Goal: Task Accomplishment & Management: Use online tool/utility

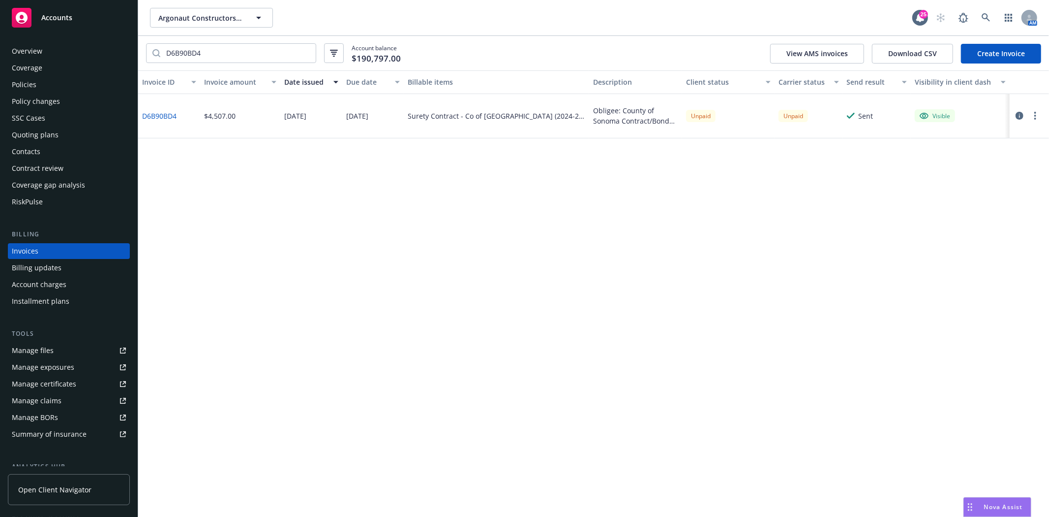
click at [80, 22] on div "Accounts" at bounding box center [69, 18] width 114 height 20
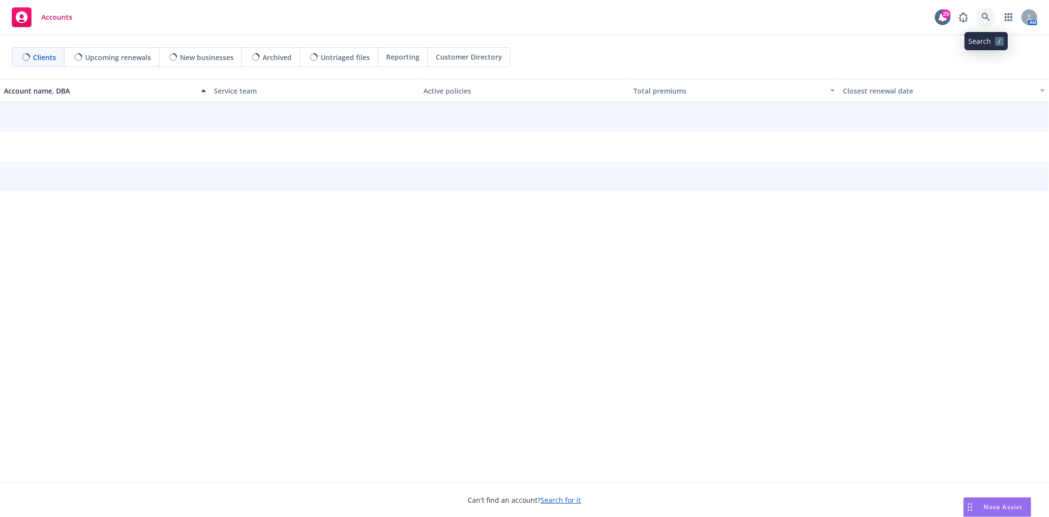
click at [977, 20] on link at bounding box center [986, 17] width 20 height 20
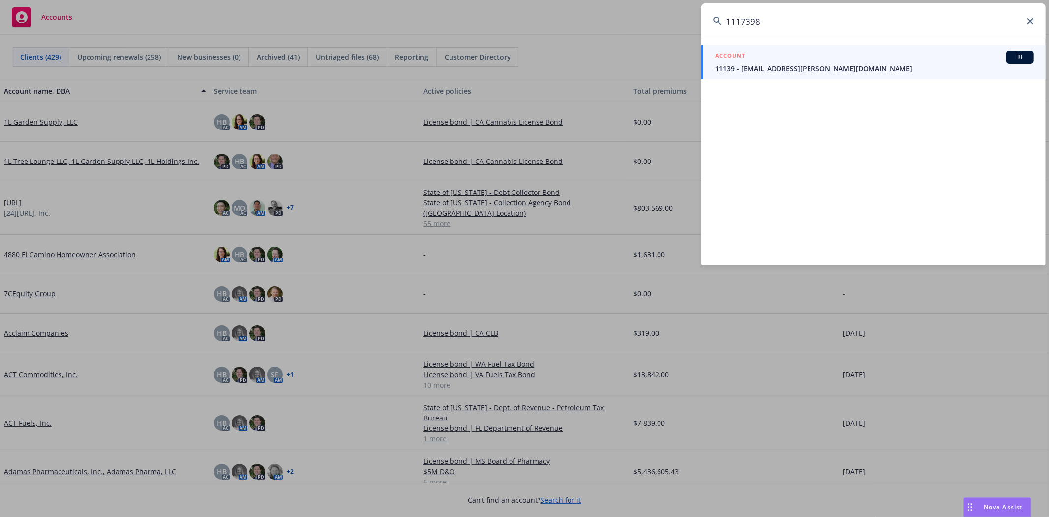
type input "1117398"
drag, startPoint x: 941, startPoint y: 22, endPoint x: 612, endPoint y: 13, distance: 328.2
click at [612, 13] on div "1117398 ACCOUNT BI 11139 - rory.d.joyce@gmail.com" at bounding box center [524, 258] width 1049 height 517
drag, startPoint x: 840, startPoint y: 19, endPoint x: 612, endPoint y: 16, distance: 228.3
click at [612, 16] on div "1117398 ACCOUNT BI 11139 - rory.d.joyce@gmail.com" at bounding box center [524, 258] width 1049 height 517
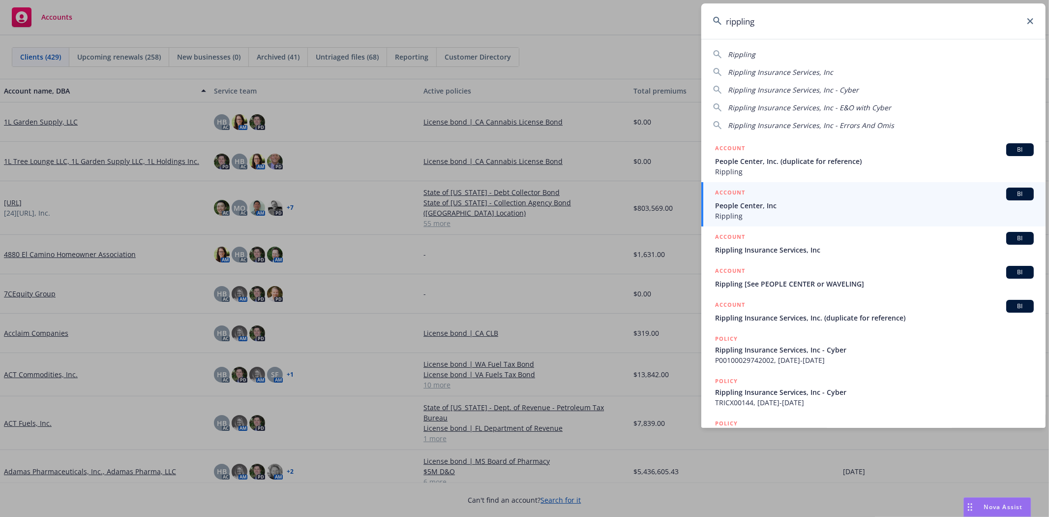
drag, startPoint x: 813, startPoint y: 29, endPoint x: 590, endPoint y: 53, distance: 224.1
click at [606, 45] on div "rippling Rippling Rippling Insurance Services, Inc Rippling Insurance Services,…" at bounding box center [524, 258] width 1049 height 517
paste input "1117398"
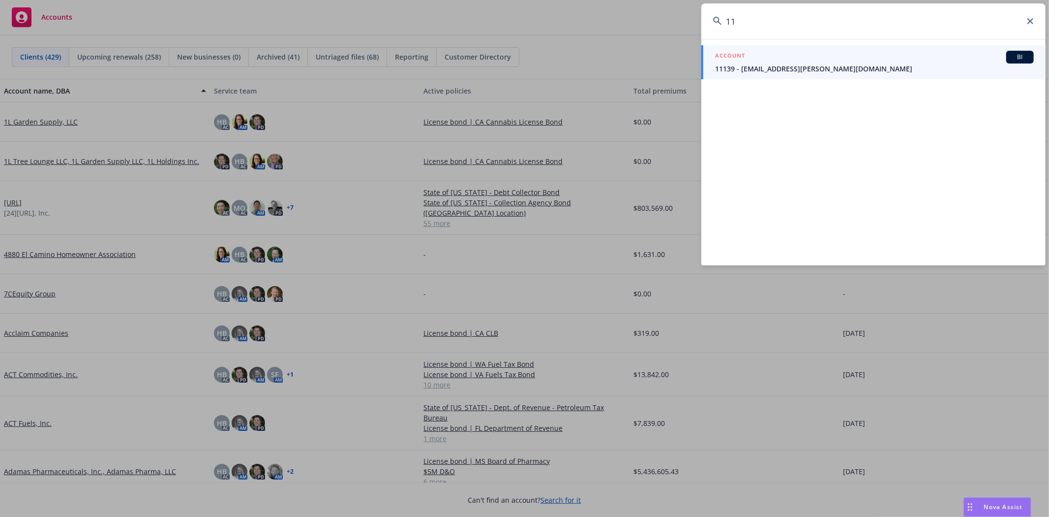
type input "1"
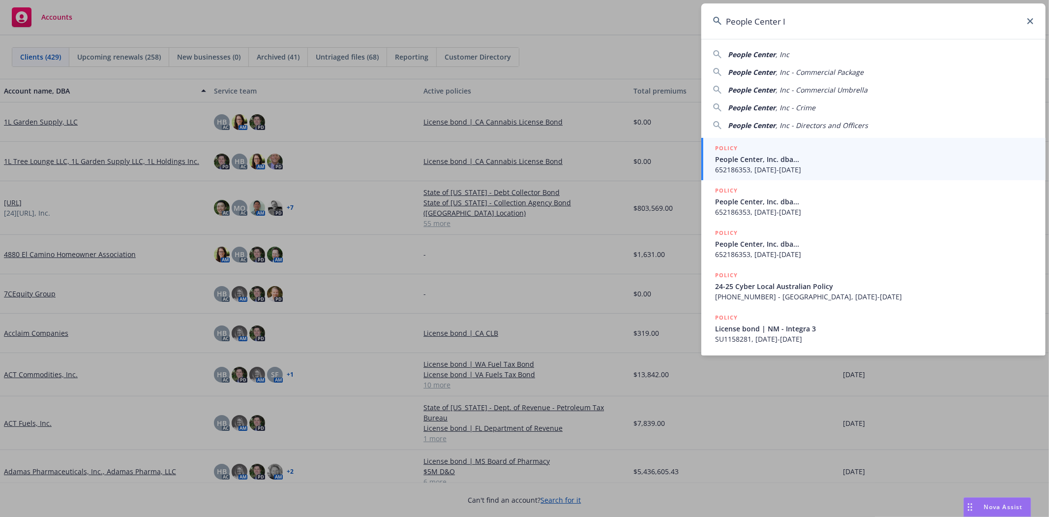
click at [748, 54] on span "People Center" at bounding box center [752, 54] width 48 height 9
type input "People Center, Inc"
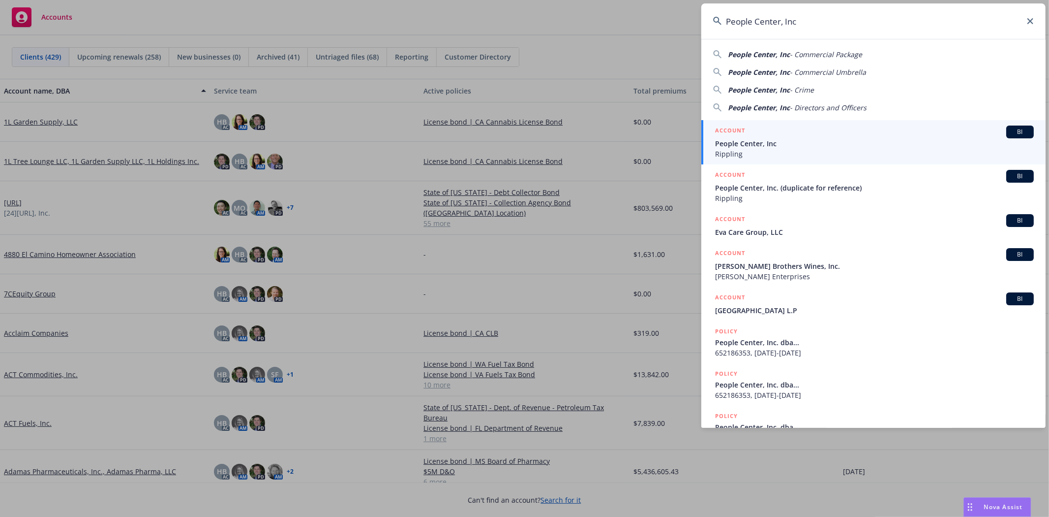
click at [742, 143] on span "People Center, Inc" at bounding box center [874, 143] width 319 height 10
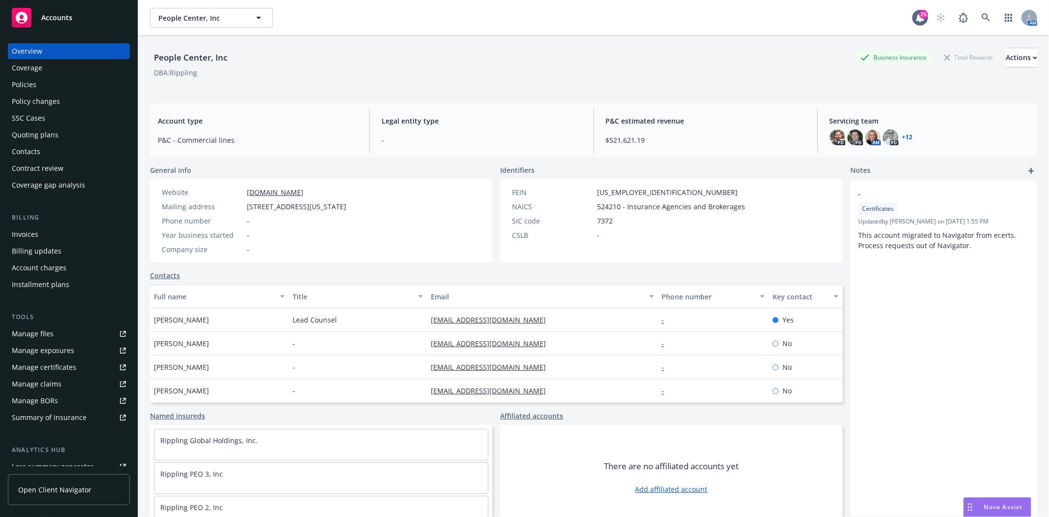
click at [60, 86] on div "Policies" at bounding box center [69, 85] width 114 height 16
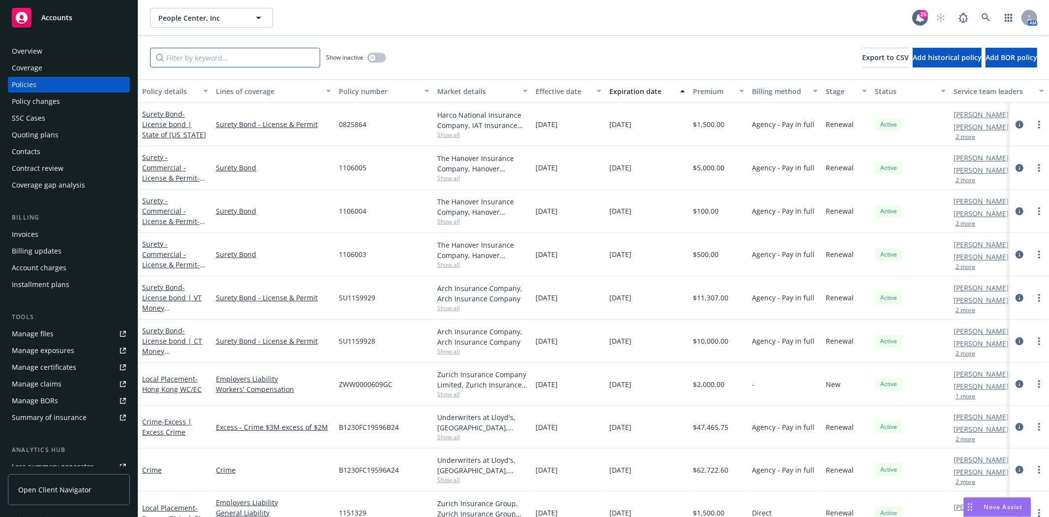
click at [232, 61] on input "Filter by keyword..." at bounding box center [235, 58] width 170 height 20
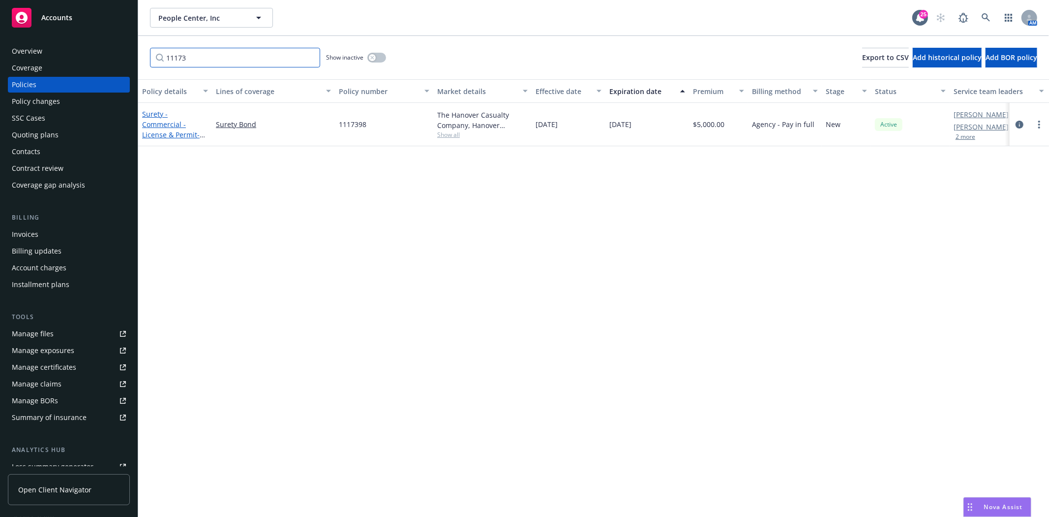
type input "11173"
click at [180, 112] on link "Surety - Commercial - License & Permit - Wisconsin Money Transmitter License Bo…" at bounding box center [174, 139] width 65 height 61
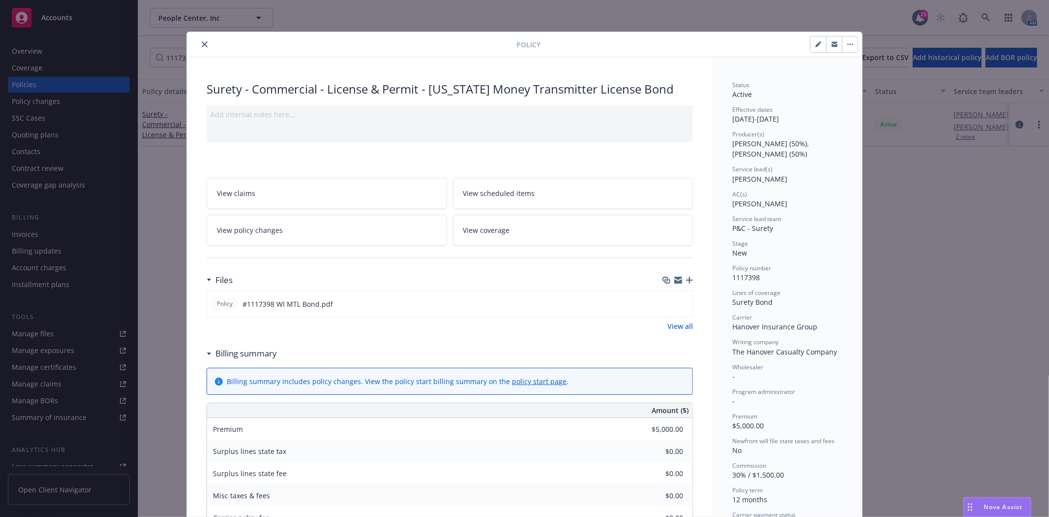
click at [686, 277] on icon "button" at bounding box center [689, 279] width 7 height 7
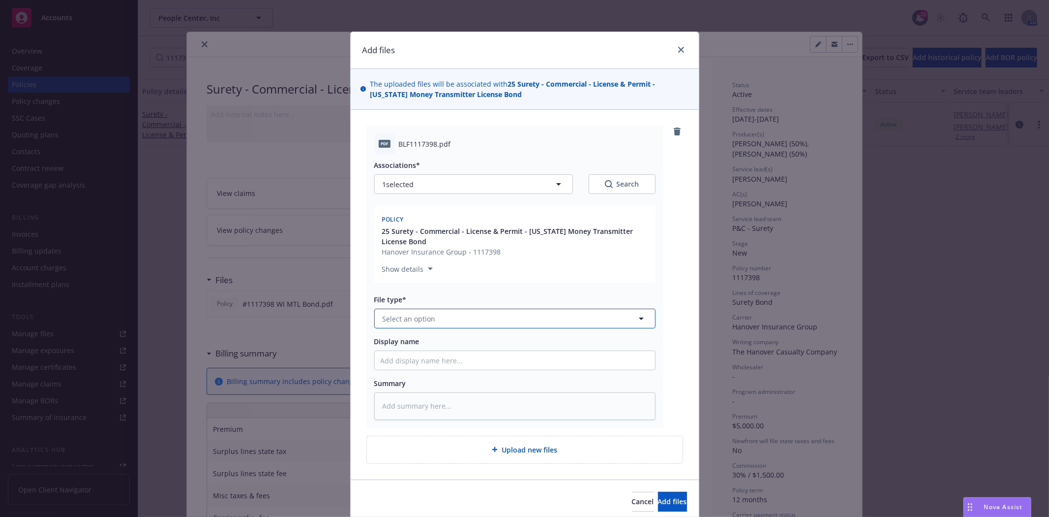
click at [399, 313] on span "Select an option" at bounding box center [409, 318] width 53 height 10
type input "Invoic"
click at [440, 366] on span "Invoice - Third Party" at bounding box center [419, 371] width 68 height 10
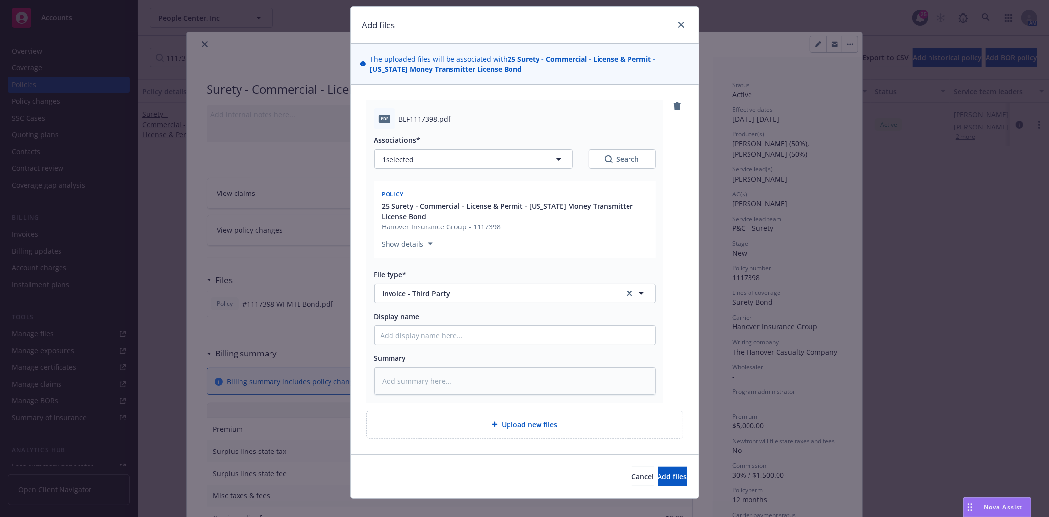
scroll to position [38, 0]
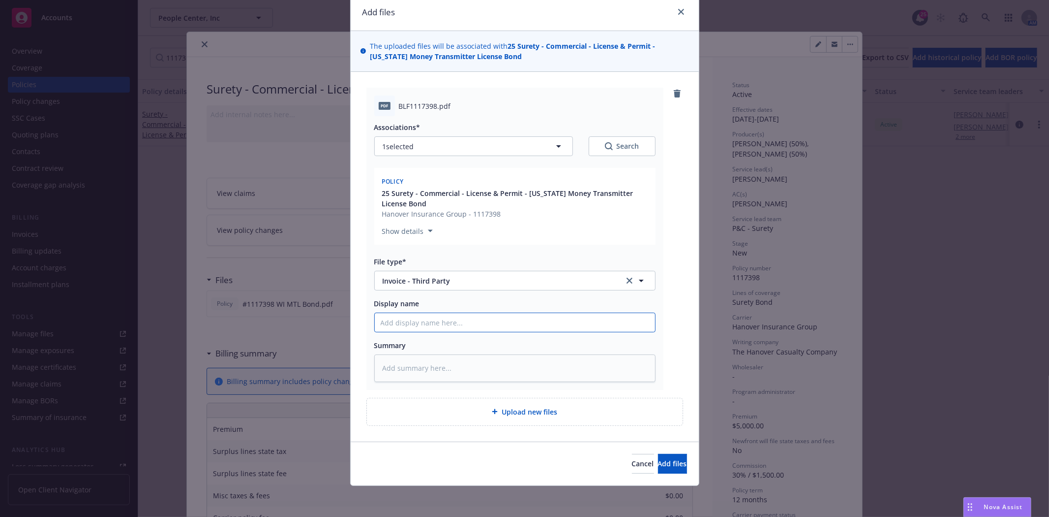
click at [425, 322] on input "Display name" at bounding box center [515, 322] width 280 height 19
type textarea "x"
type input "H"
type textarea "x"
type input "Ha"
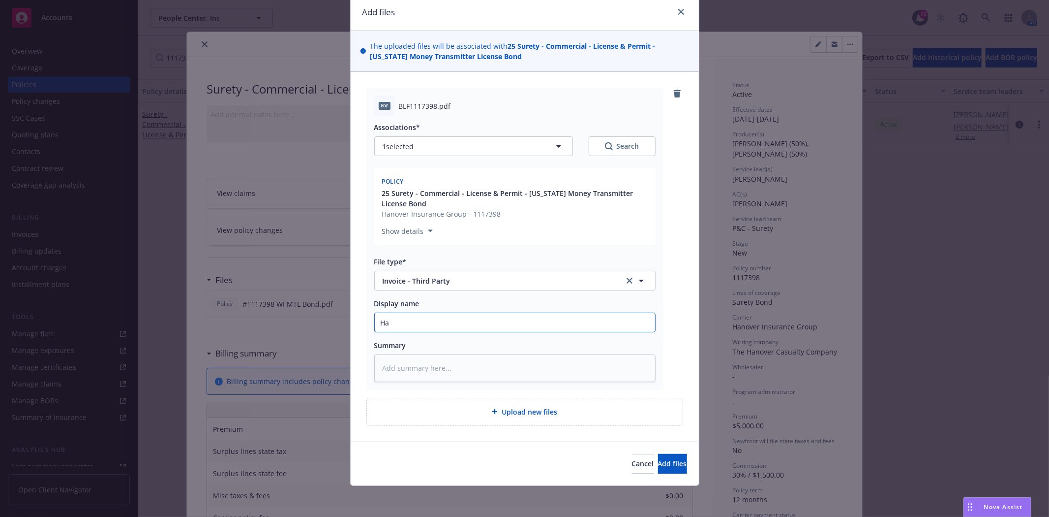
type textarea "x"
type input "Han"
type textarea "x"
type input "Hano"
type textarea "x"
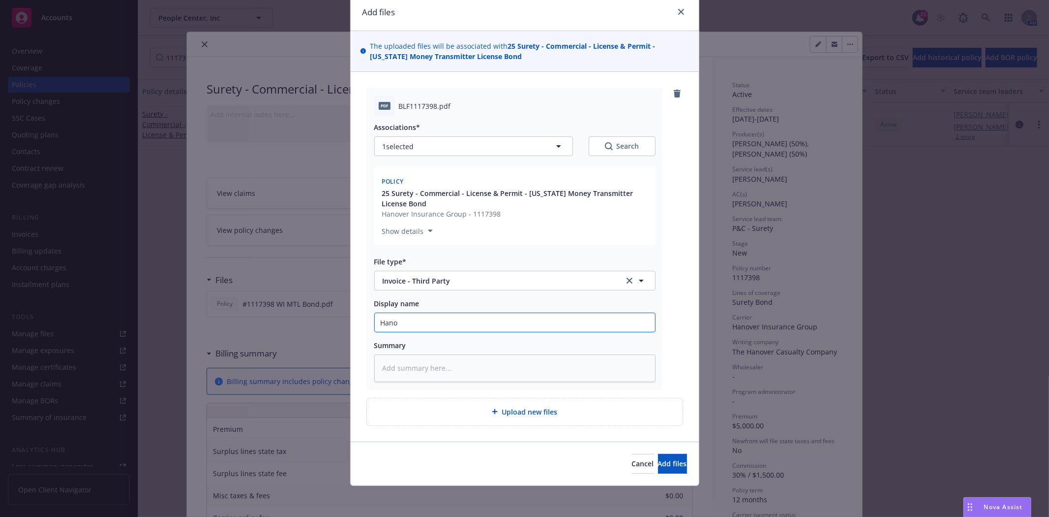
type input "Hanov"
type textarea "x"
type input "Hanove"
type textarea "x"
type input "Hanover"
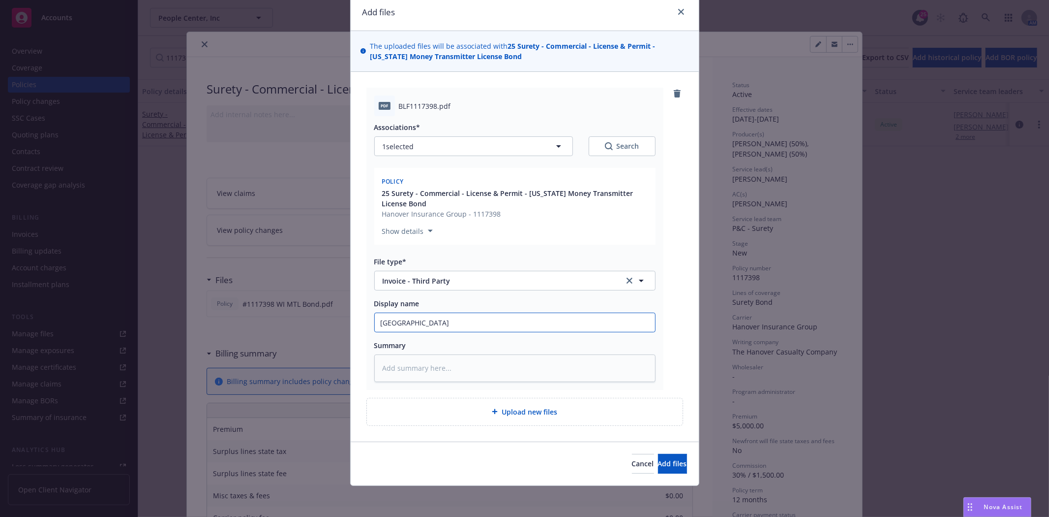
type textarea "x"
type input "Hanover"
type textarea "x"
type input "Hanover I"
type textarea "x"
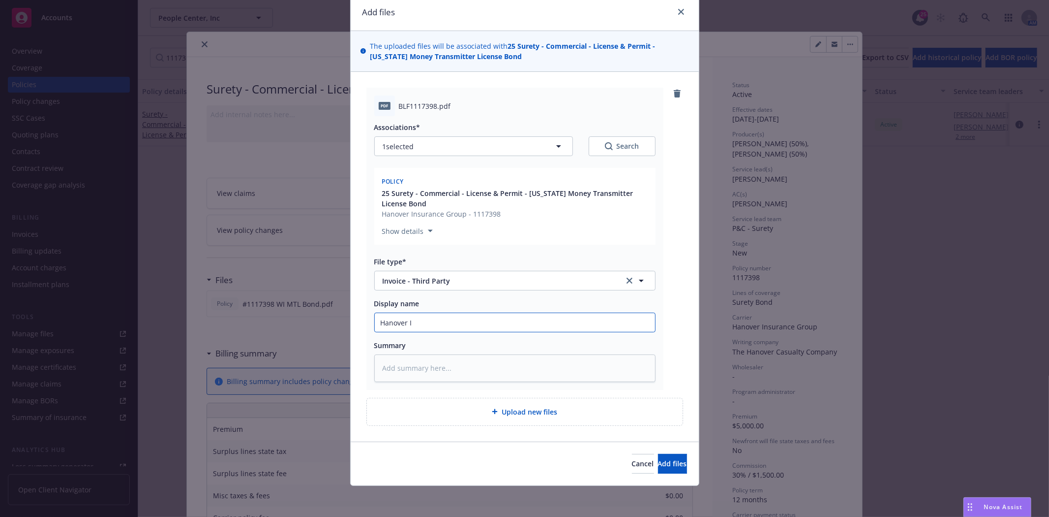
type input "Hanover In"
type textarea "x"
type input "Hanover Inv"
type textarea "x"
type input "Hanover Invo"
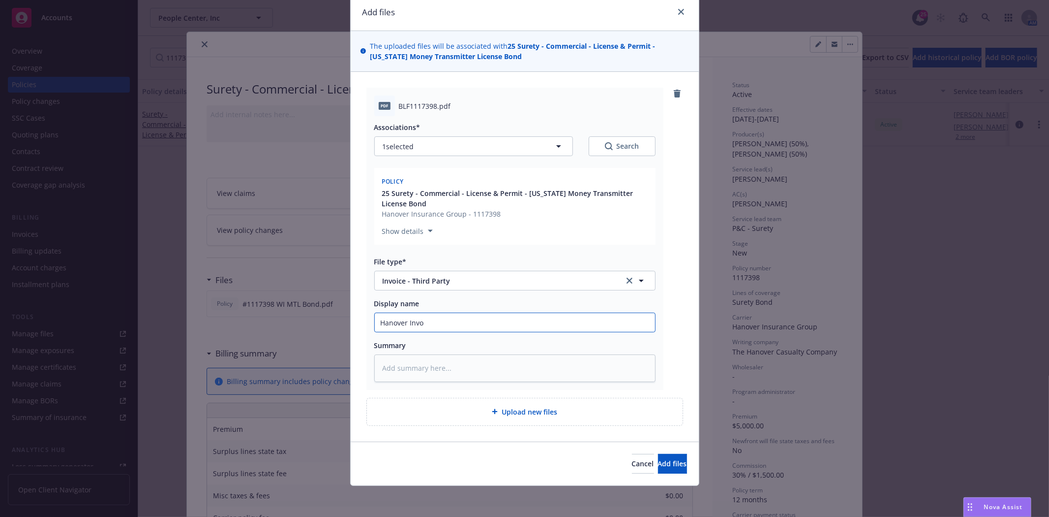
type textarea "x"
type input "Hanover Invoi"
type textarea "x"
type input "Hanover Invoic"
type textarea "x"
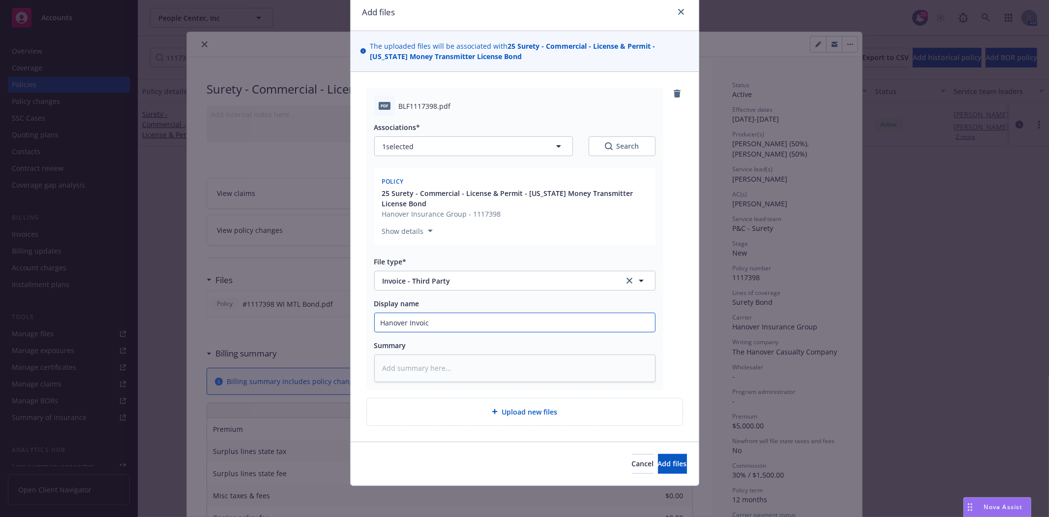
type input "Hanover Invoice"
type textarea "x"
type input "Hanover Invoice"
type textarea "x"
type input "Hanover Invoice B"
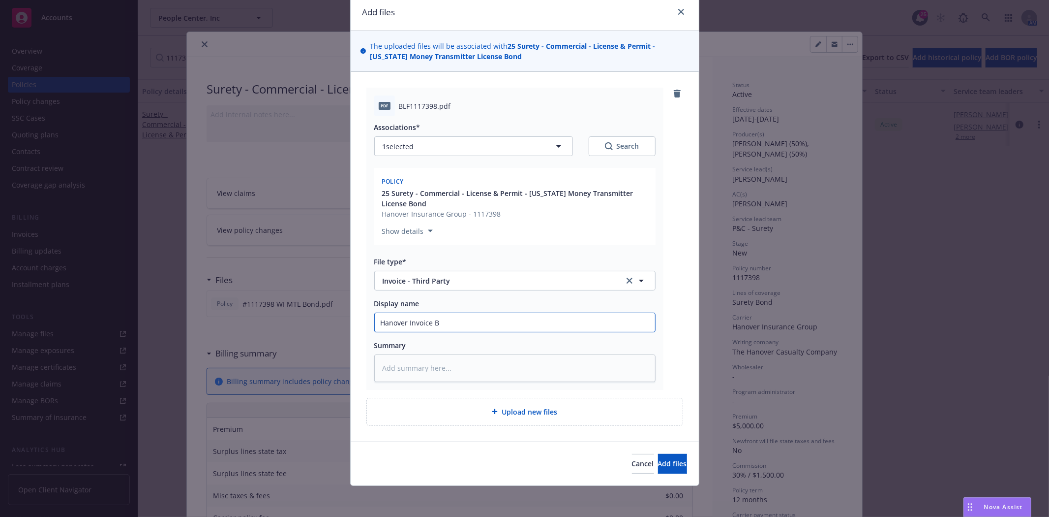
type textarea "x"
type input "Hanover Invoice Bo"
type textarea "x"
type input "Hanover Invoice Bon"
type textarea "x"
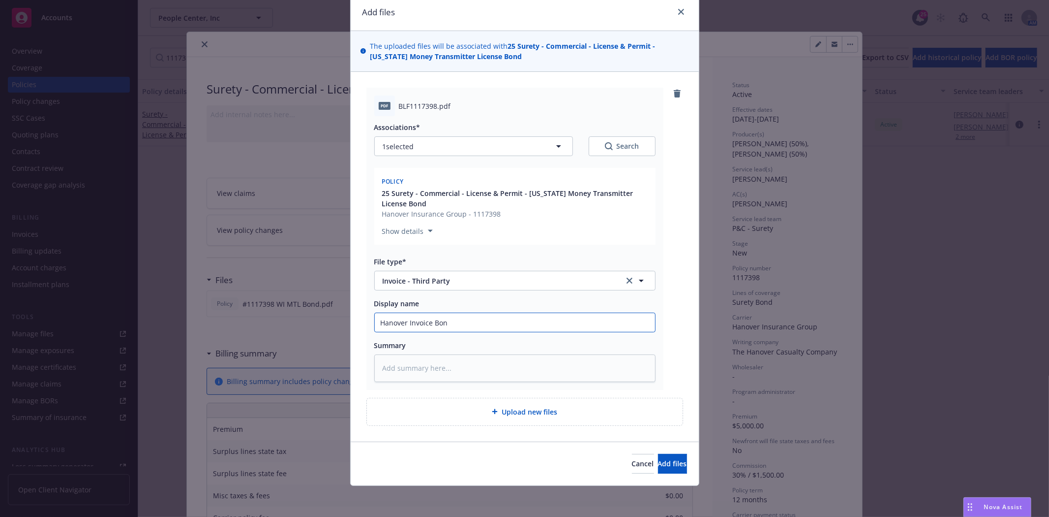
type input "Hanover Invoice Bond"
type textarea "x"
type input "Hanover Invoice Bond"
type textarea "x"
type input "Hanover Invoice Bond #"
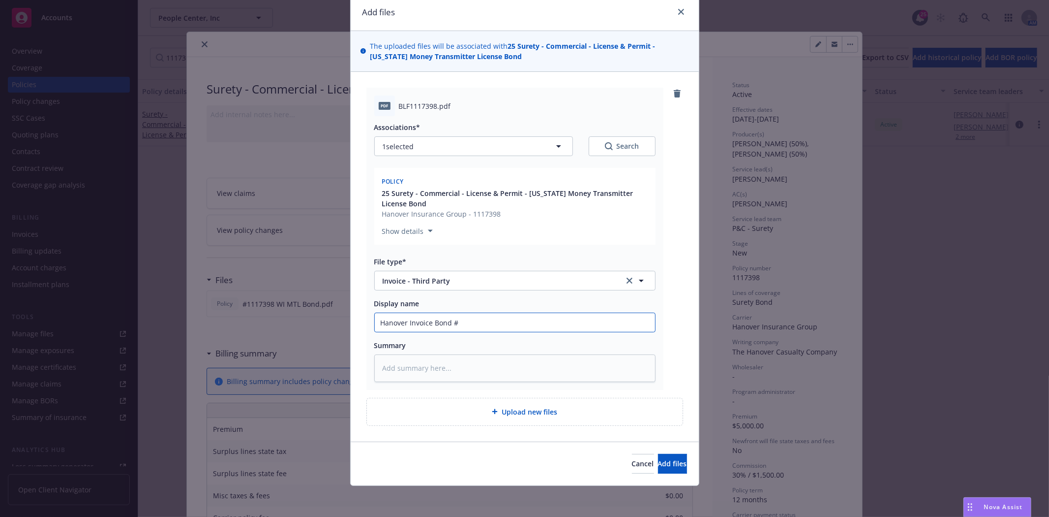
type textarea "x"
type input "Hanover Invoice Bond #1"
type textarea "x"
type input "Hanover Invoice Bond #11"
type textarea "x"
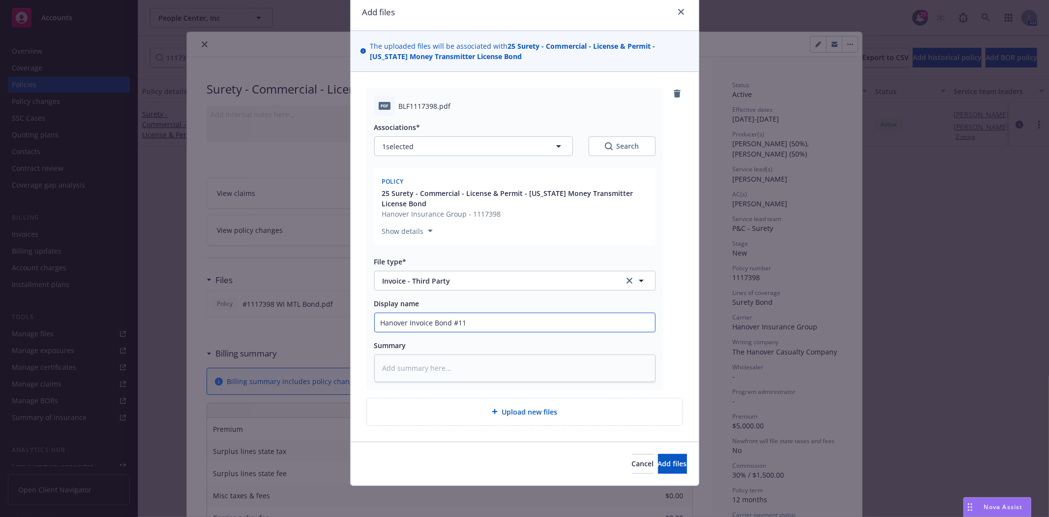
type input "Hanover Invoice Bond #111"
type textarea "x"
type input "Hanover Invoice Bond #1117"
type textarea "x"
type input "Hanover Invoice Bond #11173"
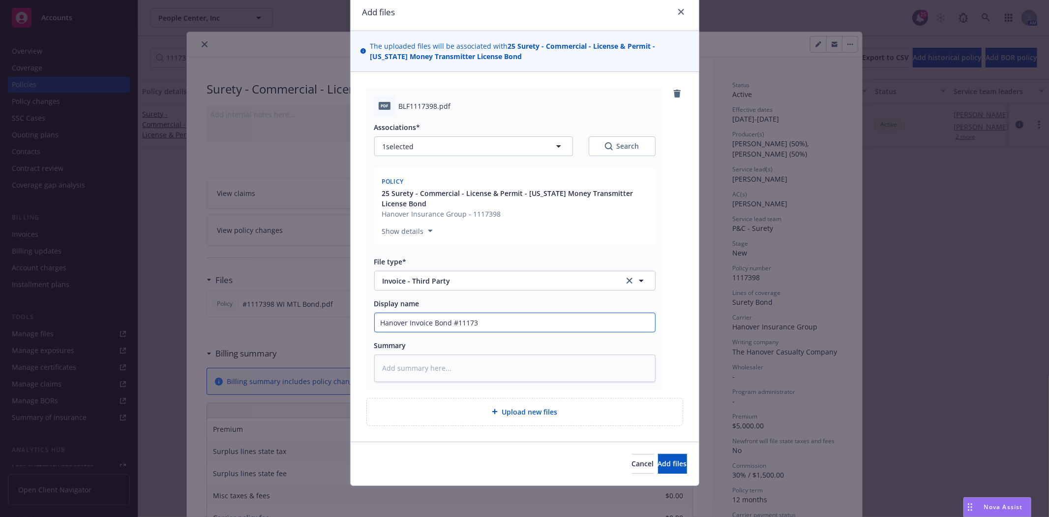
type textarea "x"
type input "Hanover Invoice Bond #111739"
type textarea "x"
type input "Hanover Invoice Bond #1117398"
click at [658, 458] on button "Add files" at bounding box center [672, 464] width 29 height 20
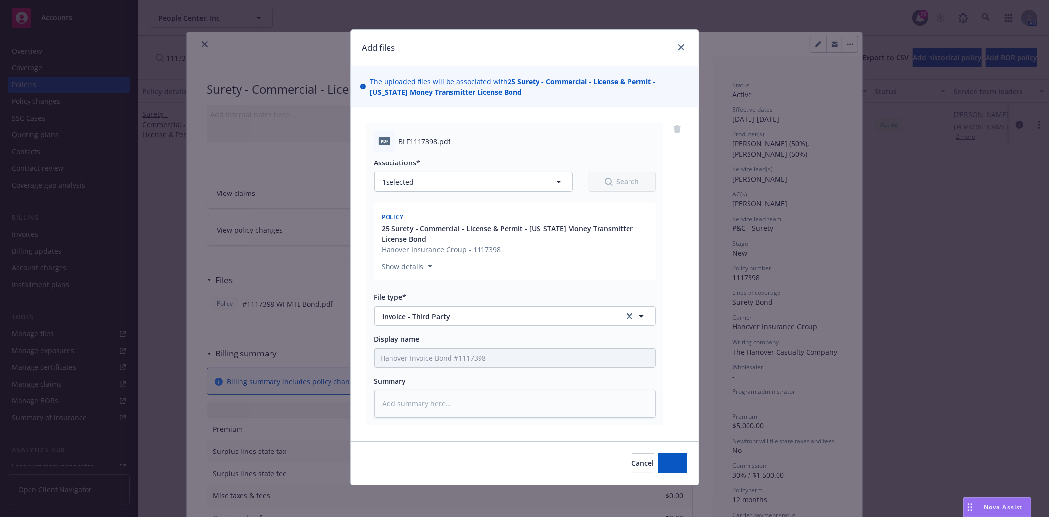
scroll to position [2, 0]
type textarea "x"
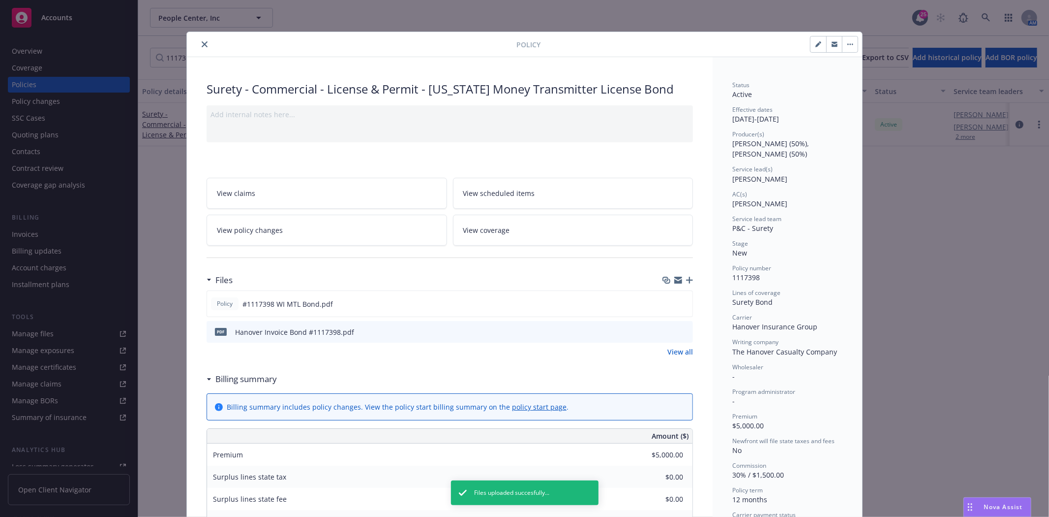
click at [193, 43] on div at bounding box center [354, 44] width 326 height 12
click at [202, 42] on icon "close" at bounding box center [205, 44] width 6 height 6
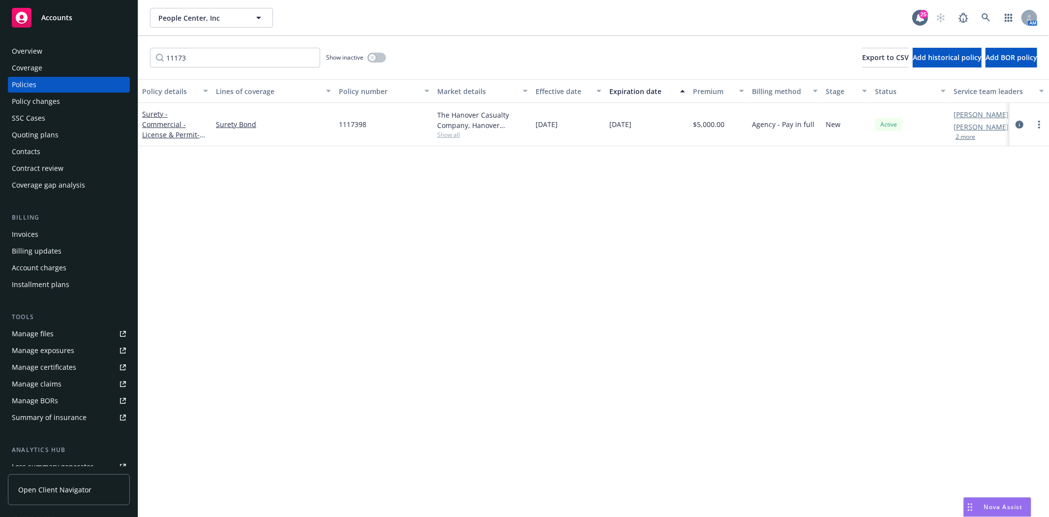
click at [51, 29] on link "Accounts" at bounding box center [69, 18] width 122 height 28
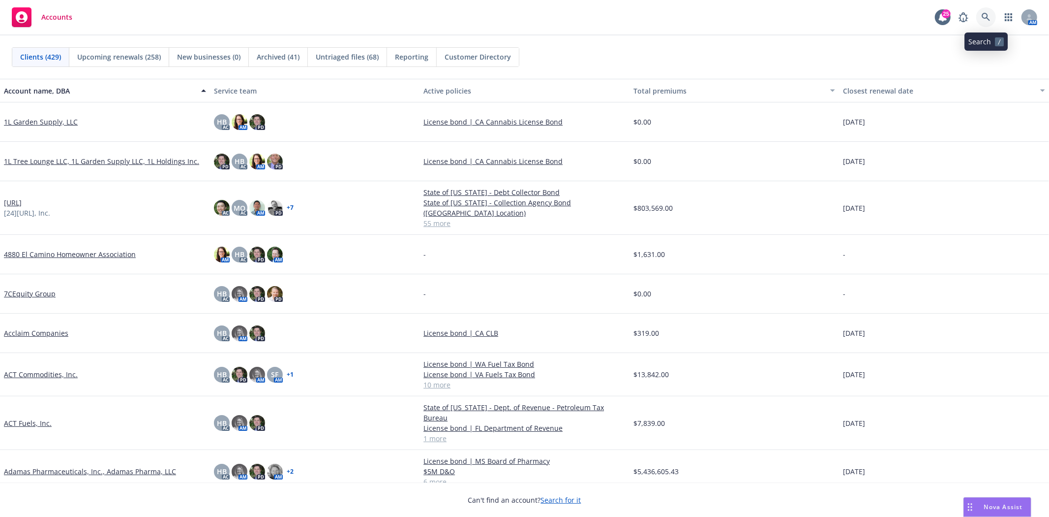
click at [988, 18] on icon at bounding box center [986, 17] width 9 height 9
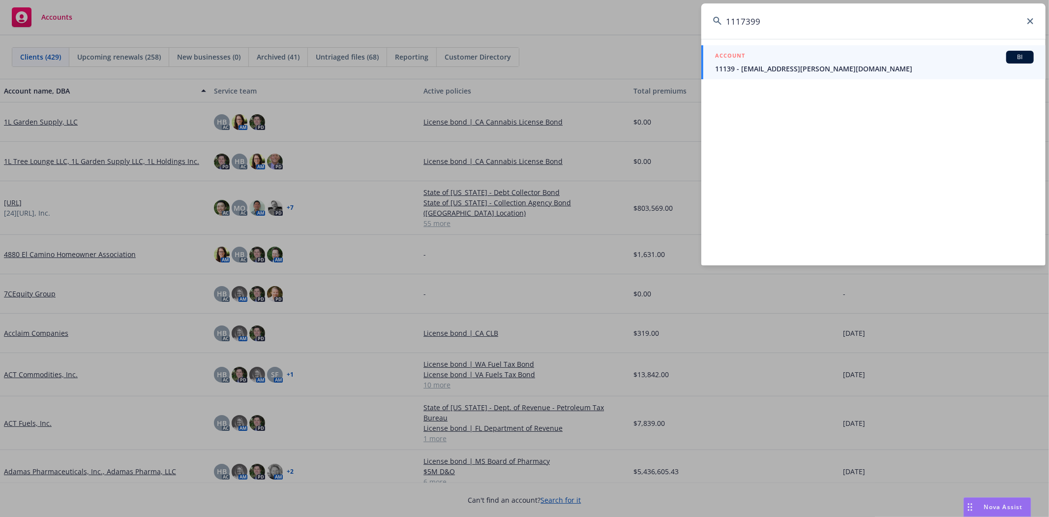
type input "1117399"
click at [814, 69] on span "11139 - rory.d.joyce@gmail.com" at bounding box center [874, 68] width 319 height 10
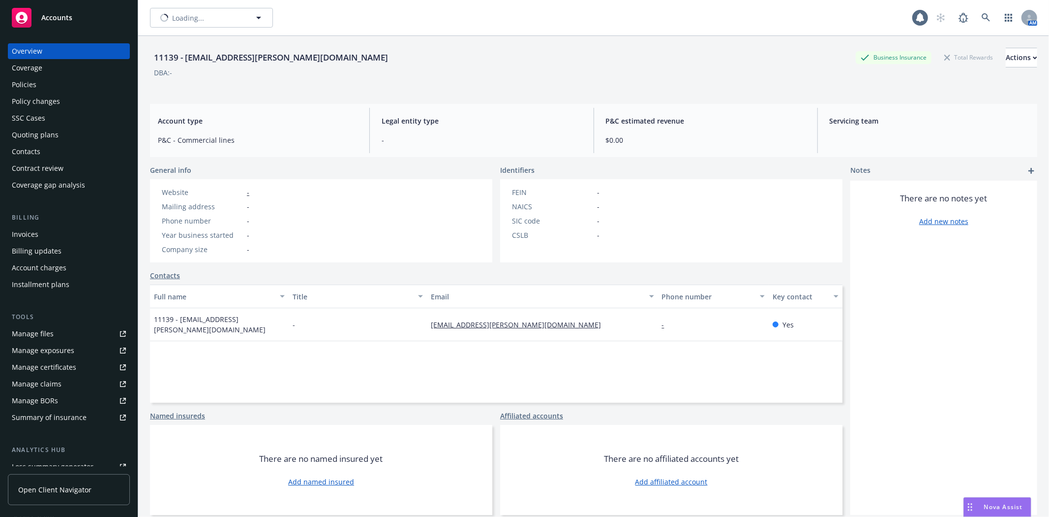
type input "11139 - rory.d.joyce@gmail.com"
click at [223, 13] on span "11139 - rory.d.joyce@gmail.com" at bounding box center [200, 18] width 85 height 10
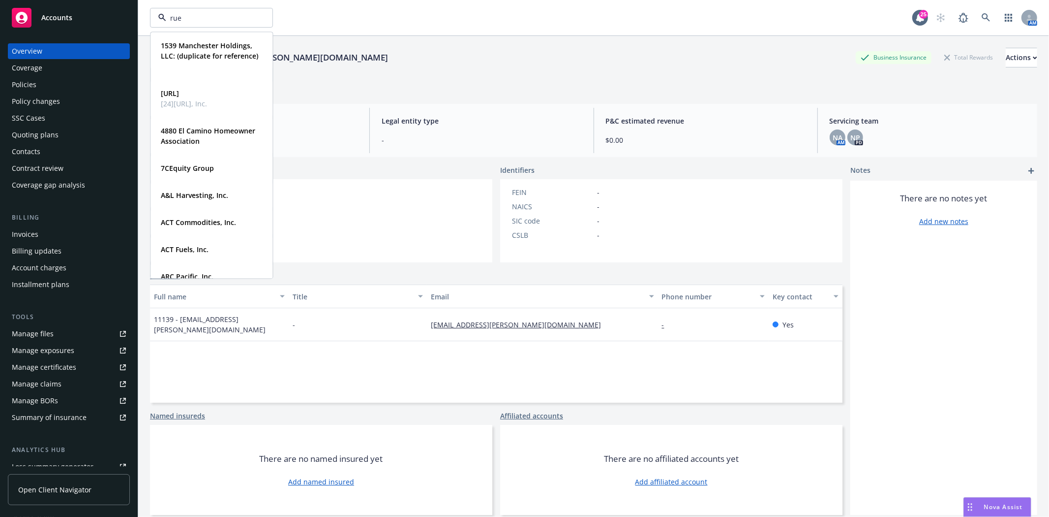
type input "rue"
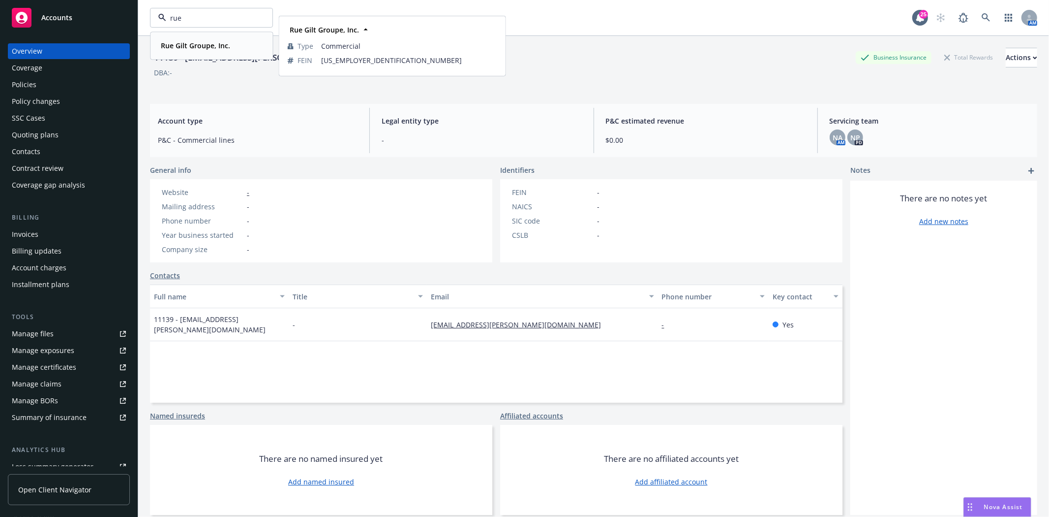
click at [190, 47] on strong "Rue Gilt Groupe, Inc." at bounding box center [195, 45] width 69 height 9
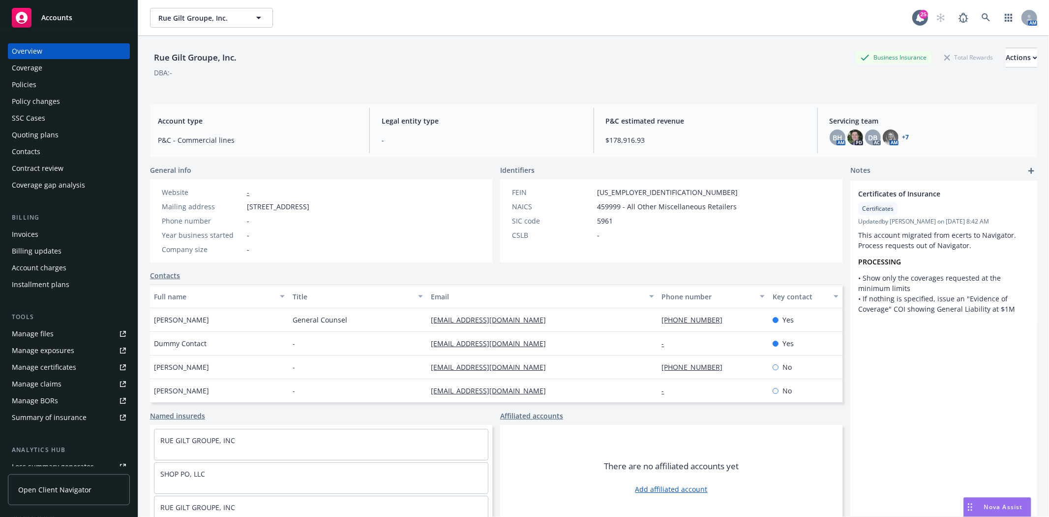
click at [38, 80] on div "Policies" at bounding box center [69, 85] width 114 height 16
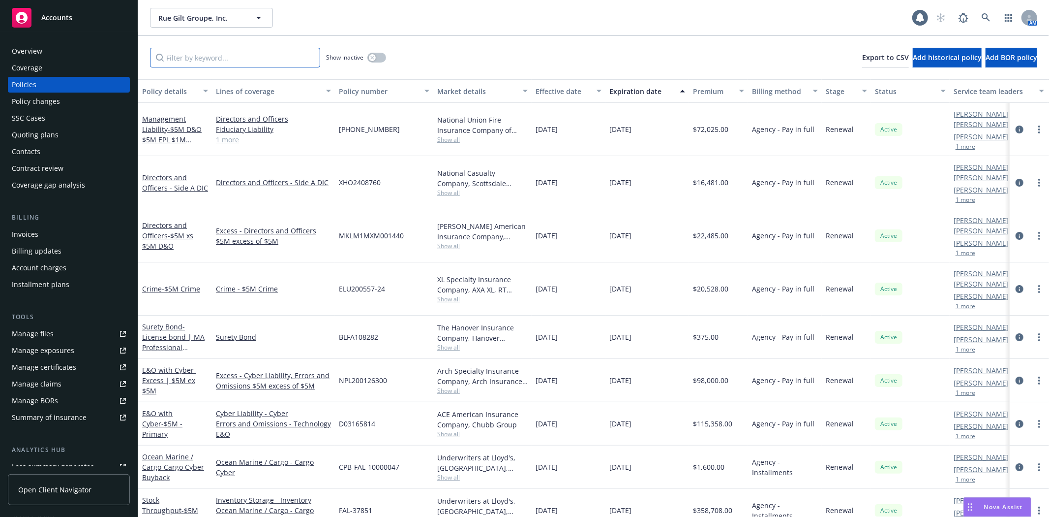
click at [198, 55] on input "Filter by keyword..." at bounding box center [235, 58] width 170 height 20
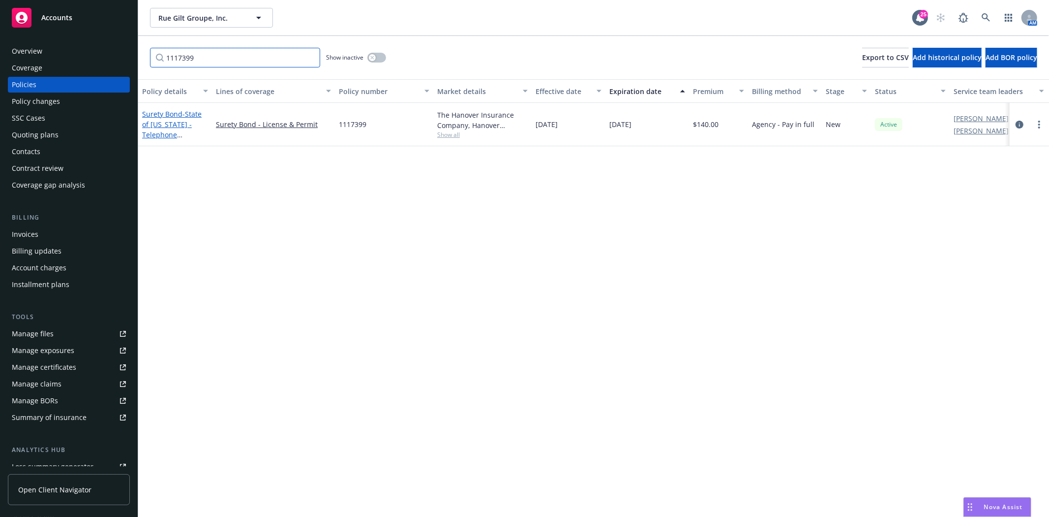
type input "1117399"
click at [160, 134] on span "- State of Texas - Telephone Solicitation Bond" at bounding box center [172, 129] width 60 height 40
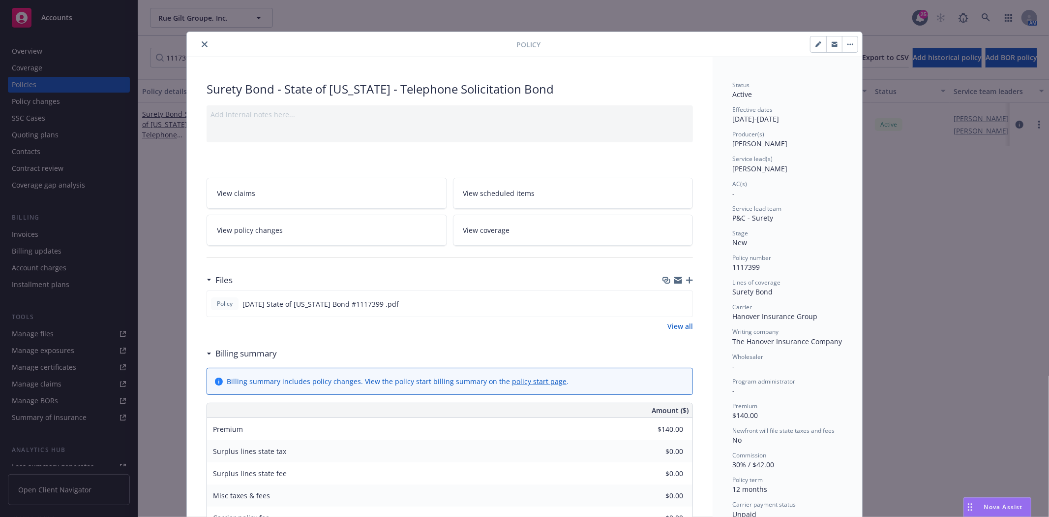
click at [686, 279] on icon "button" at bounding box center [689, 279] width 7 height 7
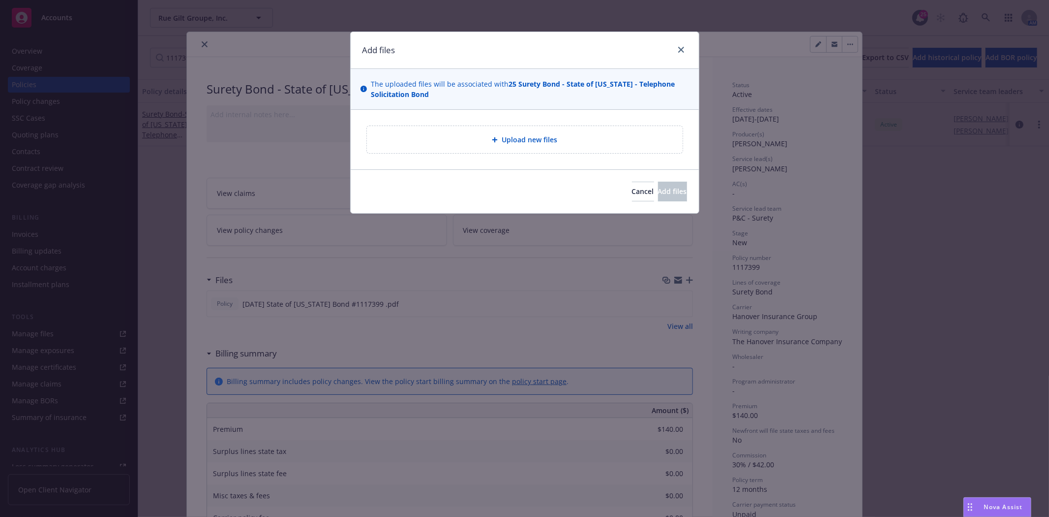
type textarea "x"
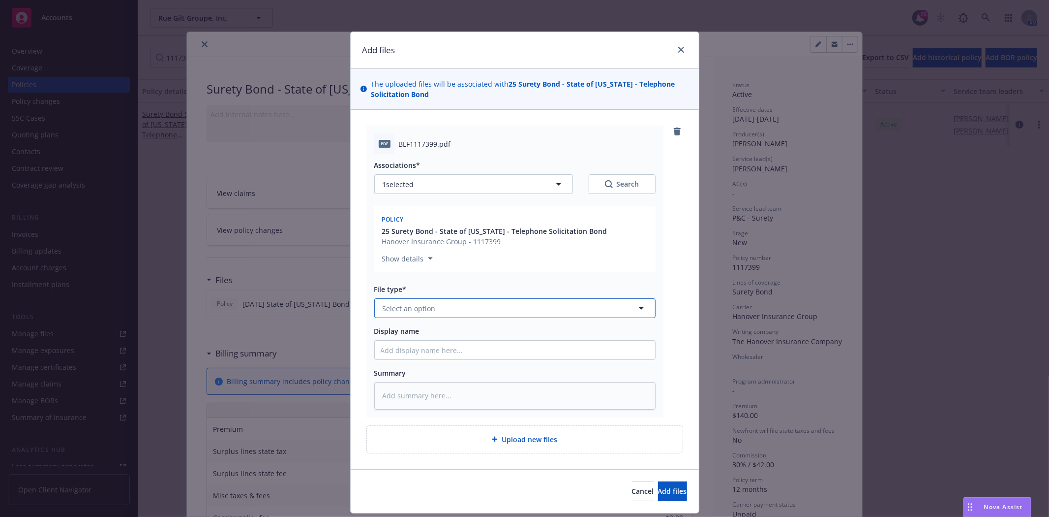
click at [454, 309] on button "Select an option" at bounding box center [514, 308] width 281 height 20
type input "Invoic"
click at [417, 363] on span "Invoice - Third Party" at bounding box center [419, 361] width 68 height 10
type textarea "x"
click at [415, 343] on input "Display name" at bounding box center [515, 349] width 280 height 19
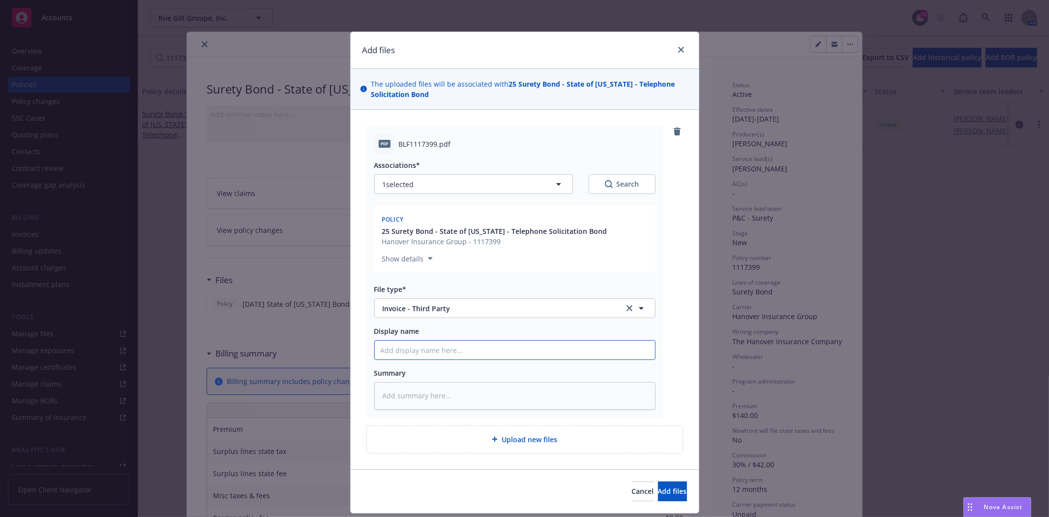
type input "H"
type textarea "x"
type input "Ha"
type textarea "x"
type input "Han"
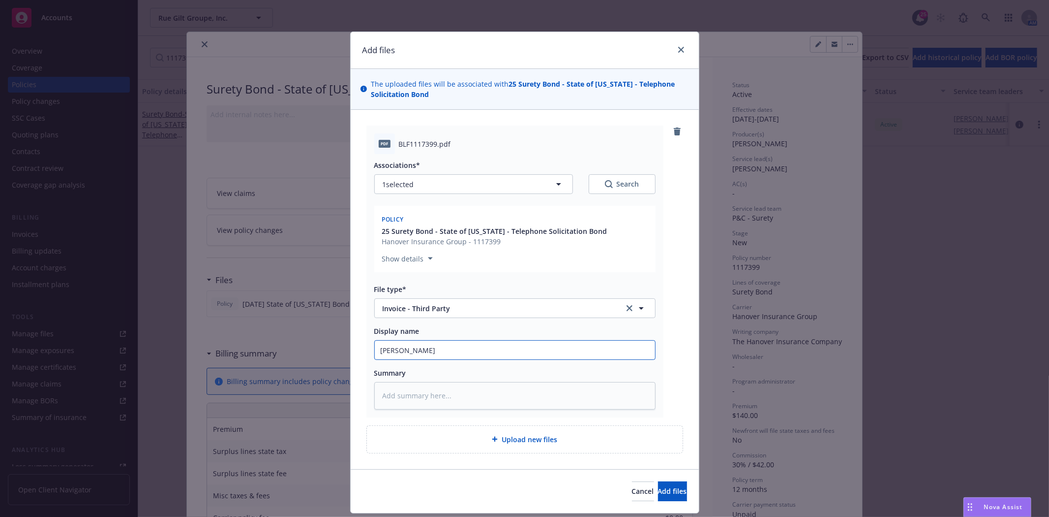
type textarea "x"
type input "Hano"
type textarea "x"
type input "Hanove"
type textarea "x"
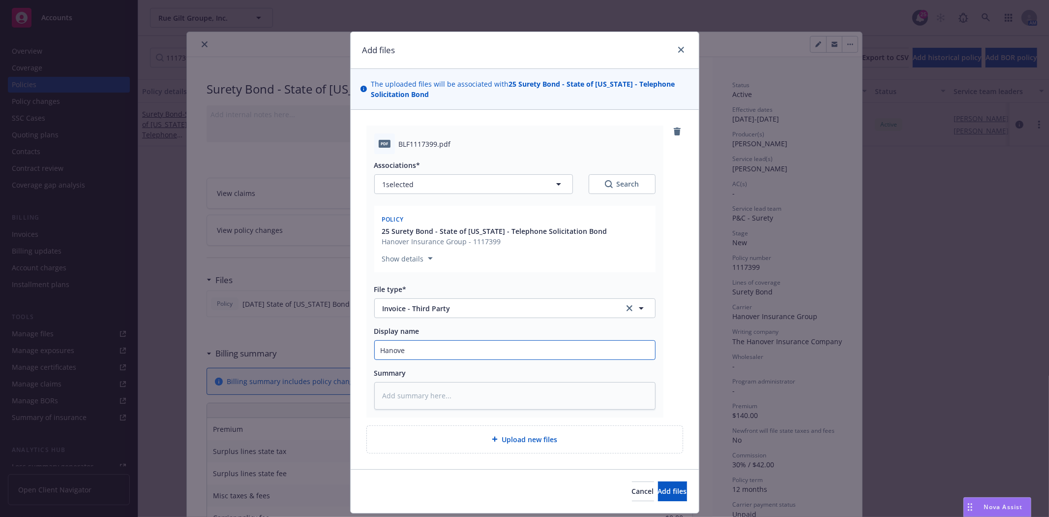
type input "Hanover"
type textarea "x"
type input "Hanover"
type textarea "x"
type input "Hanover I"
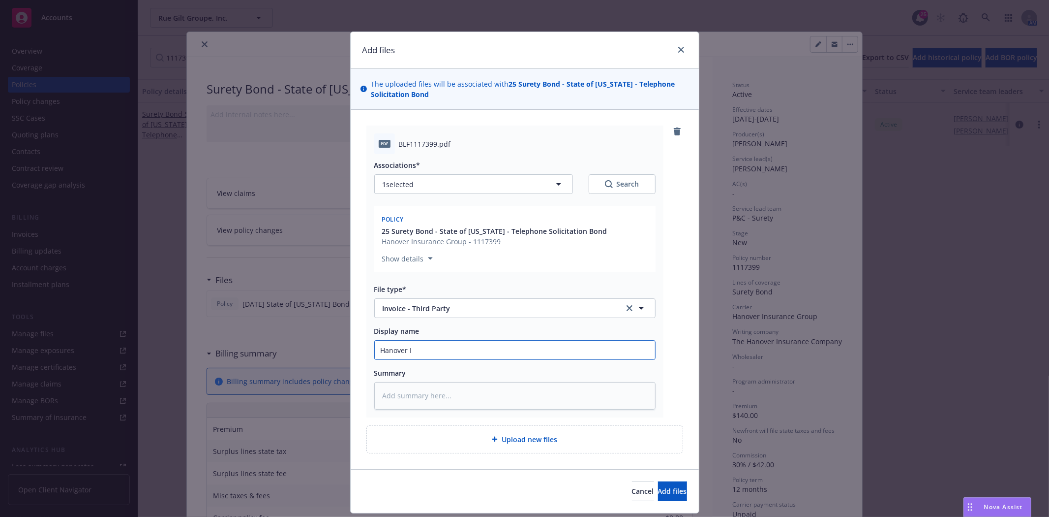
type textarea "x"
type input "Hanover In"
type textarea "x"
type input "Hanover Inv"
type textarea "x"
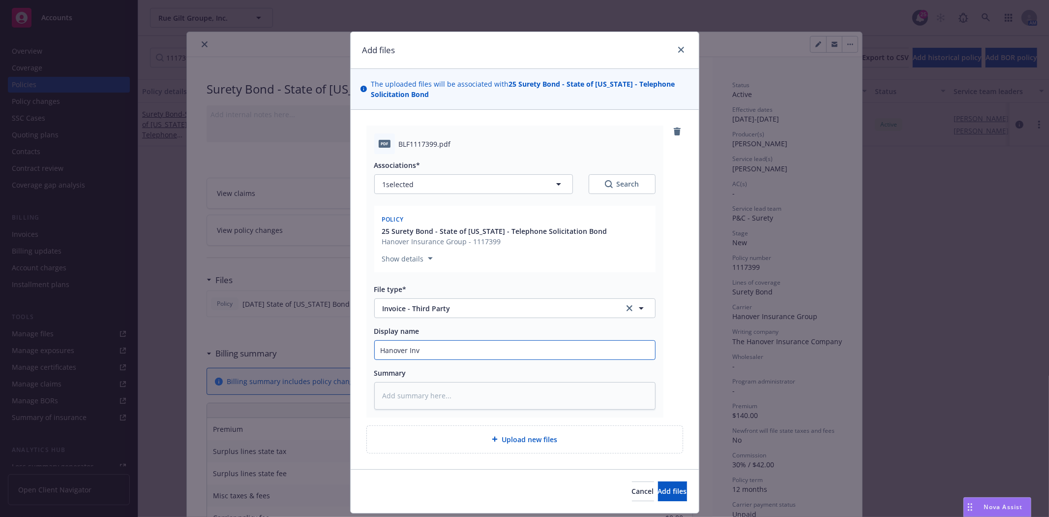
type input "Hanover Invo"
type textarea "x"
type input "Hanover Invoi"
type textarea "x"
type input "Hanover Invoic"
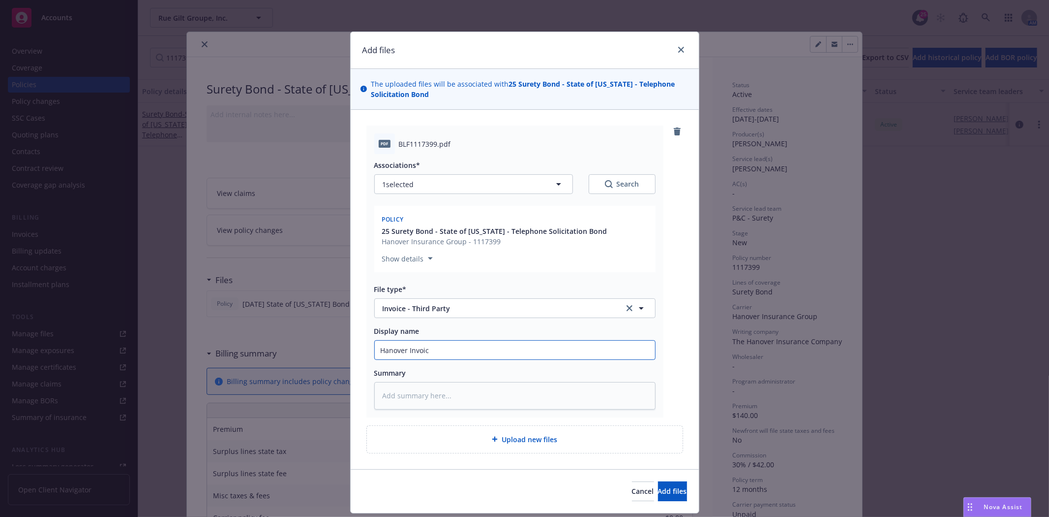
type textarea "x"
type input "Hanover Invoice"
type textarea "x"
type input "Hanover Invoice"
type textarea "x"
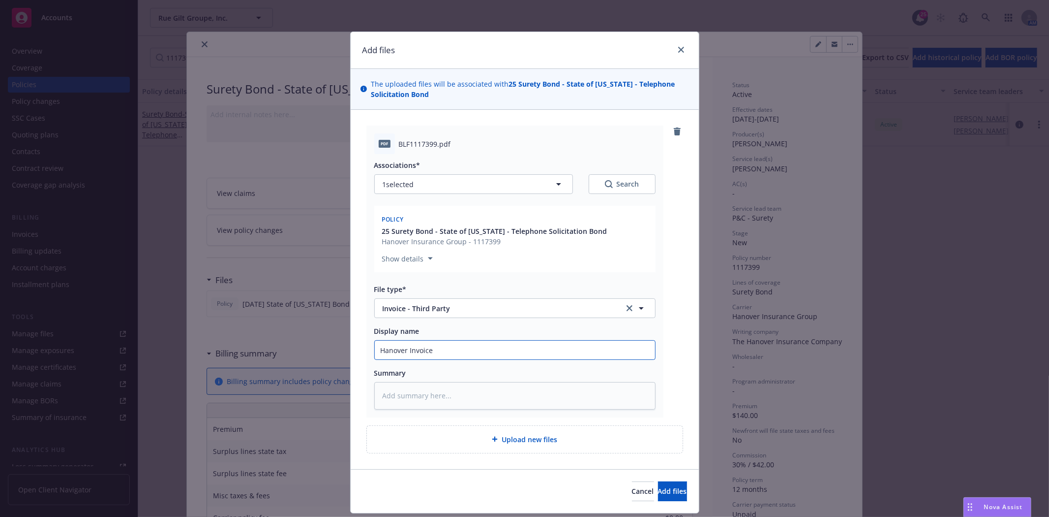
type input "Hanover Invoice B"
type textarea "x"
type input "Hanover Invoice Bo"
type textarea "x"
type input "Hanover Invoice Bon"
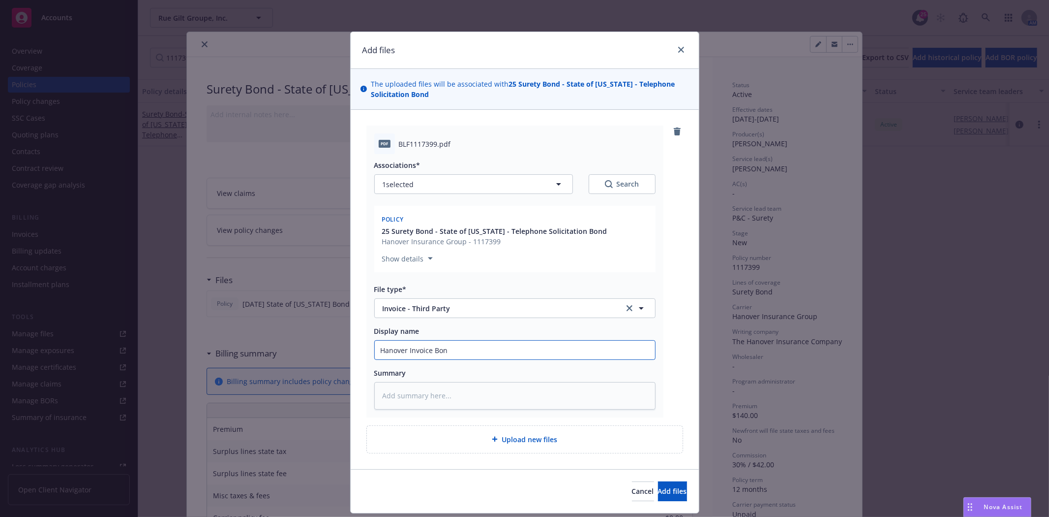
type textarea "x"
type input "Hanover Invoice Bond"
type textarea "x"
type input "Hanover Invoice Bond"
type textarea "x"
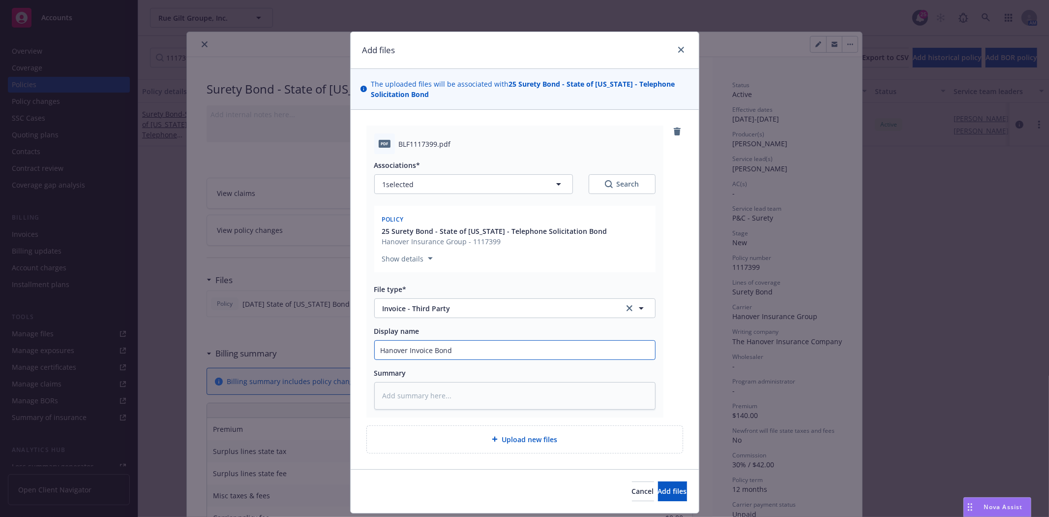
type input "Hanover Invoice Bond #"
type textarea "x"
type input "Hanover Invoice Bond #1"
type textarea "x"
type input "Hanover Invoice Bond #11"
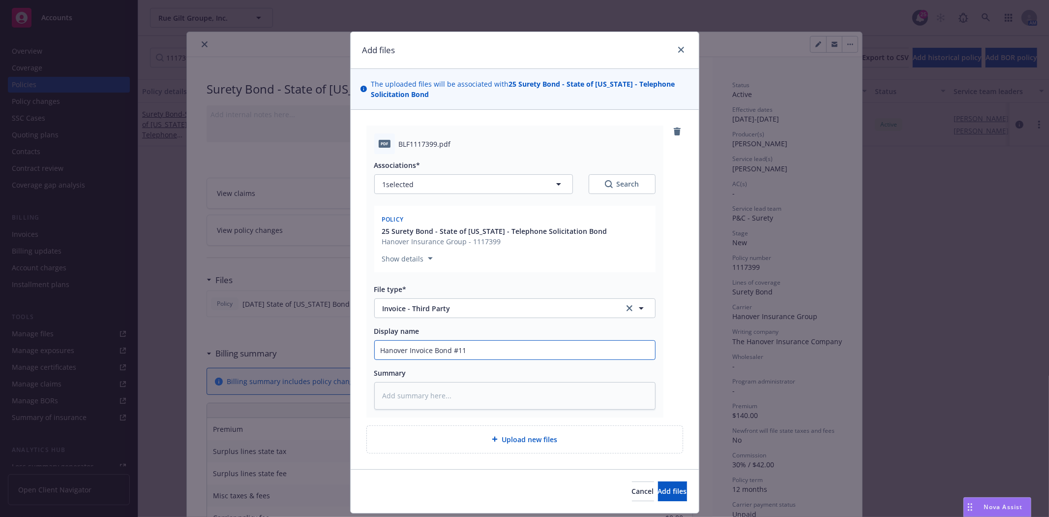
type textarea "x"
type input "Hanover Invoice Bond #111"
type textarea "x"
type input "Hanover Invoice Bond #1117"
type textarea "x"
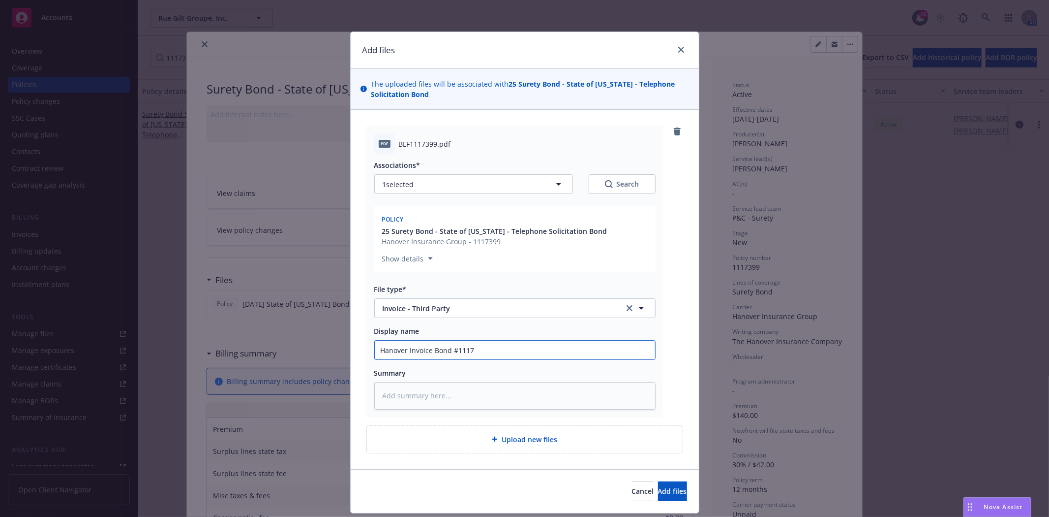
type input "Hanover Invoice Bond #11173"
type textarea "x"
type input "Hanover Invoice Bond #111739"
type textarea "x"
type input "Hanover Invoice Bond #1117399"
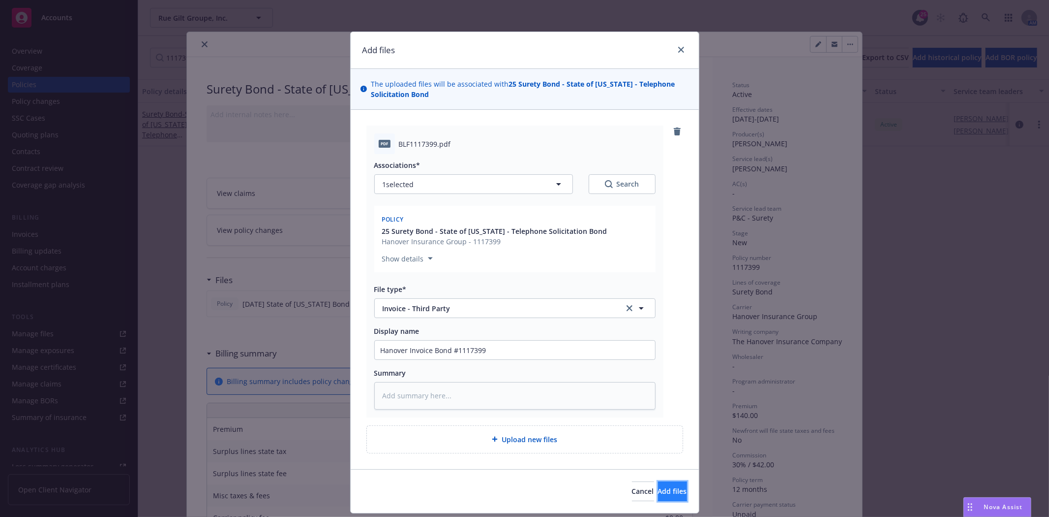
click at [665, 495] on span "Add files" at bounding box center [672, 490] width 29 height 9
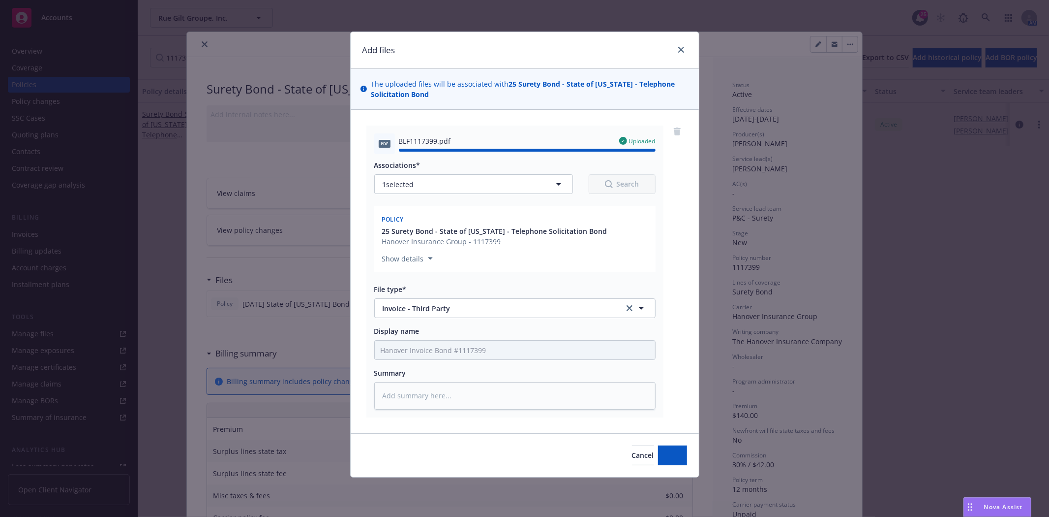
type textarea "x"
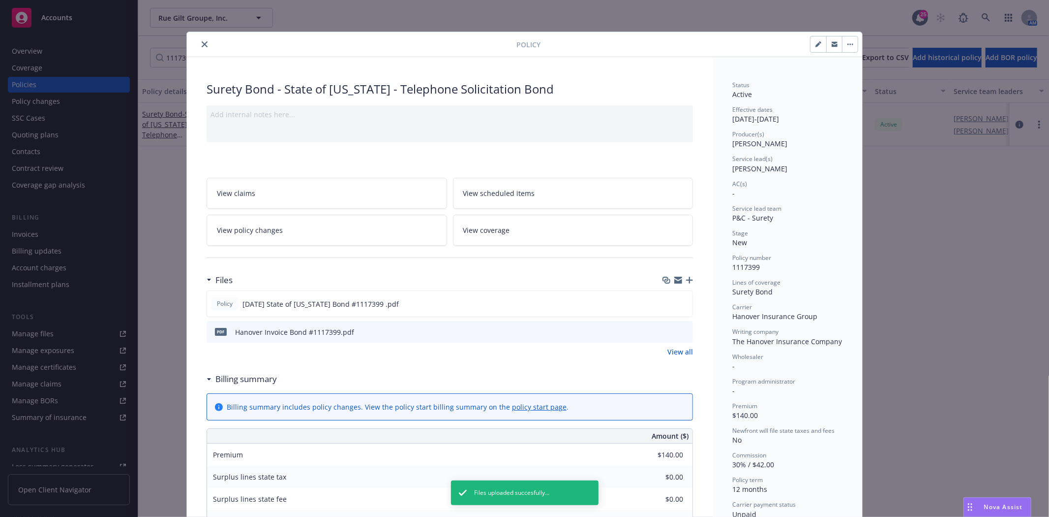
click at [202, 45] on icon "close" at bounding box center [205, 44] width 6 height 6
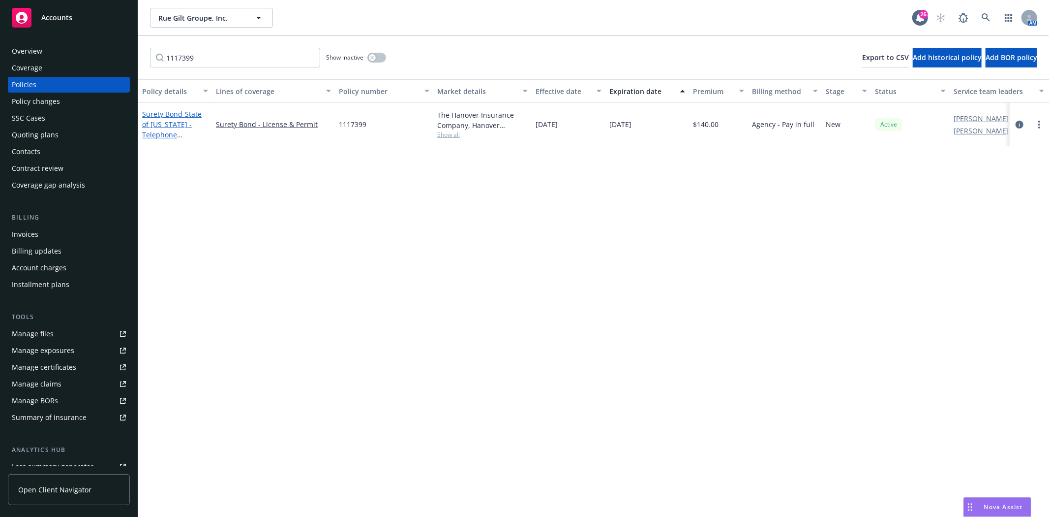
click at [166, 129] on span "- State of Texas - Telephone Solicitation Bond" at bounding box center [172, 129] width 60 height 40
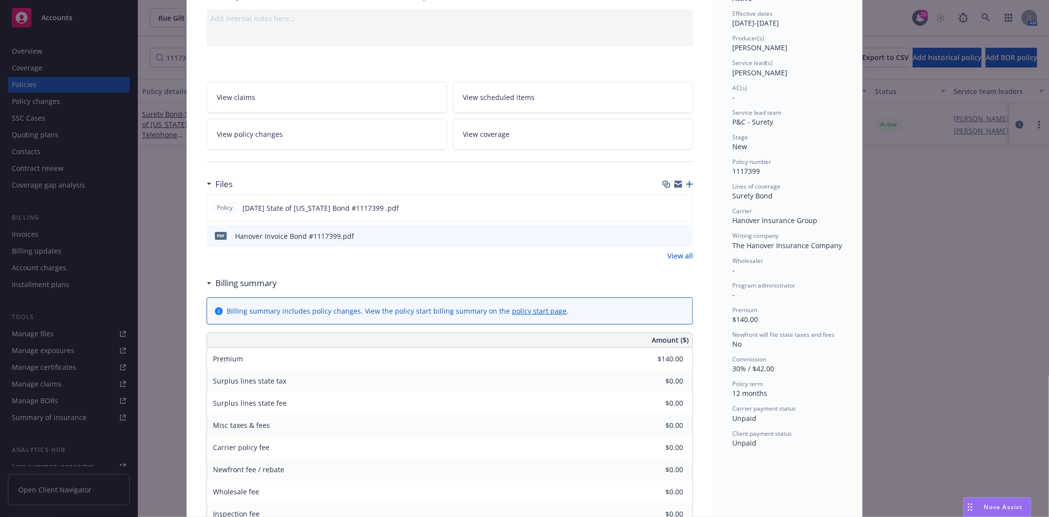
scroll to position [30, 0]
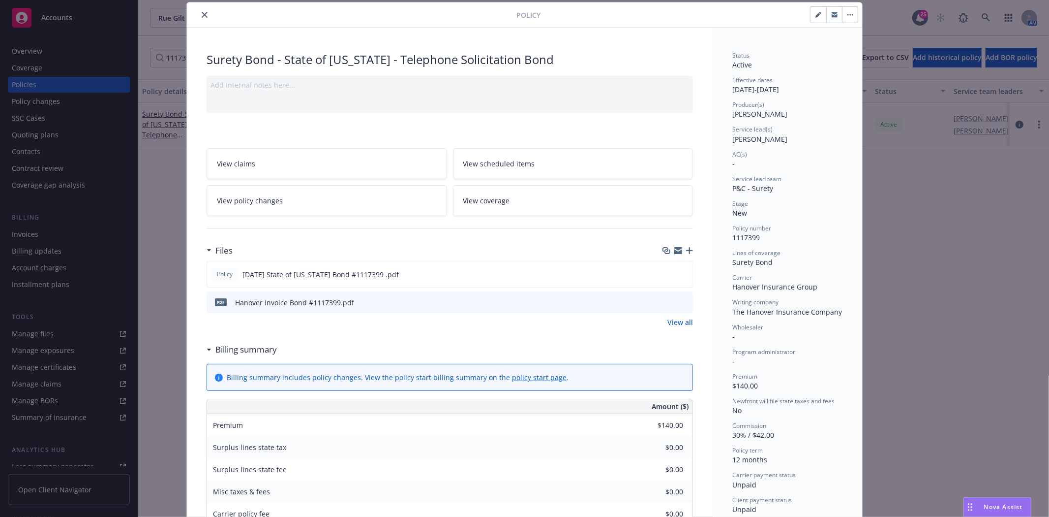
click at [674, 302] on div at bounding box center [677, 302] width 25 height 10
click at [682, 302] on icon "preview file" at bounding box center [683, 301] width 9 height 7
click at [202, 15] on icon "close" at bounding box center [205, 15] width 6 height 6
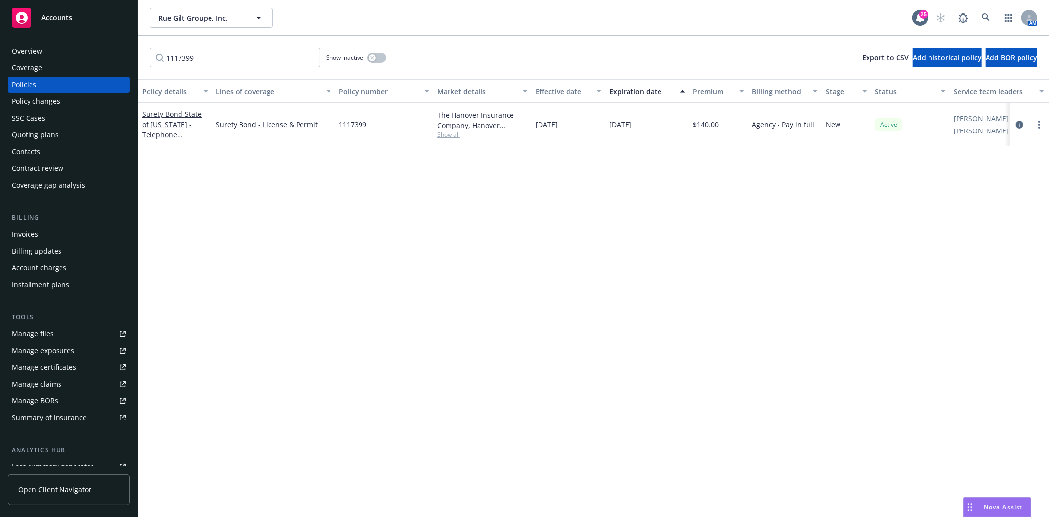
click at [96, 15] on div "Accounts" at bounding box center [69, 18] width 114 height 20
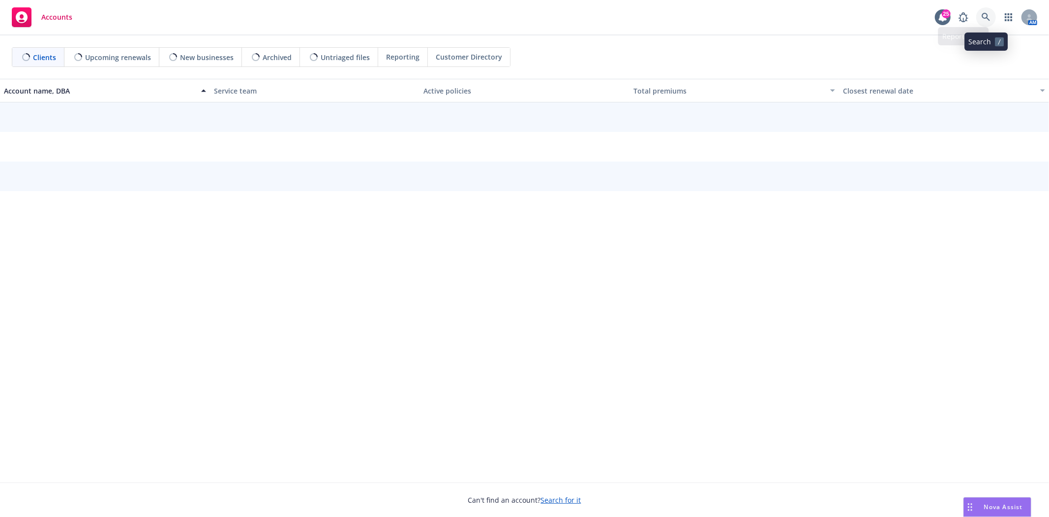
click at [985, 25] on link at bounding box center [986, 17] width 20 height 20
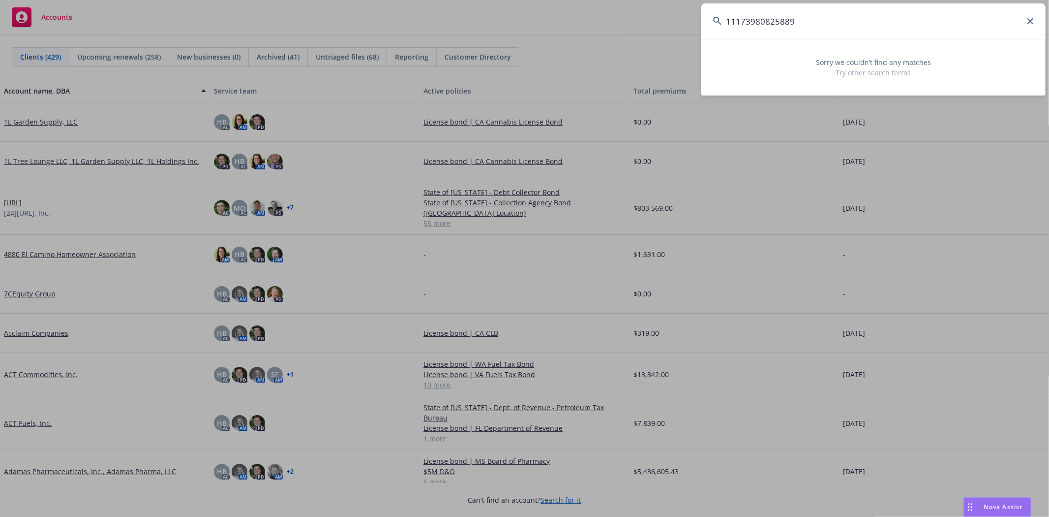
drag, startPoint x: 912, startPoint y: 31, endPoint x: 561, endPoint y: 77, distance: 354.2
click at [561, 77] on div "11173980825889 Sorry we couldn’t find any matches Try other search terms" at bounding box center [524, 258] width 1049 height 517
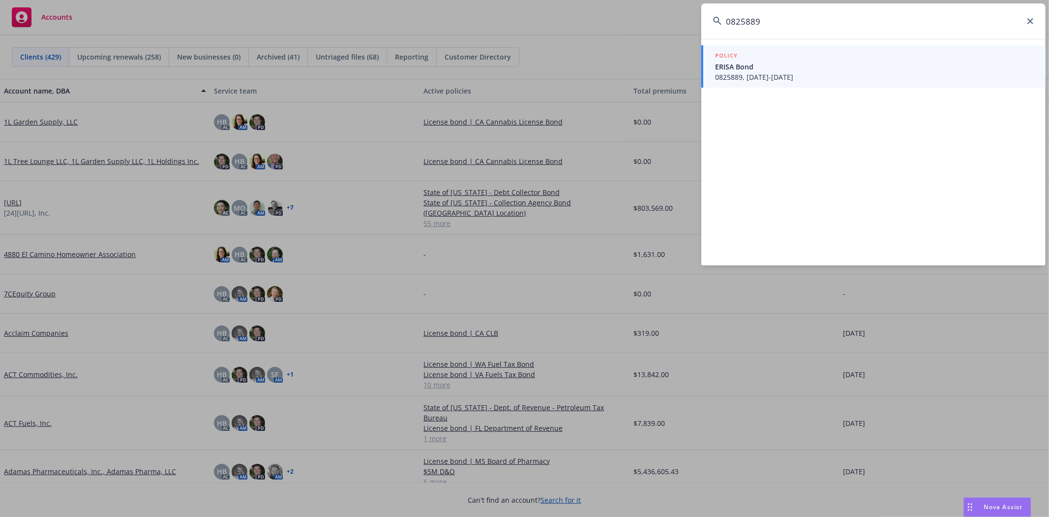
type input "0825889"
click at [913, 61] on span "ERISA Bond" at bounding box center [874, 66] width 319 height 10
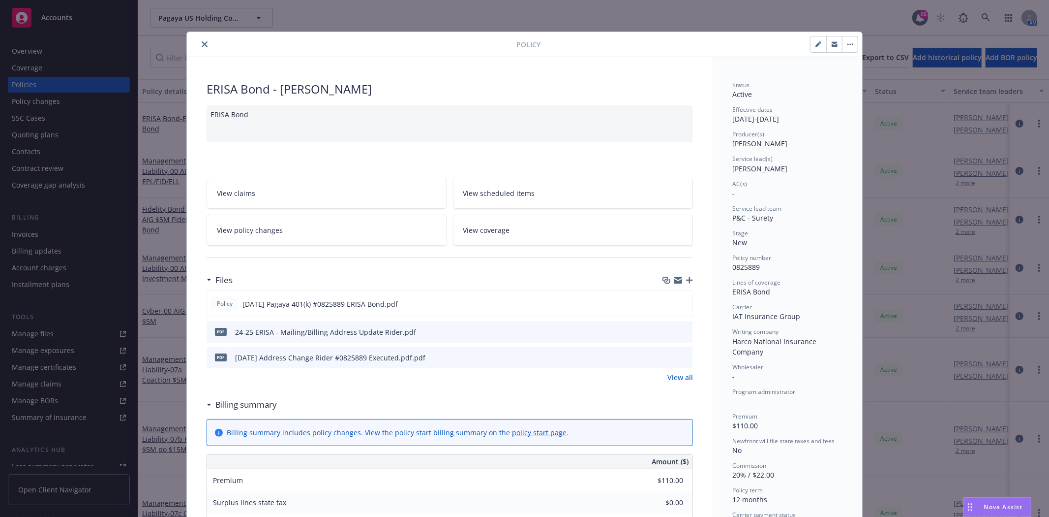
click at [202, 43] on icon "close" at bounding box center [205, 44] width 6 height 6
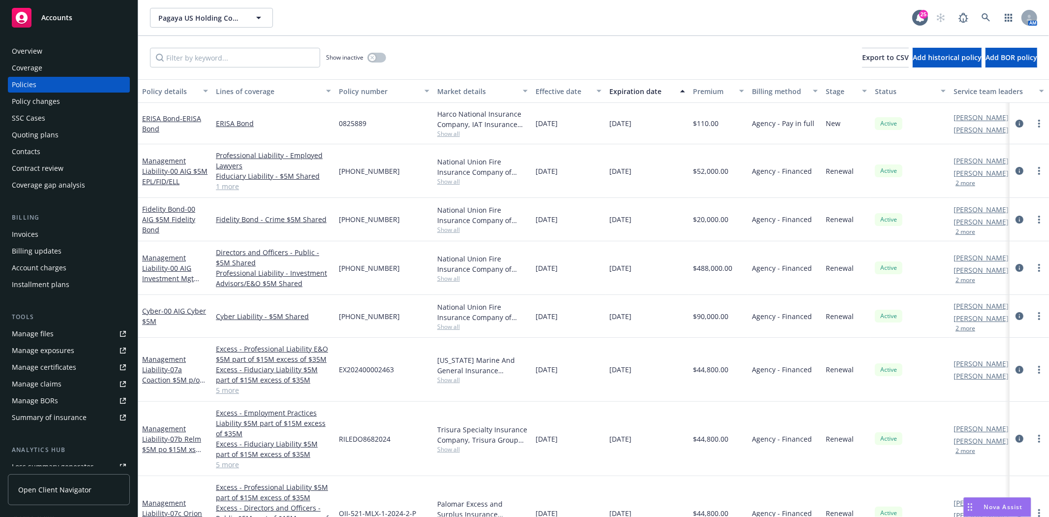
click at [191, 69] on div "Show inactive Export to CSV Add historical policy Add BOR policy" at bounding box center [593, 57] width 911 height 43
click at [172, 125] on div "ERISA Bond - ERISA Bond" at bounding box center [175, 123] width 66 height 21
click at [171, 119] on link "ERISA Bond - ERISA Bond" at bounding box center [171, 124] width 59 height 20
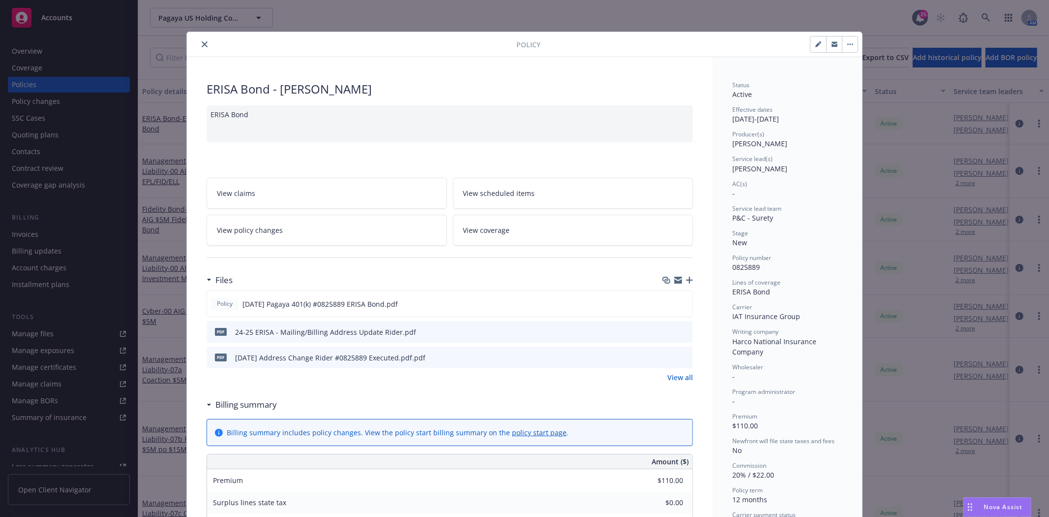
scroll to position [30, 0]
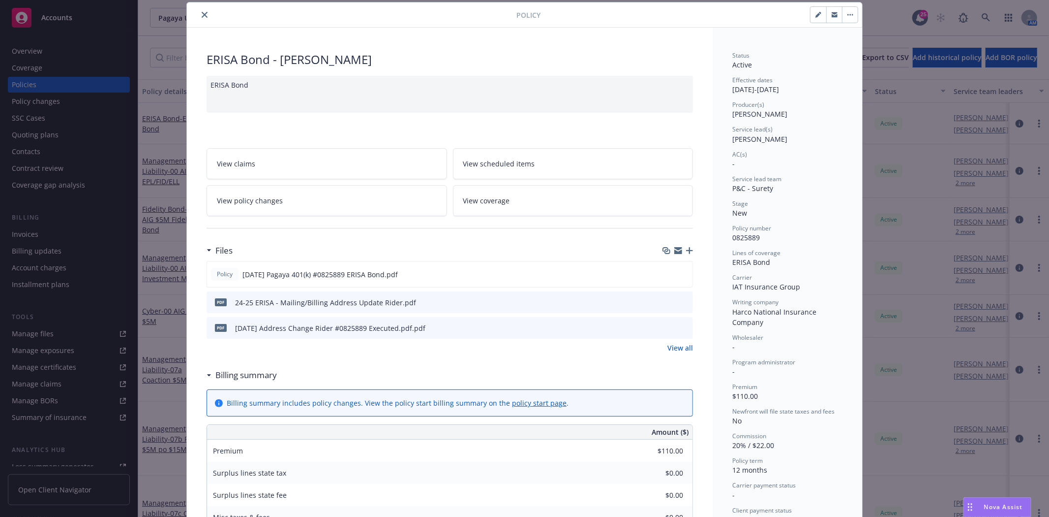
click at [814, 20] on button "button" at bounding box center [819, 15] width 16 height 16
select select "NEW"
select select "12"
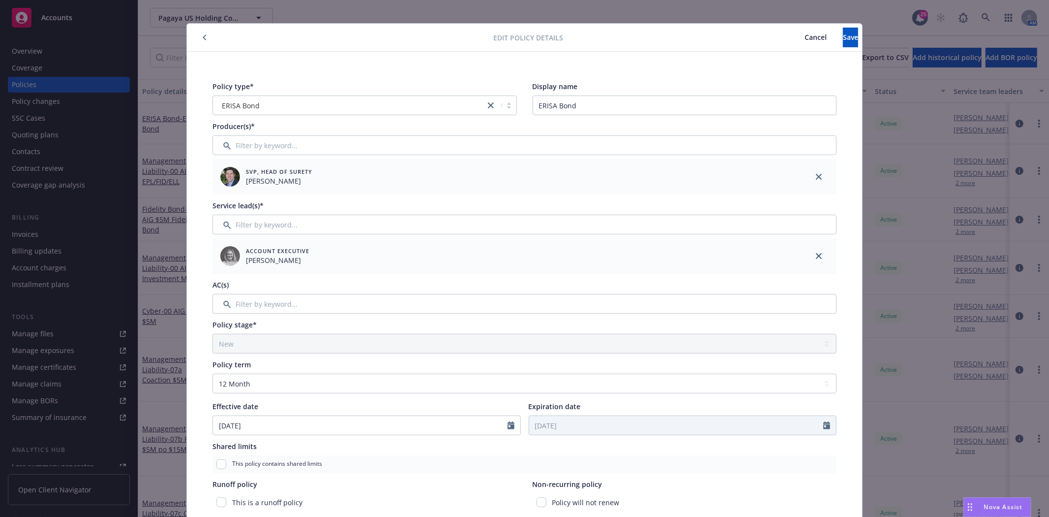
scroll to position [0, 0]
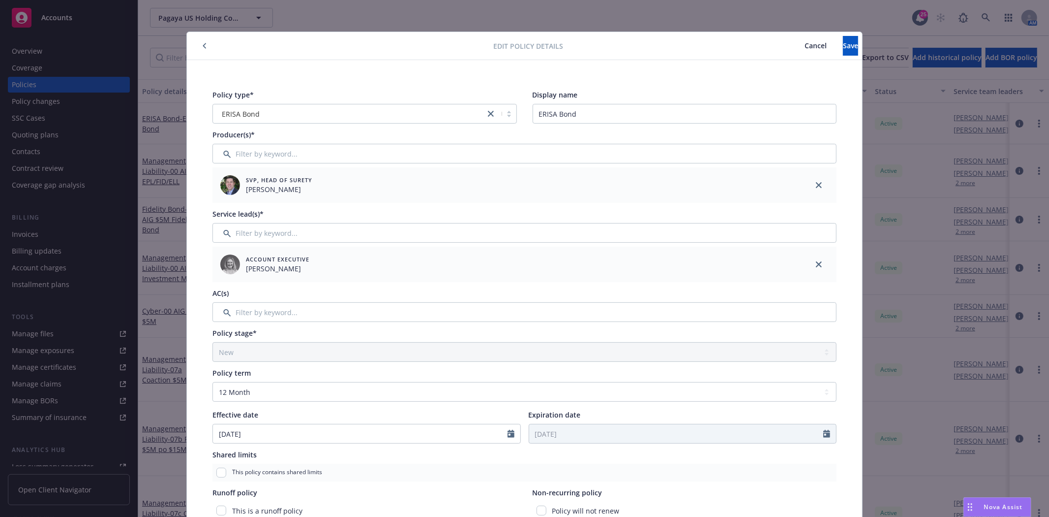
click at [203, 46] on icon "button" at bounding box center [205, 46] width 4 height 6
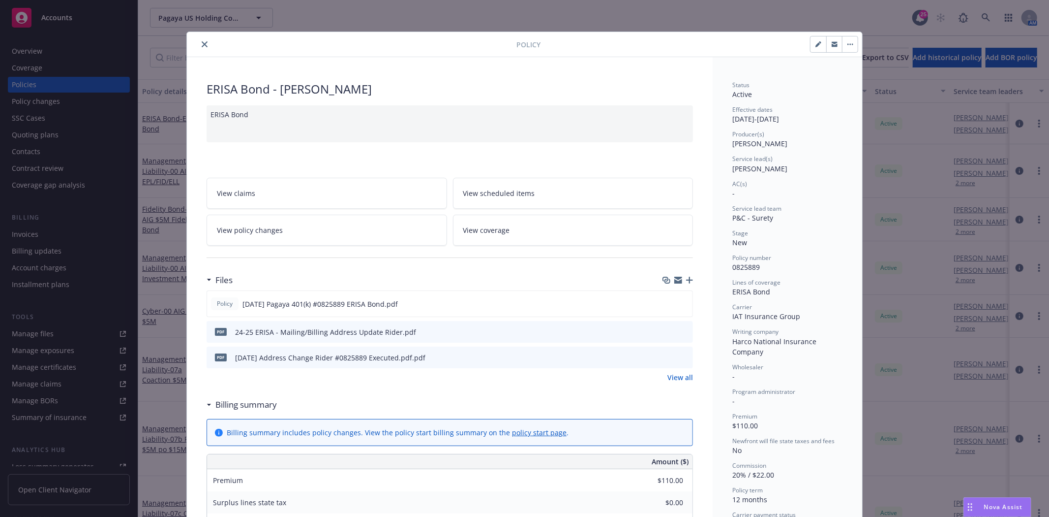
click at [202, 42] on icon "close" at bounding box center [205, 44] width 6 height 6
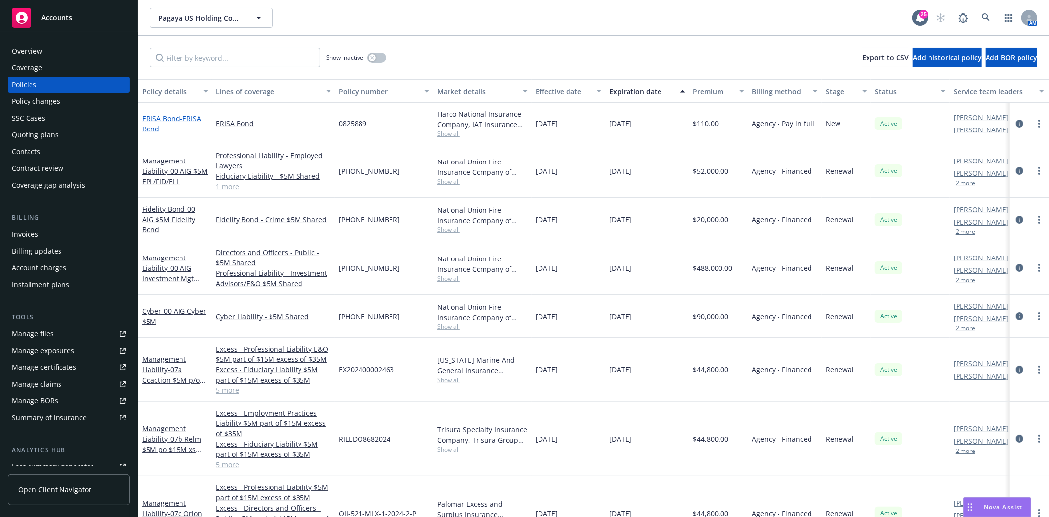
click at [185, 118] on span "- ERISA Bond" at bounding box center [171, 124] width 59 height 20
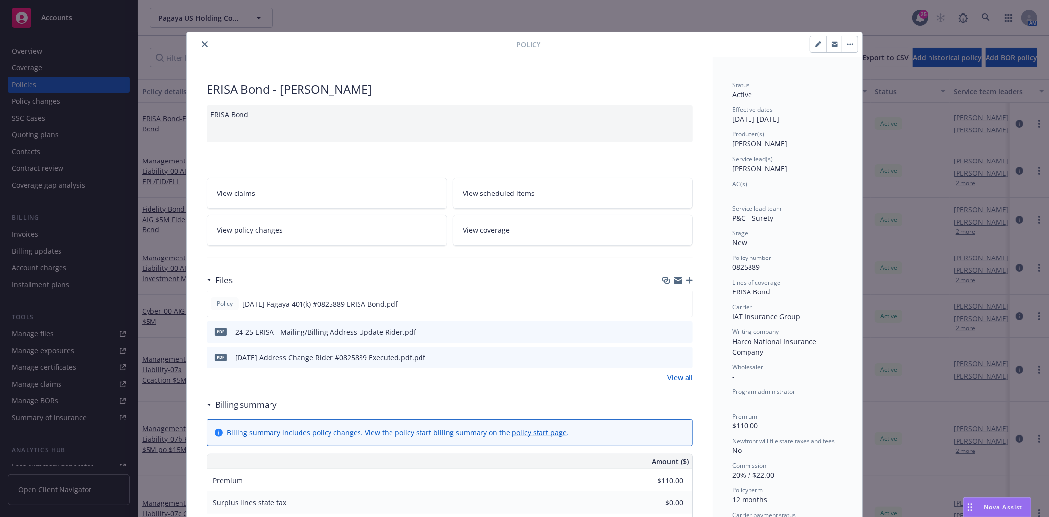
click at [816, 46] on icon "button" at bounding box center [819, 44] width 6 height 6
select select "NEW"
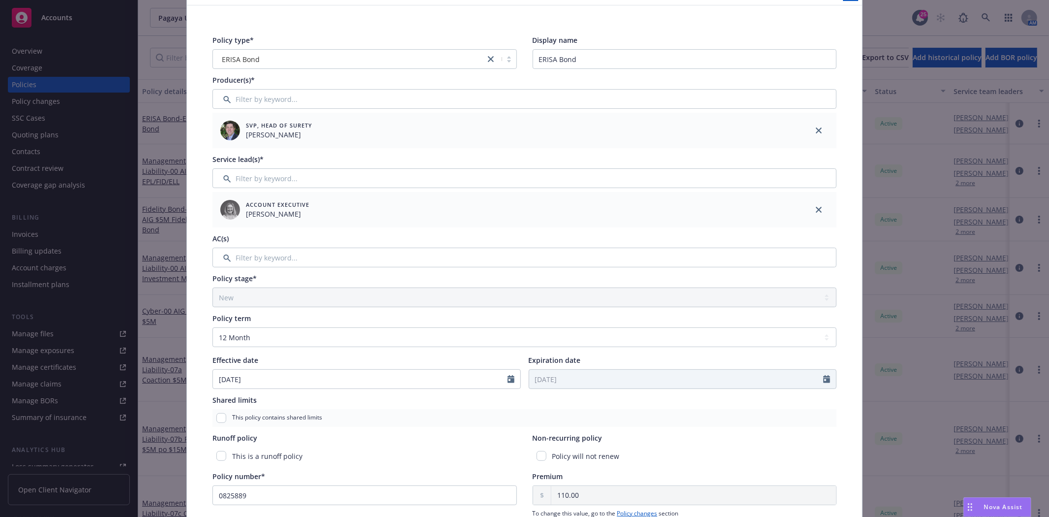
scroll to position [109, 0]
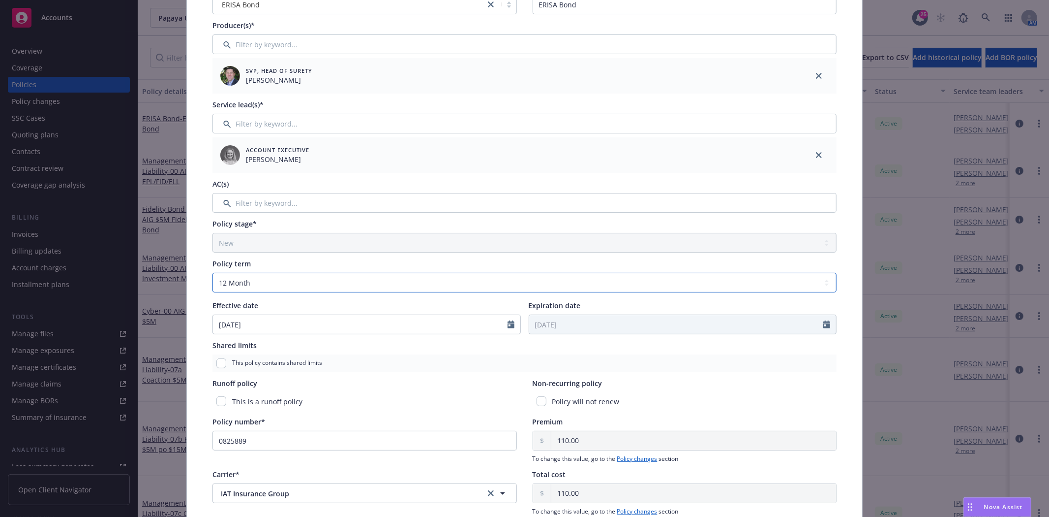
click at [262, 283] on select "Select policy term 12 Month 6 Month 4 Month 3 Month 2 Month 1 Month 36 Month (3…" at bounding box center [525, 283] width 624 height 20
select select "other"
click at [213, 273] on select "Select policy term 12 Month 6 Month 4 Month 3 Month 2 Month 1 Month 36 Month (3…" at bounding box center [525, 283] width 624 height 20
click at [536, 328] on input "Expiration date" at bounding box center [676, 324] width 295 height 19
select select "8"
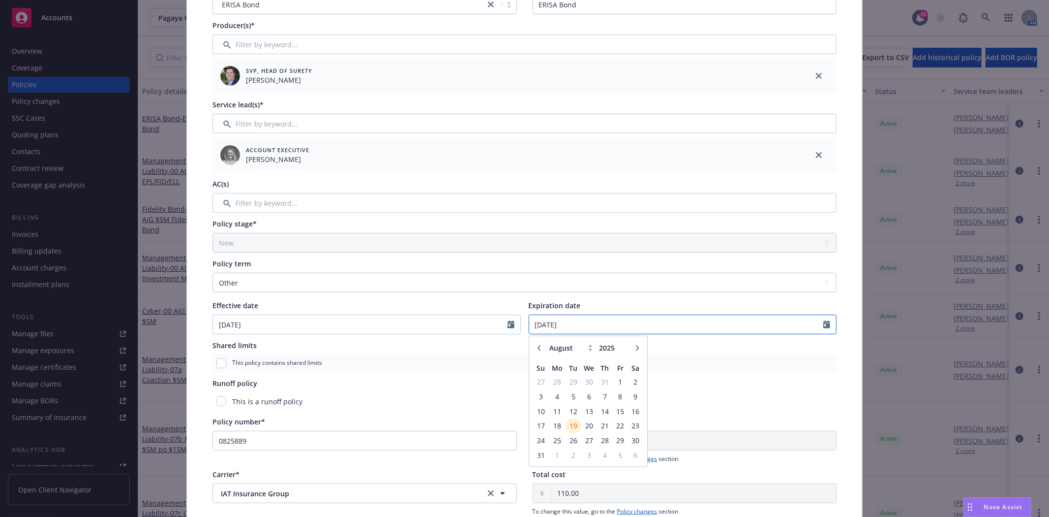
type input "09/01/2027"
click at [475, 292] on select "Select policy term 12 Month 6 Month 4 Month 3 Month 2 Month 1 Month 36 Month (3…" at bounding box center [525, 283] width 624 height 20
click at [213, 273] on select "Select policy term 12 Month 6 Month 4 Month 3 Month 2 Month 1 Month 36 Month (3…" at bounding box center [525, 283] width 624 height 20
click at [207, 359] on div "Policy type* ERISA Bond Display name ERISA Bond Producer(s)* SVP, Head of Suret…" at bounding box center [525, 307] width 636 height 667
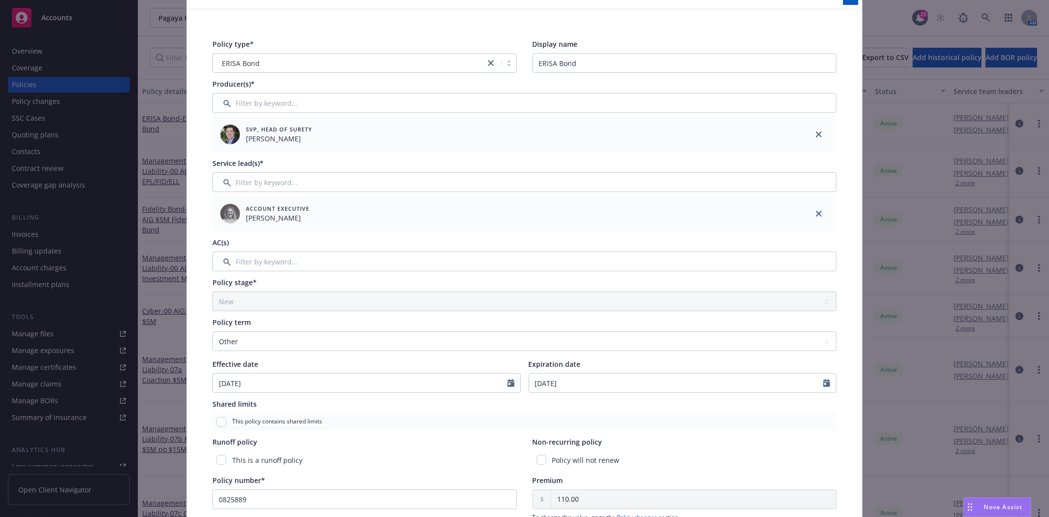
scroll to position [0, 0]
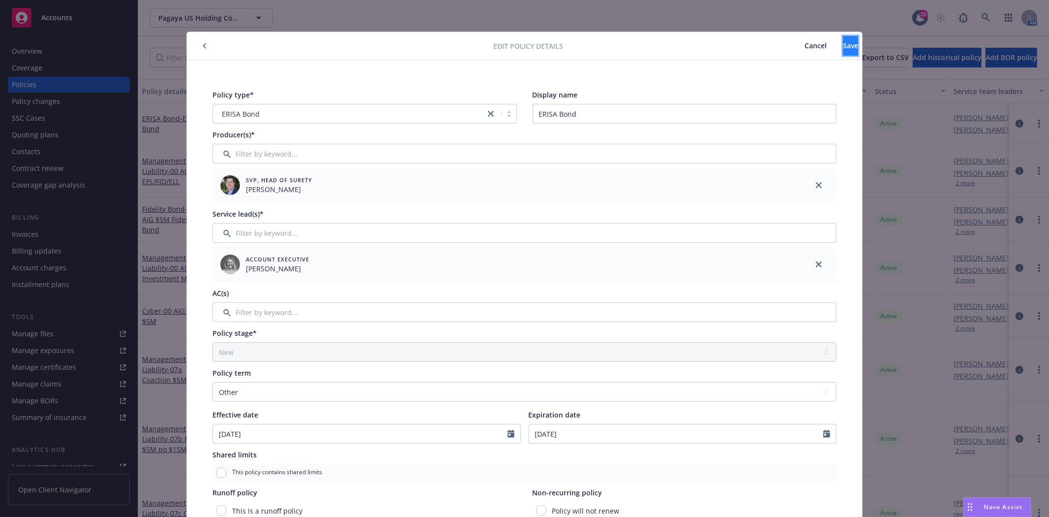
click at [843, 41] on span "Save" at bounding box center [850, 45] width 15 height 9
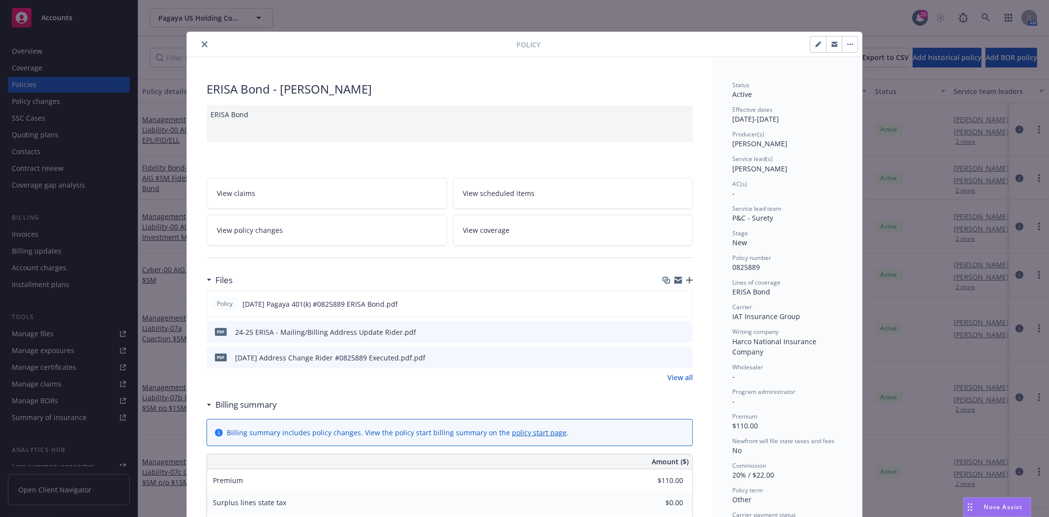
click at [202, 42] on icon "close" at bounding box center [205, 44] width 6 height 6
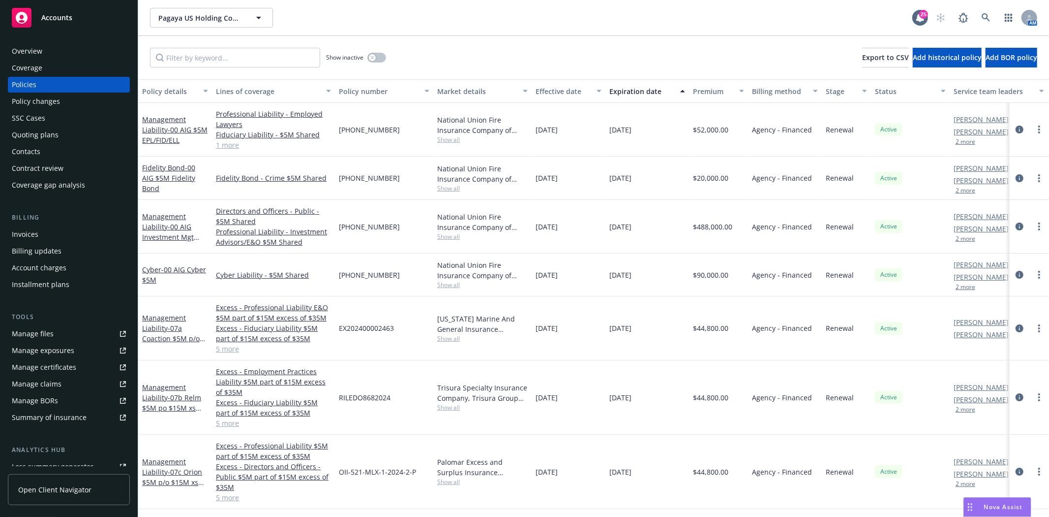
click at [37, 138] on div "Quoting plans" at bounding box center [35, 135] width 47 height 16
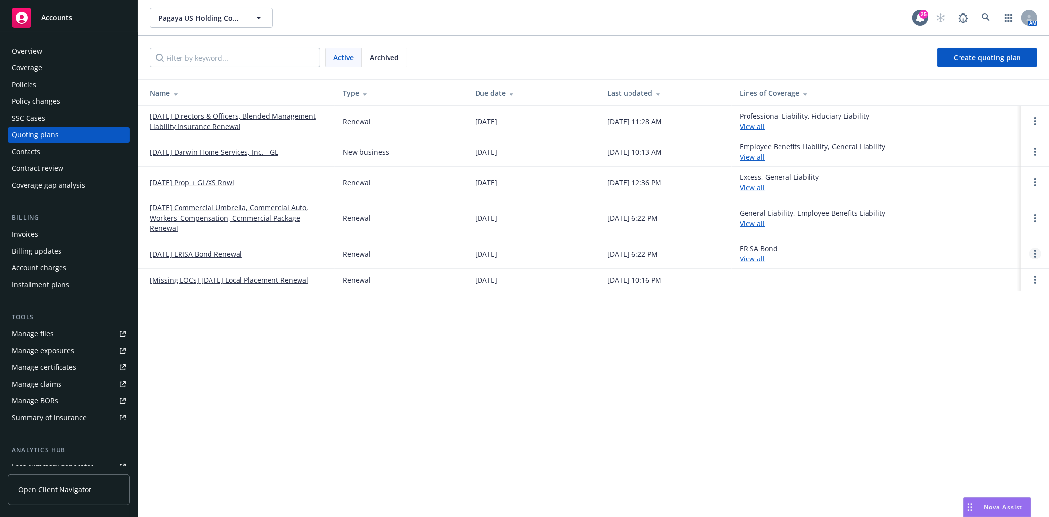
click at [1037, 247] on link "Open options" at bounding box center [1036, 253] width 12 height 12
click at [1010, 245] on link "Archive" at bounding box center [985, 236] width 86 height 20
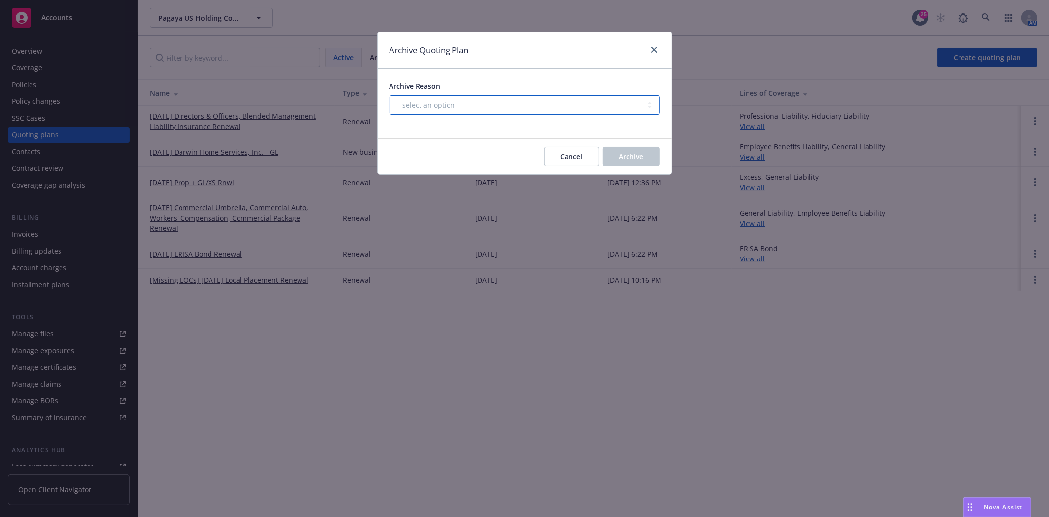
click at [484, 109] on select "-- select an option -- All policies in this renewal plan are auto-renewed Creat…" at bounding box center [525, 105] width 271 height 20
click at [390, 95] on select "-- select an option -- All policies in this renewal plan are auto-renewed Creat…" at bounding box center [525, 105] width 271 height 20
click at [635, 155] on span "Archive" at bounding box center [631, 156] width 25 height 9
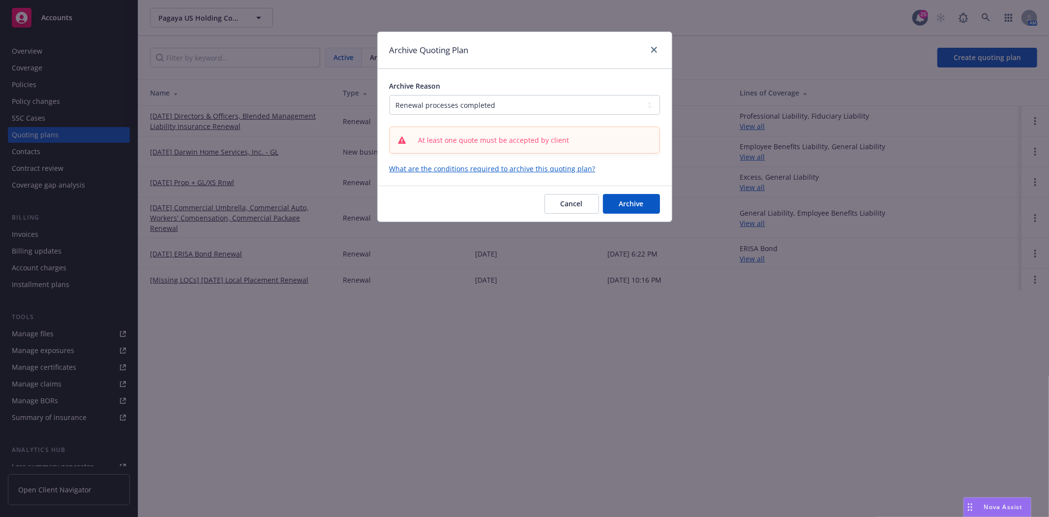
click at [428, 90] on span "Archive Reason" at bounding box center [415, 85] width 51 height 9
click at [428, 95] on select "-- select an option -- All policies in this renewal plan are auto-renewed Creat…" at bounding box center [525, 105] width 271 height 20
click at [435, 114] on select "-- select an option -- All policies in this renewal plan are auto-renewed Creat…" at bounding box center [525, 105] width 271 height 20
select select "ARCHIVED_RENEWAL_POLICY_AUTO_RENEWED"
click at [390, 95] on select "-- select an option -- All policies in this renewal plan are auto-renewed Creat…" at bounding box center [525, 105] width 271 height 20
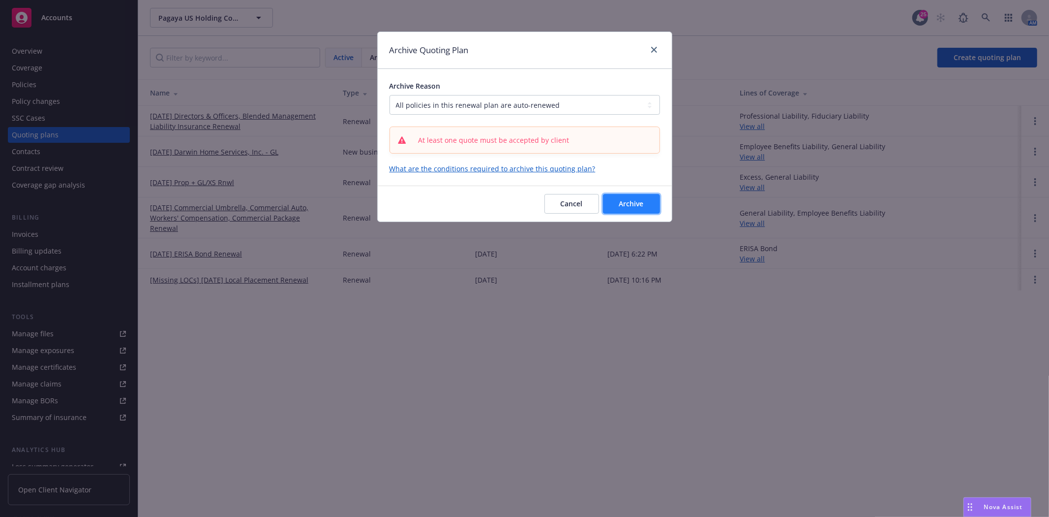
click at [616, 200] on button "Archive" at bounding box center [631, 204] width 57 height 20
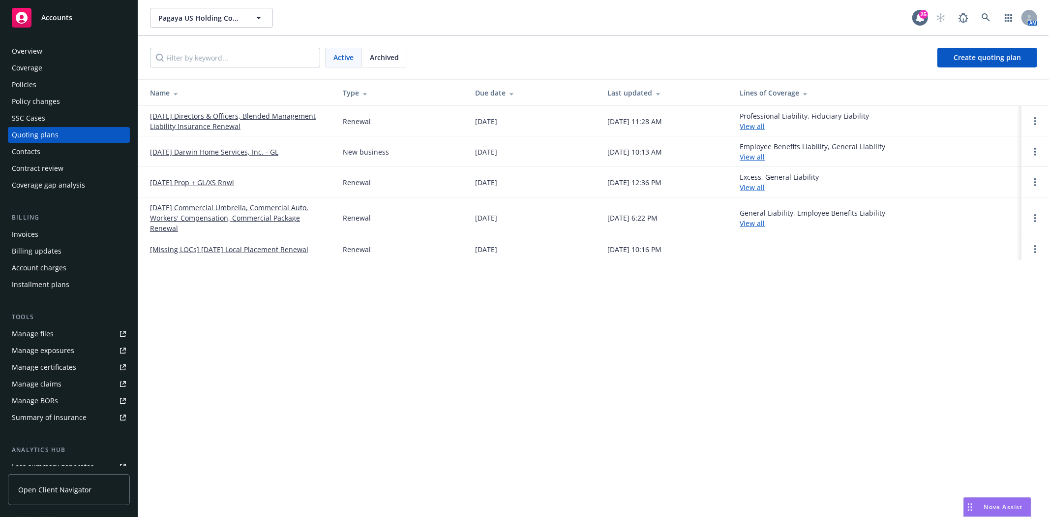
drag, startPoint x: 90, startPoint y: 17, endPoint x: 189, endPoint y: 12, distance: 99.0
click at [90, 17] on div "Accounts" at bounding box center [69, 18] width 114 height 20
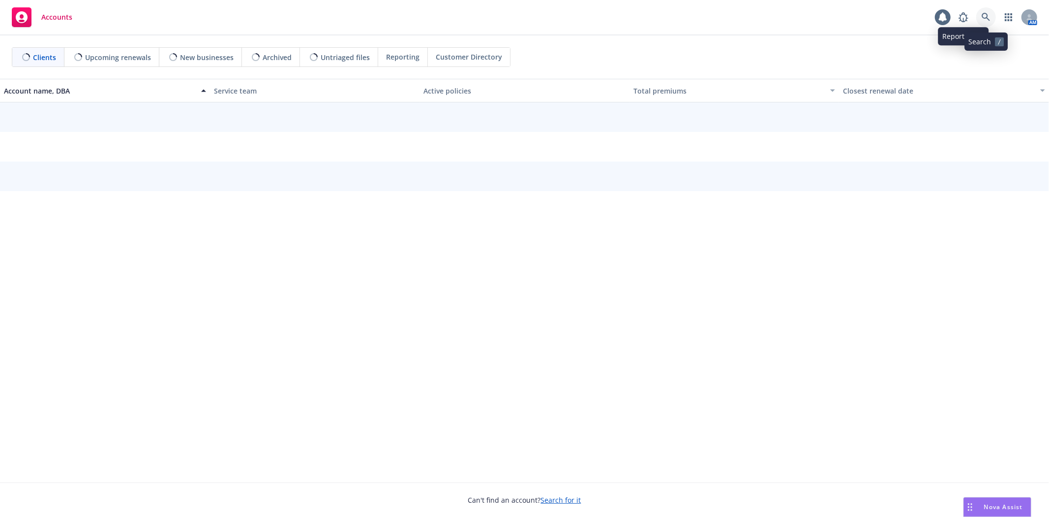
click at [982, 15] on icon at bounding box center [986, 17] width 9 height 9
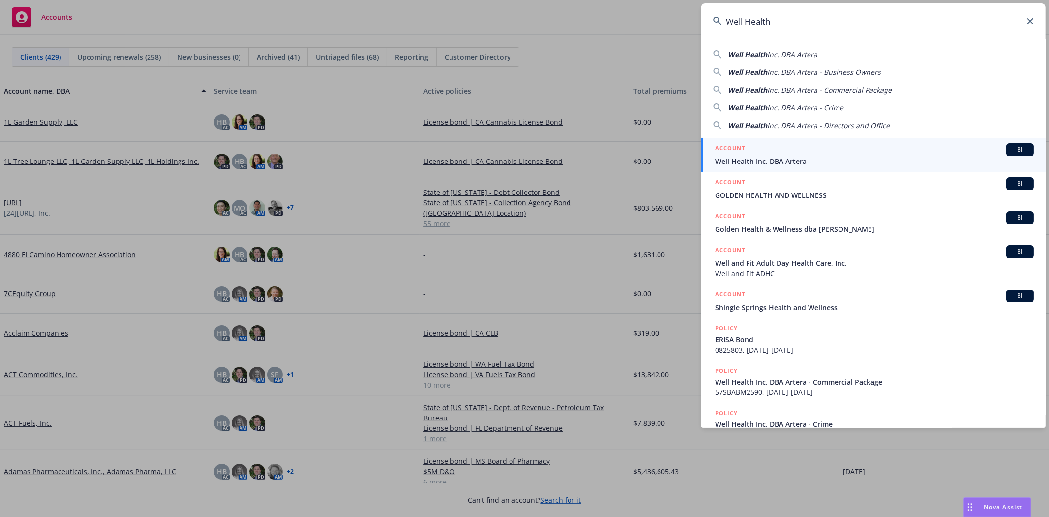
type input "Well Health"
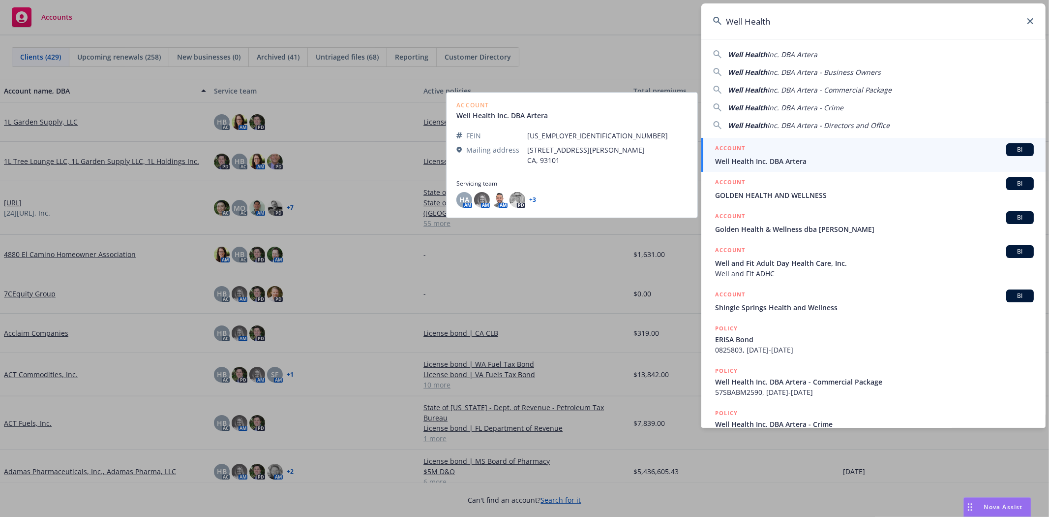
click at [754, 165] on span "Well Health Inc. DBA Artera" at bounding box center [874, 161] width 319 height 10
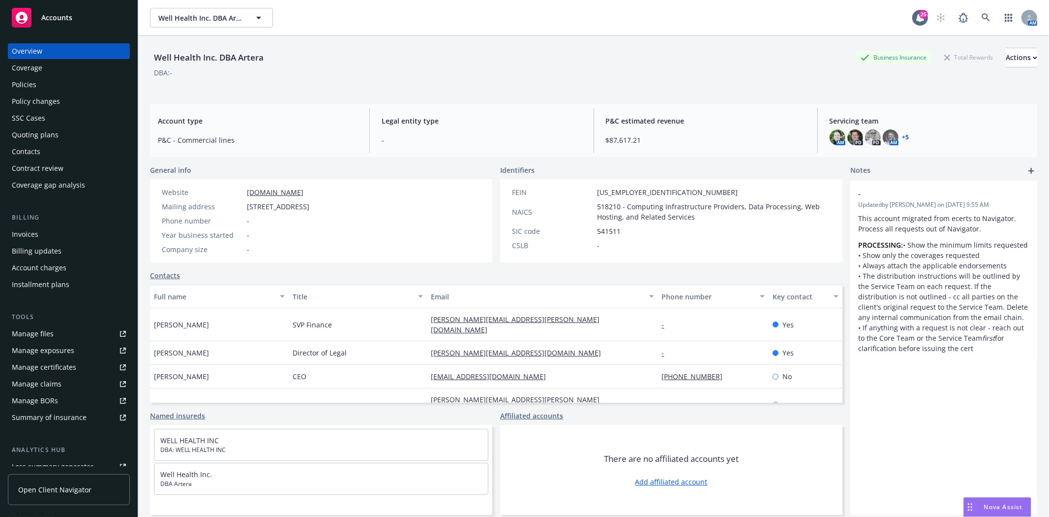
click at [37, 94] on div "Policy changes" at bounding box center [36, 101] width 48 height 16
click at [39, 87] on div "Policies" at bounding box center [69, 85] width 114 height 16
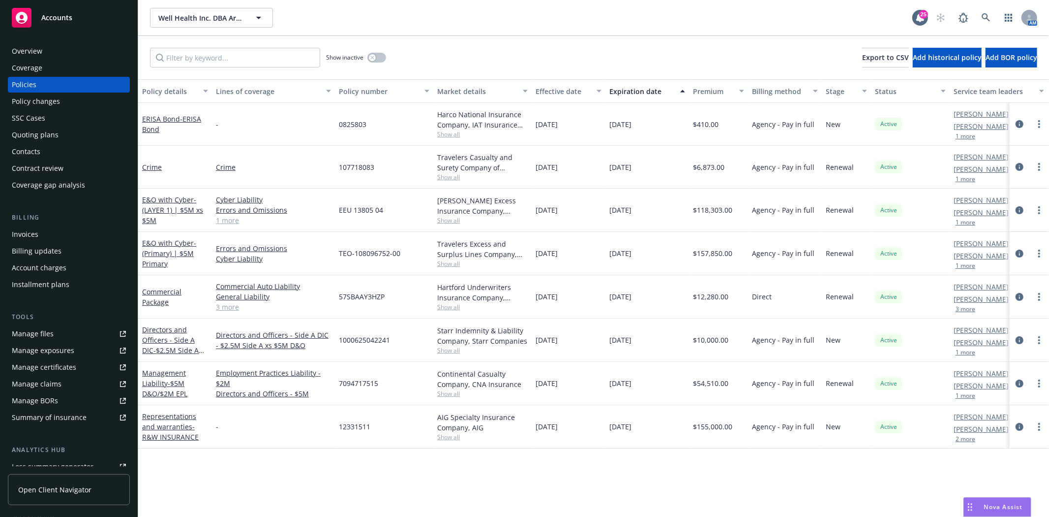
click at [77, 153] on div "Contacts" at bounding box center [69, 152] width 114 height 16
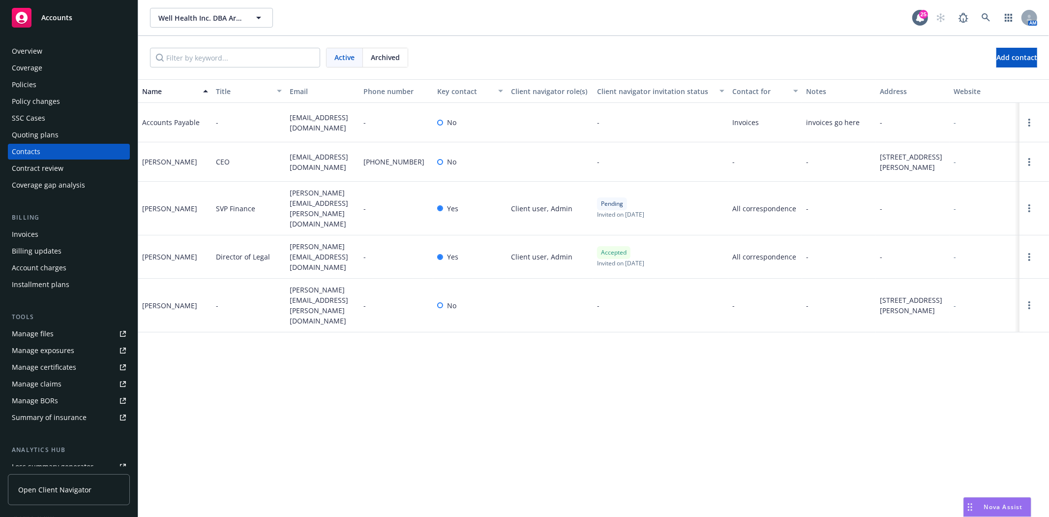
click at [61, 90] on div "Policies" at bounding box center [69, 85] width 114 height 16
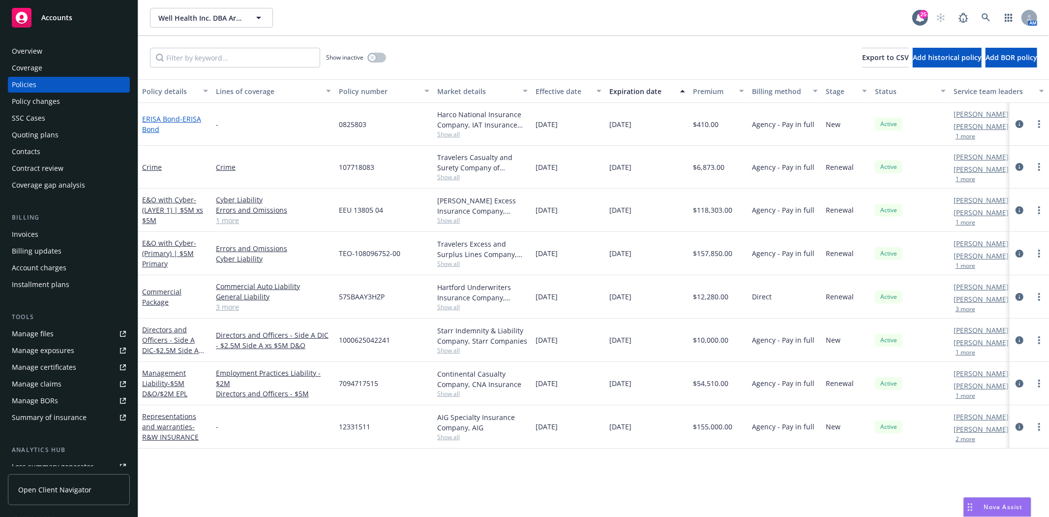
click at [153, 117] on link "ERISA Bond - ERISA Bond" at bounding box center [171, 124] width 59 height 20
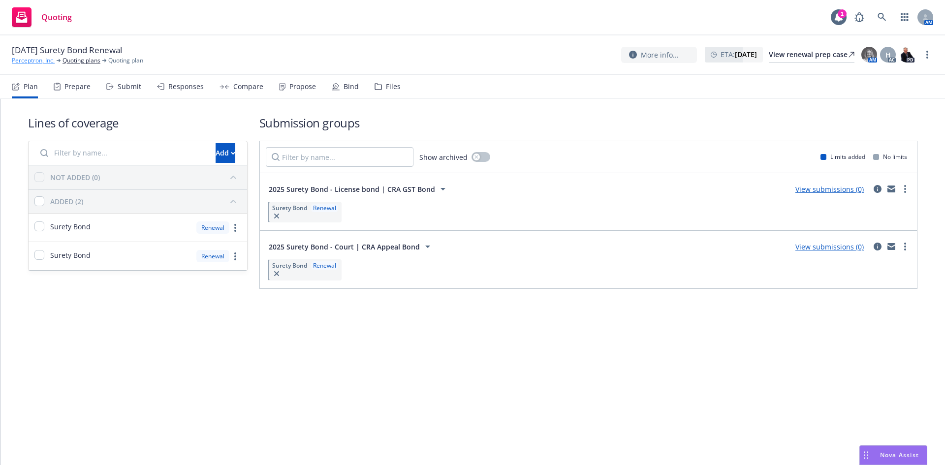
click at [48, 64] on link "Perceptron, Inc." at bounding box center [33, 60] width 43 height 9
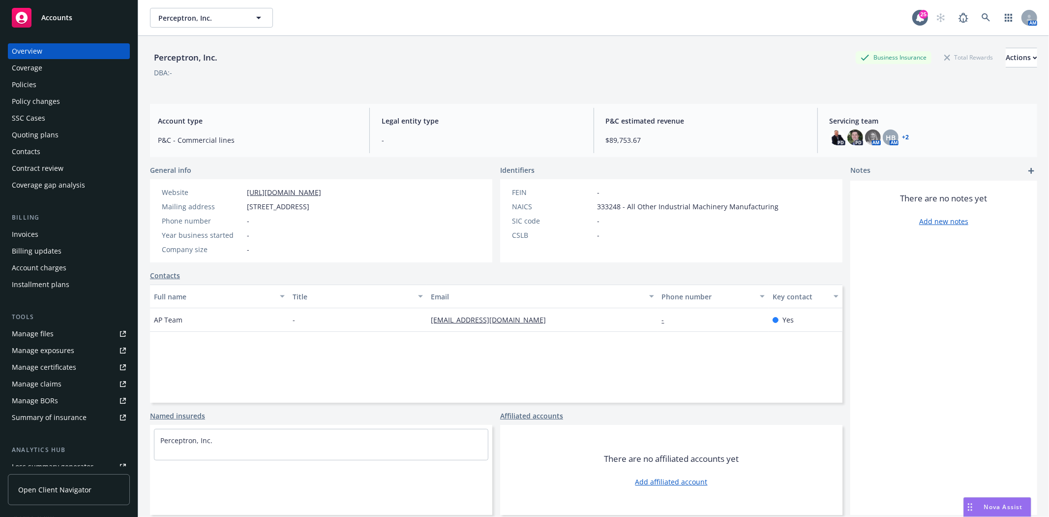
click at [95, 89] on div "Policies" at bounding box center [69, 85] width 114 height 16
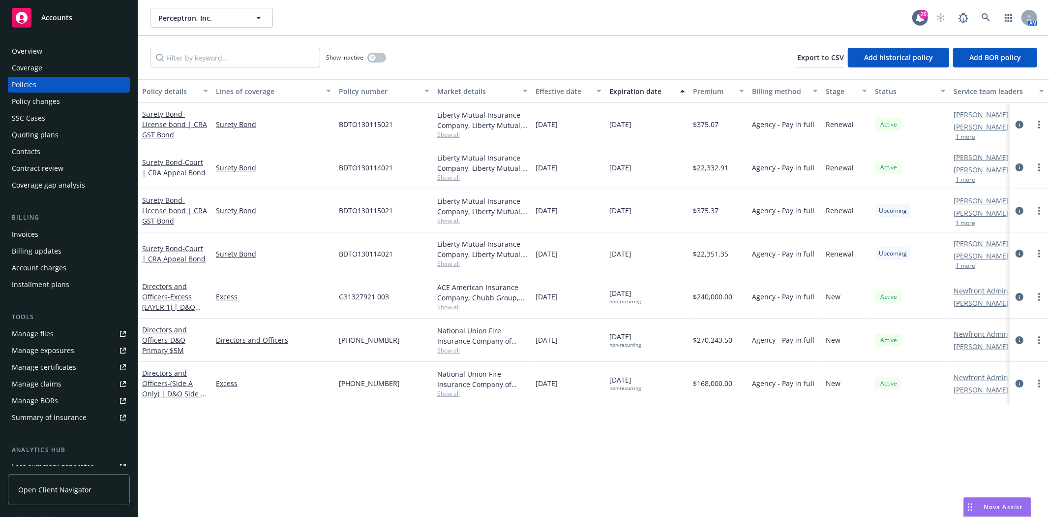
click at [35, 130] on div "Quoting plans" at bounding box center [35, 135] width 47 height 16
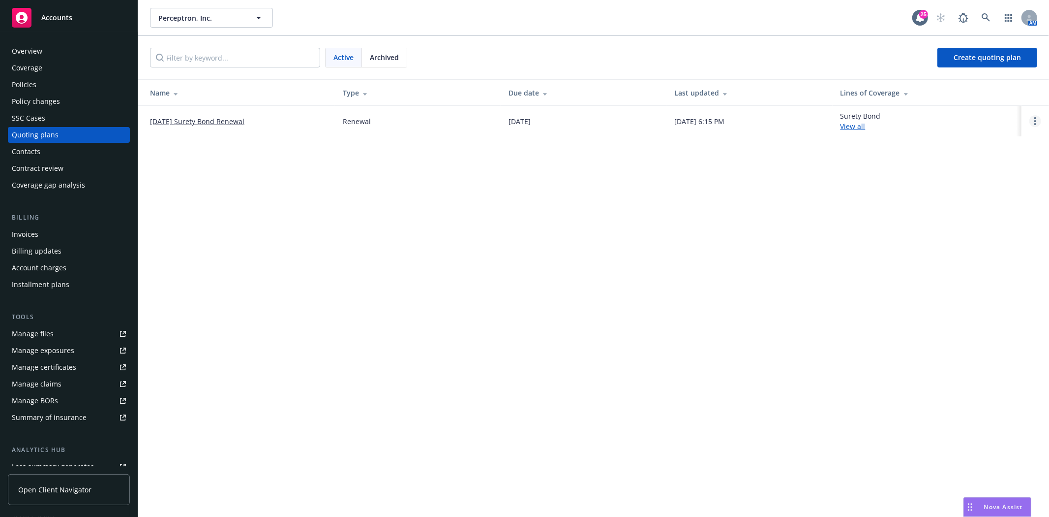
click at [1034, 117] on link "Open options" at bounding box center [1036, 121] width 12 height 12
click at [973, 115] on span "Archive" at bounding box center [966, 113] width 48 height 9
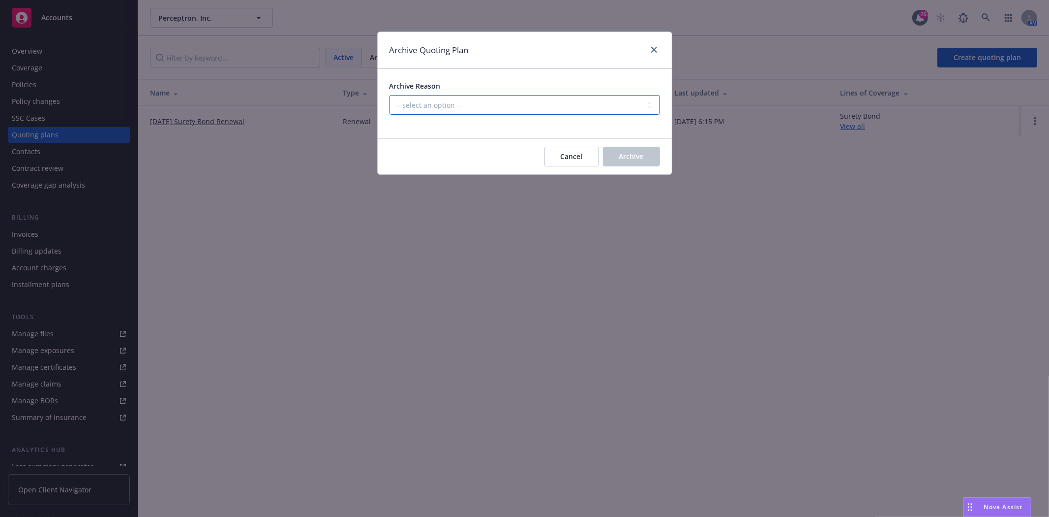
click at [528, 101] on select "-- select an option -- All policies in this renewal plan are auto-renewed Creat…" at bounding box center [525, 105] width 271 height 20
select select "ARCHIVED_RENEWAL_POLICY_AUTO_RENEWED"
click at [390, 95] on select "-- select an option -- All policies in this renewal plan are auto-renewed Creat…" at bounding box center [525, 105] width 271 height 20
click at [649, 151] on button "Archive" at bounding box center [631, 157] width 57 height 20
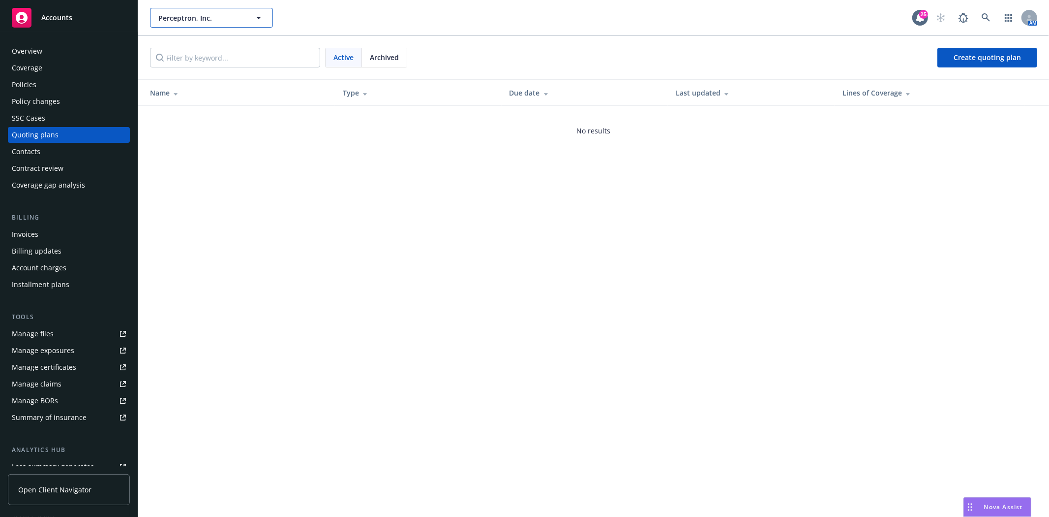
click at [200, 13] on span "Perceptron, Inc." at bounding box center [200, 18] width 85 height 10
type input "Aspen"
click at [63, 14] on span "Accounts" at bounding box center [56, 18] width 31 height 8
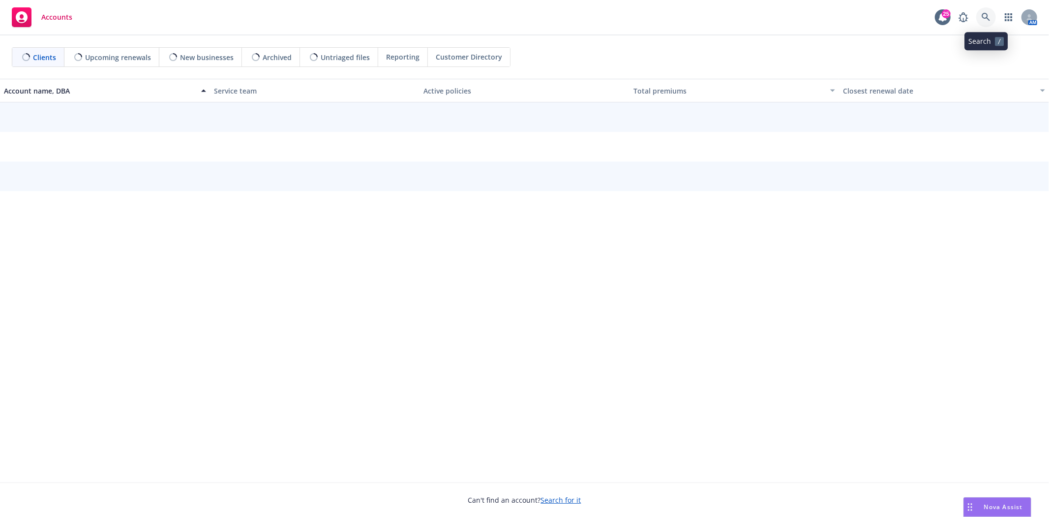
click at [987, 19] on icon at bounding box center [986, 17] width 9 height 9
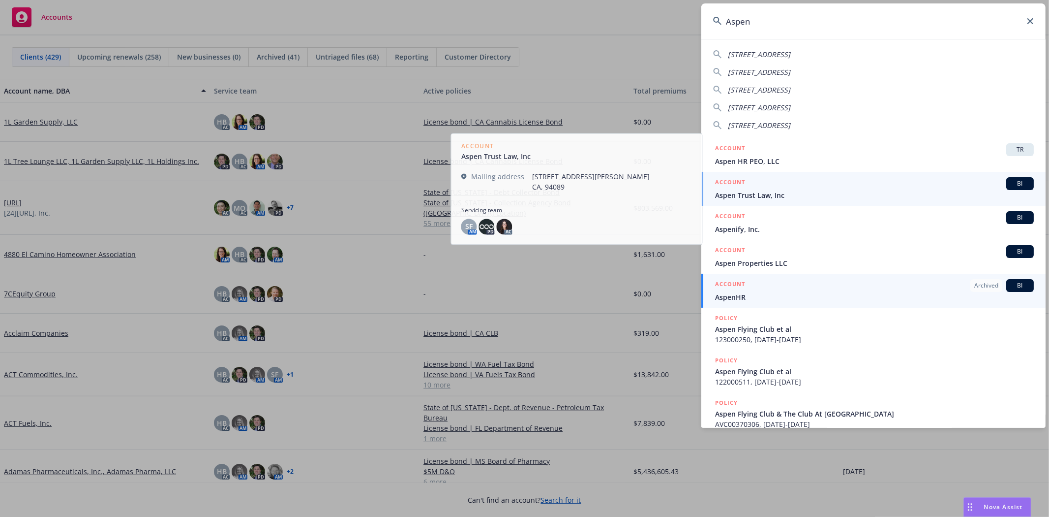
type input "Aspen"
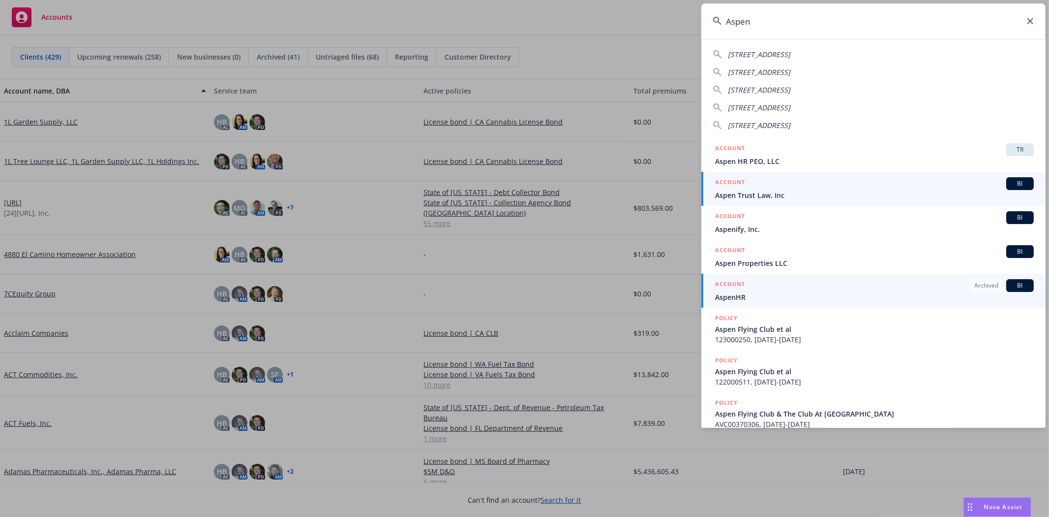
click at [744, 288] on h5 "ACCOUNT" at bounding box center [730, 285] width 30 height 12
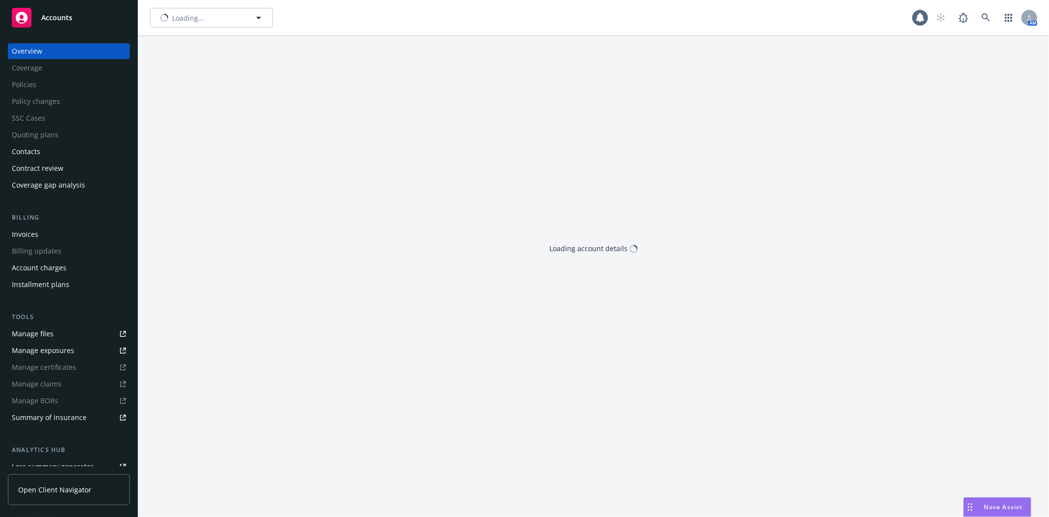
type input "AspenHR"
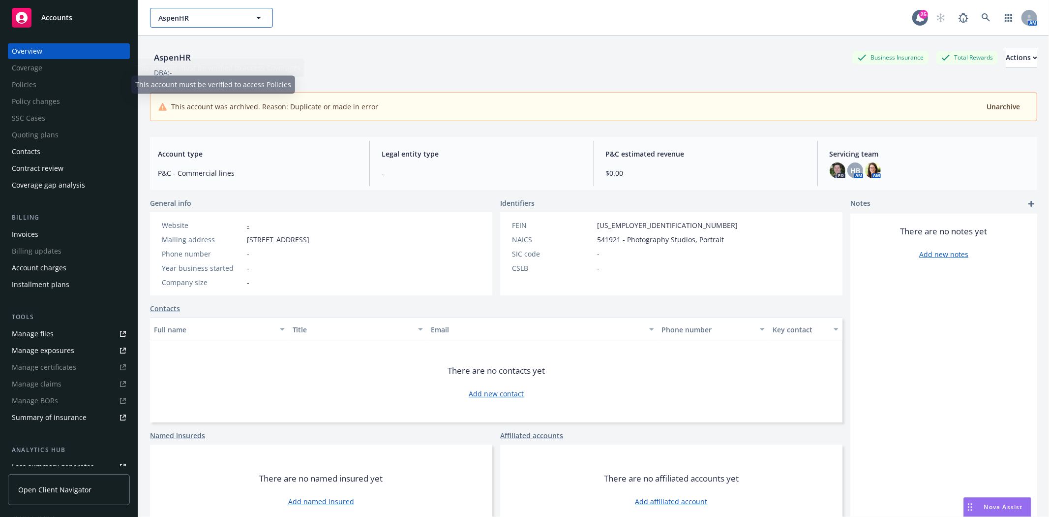
click at [198, 16] on span "AspenHR" at bounding box center [200, 18] width 85 height 10
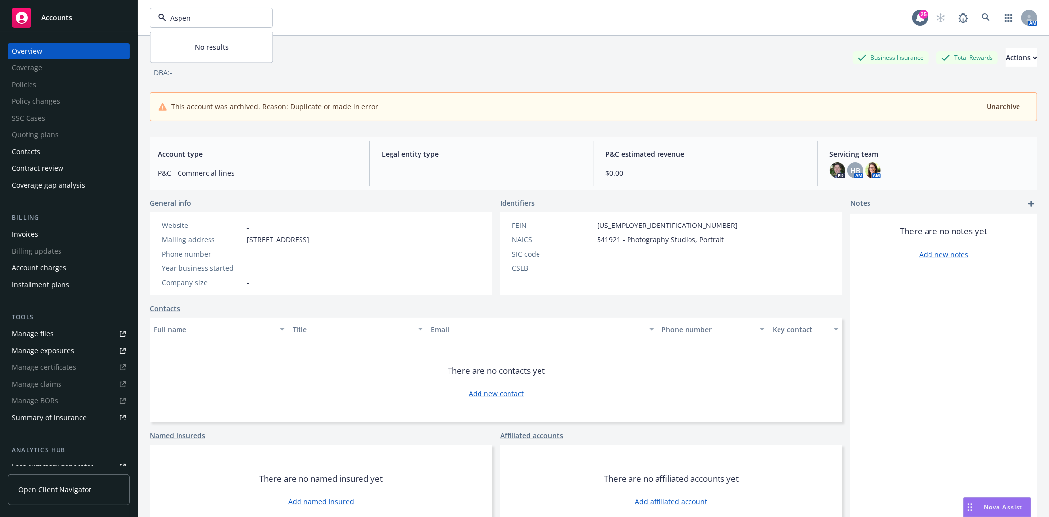
type input "Aspen"
click at [32, 13] on div "Accounts" at bounding box center [69, 18] width 114 height 20
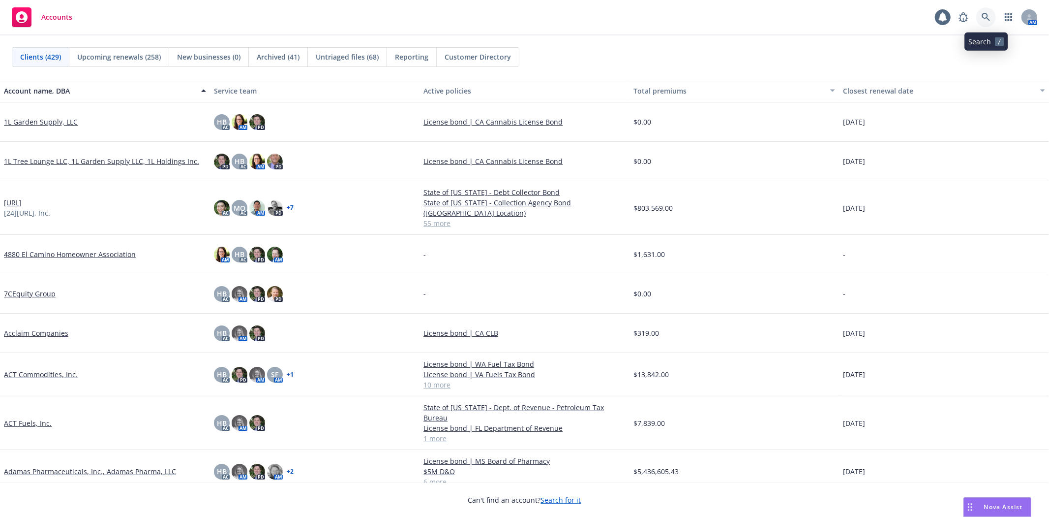
click at [980, 16] on link at bounding box center [986, 17] width 20 height 20
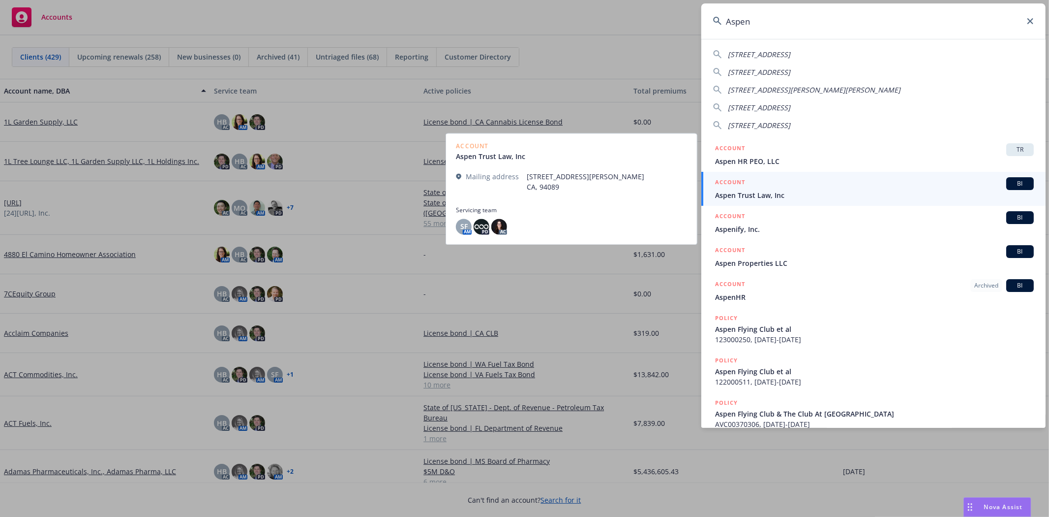
type input "Aspen"
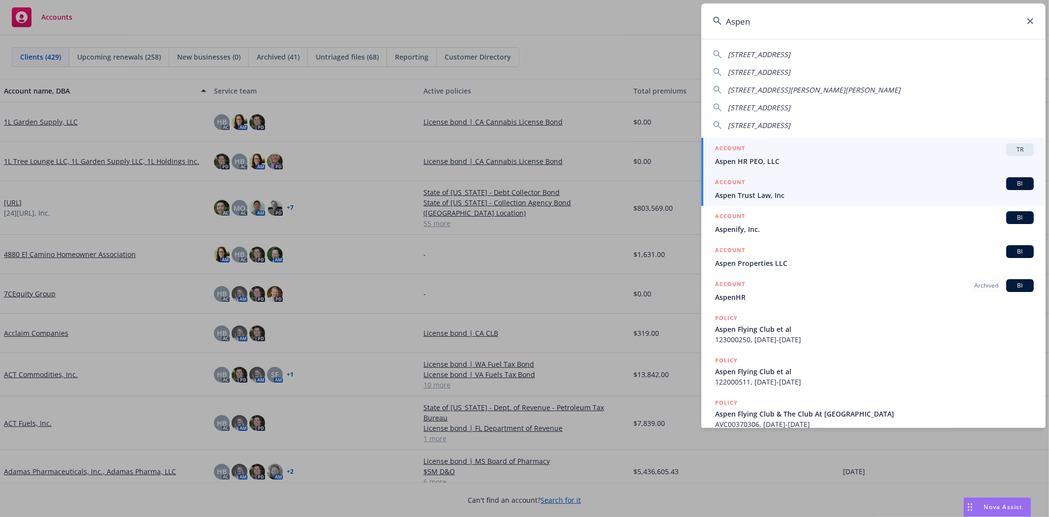
click at [764, 160] on span "Aspen HR PEO, LLC" at bounding box center [874, 161] width 319 height 10
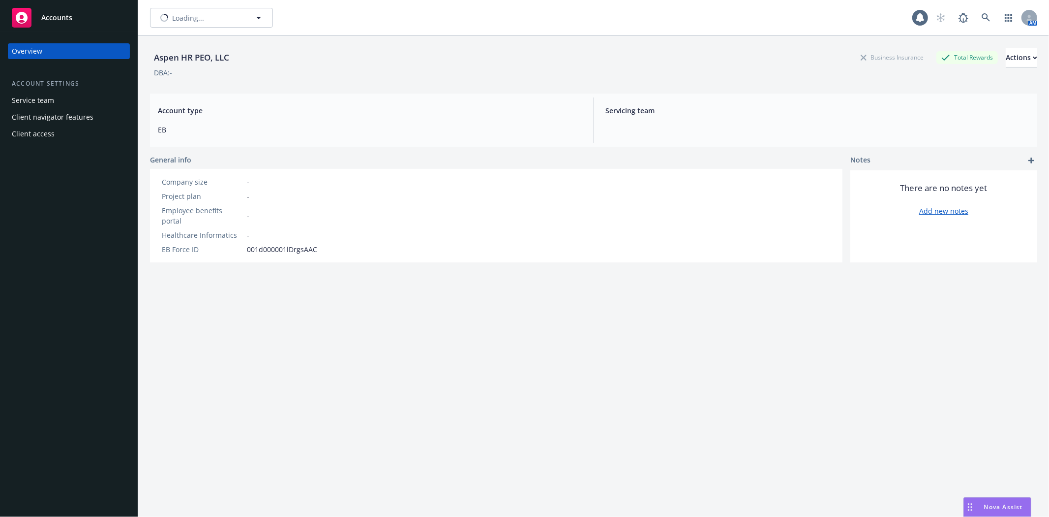
type input "Aspen HR PEO, LLC"
click at [210, 25] on button "Aspen HR PEO, LLC" at bounding box center [211, 18] width 123 height 20
type input "AspenHR"
click at [982, 17] on icon at bounding box center [986, 17] width 9 height 9
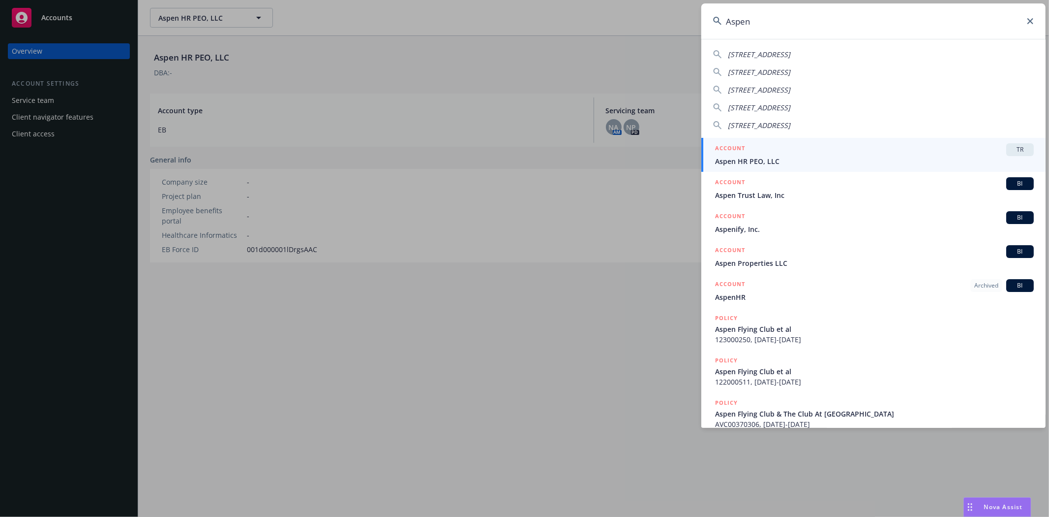
type input "Aspen"
click at [749, 160] on span "Aspen HR PEO, LLC" at bounding box center [874, 161] width 319 height 10
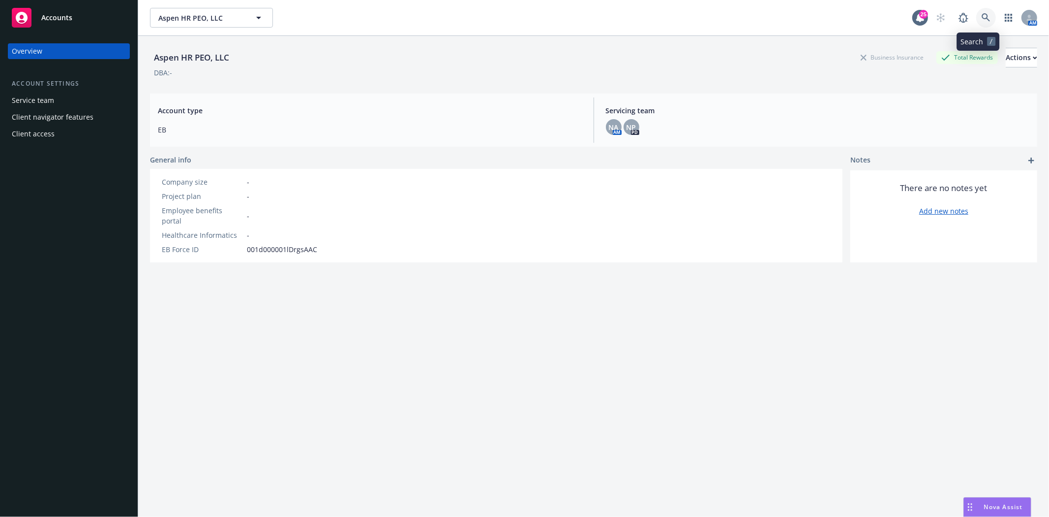
click at [982, 18] on icon at bounding box center [986, 17] width 9 height 9
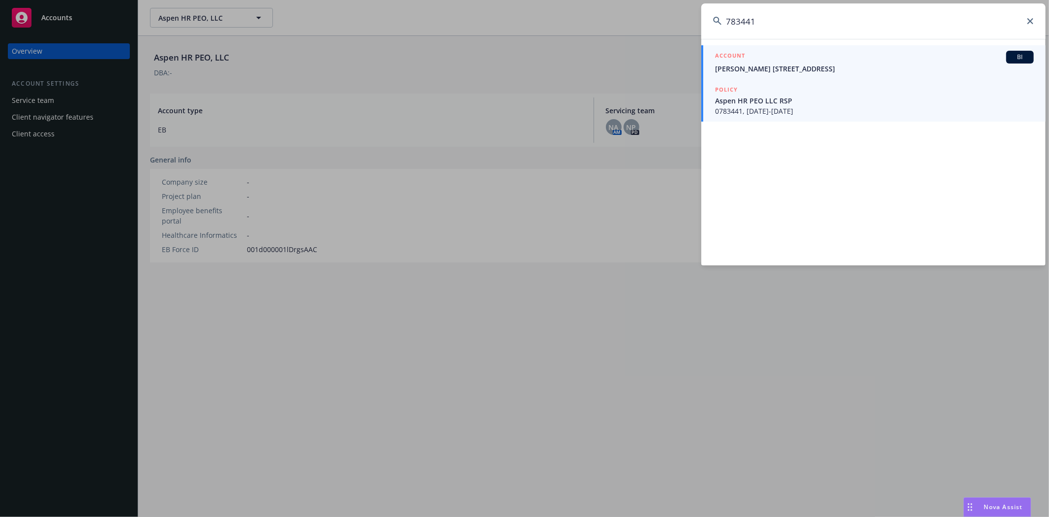
type input "783441"
click at [794, 109] on span "0783441, 02/01/2021-09/06/2024" at bounding box center [874, 111] width 319 height 10
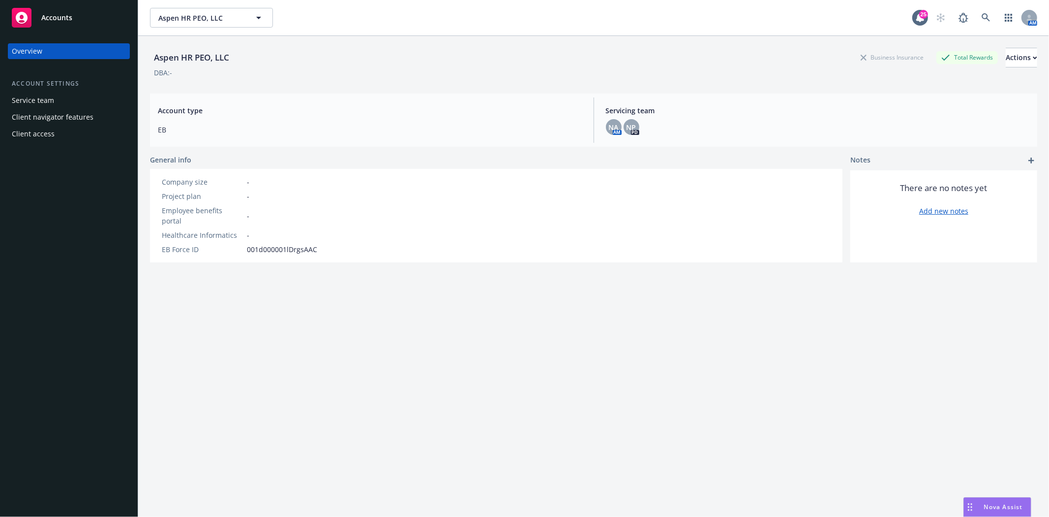
click at [64, 14] on span "Accounts" at bounding box center [56, 18] width 31 height 8
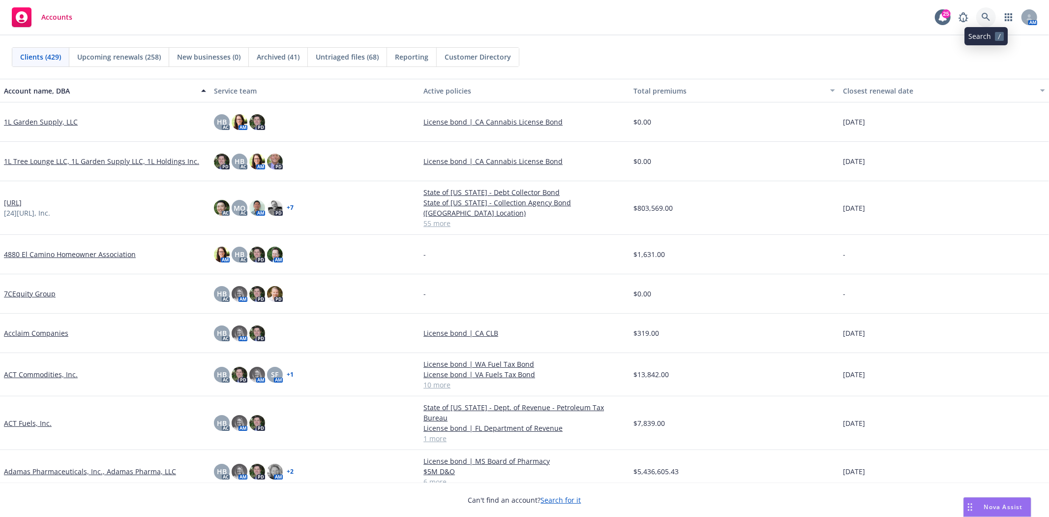
click at [986, 14] on icon at bounding box center [986, 17] width 9 height 9
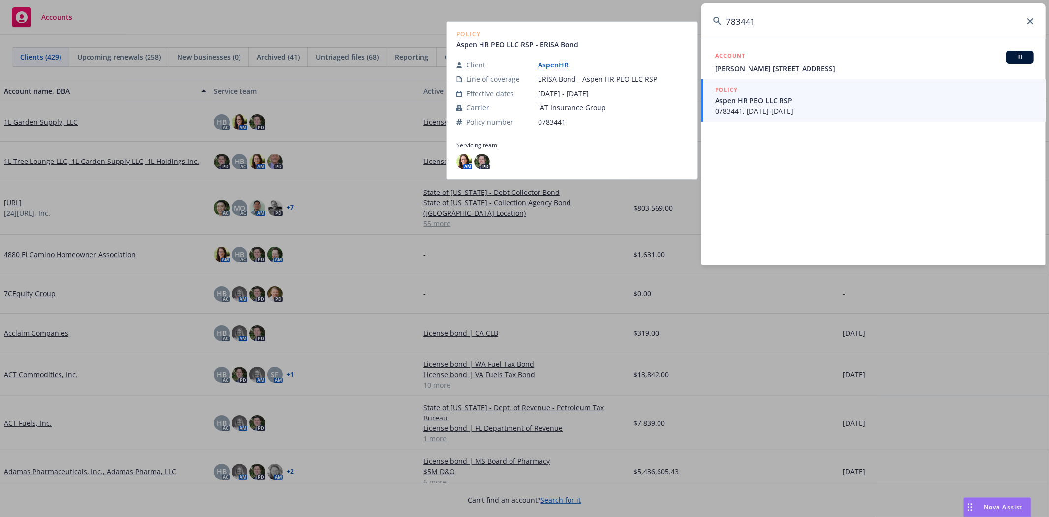
type input "783441"
click at [789, 105] on span "Aspen HR PEO LLC RSP" at bounding box center [874, 100] width 319 height 10
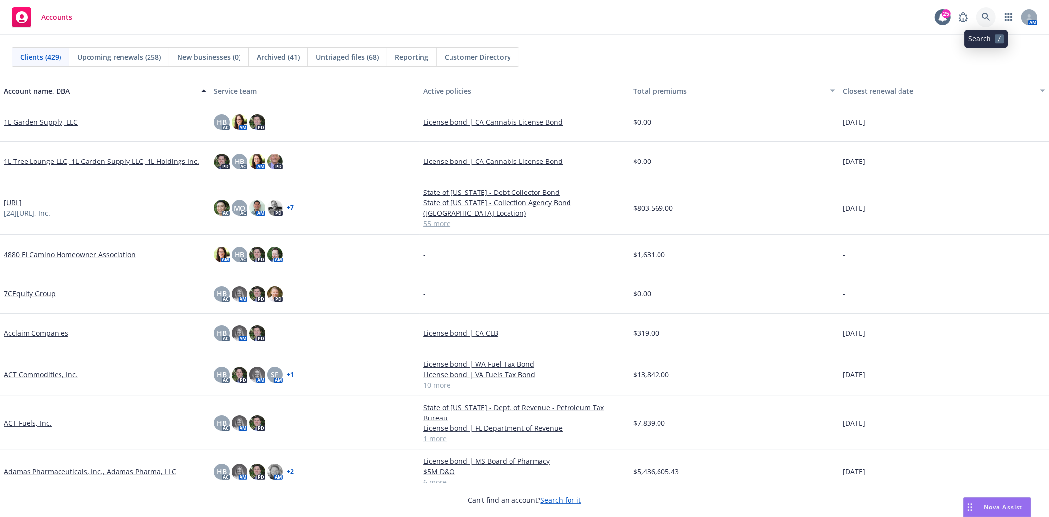
click at [988, 15] on icon at bounding box center [986, 17] width 9 height 9
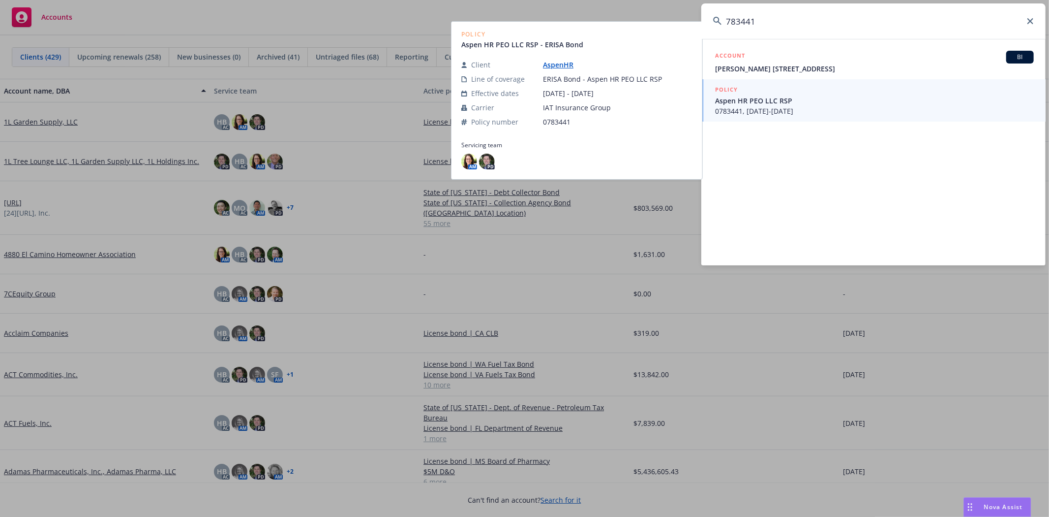
type input "783441"
click at [824, 103] on span "Aspen HR PEO LLC RSP" at bounding box center [874, 100] width 319 height 10
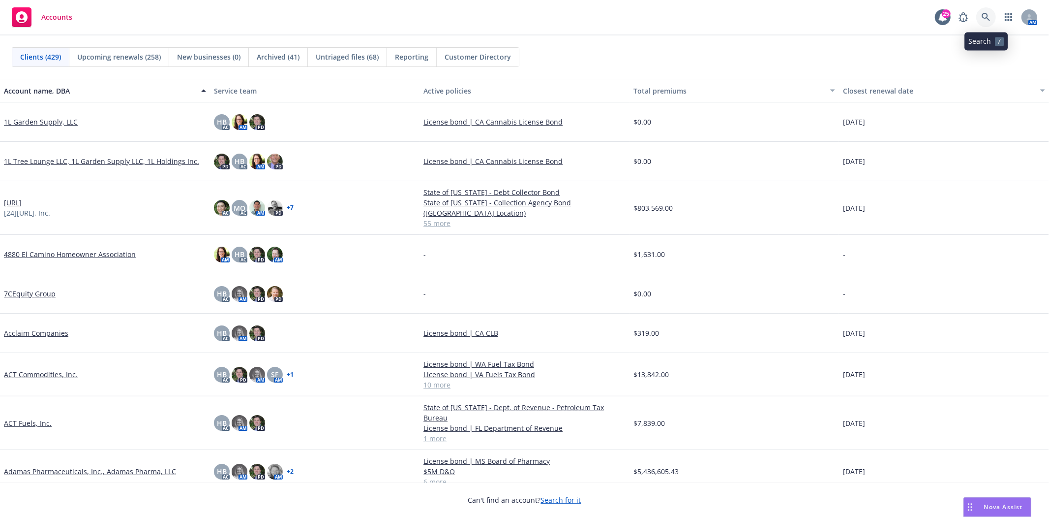
click at [985, 13] on icon at bounding box center [986, 17] width 9 height 9
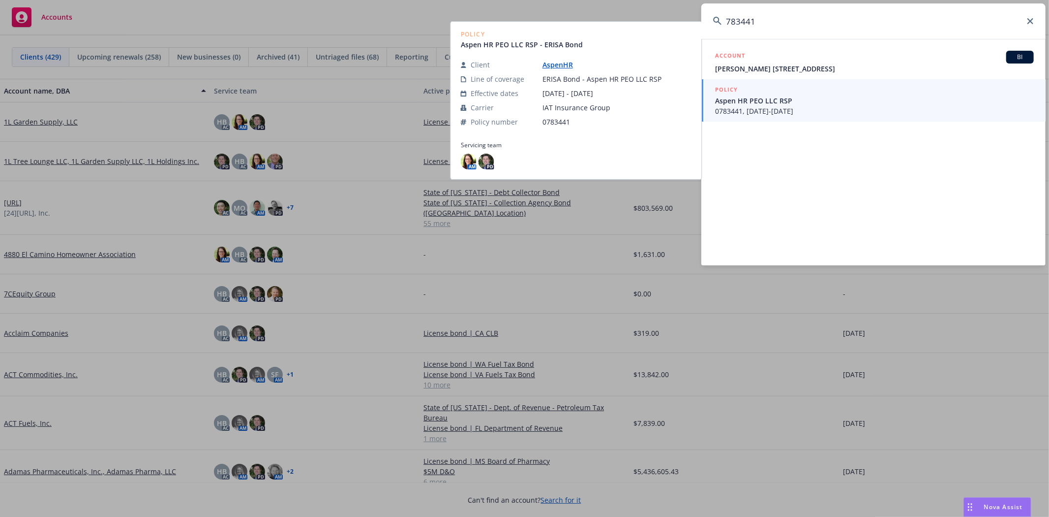
type input "783441"
click at [780, 105] on span "Aspen HR PEO LLC RSP" at bounding box center [874, 100] width 319 height 10
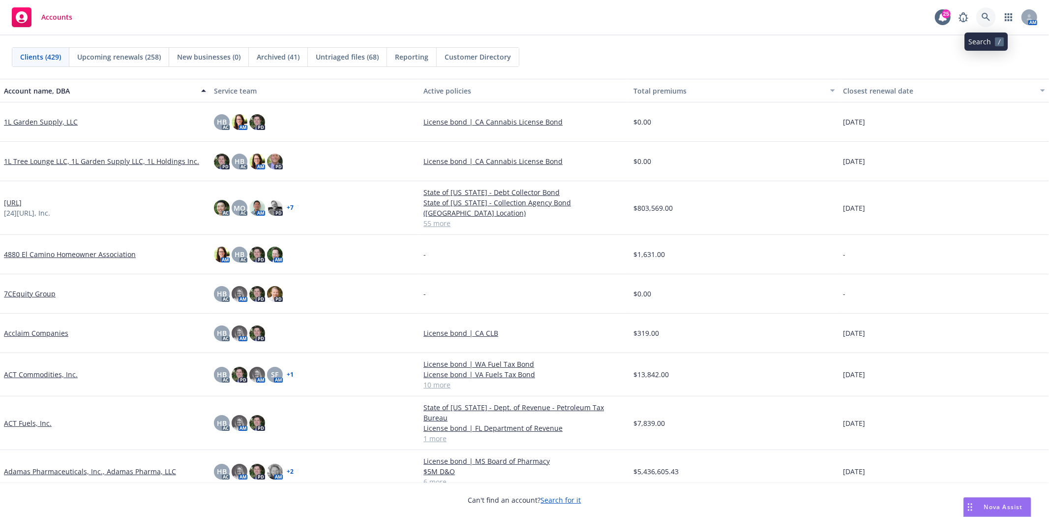
click at [986, 16] on icon at bounding box center [986, 17] width 9 height 9
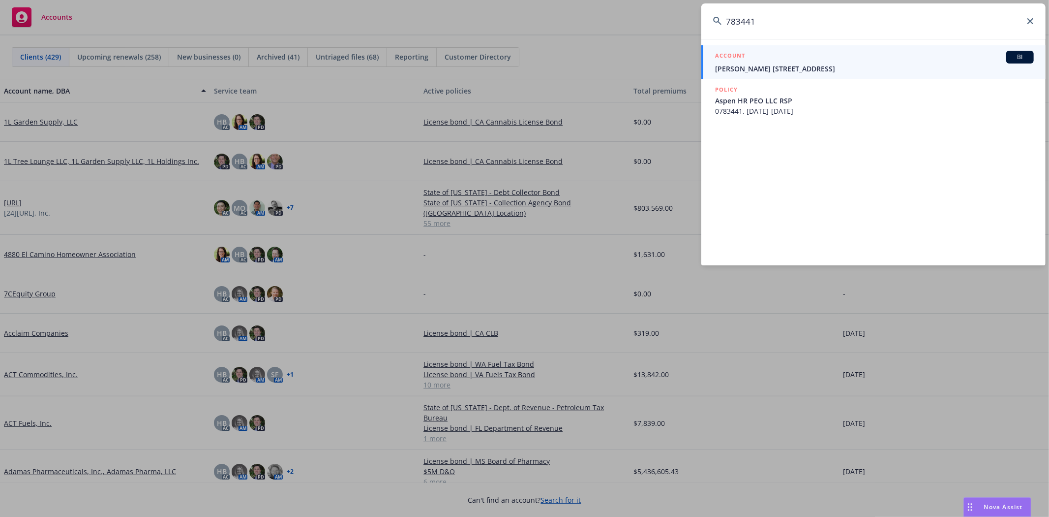
drag, startPoint x: 972, startPoint y: 22, endPoint x: 469, endPoint y: 7, distance: 503.0
click at [493, 13] on div "783441 ACCOUNT BI Aris Sarigianides 13441 van nuys blvd #abcd POLICY Aspen HR P…" at bounding box center [524, 258] width 1049 height 517
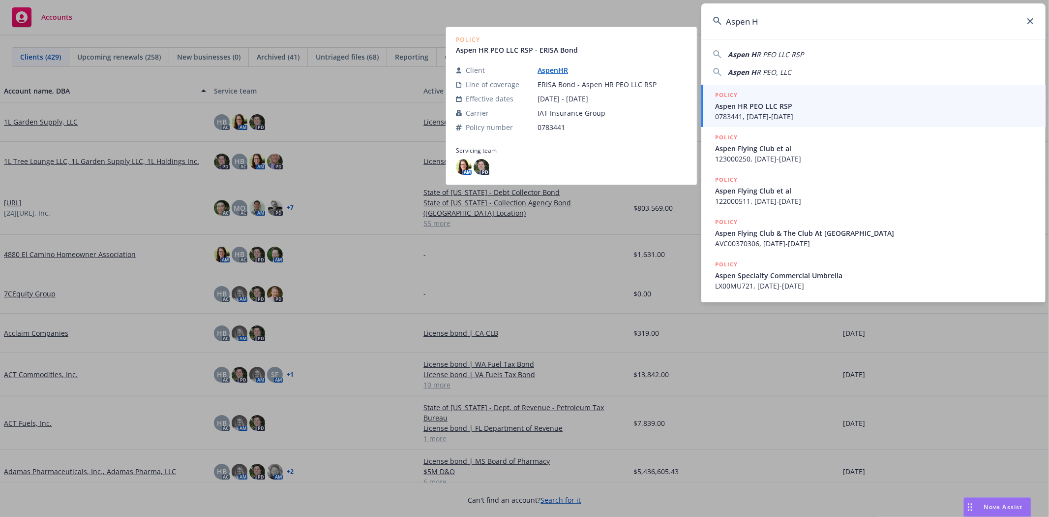
type input "Aspen H"
click at [821, 116] on span "0783441, 02/01/2021-09/06/2024" at bounding box center [874, 116] width 319 height 10
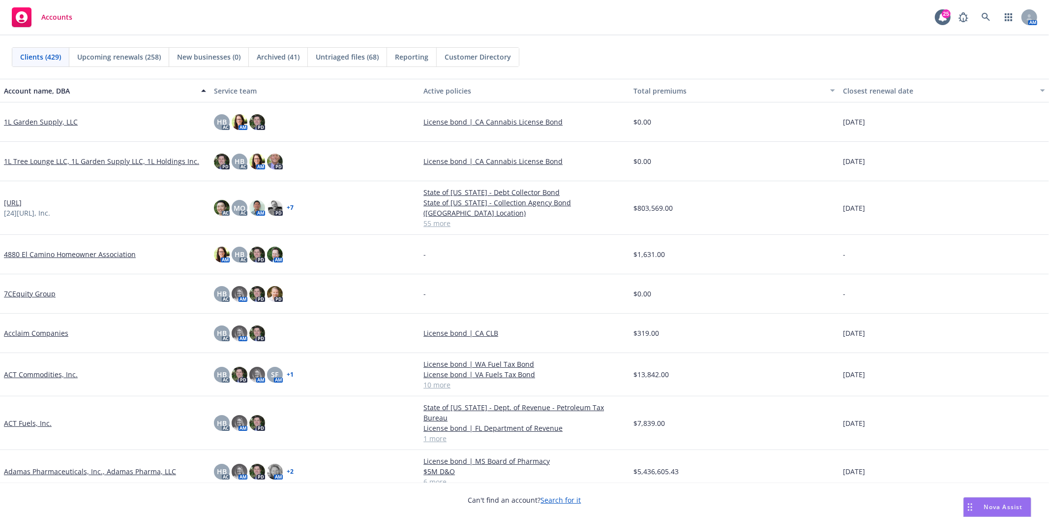
click at [47, 13] on span "Accounts" at bounding box center [56, 17] width 31 height 8
click at [983, 17] on icon at bounding box center [986, 17] width 8 height 8
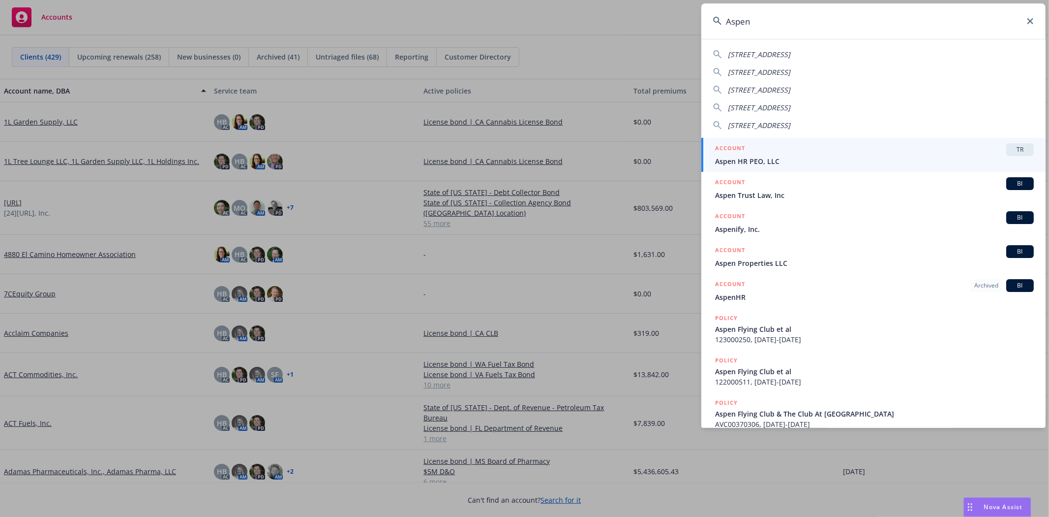
type input "Aspen"
click at [743, 159] on span "Aspen HR PEO, LLC" at bounding box center [874, 161] width 319 height 10
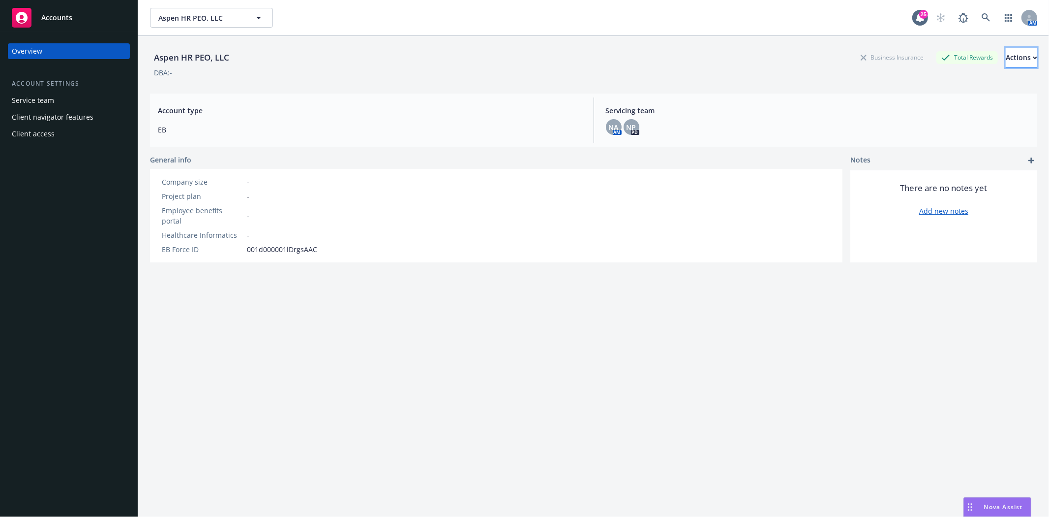
click at [1007, 62] on div "Actions" at bounding box center [1021, 57] width 31 height 19
drag, startPoint x: 69, startPoint y: 15, endPoint x: 391, endPoint y: 31, distance: 321.7
click at [70, 15] on span "Accounts" at bounding box center [56, 18] width 31 height 8
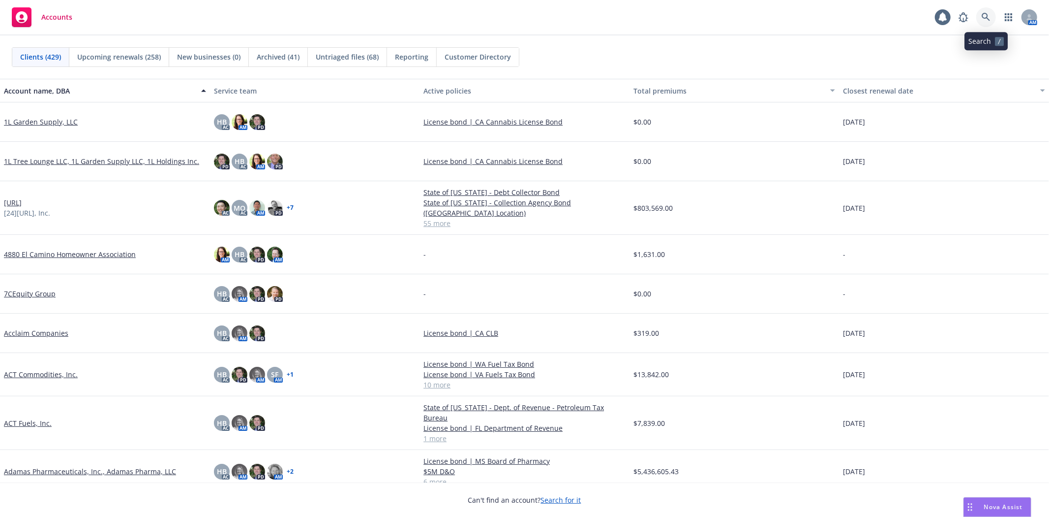
click at [982, 15] on icon at bounding box center [986, 17] width 9 height 9
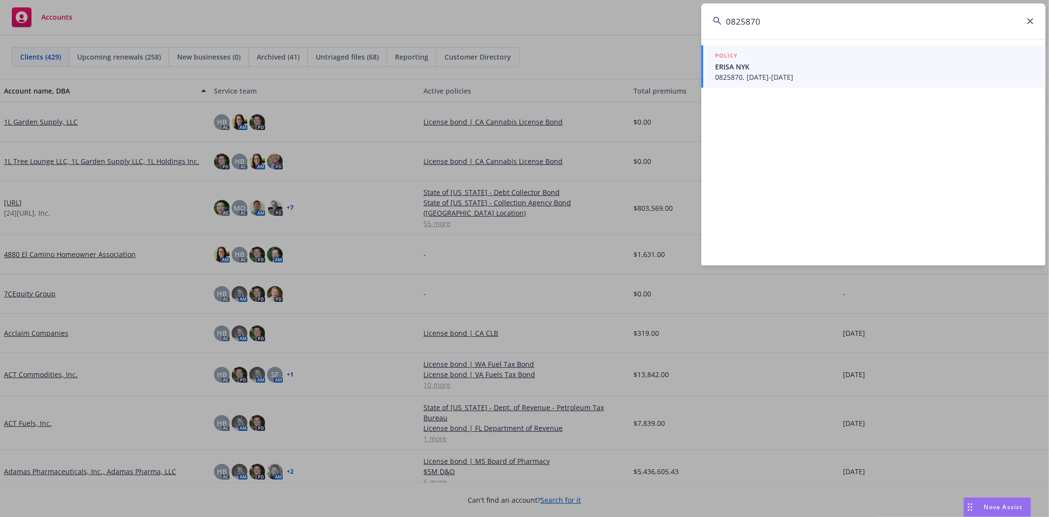
type input "0825870"
click at [829, 65] on span "ERISA NYK" at bounding box center [874, 66] width 319 height 10
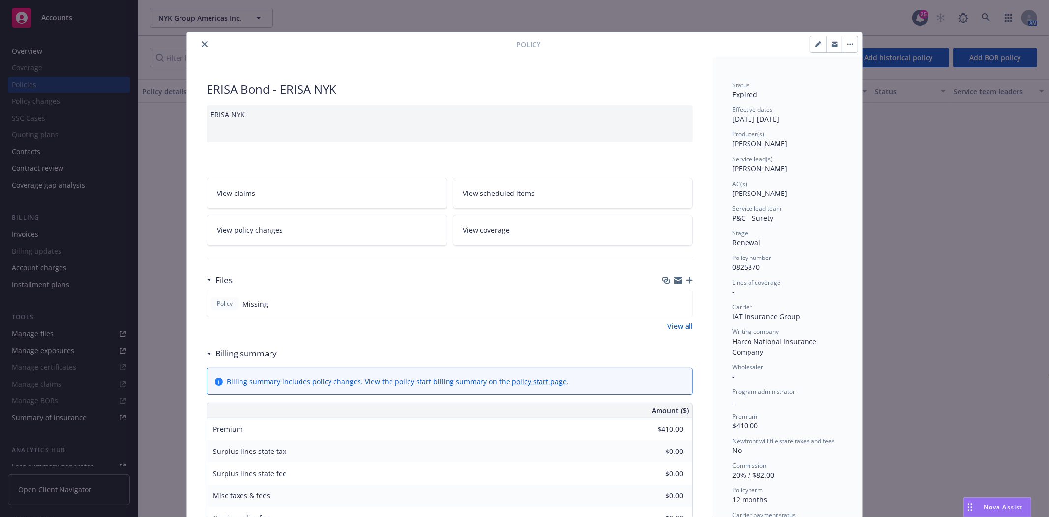
click at [203, 45] on icon "close" at bounding box center [205, 44] width 6 height 6
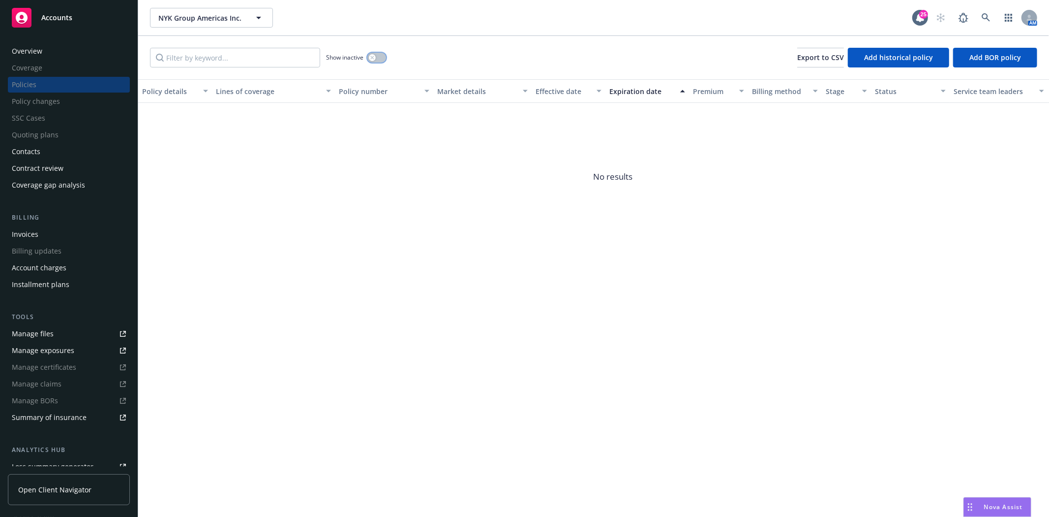
click at [377, 59] on button "button" at bounding box center [376, 58] width 19 height 10
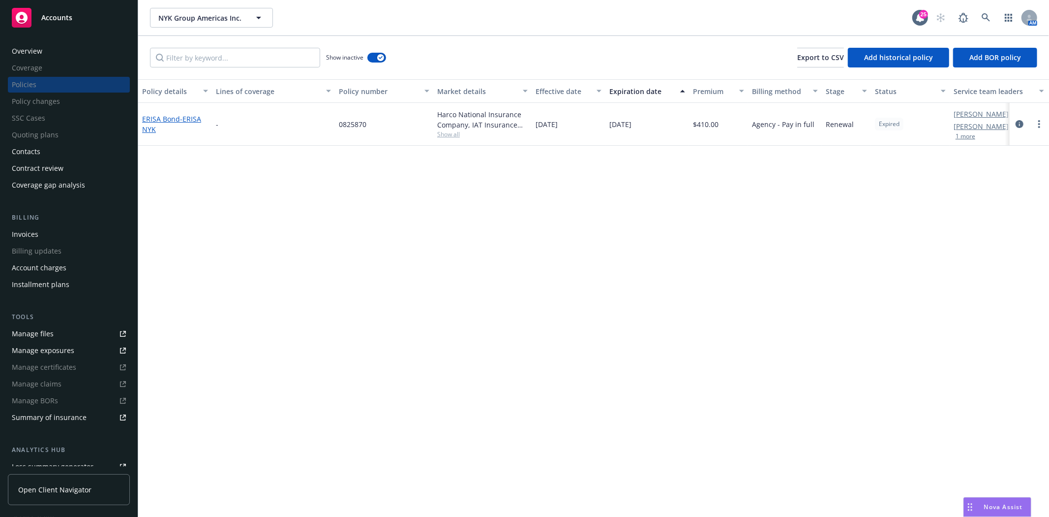
click at [187, 116] on span "- ERISA NYK" at bounding box center [171, 124] width 59 height 20
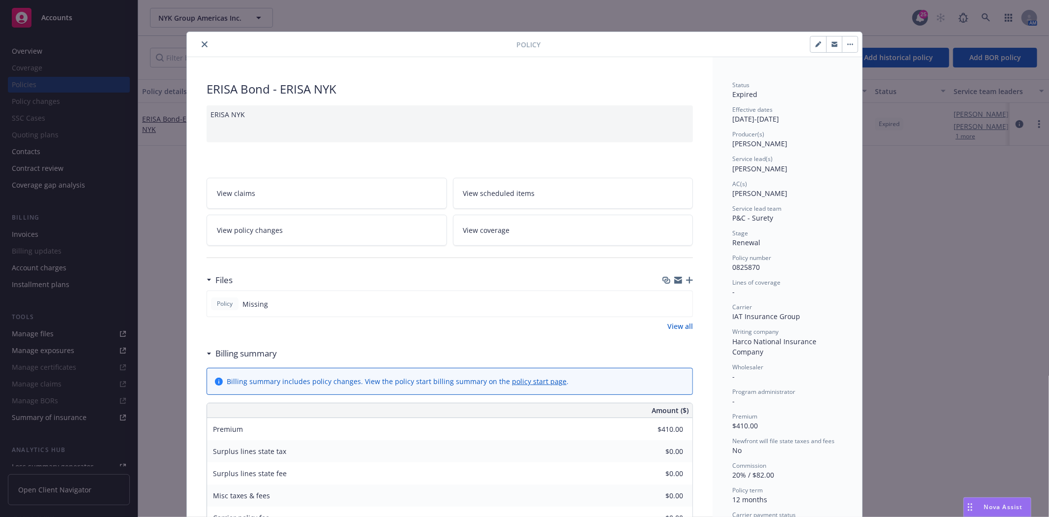
scroll to position [30, 0]
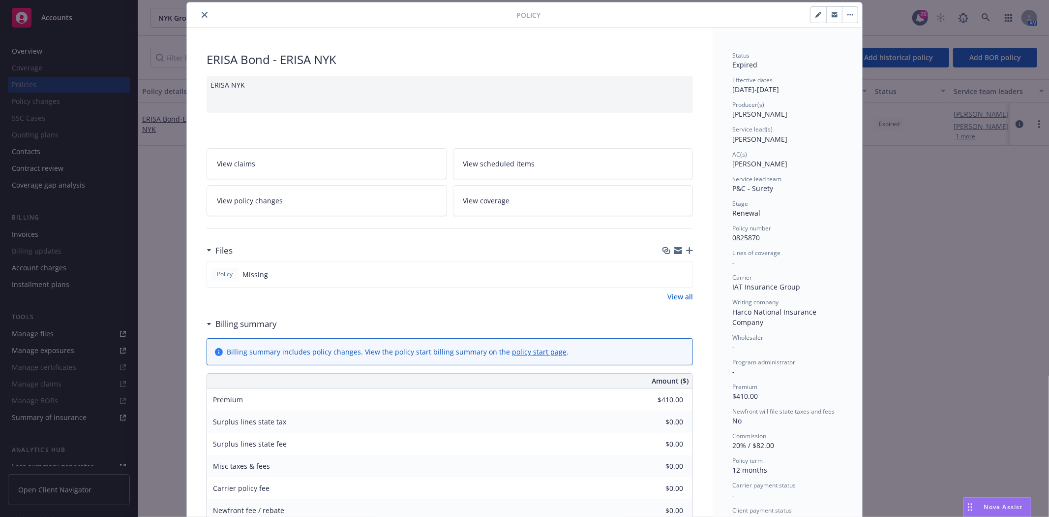
click at [818, 14] on button "button" at bounding box center [819, 15] width 16 height 16
select select "RENEWAL"
select select "12"
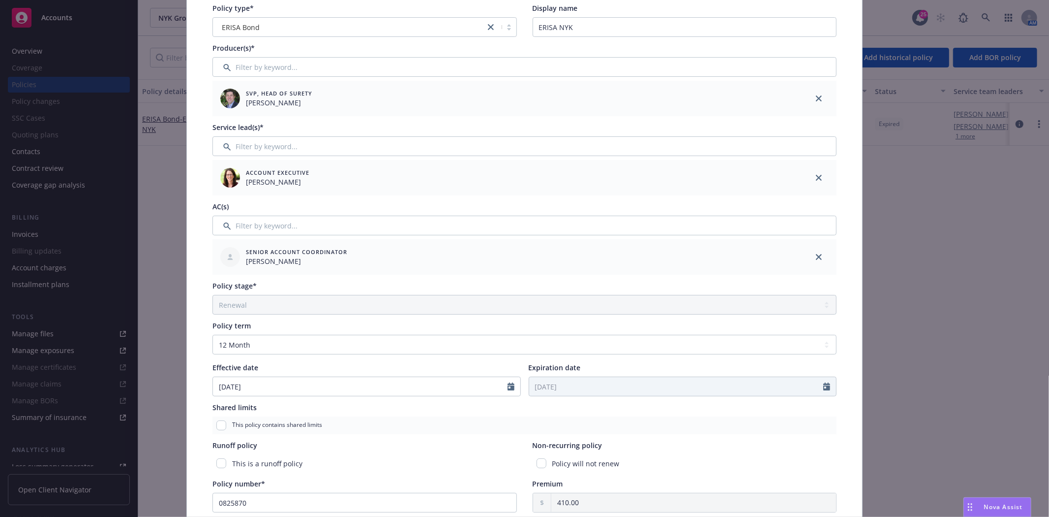
scroll to position [139, 0]
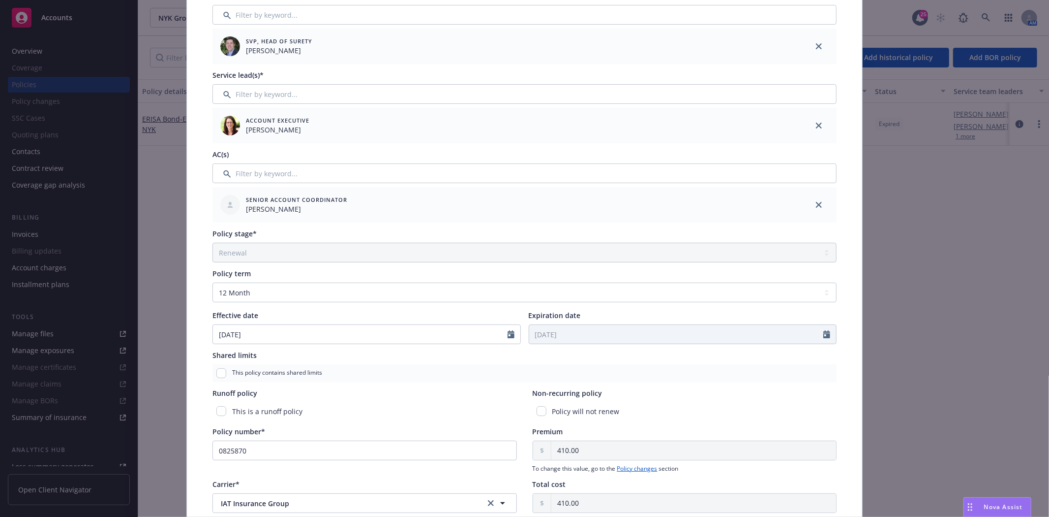
click at [535, 416] on div "Policy will not renew" at bounding box center [685, 411] width 305 height 18
drag, startPoint x: 539, startPoint y: 411, endPoint x: 564, endPoint y: 390, distance: 32.5
click at [539, 410] on input "checkbox" at bounding box center [542, 411] width 10 height 10
checkbox input "true"
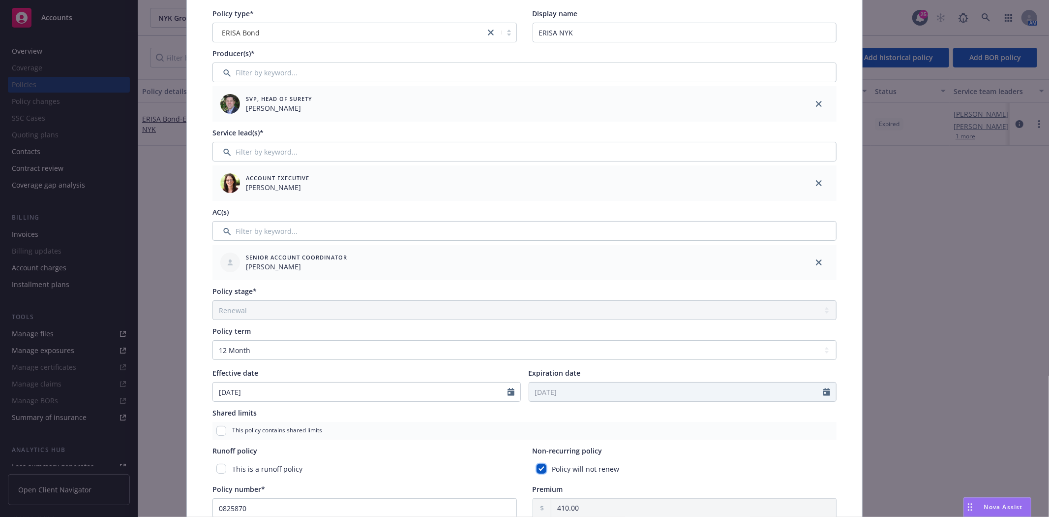
scroll to position [0, 0]
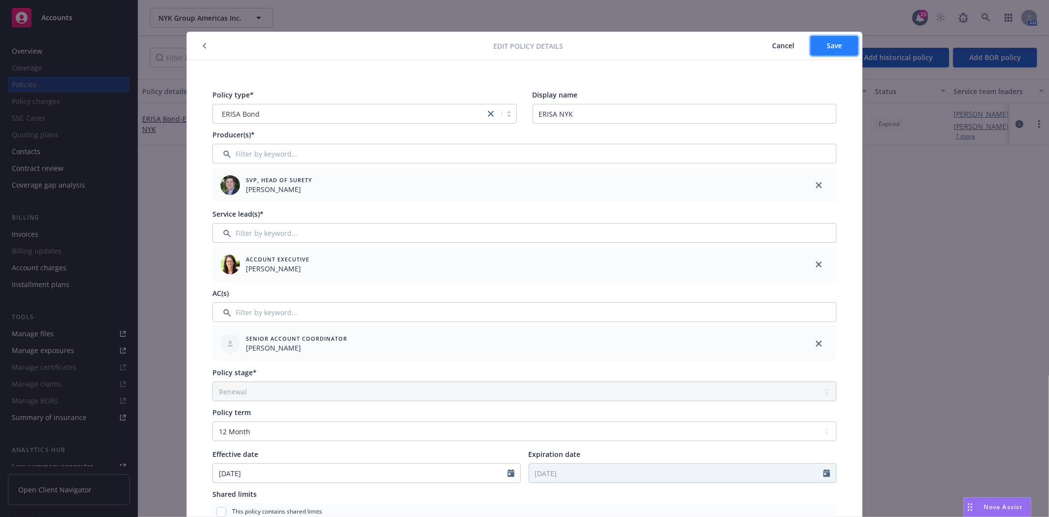
click at [829, 52] on button "Save" at bounding box center [835, 46] width 48 height 20
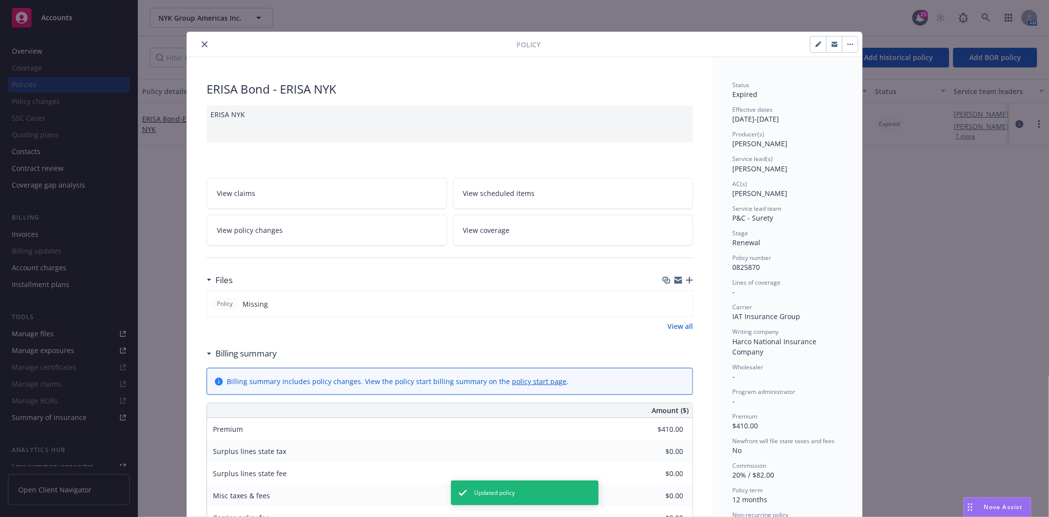
click at [199, 41] on button "close" at bounding box center [205, 44] width 12 height 12
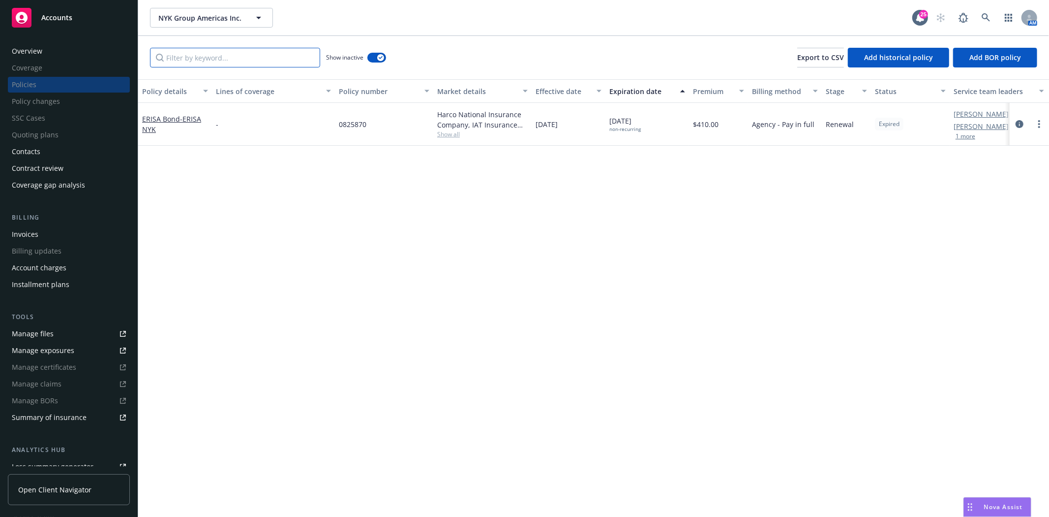
click at [185, 56] on input "Filter by keyword..." at bounding box center [235, 58] width 170 height 20
click at [105, 18] on div "Accounts" at bounding box center [69, 18] width 114 height 20
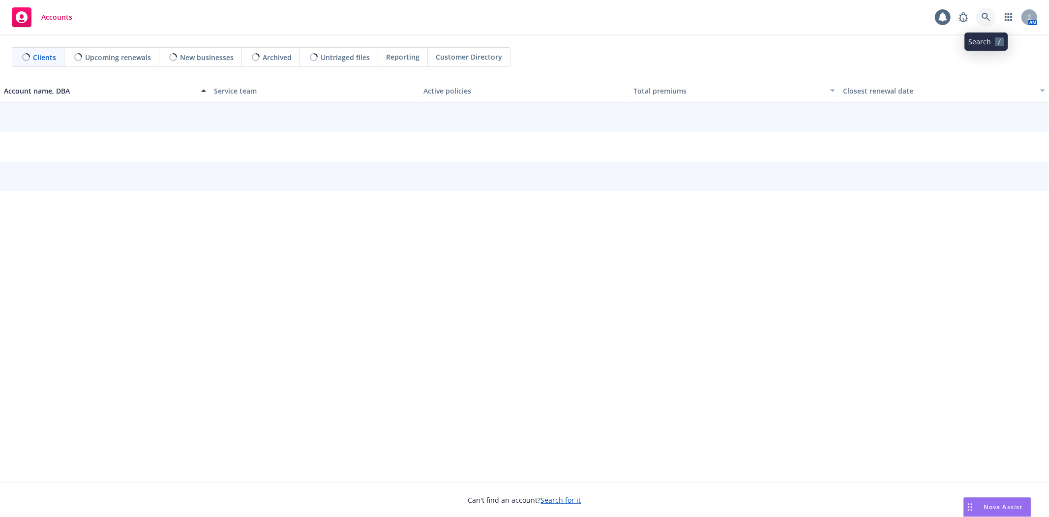
click at [986, 16] on icon at bounding box center [986, 17] width 9 height 9
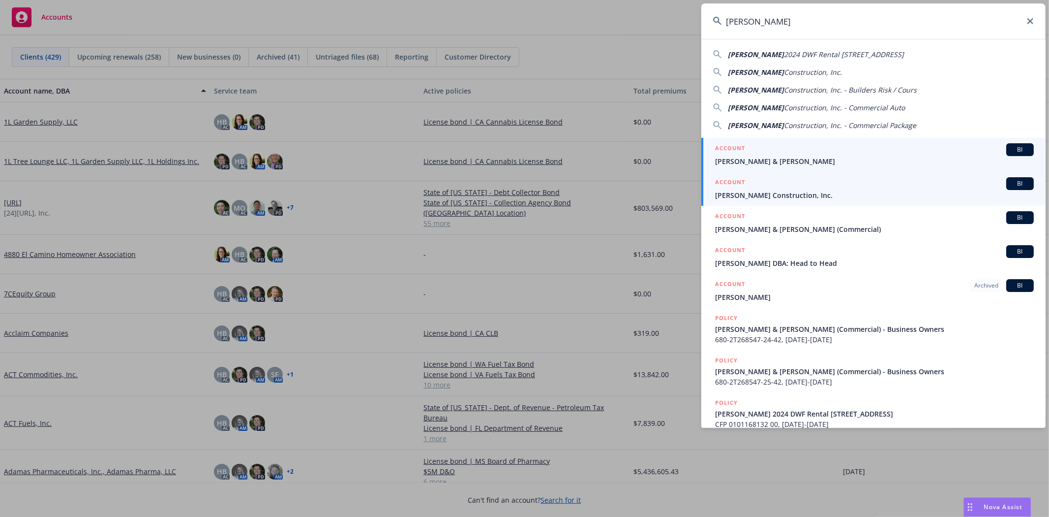
type input "Coulter"
click at [748, 188] on div "ACCOUNT BI" at bounding box center [874, 183] width 319 height 13
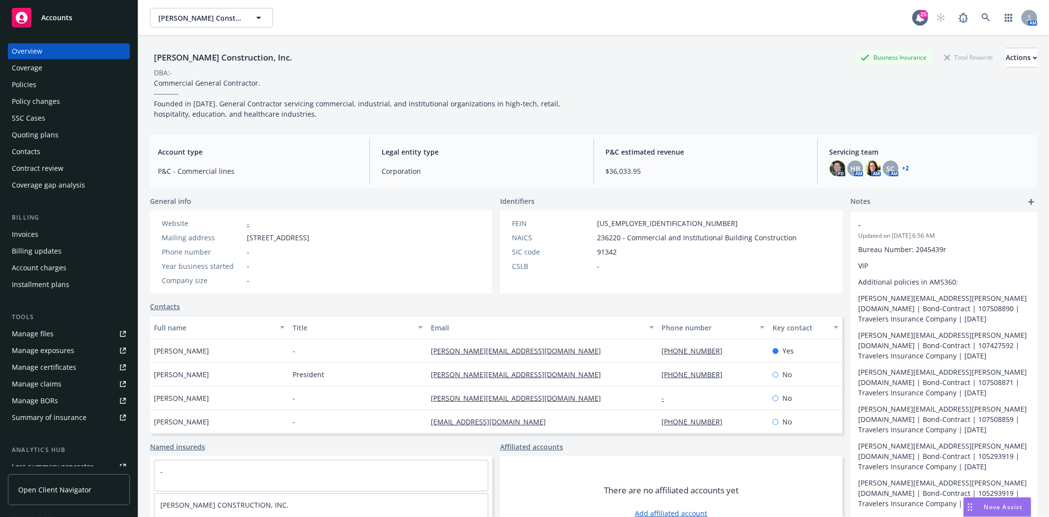
click at [56, 103] on div "Policy changes" at bounding box center [36, 101] width 48 height 16
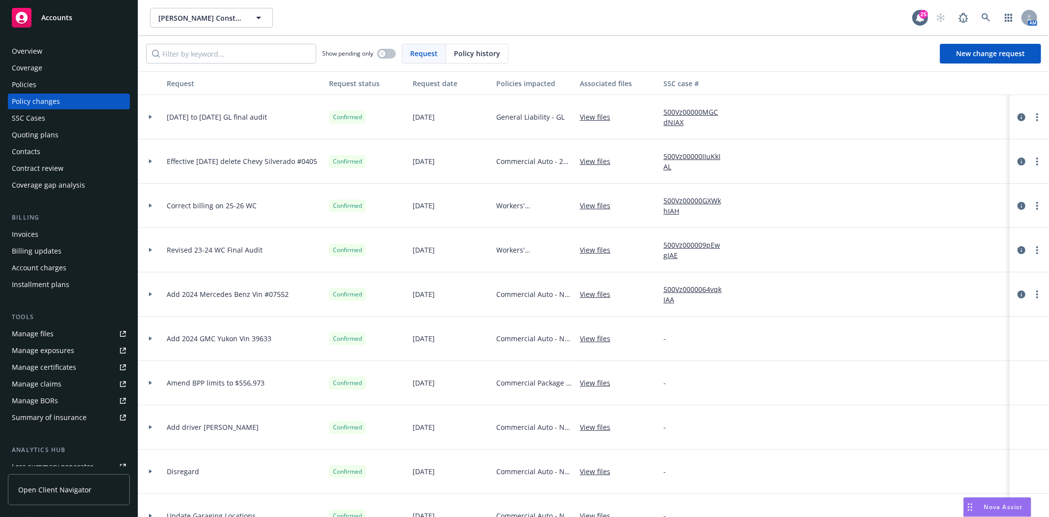
click at [40, 128] on div "Quoting plans" at bounding box center [35, 135] width 47 height 16
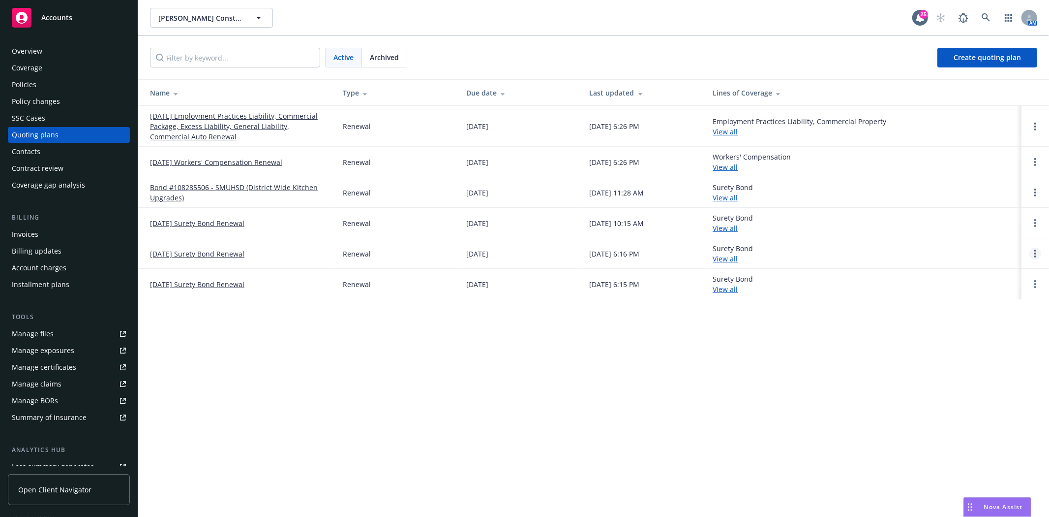
click at [1034, 256] on link "Open options" at bounding box center [1036, 253] width 12 height 12
click at [996, 243] on link "Archive" at bounding box center [985, 246] width 86 height 20
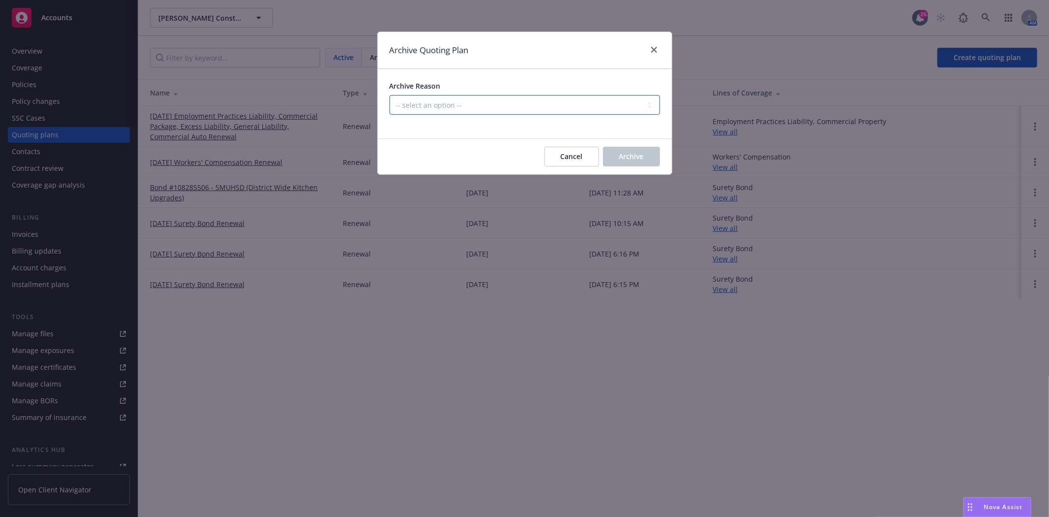
click at [515, 110] on select "-- select an option -- All policies in this renewal plan are auto-renewed Creat…" at bounding box center [525, 105] width 271 height 20
select select "ARCHIVED_RENEWAL_POLICY_AUTO_RENEWED"
click at [390, 95] on select "-- select an option -- All policies in this renewal plan are auto-renewed Creat…" at bounding box center [525, 105] width 271 height 20
click at [642, 158] on span "Archive" at bounding box center [631, 156] width 25 height 9
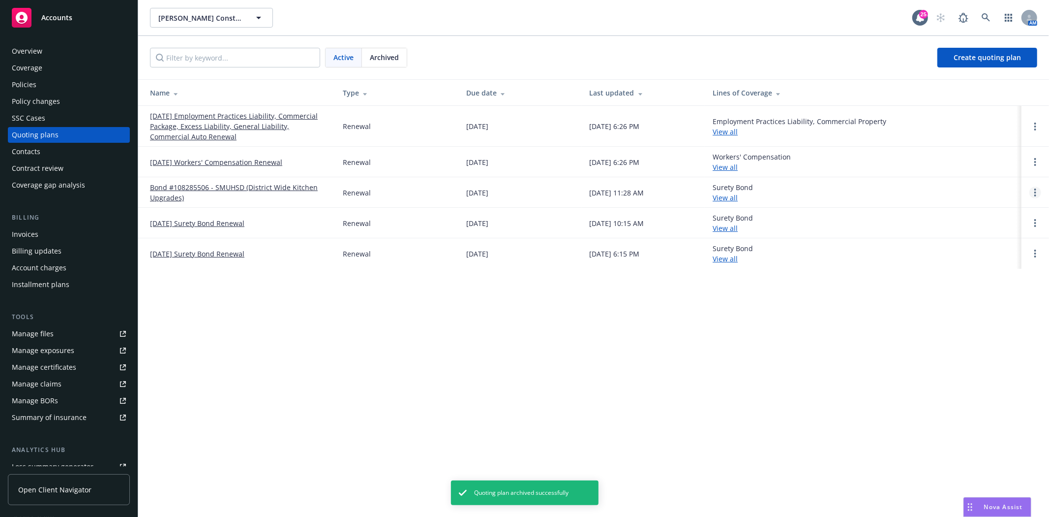
click at [1040, 190] on link "Open options" at bounding box center [1036, 192] width 12 height 12
click at [989, 184] on span "Archive" at bounding box center [966, 184] width 48 height 9
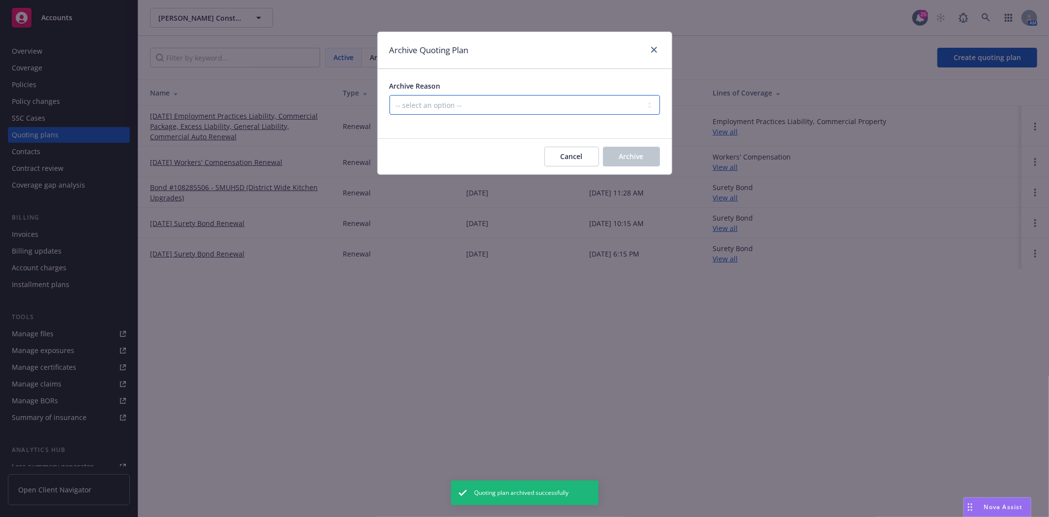
click at [433, 111] on select "-- select an option -- All policies in this renewal plan are auto-renewed Creat…" at bounding box center [525, 105] width 271 height 20
select select "ARCHIVED_RENEWAL_POLICY_AUTO_RENEWED"
click at [390, 95] on select "-- select an option -- All policies in this renewal plan are auto-renewed Creat…" at bounding box center [525, 105] width 271 height 20
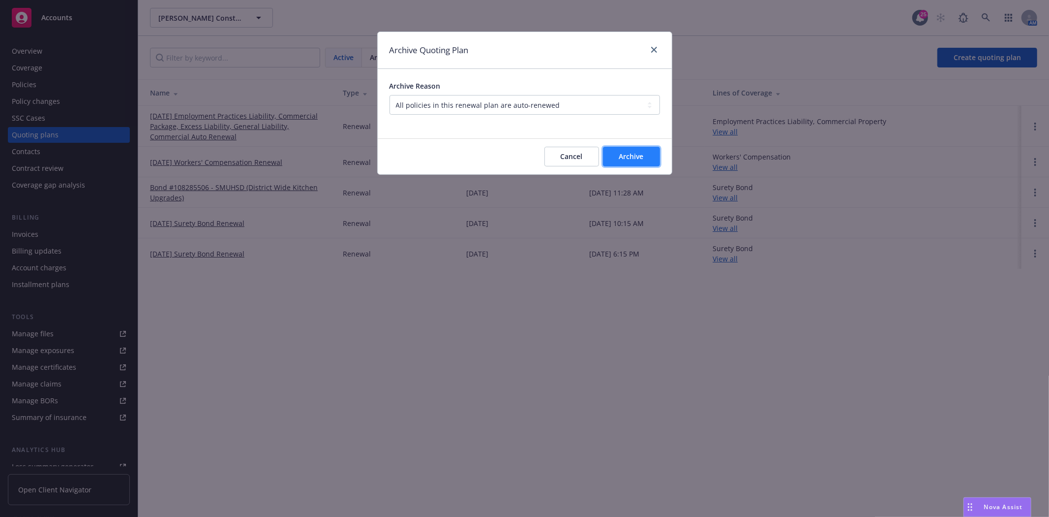
click at [648, 155] on button "Archive" at bounding box center [631, 157] width 57 height 20
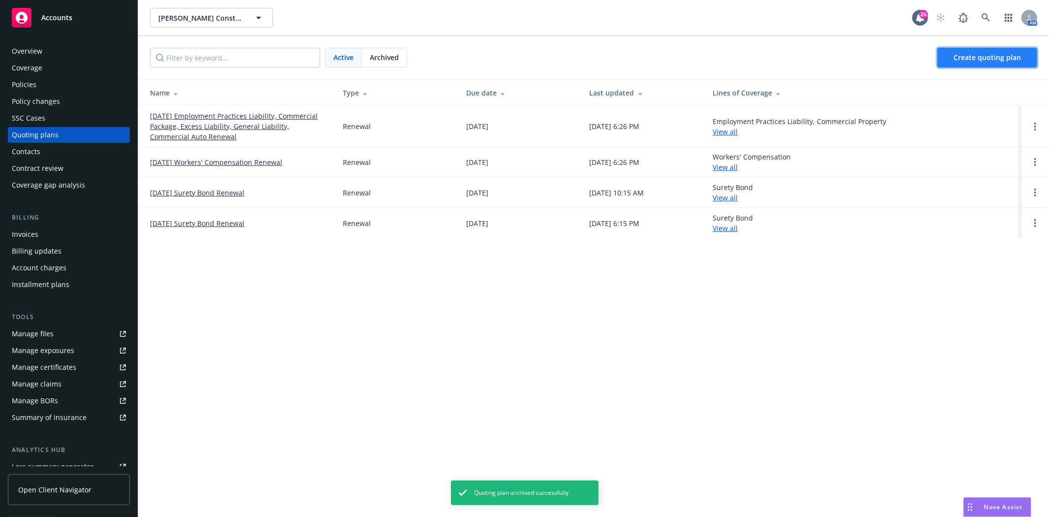
click at [973, 55] on span "Create quoting plan" at bounding box center [987, 57] width 67 height 9
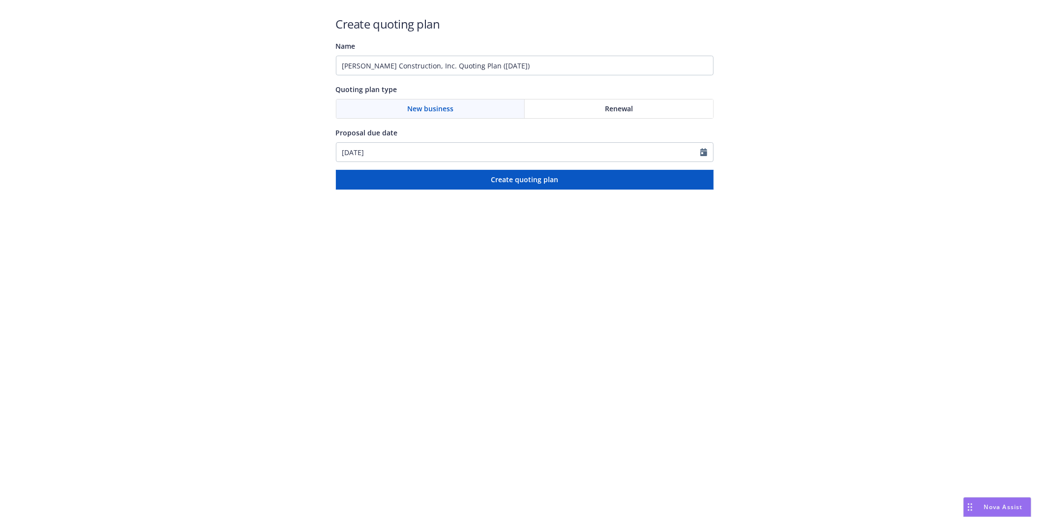
drag, startPoint x: 0, startPoint y: 0, endPoint x: 640, endPoint y: 97, distance: 647.4
click at [640, 95] on div "Quoting plan type New business Renewal" at bounding box center [525, 100] width 378 height 35
click at [641, 104] on div "Renewal" at bounding box center [619, 108] width 188 height 19
drag, startPoint x: 468, startPoint y: 65, endPoint x: 94, endPoint y: 62, distance: 373.9
click at [110, 62] on div "Create quoting plan Name Coulter Construction, Inc. Quoting Plan (2025-08-19) Q…" at bounding box center [524, 94] width 1049 height 189
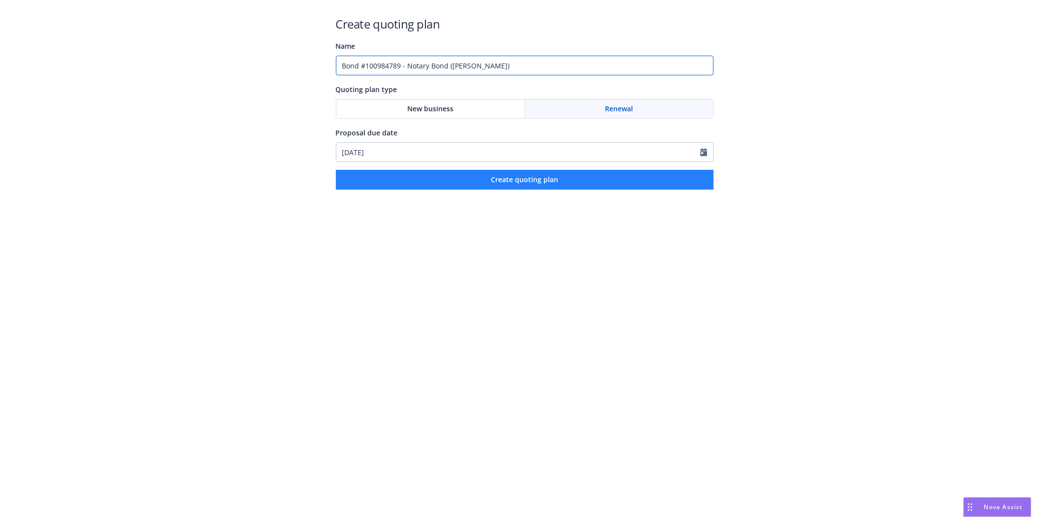
type input "Bond #100984789 - Notary Bond (Tammy Hodge)"
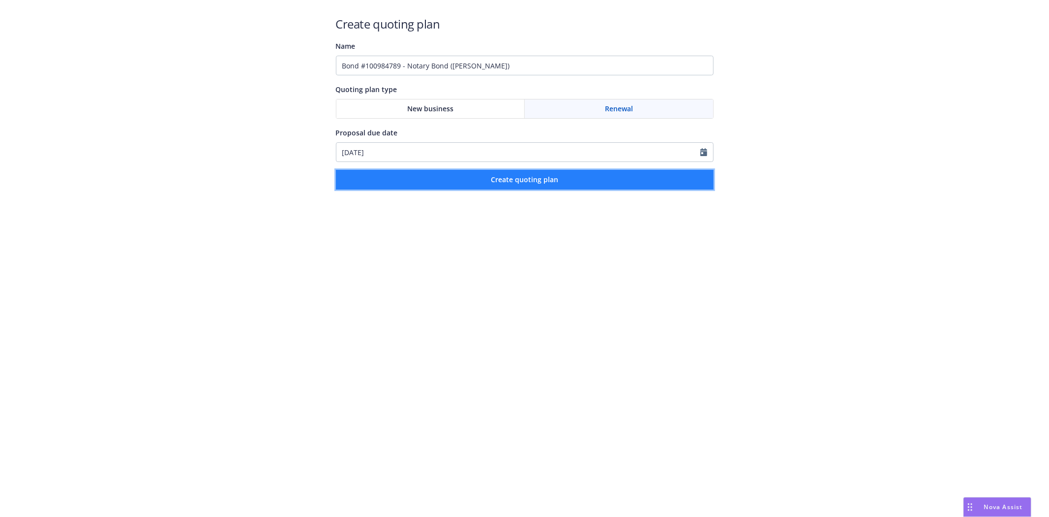
click at [573, 171] on button "Create quoting plan" at bounding box center [525, 180] width 378 height 20
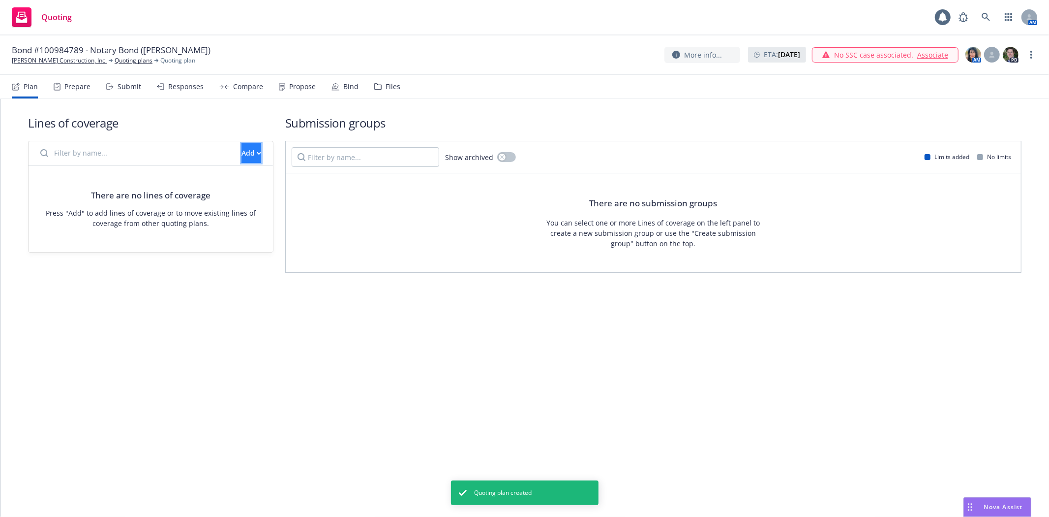
click at [242, 151] on div "Add" at bounding box center [252, 153] width 20 height 19
click at [243, 175] on span "Create new business lines of coverage" at bounding box center [285, 178] width 150 height 9
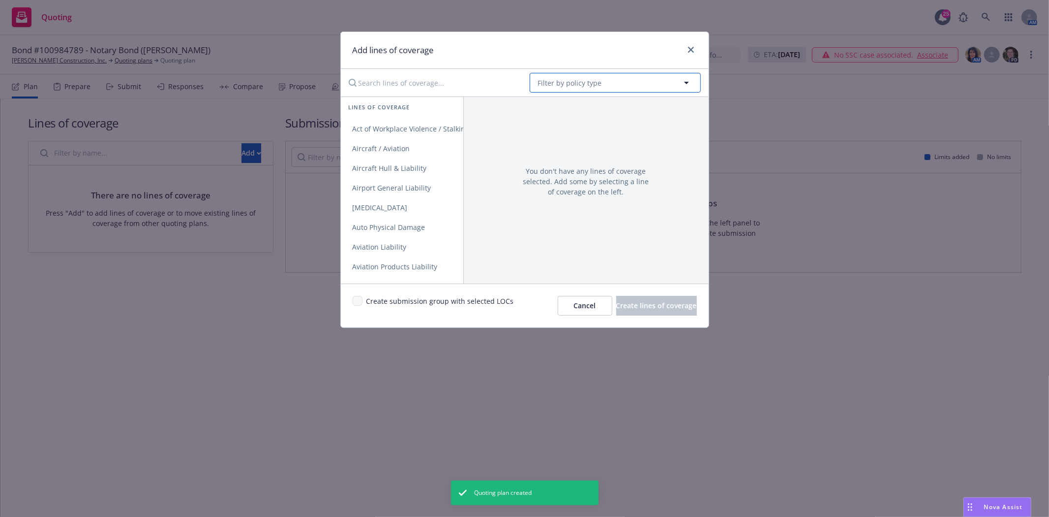
click at [581, 81] on span "Filter by policy type" at bounding box center [570, 83] width 64 height 10
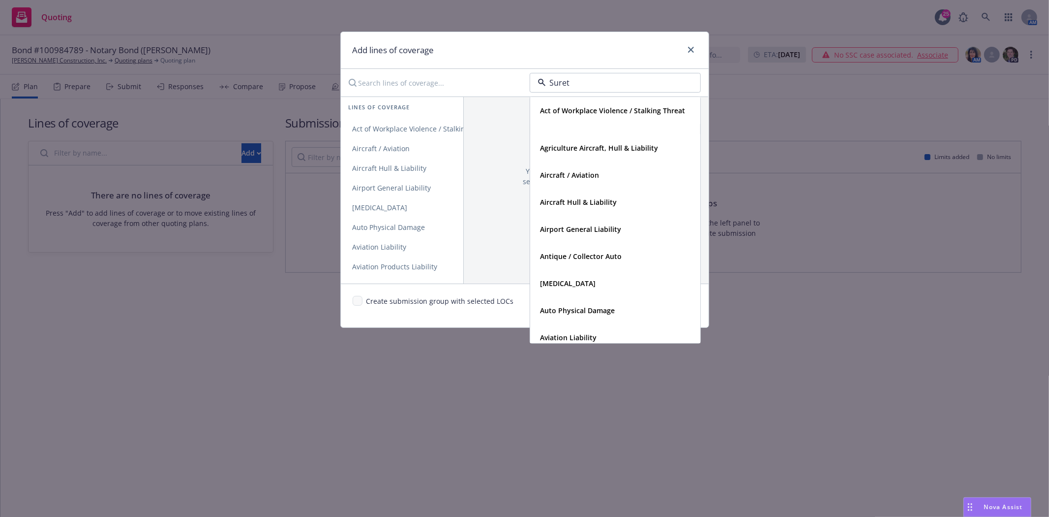
type input "Surety"
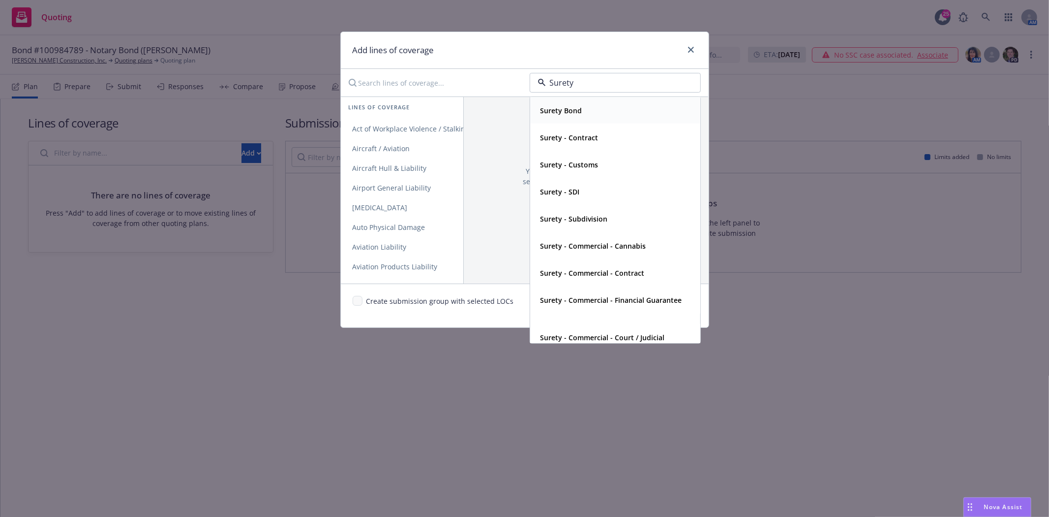
click at [567, 123] on div "Surety Bond" at bounding box center [615, 110] width 169 height 26
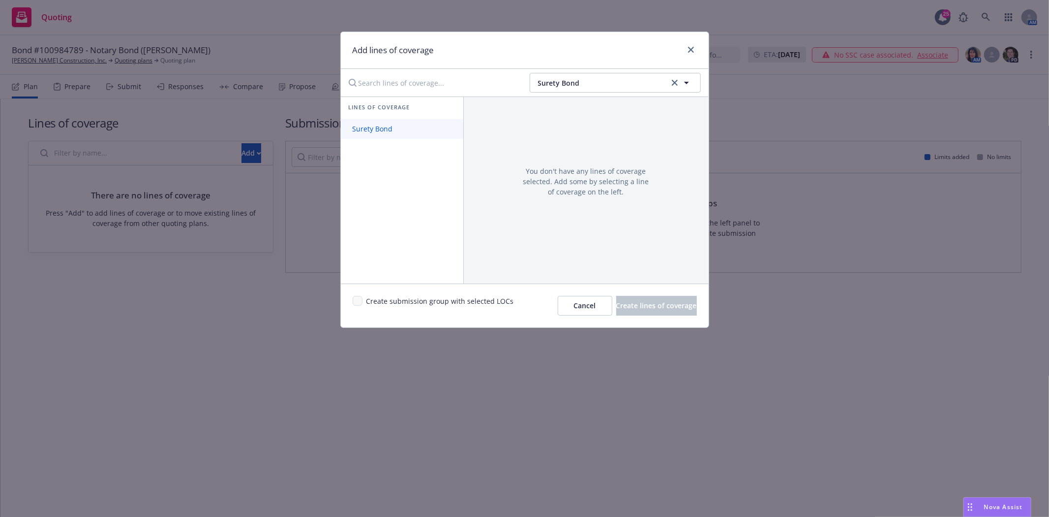
click at [394, 132] on span "Surety Bond" at bounding box center [373, 128] width 64 height 9
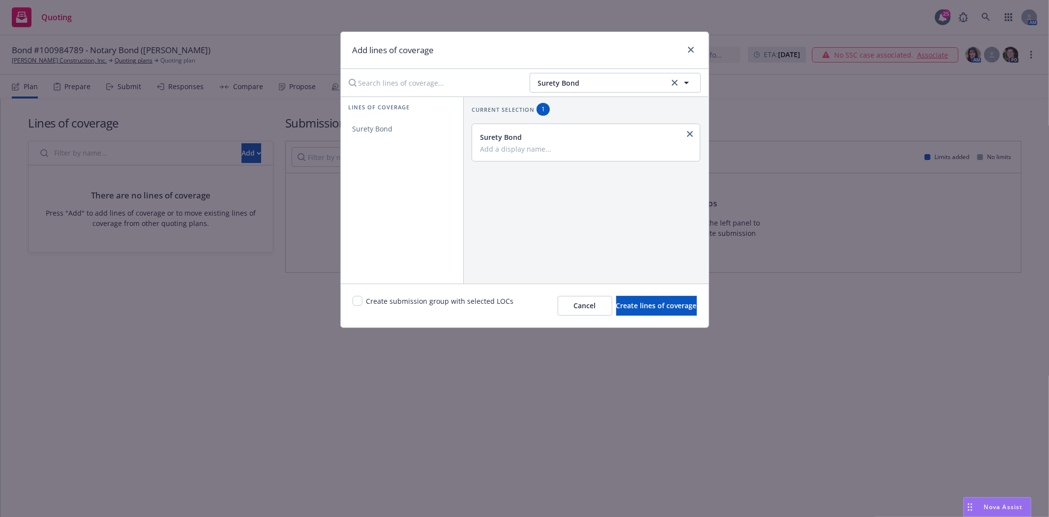
click at [547, 143] on div "Surety Bond" at bounding box center [585, 142] width 211 height 21
click at [544, 149] on input "Add a display name..." at bounding box center [585, 148] width 211 height 9
type input "Notary Bond"
click at [360, 302] on input "checkbox" at bounding box center [358, 301] width 10 height 10
checkbox input "true"
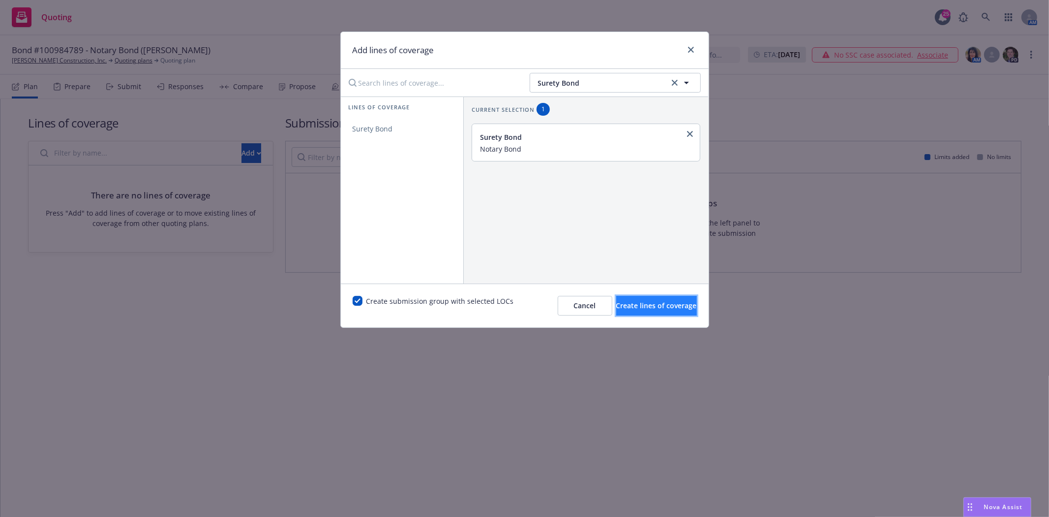
click at [652, 303] on span "Create lines of coverage" at bounding box center [656, 305] width 81 height 9
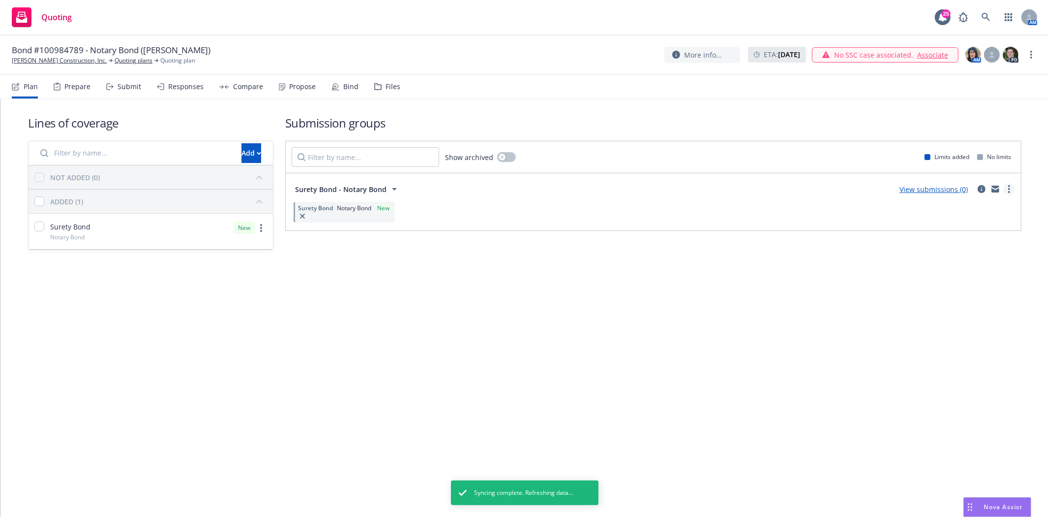
click at [1010, 192] on link "more" at bounding box center [1010, 189] width 12 height 12
click at [978, 307] on span "Create policy (fast track)" at bounding box center [962, 310] width 103 height 9
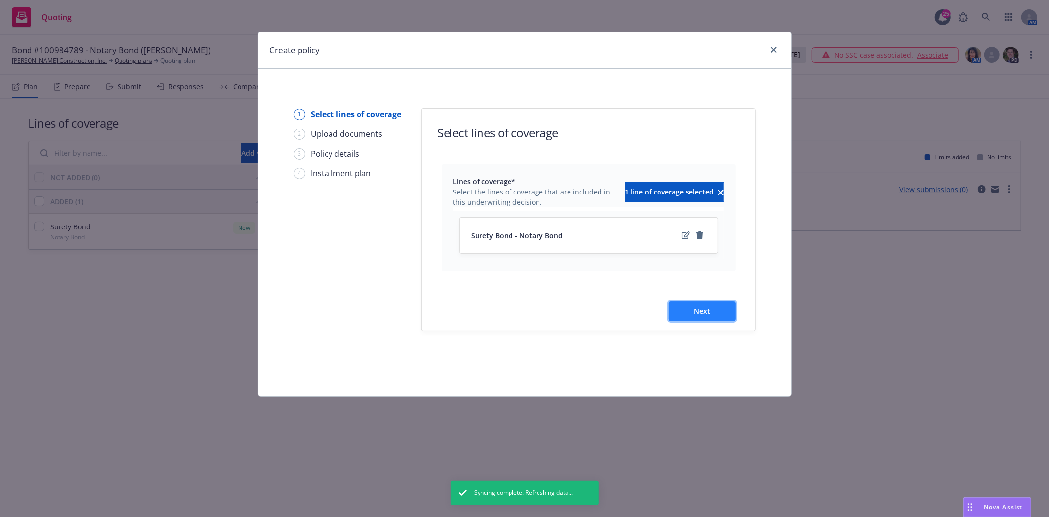
click at [710, 305] on button "Next" at bounding box center [702, 311] width 67 height 20
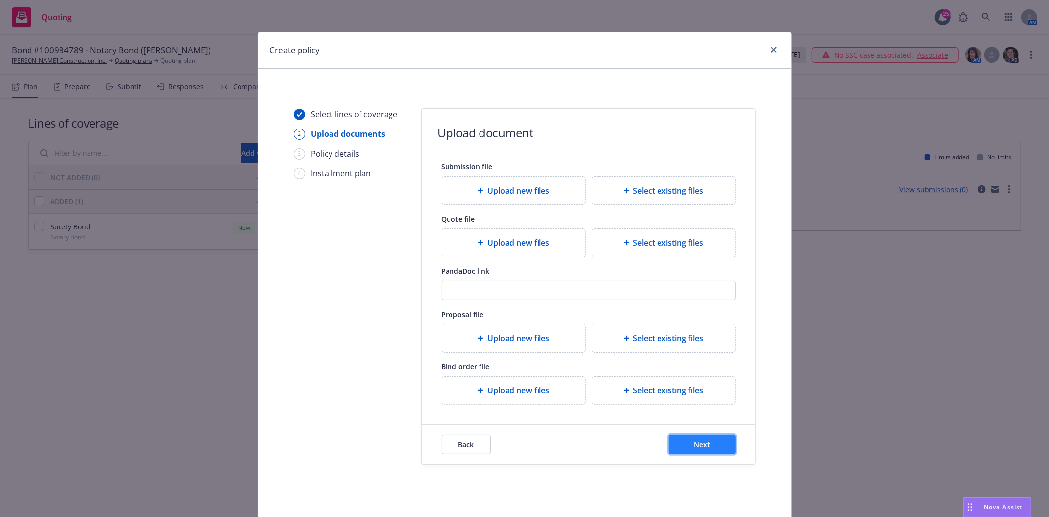
click at [691, 439] on button "Next" at bounding box center [702, 444] width 67 height 20
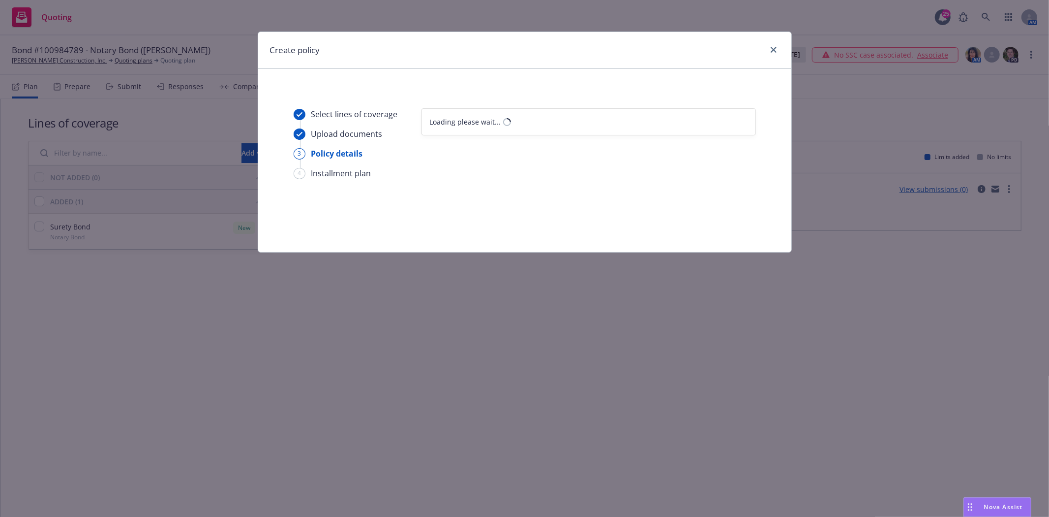
select select "12"
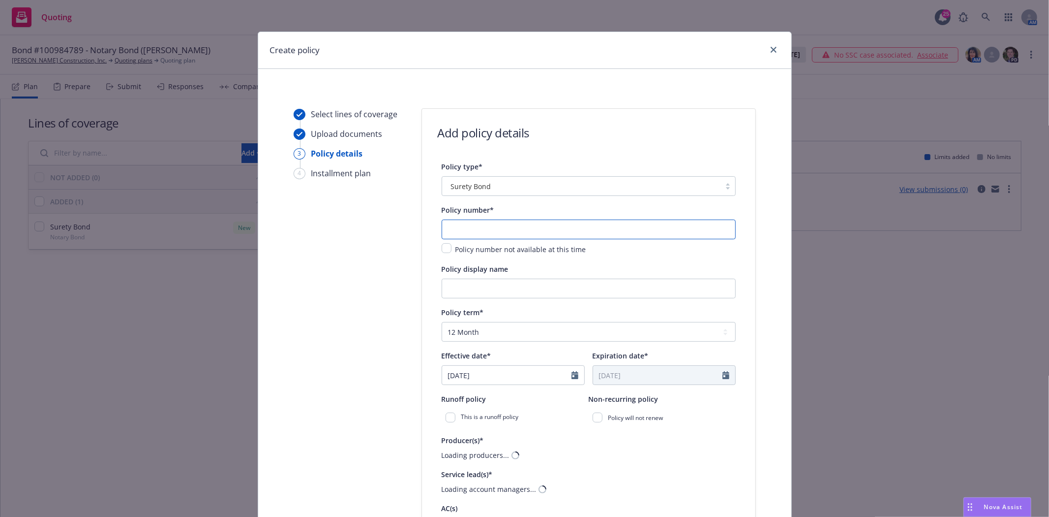
click at [460, 220] on input "text" at bounding box center [589, 229] width 294 height 20
type input "100984789"
click at [473, 289] on input "Policy display name" at bounding box center [589, 288] width 294 height 20
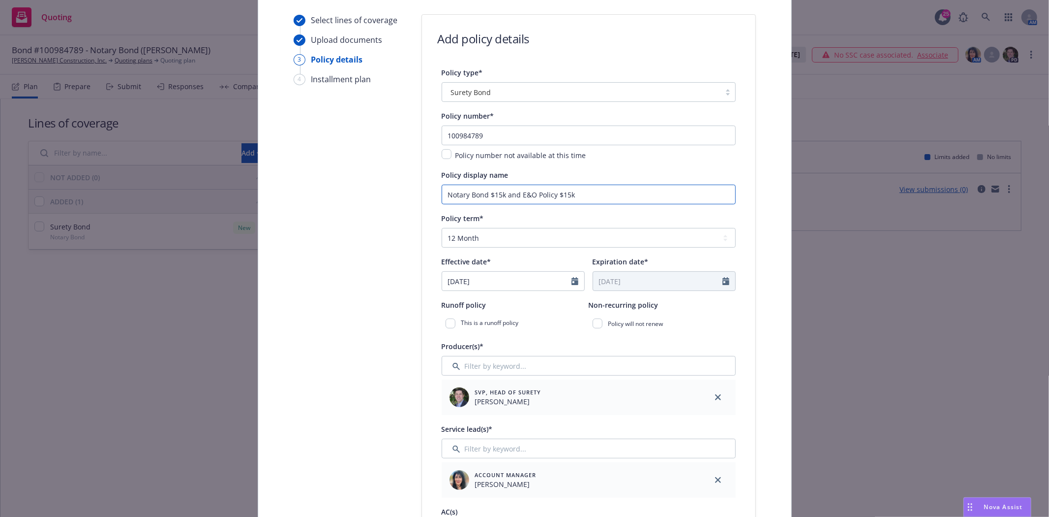
scroll to position [109, 0]
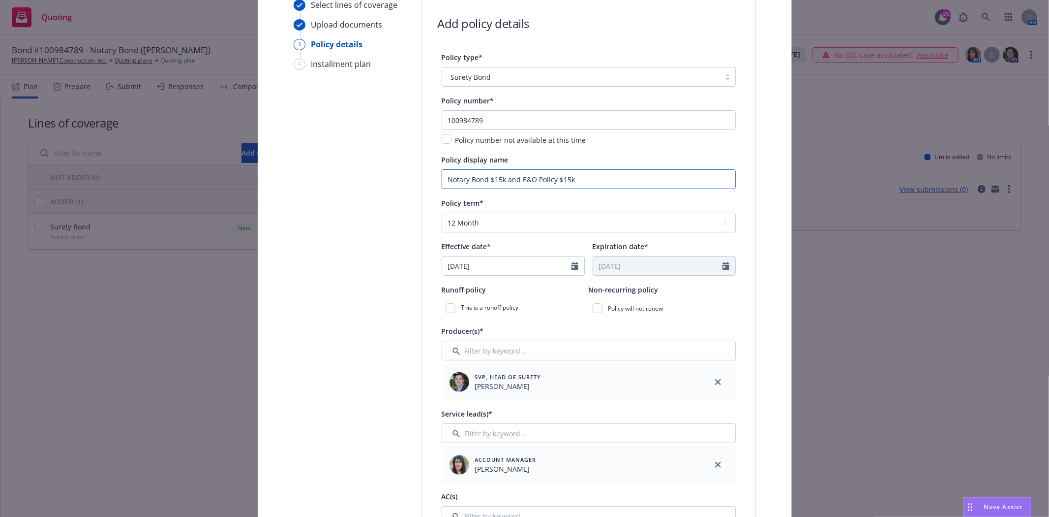
type input "Notary Bond $15k and E&O Policy $15k"
select select "8"
click at [492, 271] on input "[DATE]" at bounding box center [506, 265] width 129 height 19
click at [517, 356] on span "14" at bounding box center [518, 353] width 13 height 12
type input "08/14/2025"
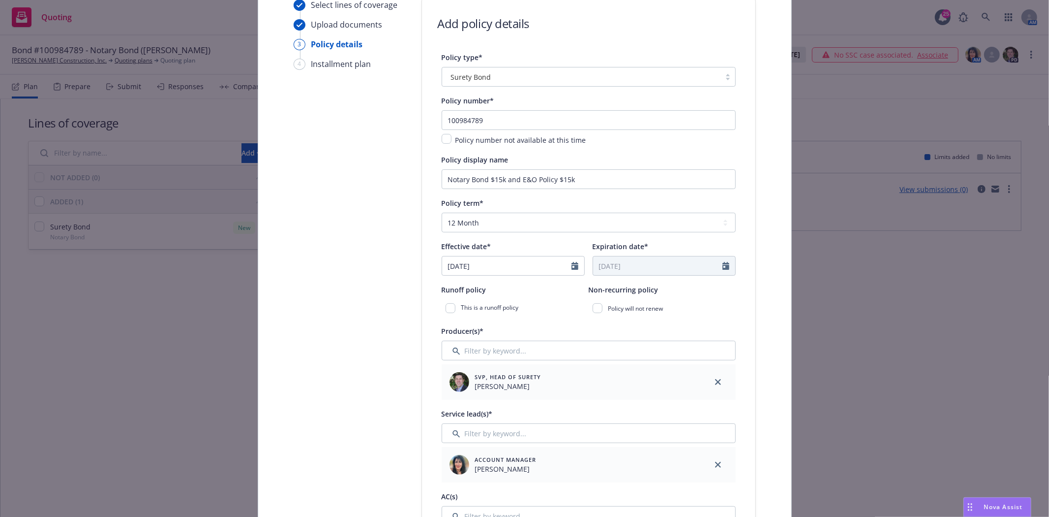
type input "08/14/2026"
click at [493, 226] on select "Select policy term 12 Month 6 Month 4 Month 3 Month 2 Month 1 Month 36 Month (3…" at bounding box center [589, 223] width 294 height 20
select select "other"
click at [442, 214] on select "Select policy term 12 Month 6 Month 4 Month 3 Month 2 Month 1 Month 36 Month (3…" at bounding box center [589, 223] width 294 height 20
select select "8"
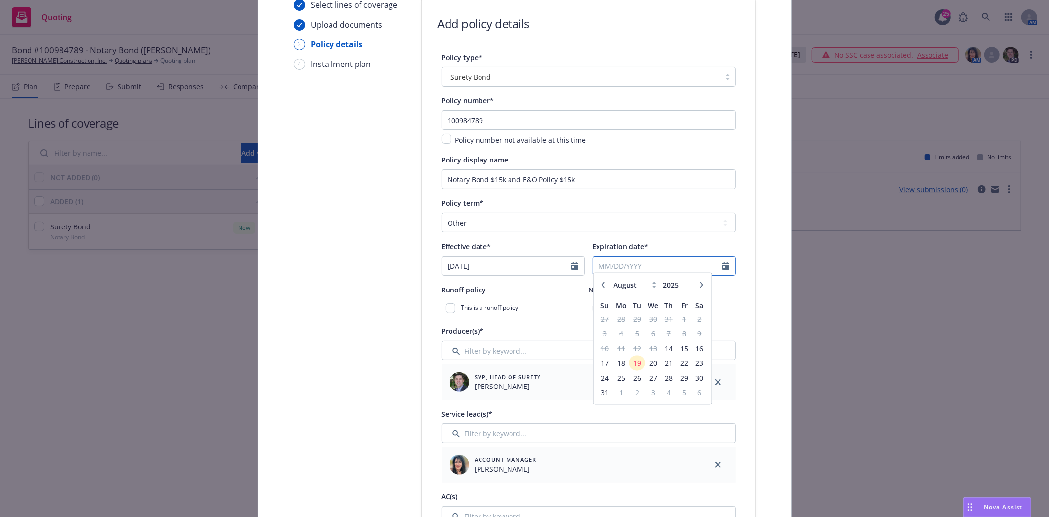
click at [599, 272] on input "Expiration date*" at bounding box center [657, 265] width 129 height 19
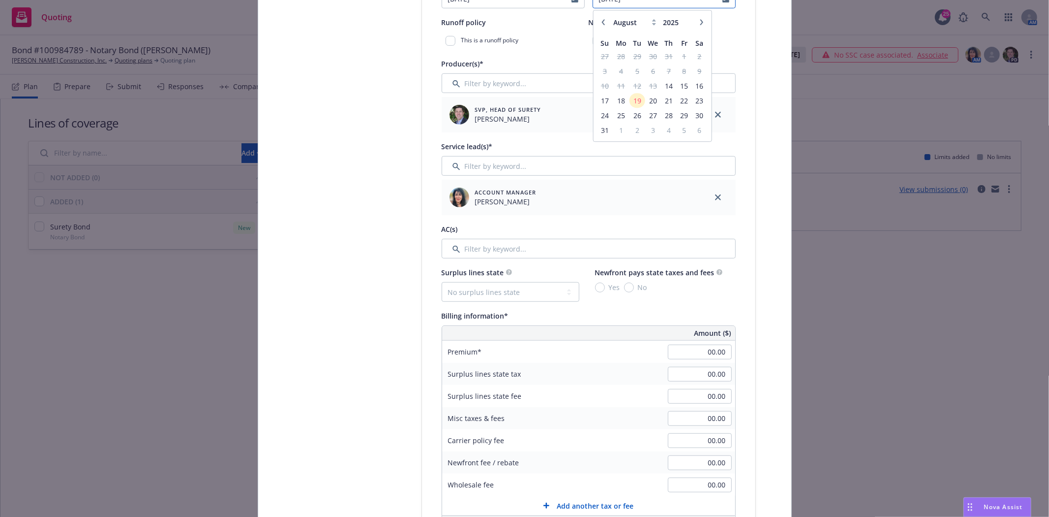
scroll to position [382, 0]
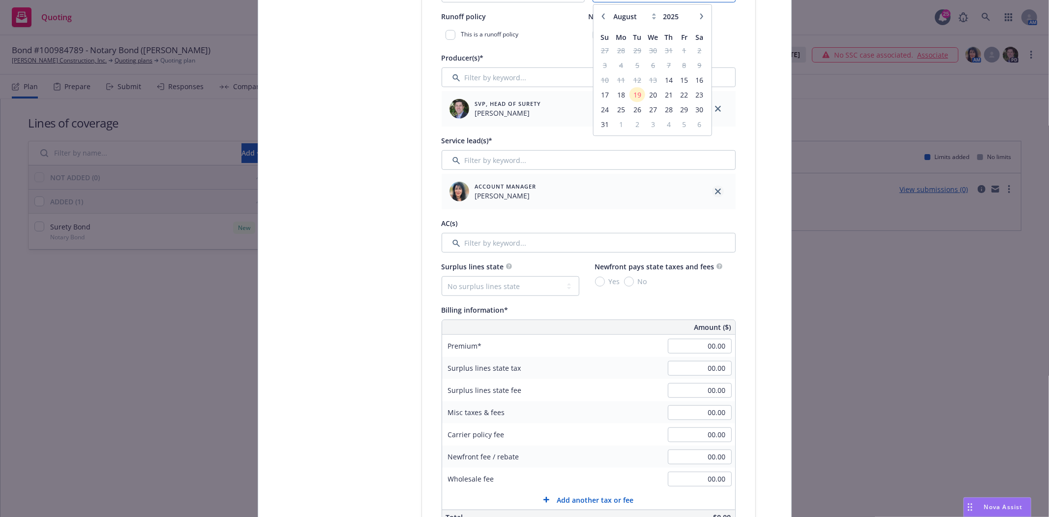
type input "08/14/2029"
click at [712, 192] on link "close" at bounding box center [718, 191] width 12 height 12
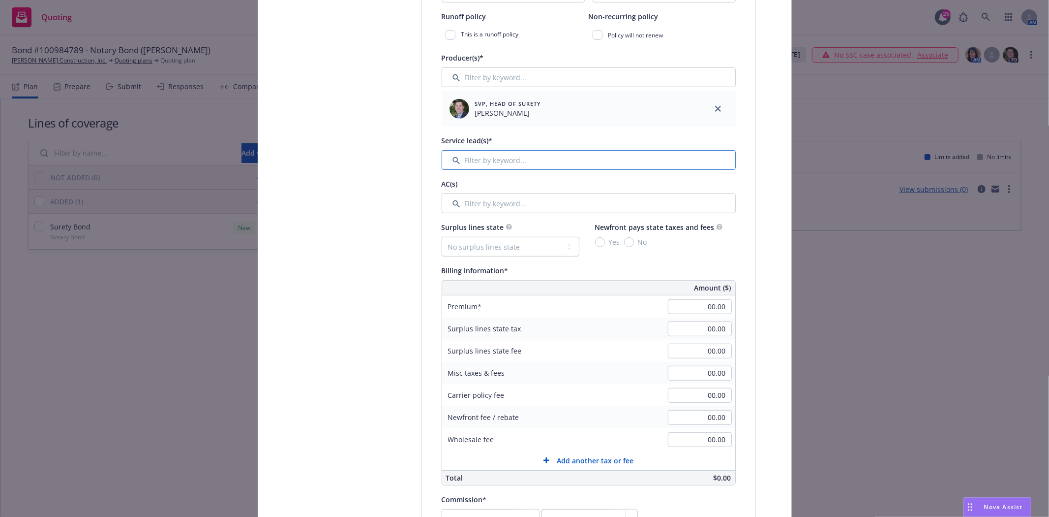
click at [529, 156] on input "Filter by keyword..." at bounding box center [589, 160] width 294 height 20
type input "J"
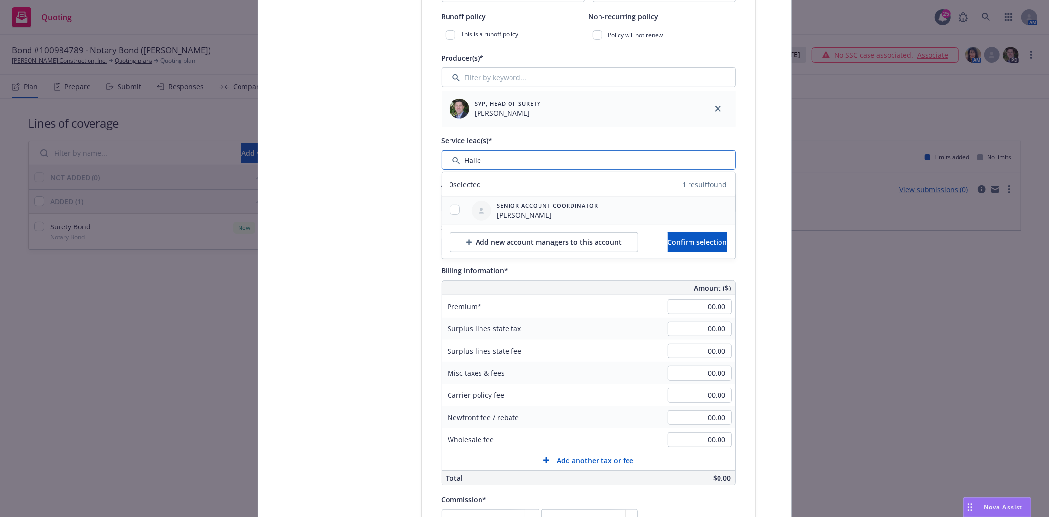
type input "Halle"
drag, startPoint x: 451, startPoint y: 210, endPoint x: 505, endPoint y: 214, distance: 54.3
click at [451, 210] on input "checkbox" at bounding box center [455, 210] width 10 height 10
checkbox input "true"
click at [687, 238] on span "Confirm selection" at bounding box center [698, 241] width 60 height 9
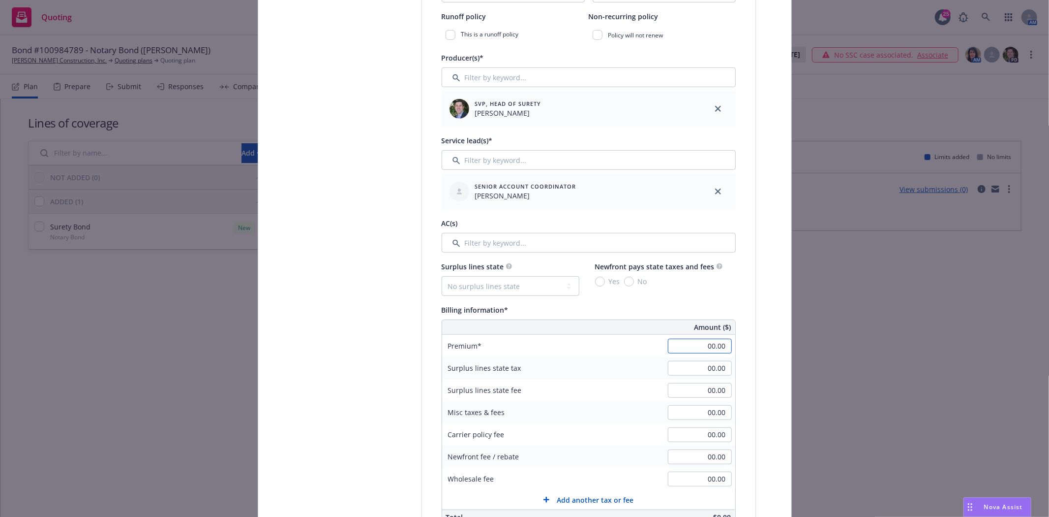
click at [697, 352] on input "00.00" at bounding box center [700, 345] width 64 height 15
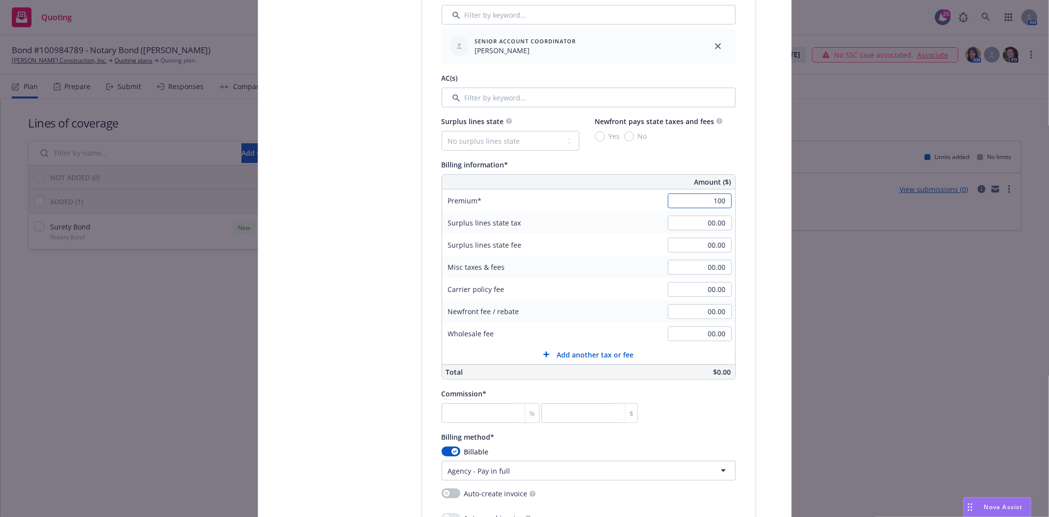
scroll to position [547, 0]
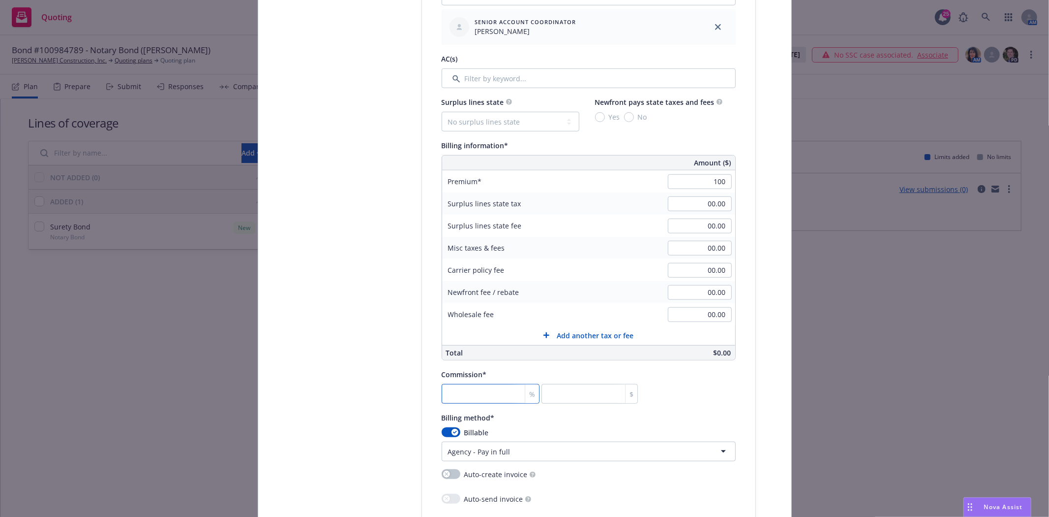
type input "100.00"
click at [502, 393] on input "number" at bounding box center [491, 394] width 98 height 20
type input "3"
type input "30"
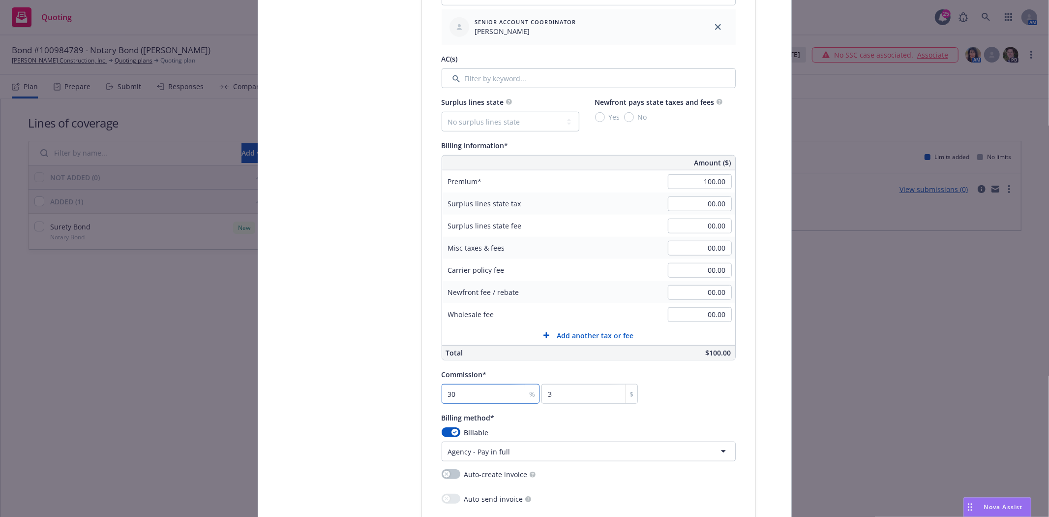
type input "30"
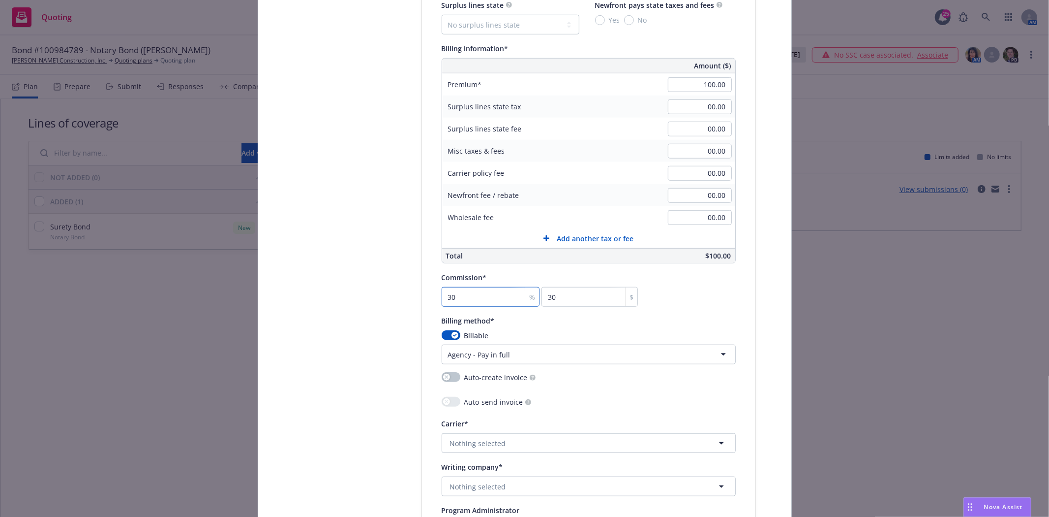
scroll to position [710, 0]
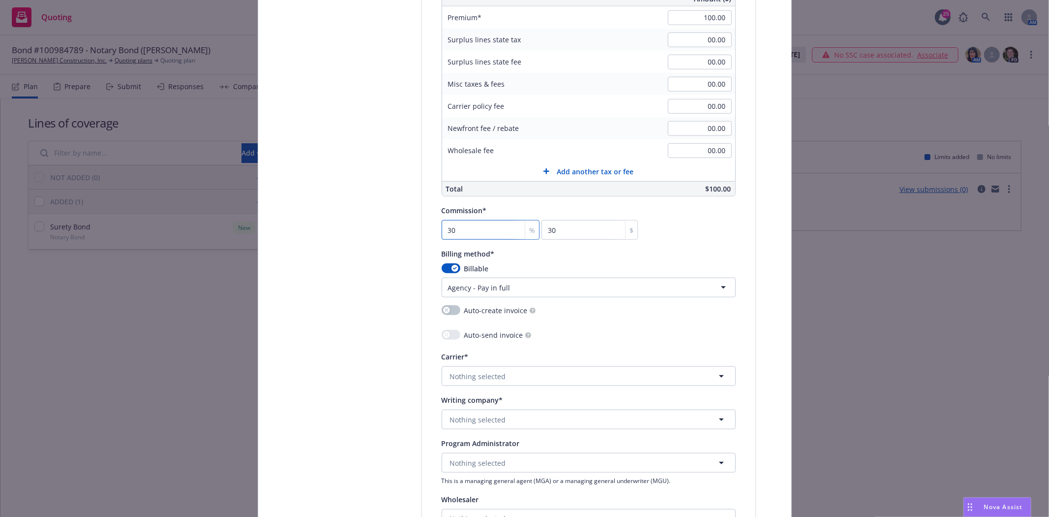
click at [479, 235] on input "30" at bounding box center [491, 230] width 98 height 20
type input "2"
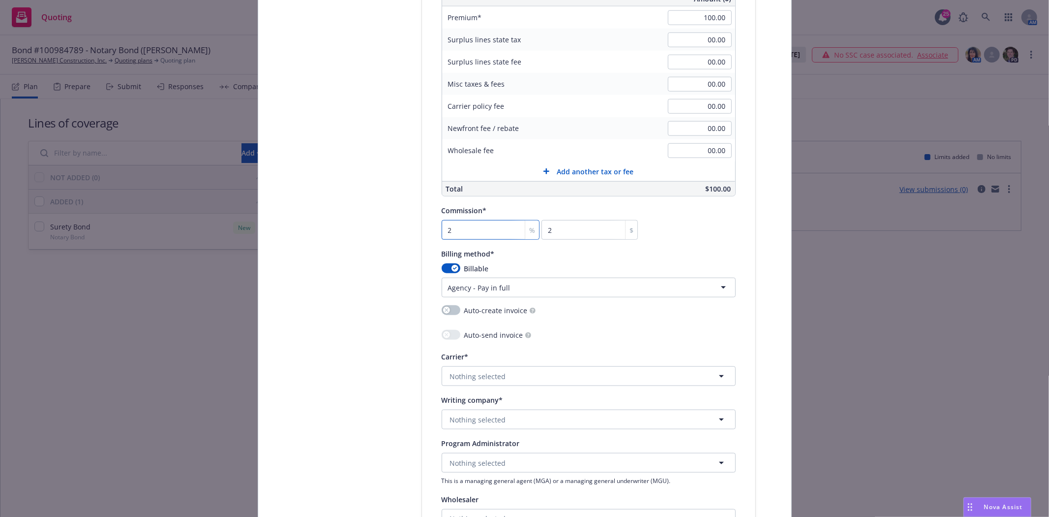
type input "20"
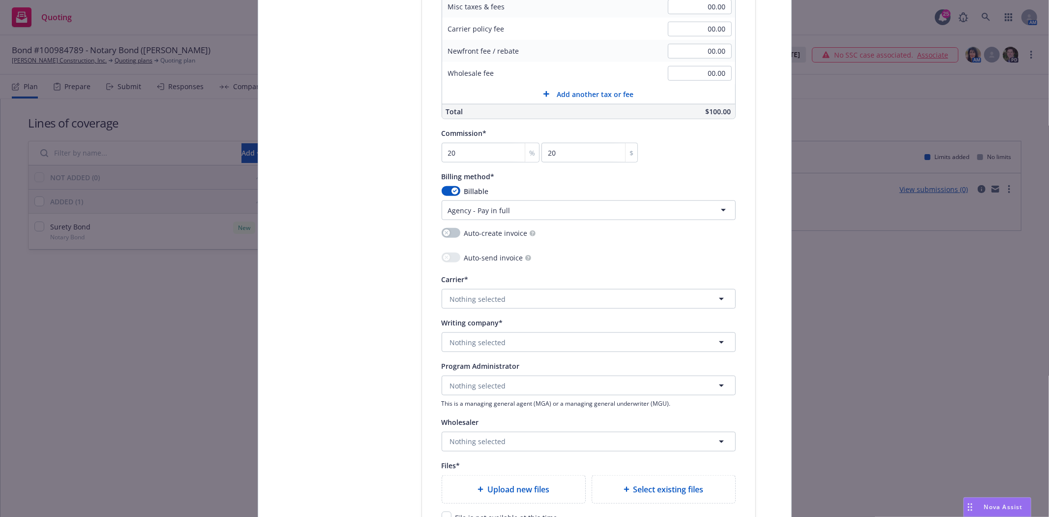
scroll to position [929, 0]
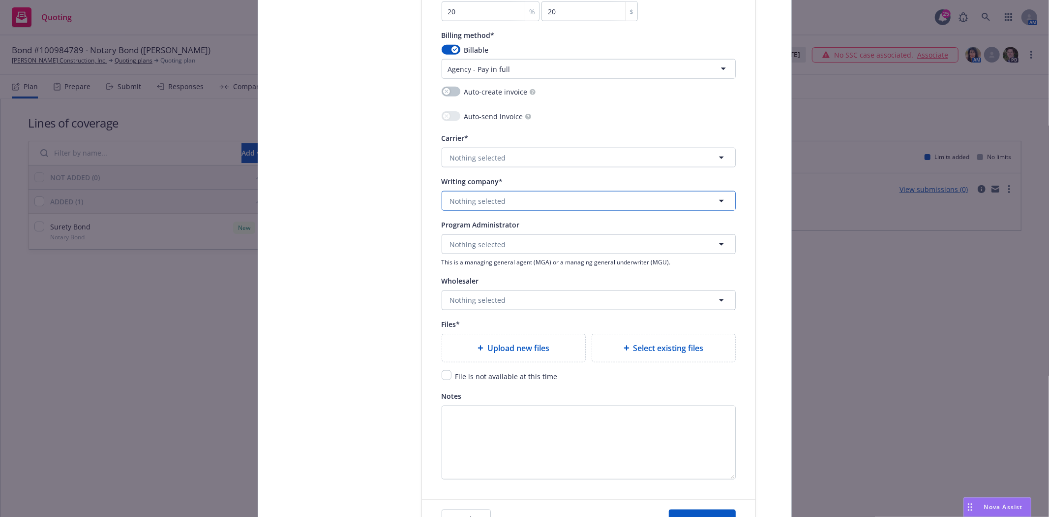
click at [477, 202] on span "Nothing selected" at bounding box center [478, 201] width 56 height 10
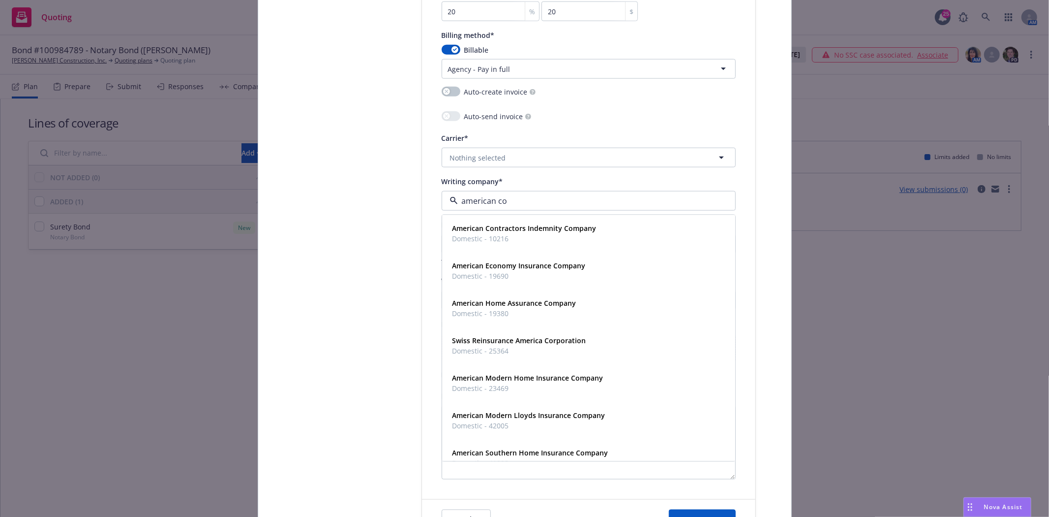
type input "american con"
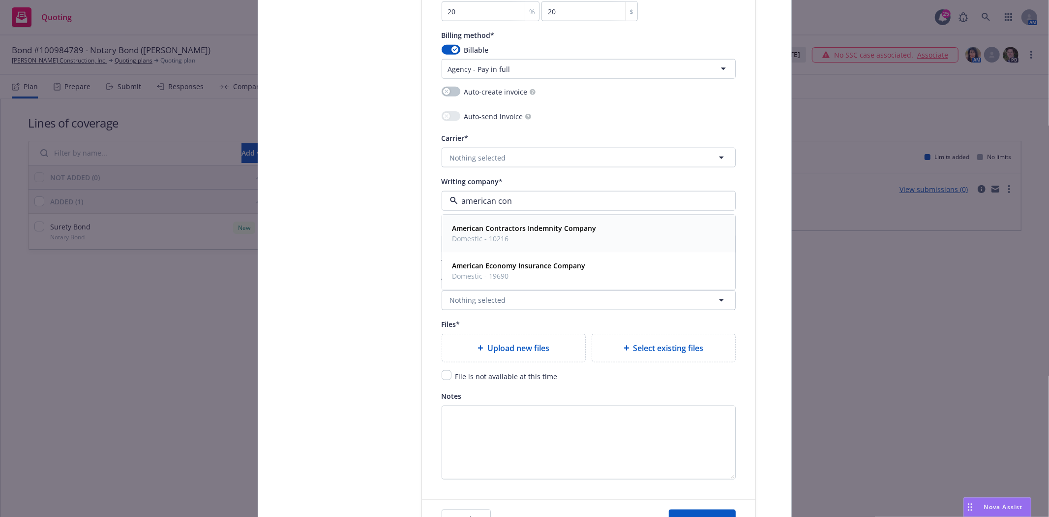
click at [489, 233] on strong "American Contractors Indemnity Company" at bounding box center [525, 228] width 144 height 9
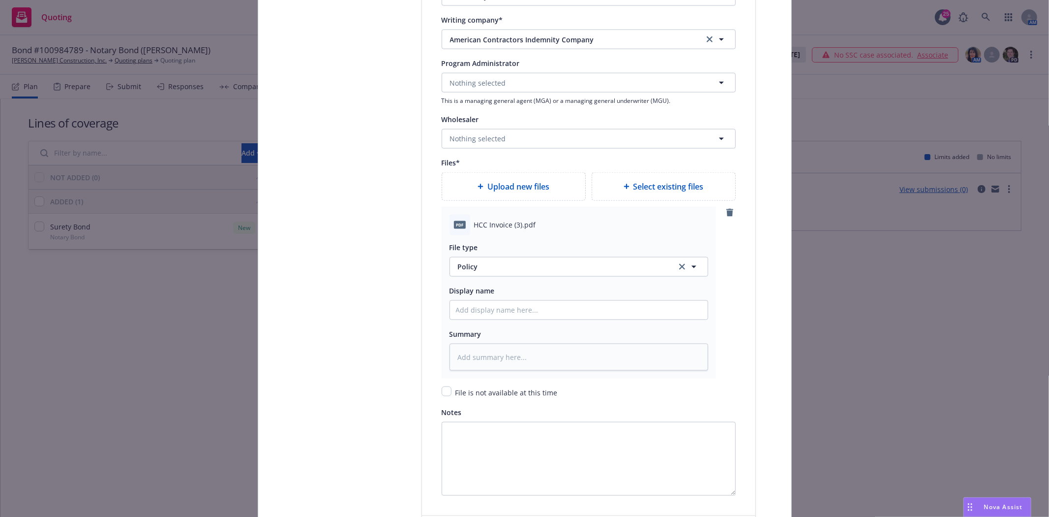
scroll to position [1093, 0]
click at [473, 265] on span "Policy" at bounding box center [561, 263] width 207 height 10
type input "Invoic"
click at [474, 242] on span "Invoice - Third Party" at bounding box center [494, 236] width 68 height 10
click at [496, 310] on input "Policy display name" at bounding box center [579, 307] width 258 height 19
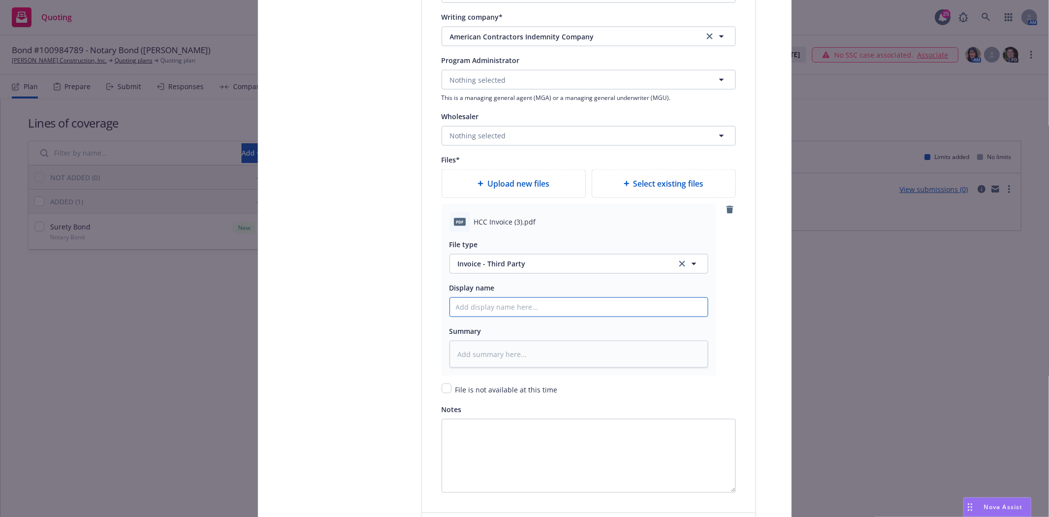
type textarea "x"
type input "H"
type textarea "x"
type input "HC"
type textarea "x"
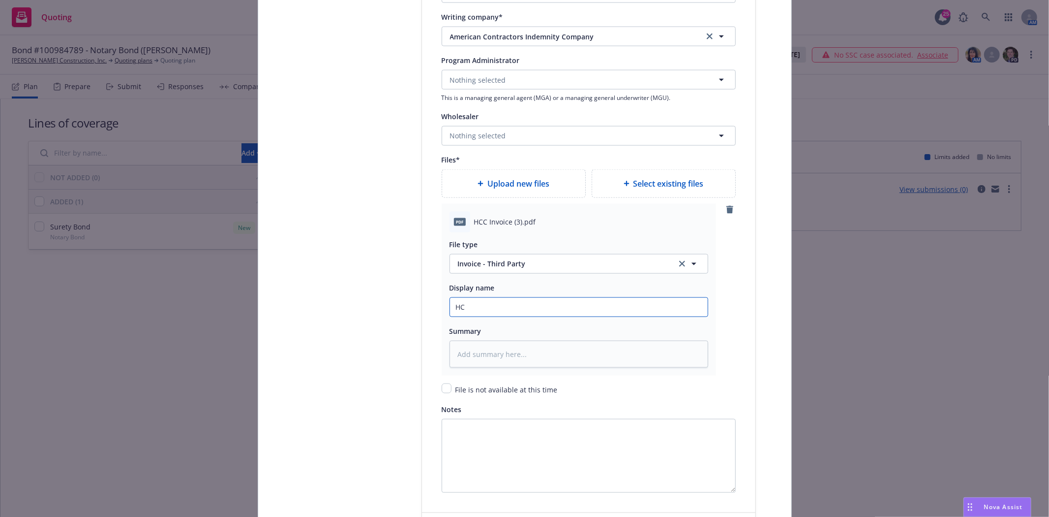
type input "HCC"
type textarea "x"
type input "HCC"
type textarea "x"
type input "HCC I"
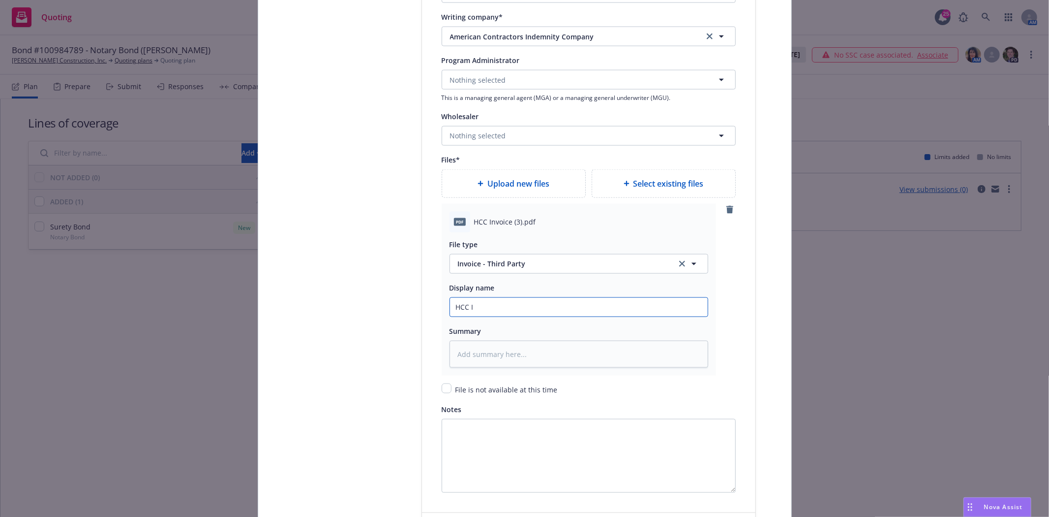
type textarea "x"
type input "HCC In"
type textarea "x"
type input "HCC Invo"
type textarea "x"
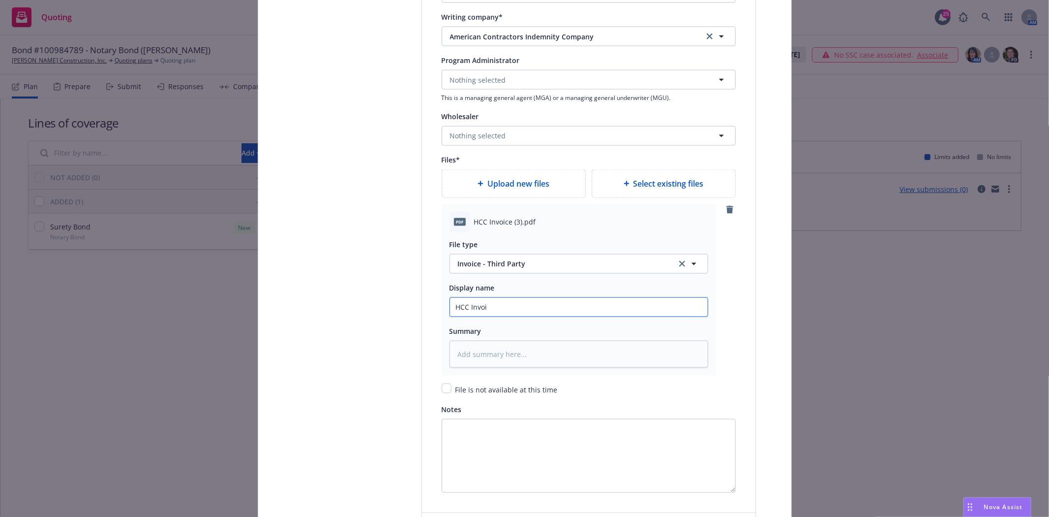
type input "HCC Invoic"
type textarea "x"
type input "HCC Invoice"
type textarea "x"
type input "HCC Invoice"
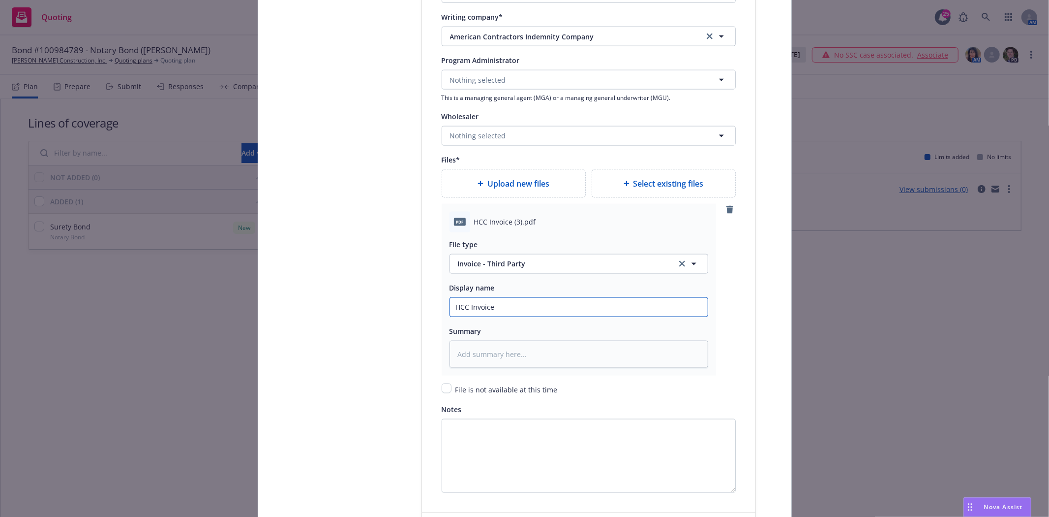
type textarea "x"
type input "HCC Invoice B"
type textarea "x"
type input "HCC Invoice Bo"
type textarea "x"
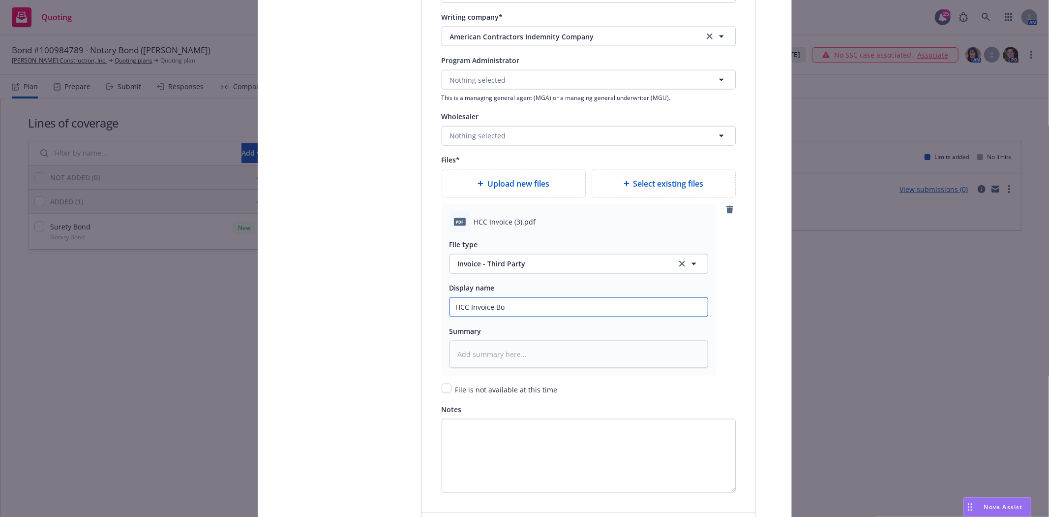
type input "HCC Invoice Bon"
type textarea "x"
type input "HCC Invoice Bond"
type textarea "x"
type input "HCC Invoice Bond"
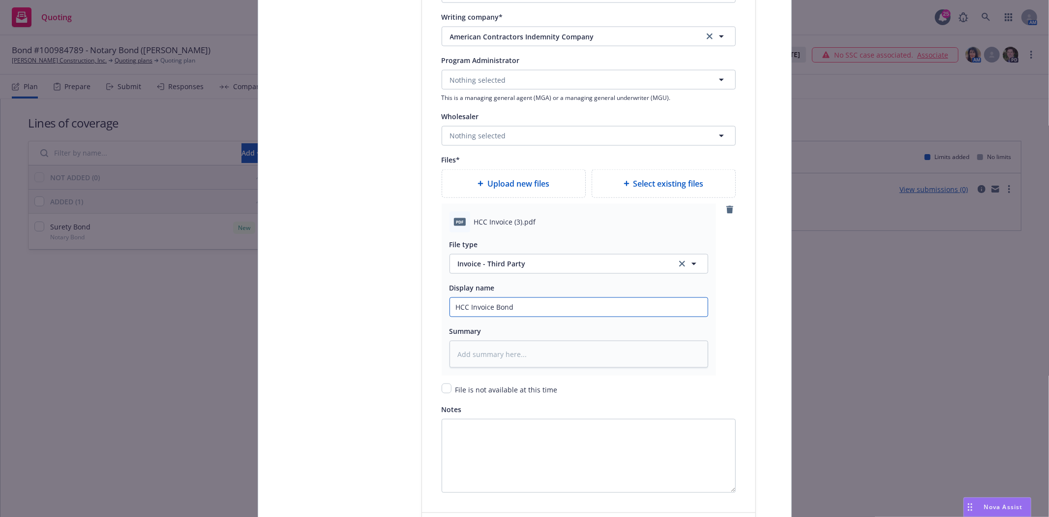
type textarea "x"
type input "HCC Invoice Bond #"
type textarea "x"
type input "HCC Invoice Bond #1"
type textarea "x"
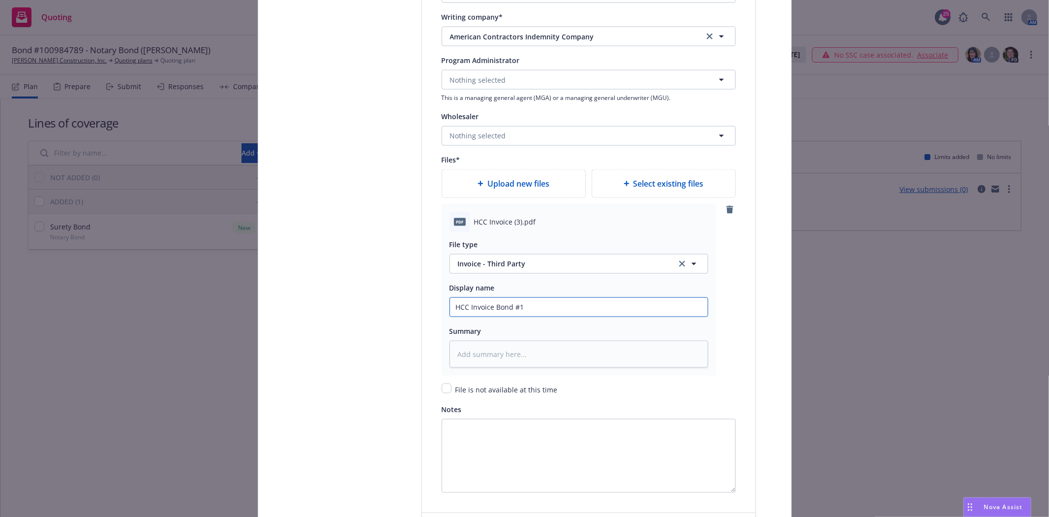
type input "HCC Invoice Bond #10"
type textarea "x"
type input "HCC Invoice Bond #100"
type textarea "x"
type input "HCC Invoice Bond #1009"
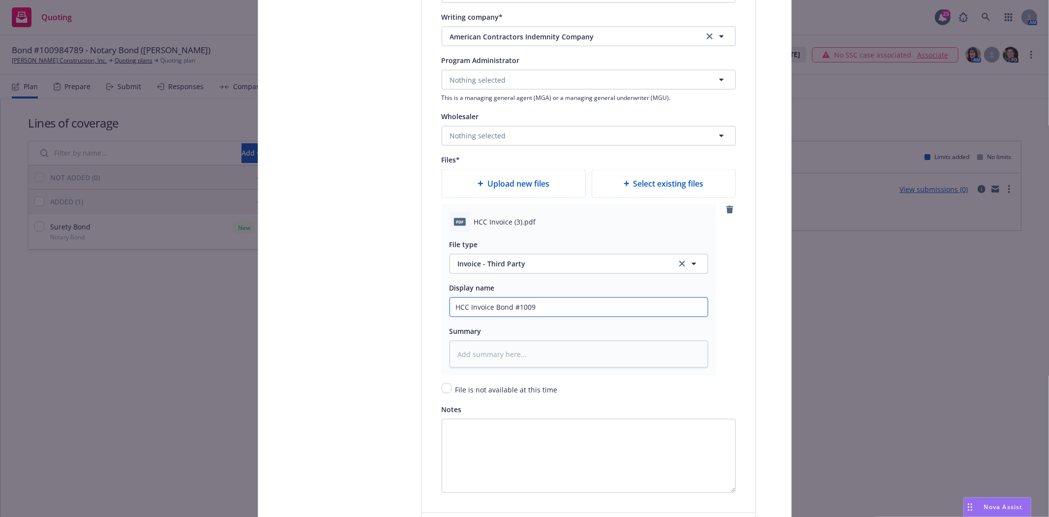
type textarea "x"
type input "HCC Invoice Bond #10098"
type textarea "x"
type input "HCC Invoice Bond #100984"
type textarea "x"
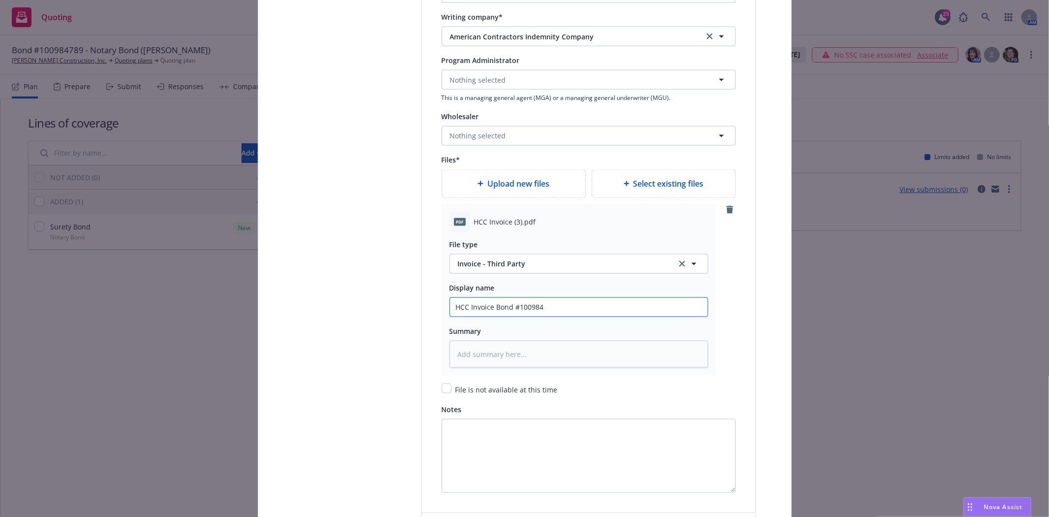
type input "HCC Invoice Bond #1009847"
type textarea "x"
type input "HCC Invoice Bond #10098478"
type textarea "x"
type input "HCC Invoice Bond #100984789"
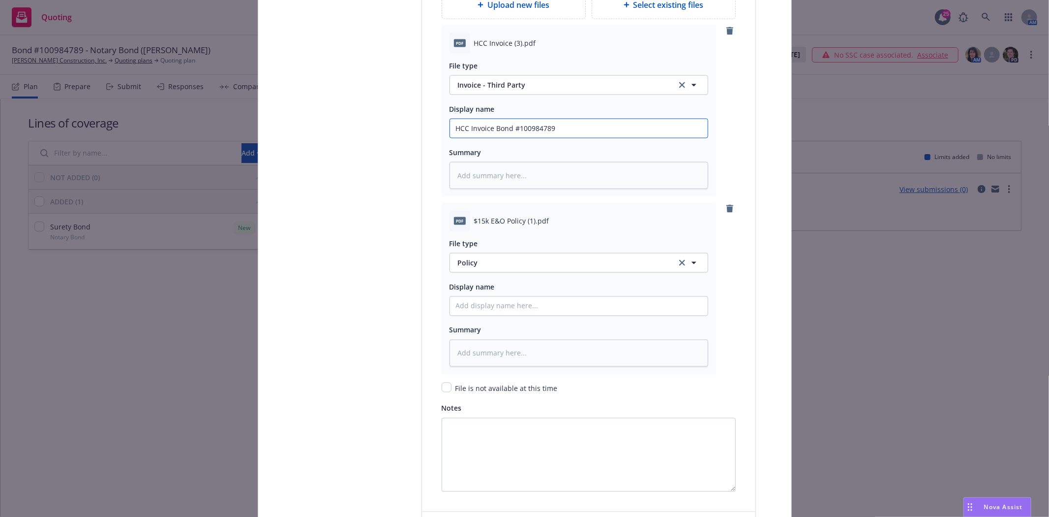
scroll to position [1284, 0]
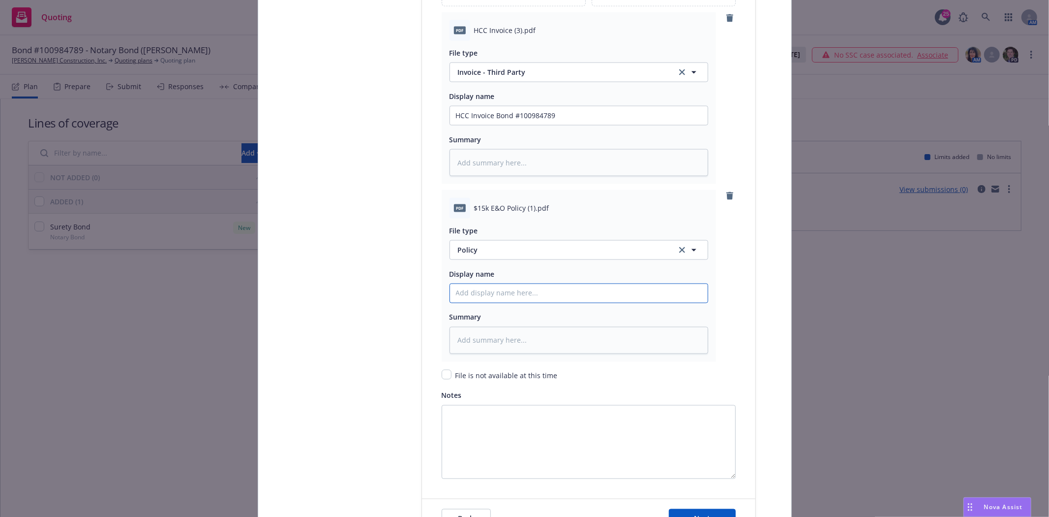
click at [485, 125] on input "Policy display name" at bounding box center [579, 115] width 258 height 19
type textarea "x"
type input "20"
type textarea "x"
type input "202"
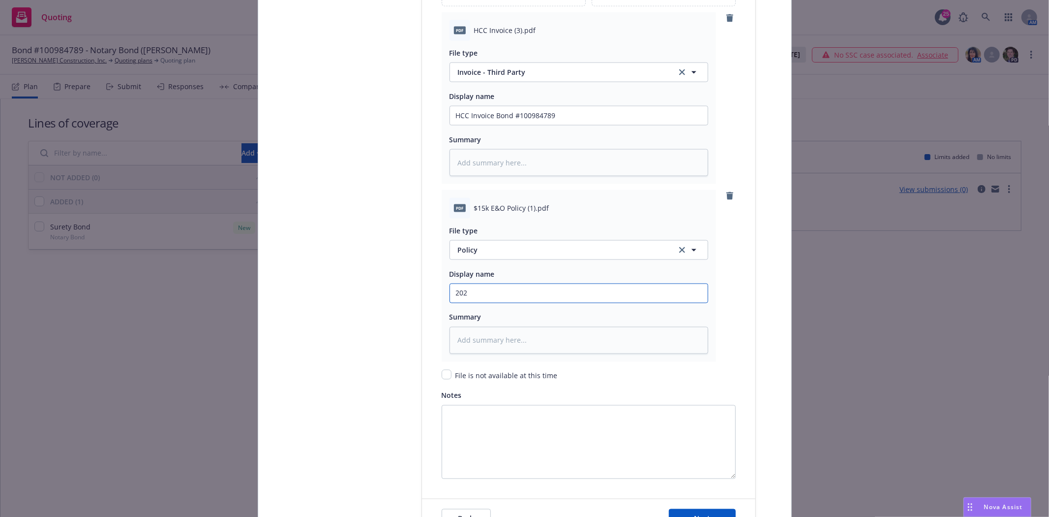
type textarea "x"
type input "2025"
type textarea "x"
type input "2025"
type textarea "x"
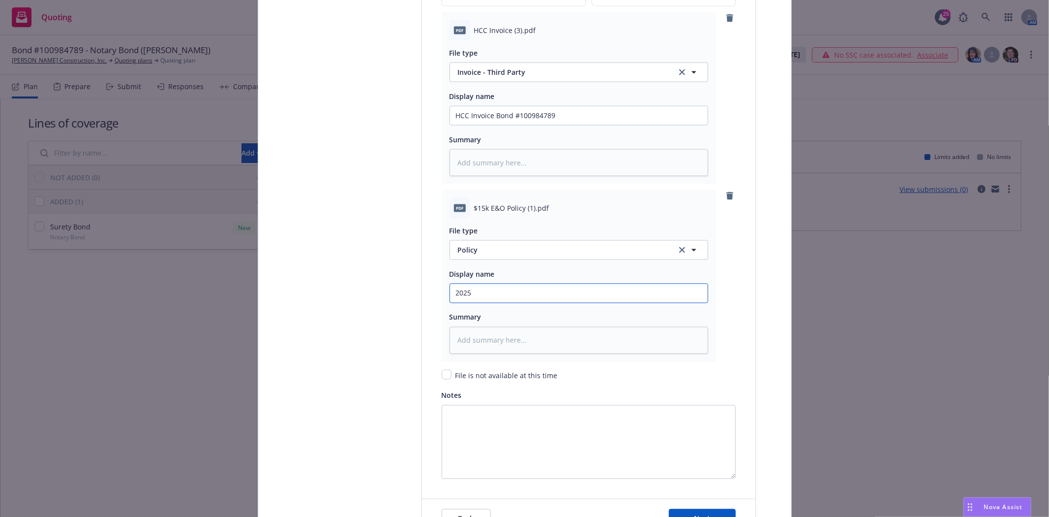
type input "2025 0"
type textarea "x"
type input "2025 08"
type textarea "x"
type input "2025 08"
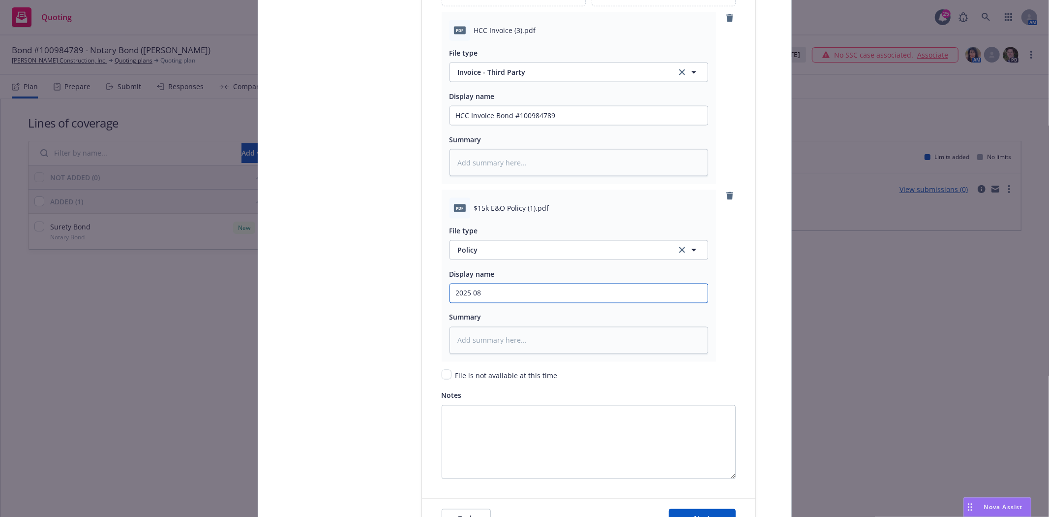
type textarea "x"
type input "2025 08 1"
type textarea "x"
type input "2025 08 14"
type textarea "x"
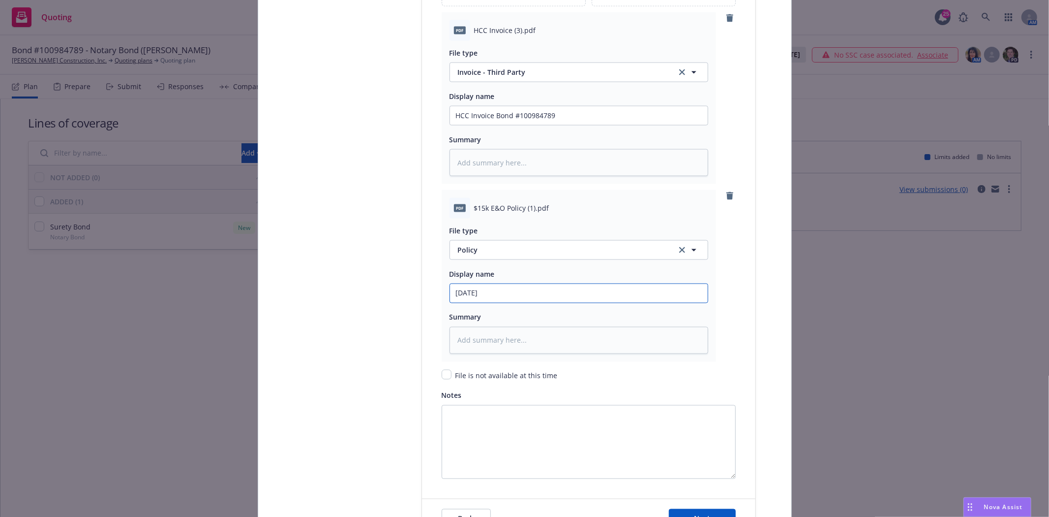
type input "2025 08 14"
type textarea "x"
type input "2025 08 14 E"
type textarea "x"
type input "2025 08 14 E"
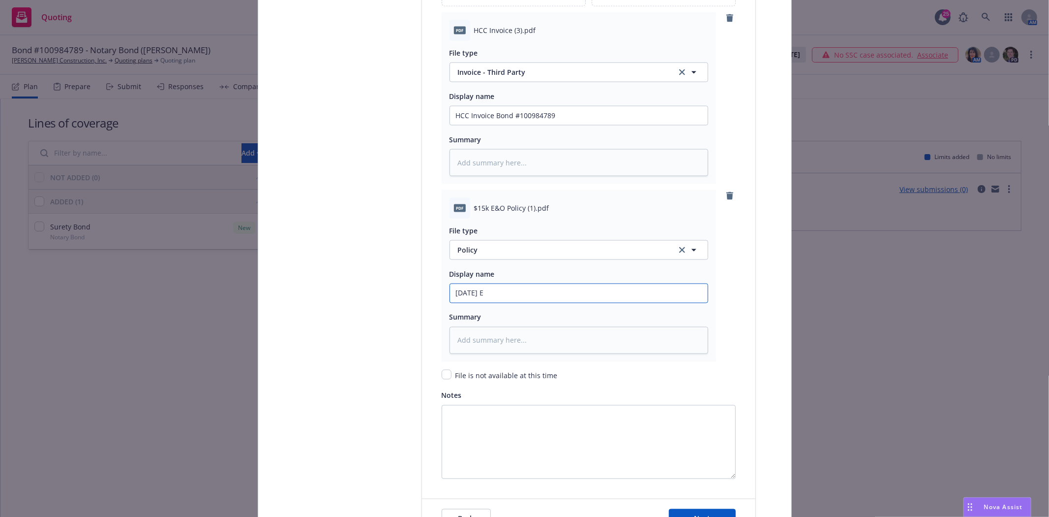
type textarea "x"
type input "2025 08 14 E"
type textarea "x"
type input "2025 08 14 E&"
type textarea "x"
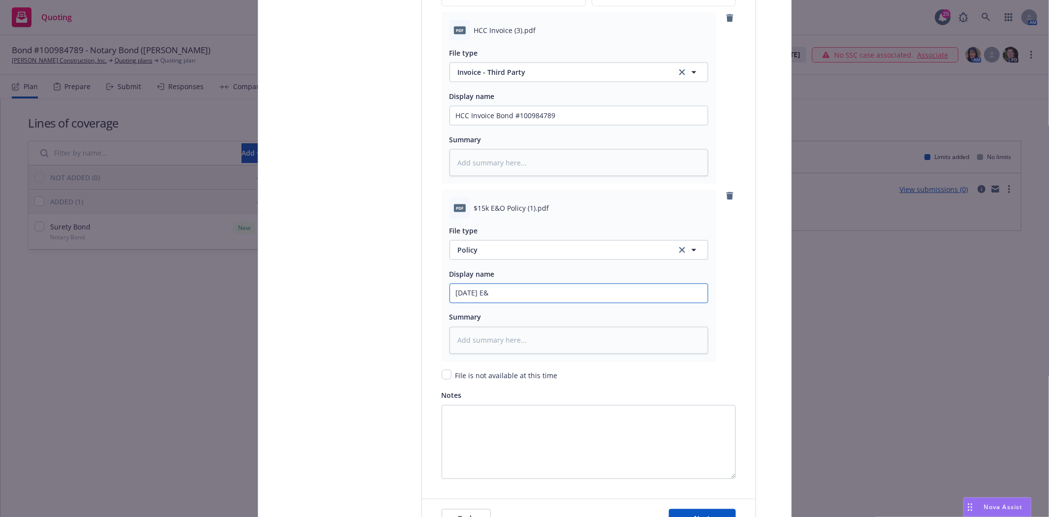
type input "2025 08 14 E&O"
type textarea "x"
type input "2025 08 14 E&O"
type textarea "x"
type input "2025 08 14 E&O P"
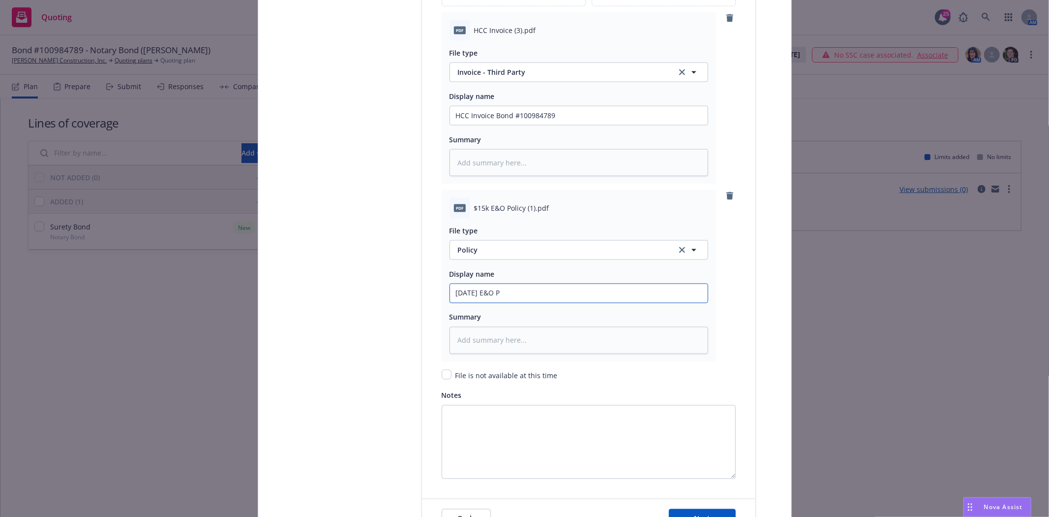
type textarea "x"
type input "2025 08 14 E&O Po"
type textarea "x"
type input "2025 08 14 E&O Pol"
type textarea "x"
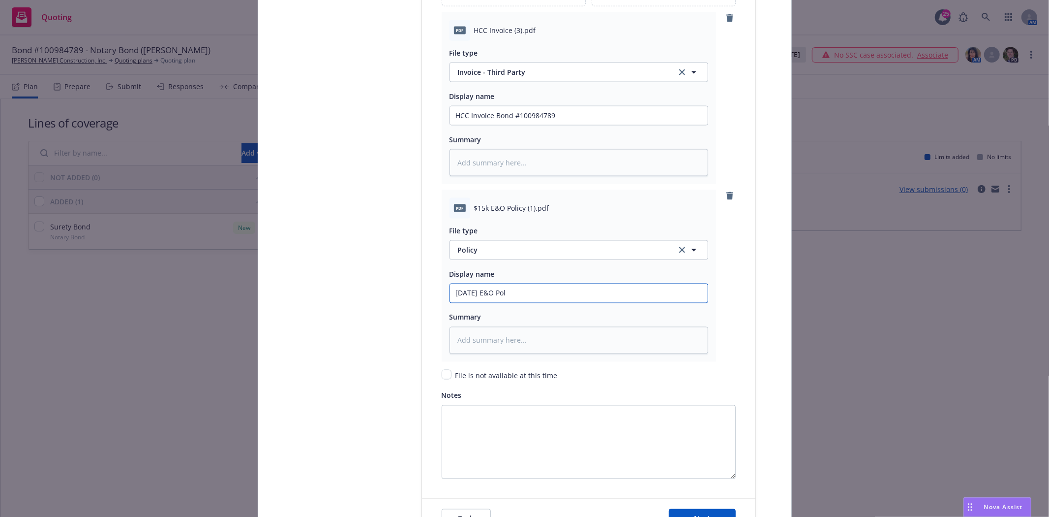
type input "2025 08 14 E&O Poli"
type textarea "x"
type input "2025 08 14 E&O Polic"
type textarea "x"
type input "2025 08 14 E&O Policy"
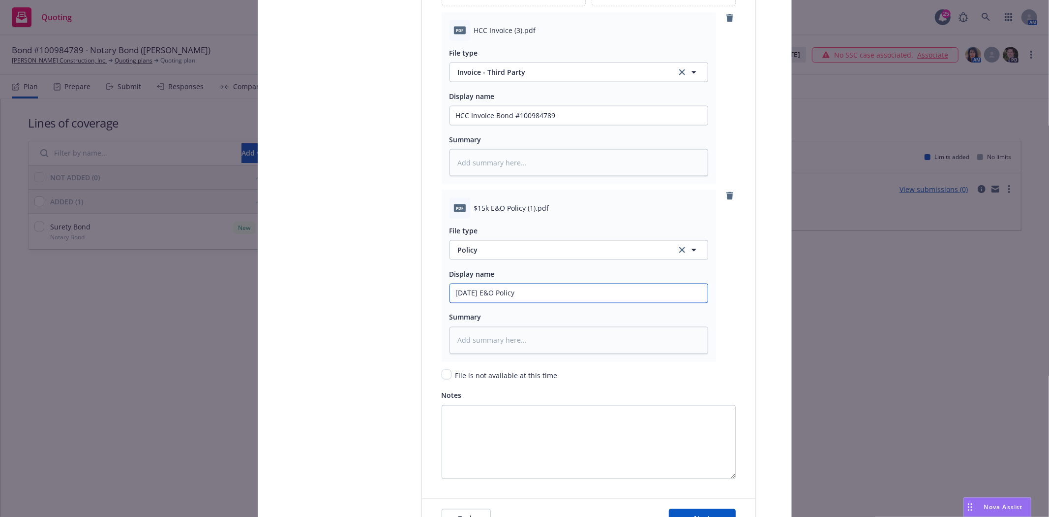
type textarea "x"
type input "2025 08 14 E&O Policy"
type textarea "x"
type input "2025 08 14 E&O Policy B"
type textarea "x"
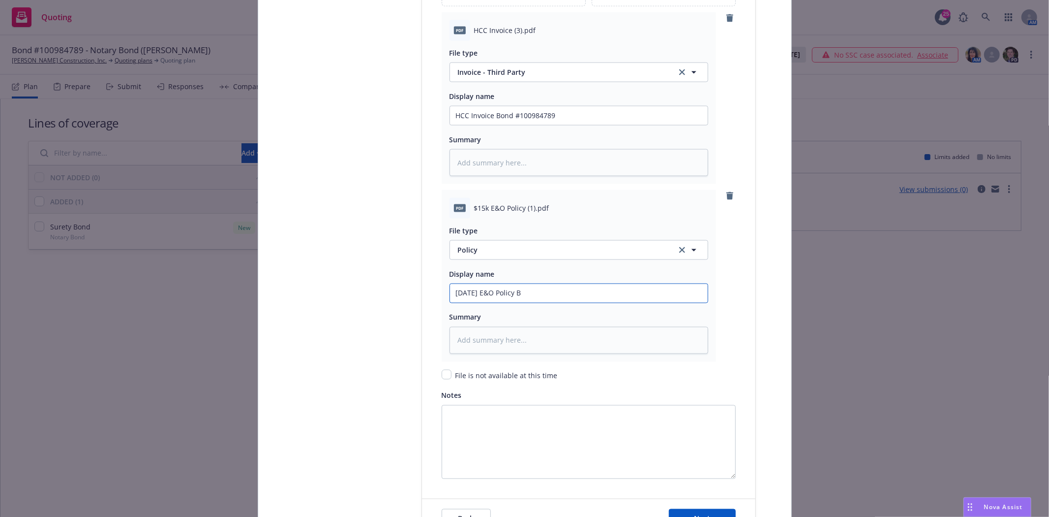
type input "2025 08 14 E&O Policy Bo"
type textarea "x"
type input "2025 08 14 E&O Policy Bon"
type textarea "x"
type input "2025 08 14 E&O Policy Bond"
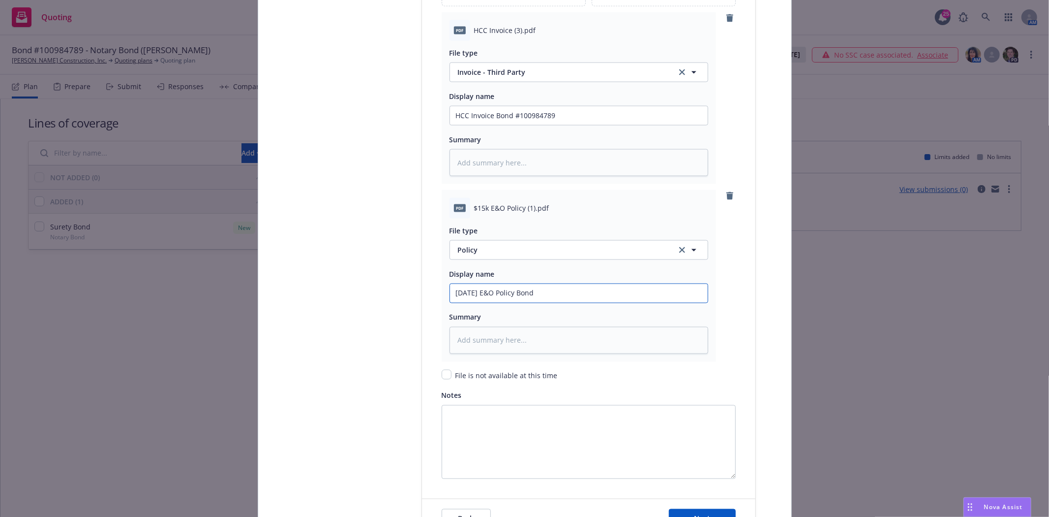
type textarea "x"
type input "2025 08 14 E&O Policy Bond"
type textarea "x"
type input "2025 08 14 E&O Policy Bon"
type textarea "x"
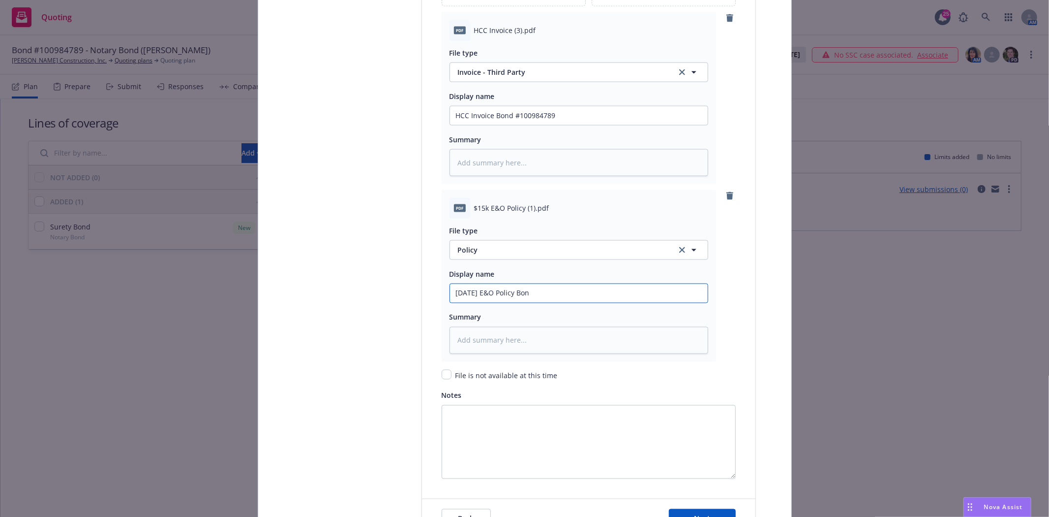
type input "2025 08 14 E&O Policy Bo"
type textarea "x"
type input "2025 08 14 E&O Policy B"
type textarea "x"
type input "2025 08 14 E&O Policy"
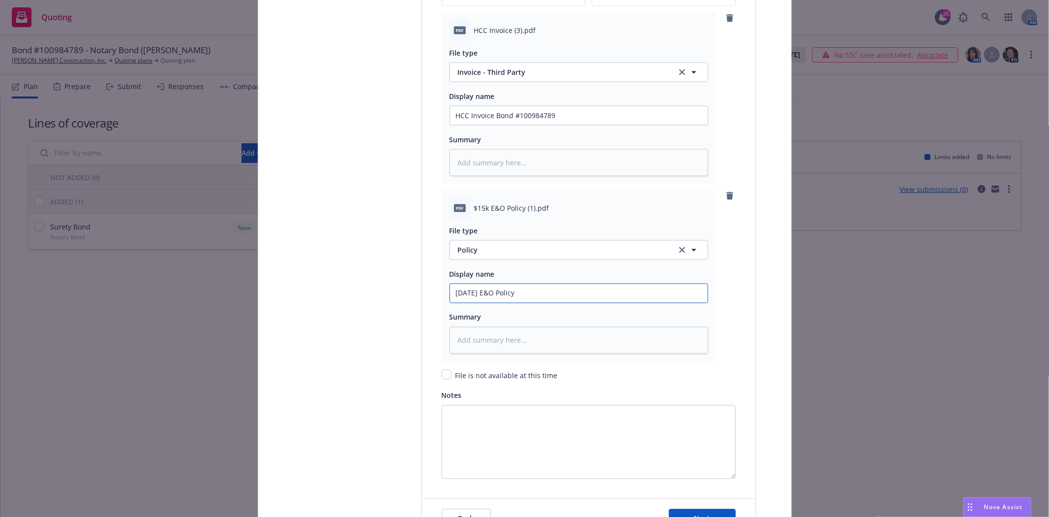
type textarea "x"
type input "2025 08 14 E&O Policy"
type textarea "x"
type input "2025 08 14 E&O Polic"
type textarea "x"
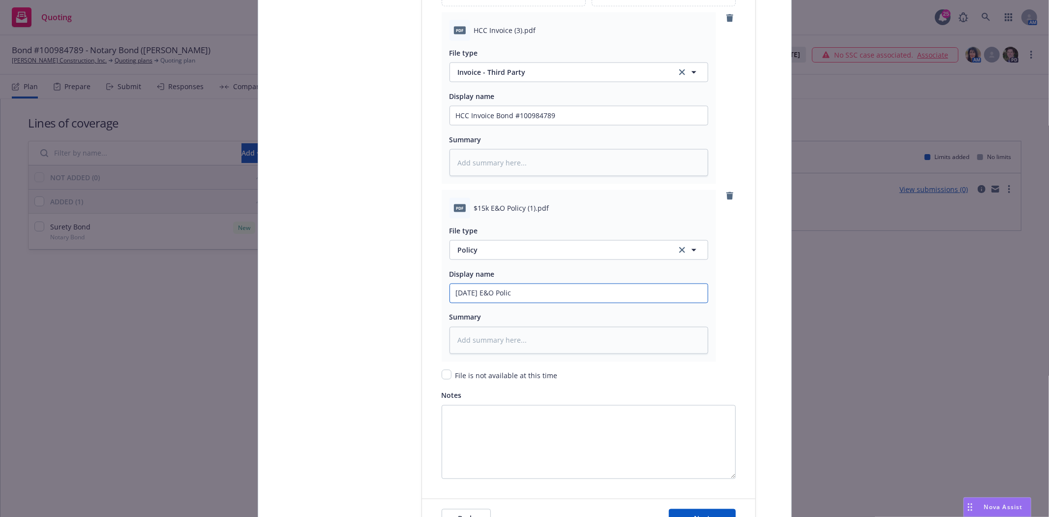
type input "2025 08 14 E&O Poli"
type textarea "x"
type input "2025 08 14 E&O Pol"
type textarea "x"
type input "2025 08 14 E&O Po"
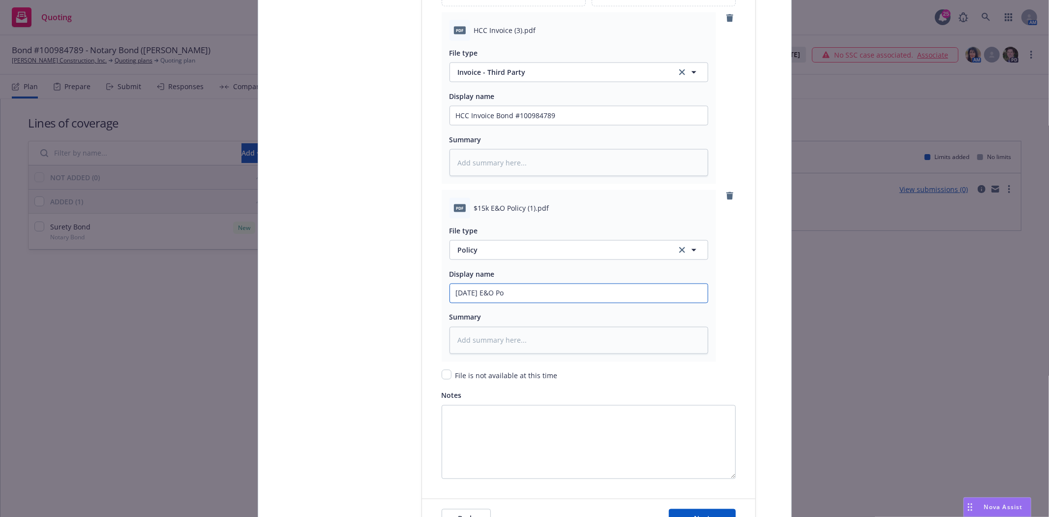
click at [544, 125] on input "2025 08 14 E&O Po" at bounding box center [579, 115] width 258 height 19
type textarea "x"
type input "2025 08 14 E&O Pol"
type textarea "x"
type input "2025 08 14 E&O Poli"
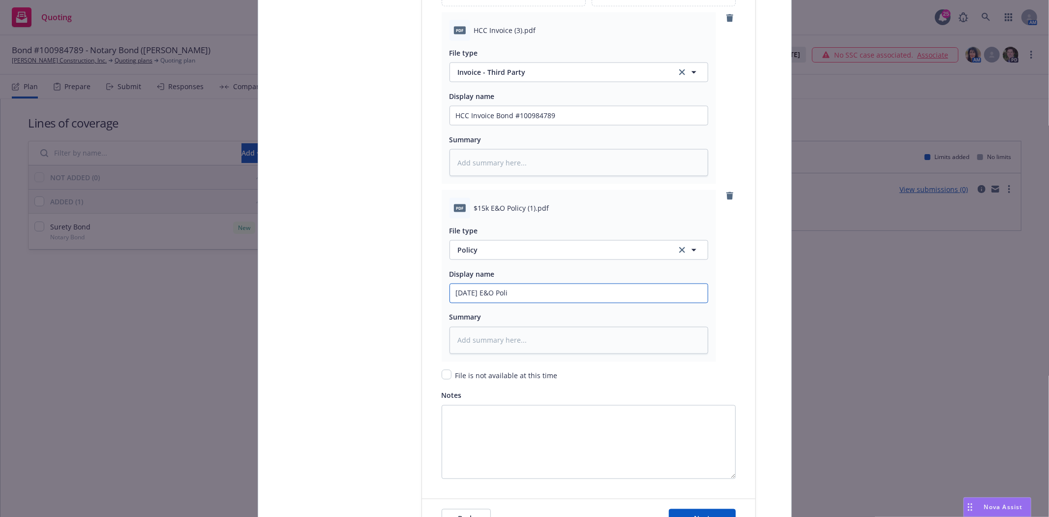
type textarea "x"
type input "2025 08 14 E&O Policy"
type textarea "x"
type input "2025 08 14 E&O Policy"
type textarea "x"
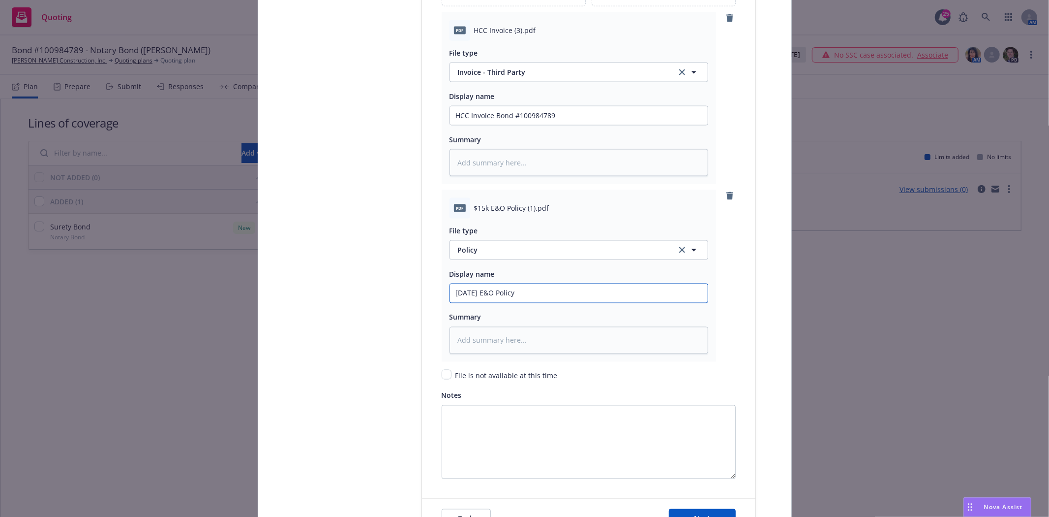
type input "2025 08 14 E&O Policy #"
type textarea "x"
type input "2025 08 14 E&O Policy #1"
type textarea "x"
type input "2025 08 14 E&O Policy #10"
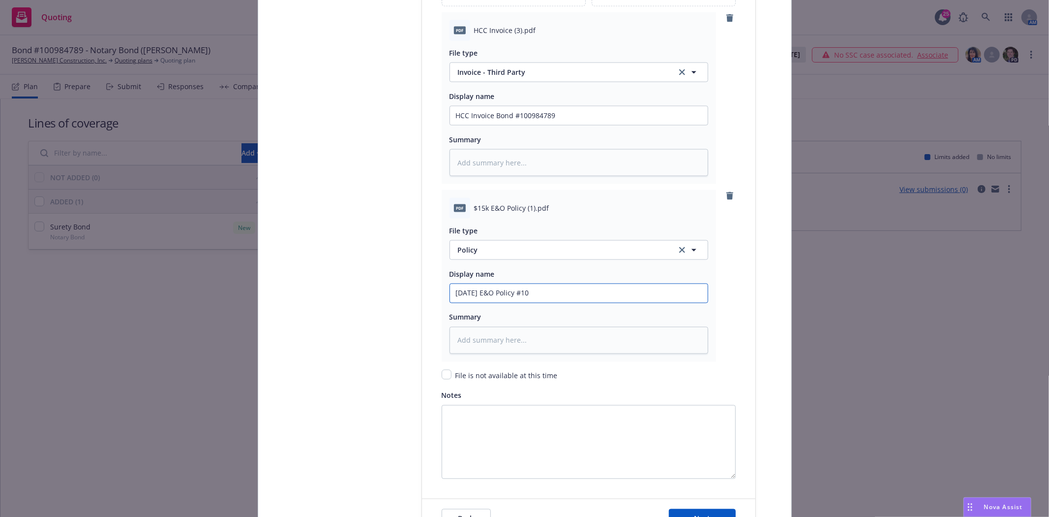
type textarea "x"
type input "2025 08 14 E&O Policy #100"
type textarea "x"
type input "2025 08 14 E&O Policy #1009"
type textarea "x"
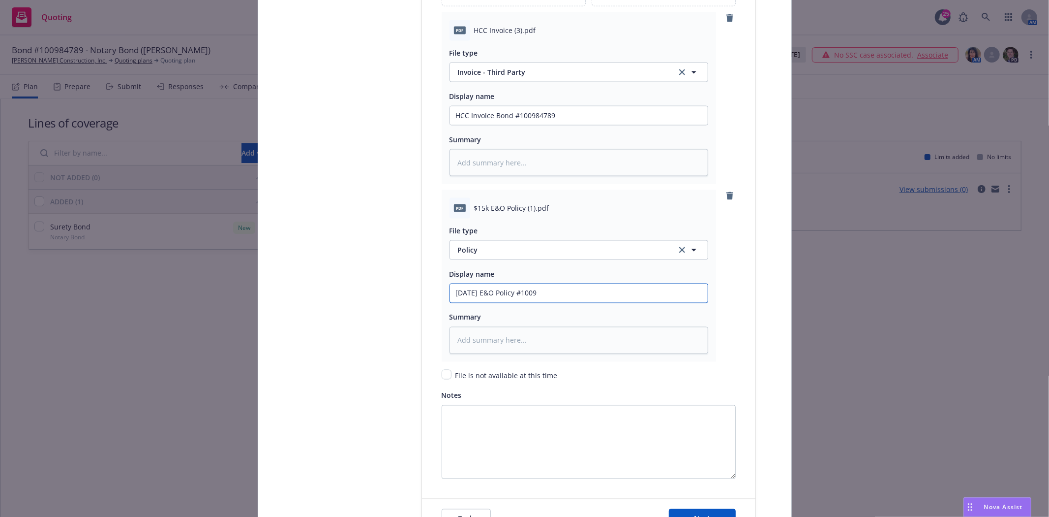
type input "2025 08 14 E&O Policy #10098"
type textarea "x"
type input "2025 08 14 E&O Policy #100984"
type textarea "x"
type input "2025 08 14 E&O Policy #1009847"
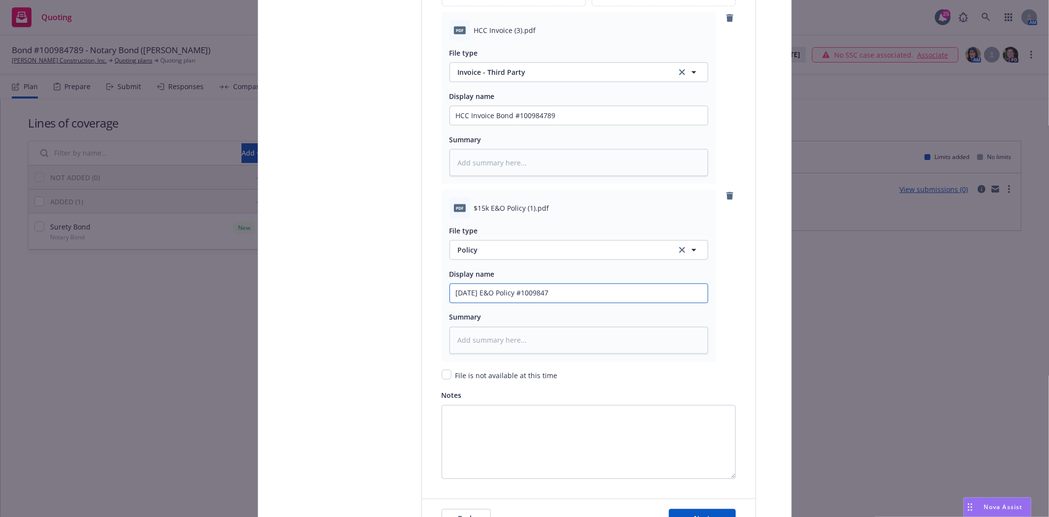
type textarea "x"
type input "2025 08 14 E&O Policy #10098478"
type textarea "x"
type input "2025 08 14 E&O Policy #100984789"
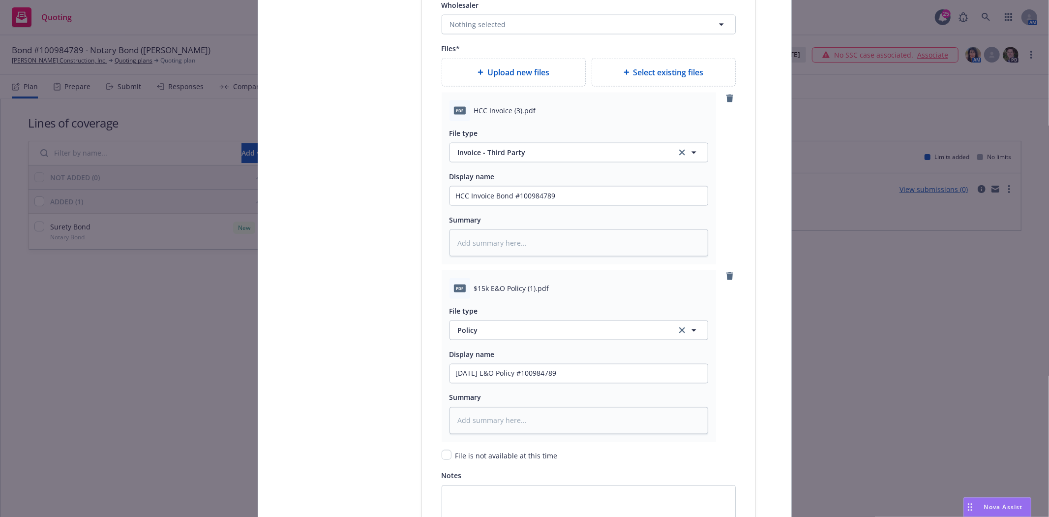
scroll to position [1175, 0]
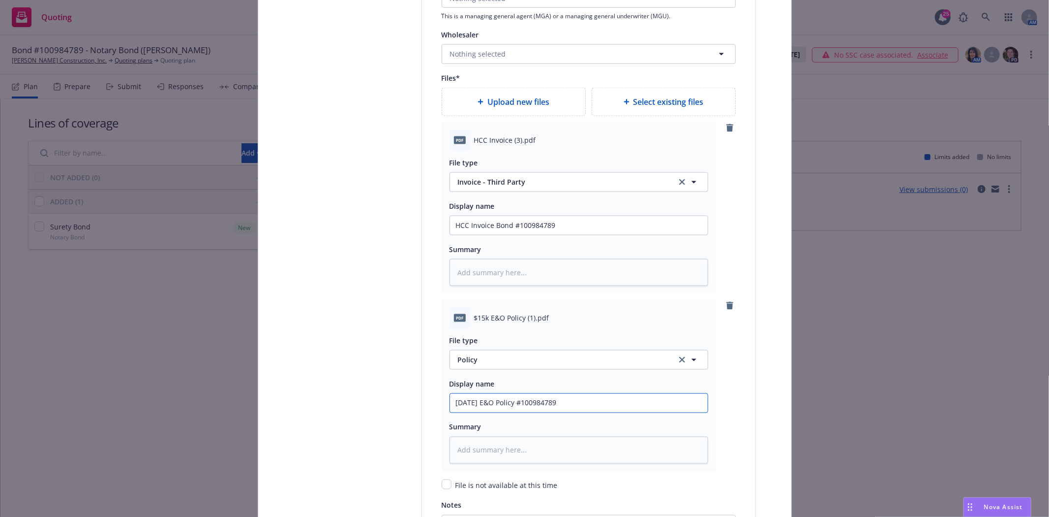
click at [603, 235] on input "2025 08 14 E&O Policy #100984789" at bounding box center [579, 225] width 258 height 19
type textarea "x"
type input "2025 08 14 E&O Policy #100984789"
type textarea "x"
type input "2025 08 14 E&O Policy #100984789 ("
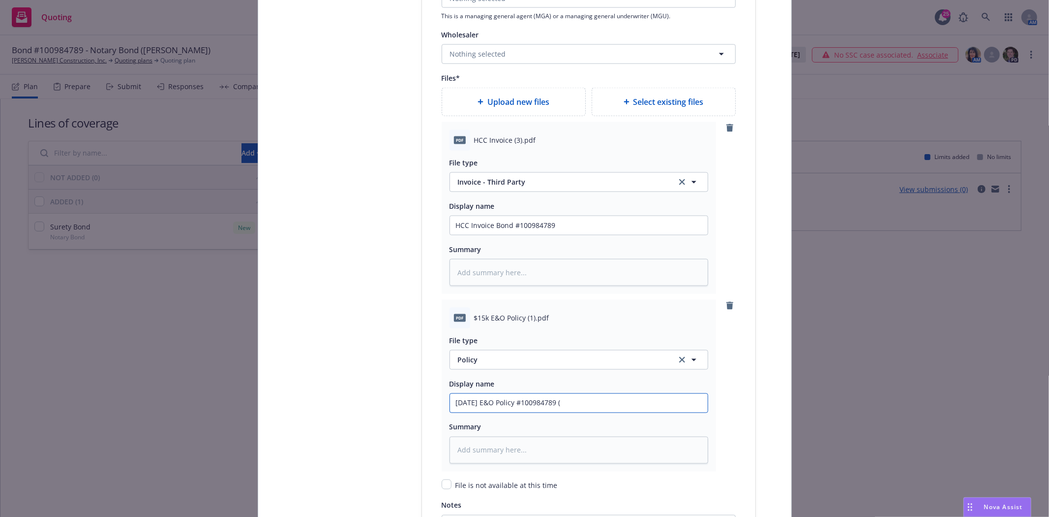
type textarea "x"
type input "2025 08 14 E&O Policy #100984789 ($"
type textarea "x"
type input "2025 08 14 E&O Policy #100984789 ($1"
type textarea "x"
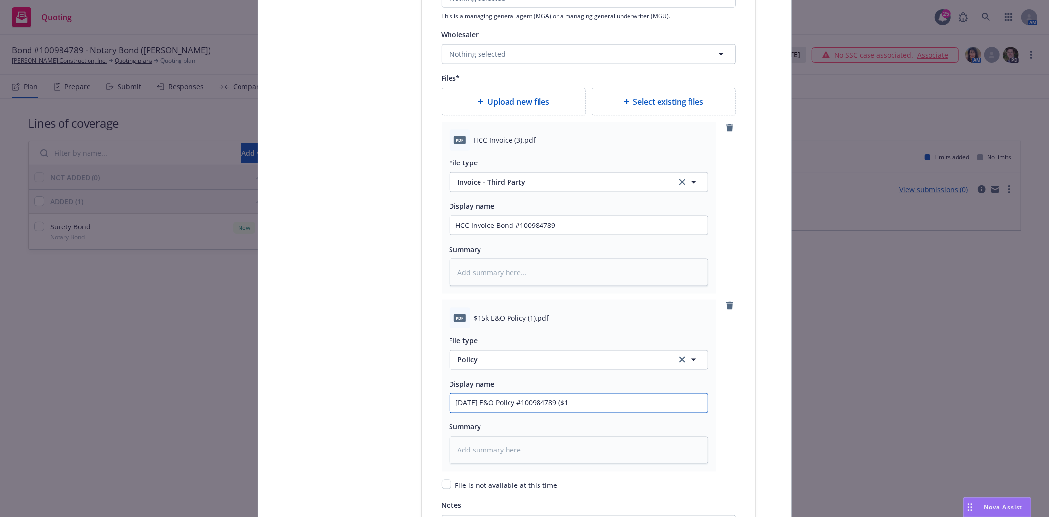
type input "2025 08 14 E&O Policy #100984789 ($15"
type textarea "x"
type input "2025 08 14 E&O Policy #100984789 ($15k"
type textarea "x"
type input "2025 08 14 E&O Policy #100984789 ($15k)"
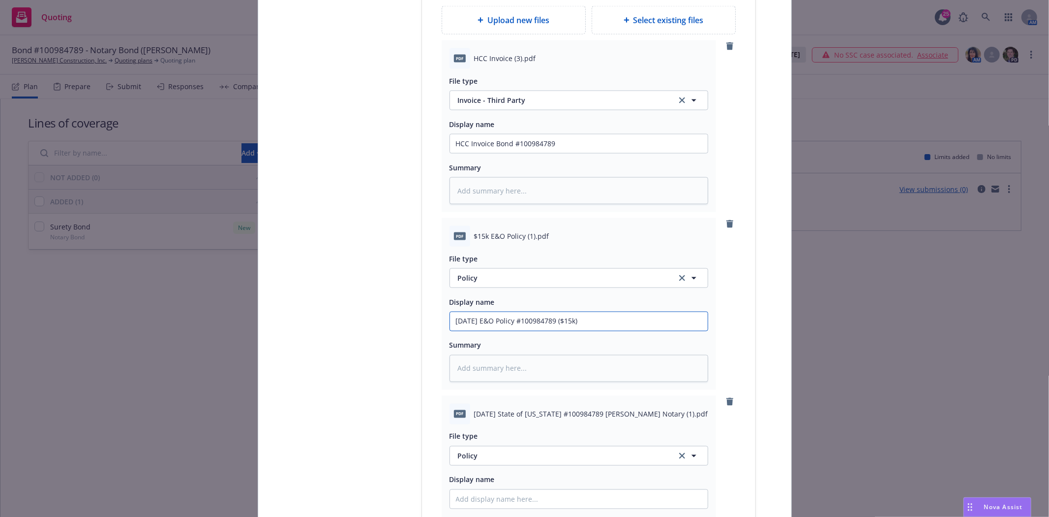
scroll to position [1394, 0]
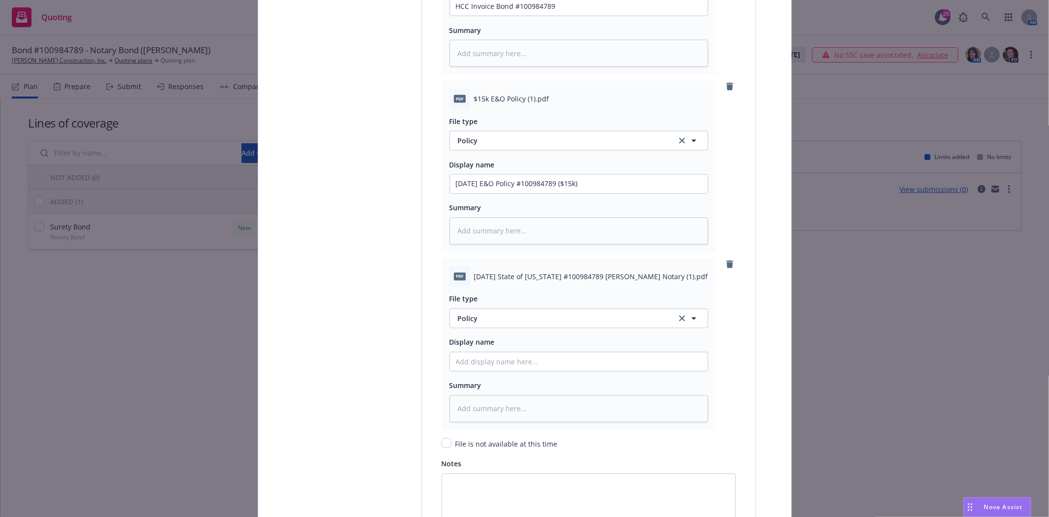
click at [524, 277] on span "2025 08 14 State of California #100984789 Tammy Hodge Notary (1).pdf" at bounding box center [591, 277] width 234 height 10
copy span "2025 08 14 State of California #100984789 Tammy Hodge Notary (1).pdf"
click at [468, 16] on input "Policy display name" at bounding box center [579, 6] width 258 height 19
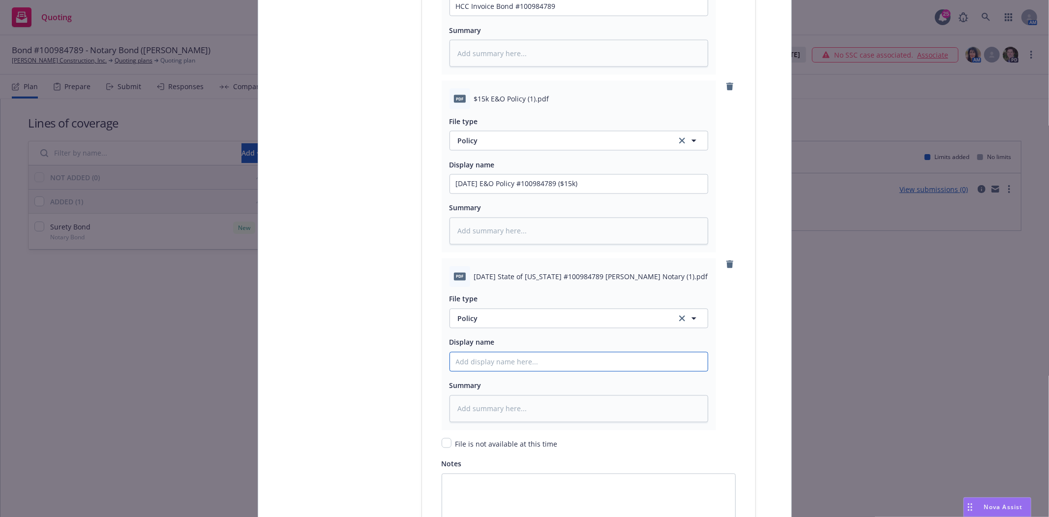
paste input "2025 08 14 State of California #100984789 Tammy Hodge Notary (1).pdf"
type textarea "x"
type input "2025 08 14 State of California #100984789 Tammy Hodge Notary (1).pdf"
type textarea "x"
type input "2025 08 14 State of California #100984789 Tammy Hodge Notary (1).pd"
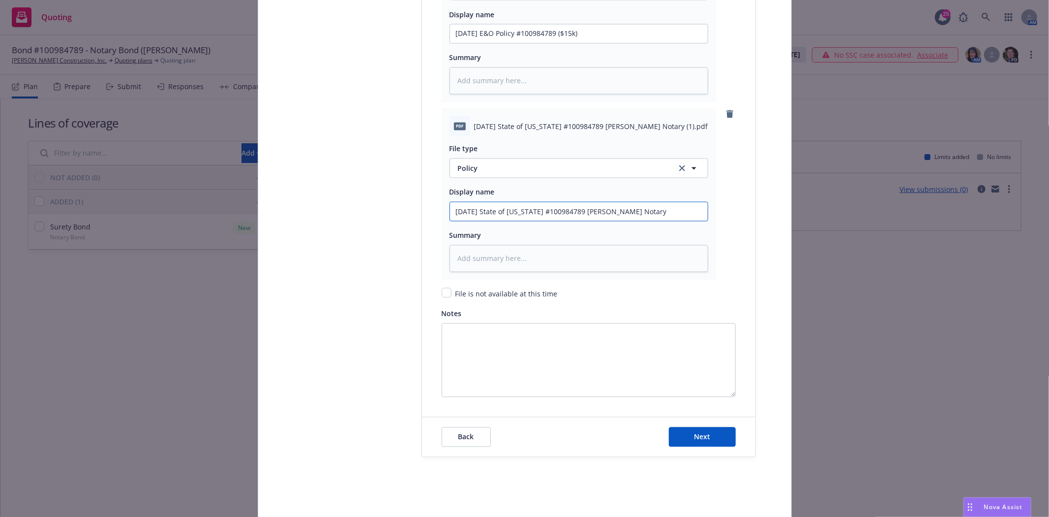
scroll to position [1586, 0]
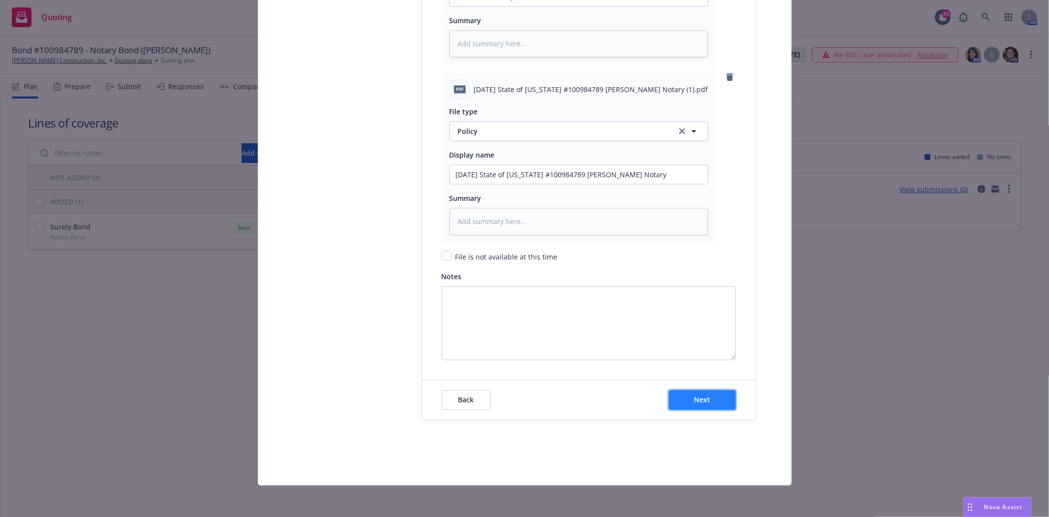
click at [729, 405] on button "Next" at bounding box center [702, 400] width 67 height 20
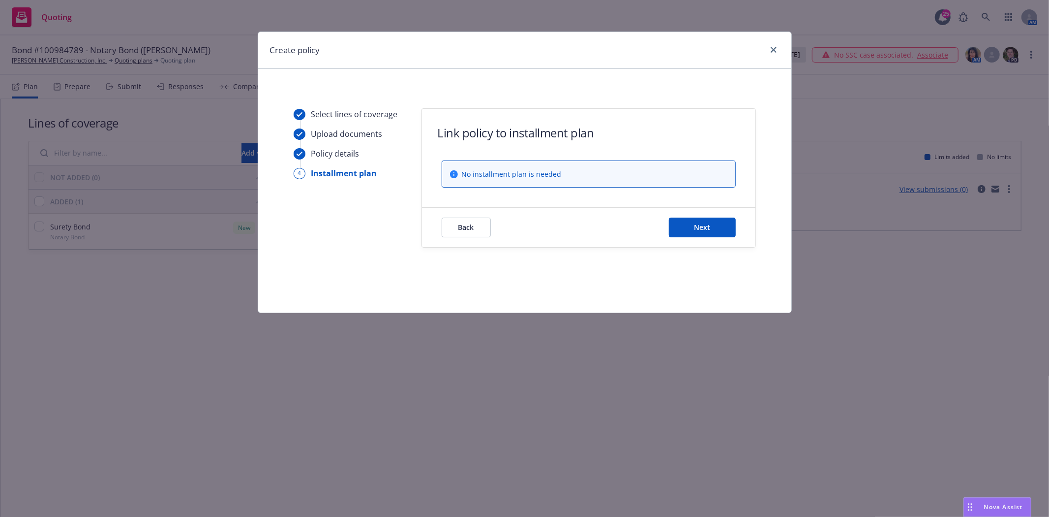
scroll to position [0, 0]
click at [714, 232] on button "Next" at bounding box center [702, 227] width 67 height 20
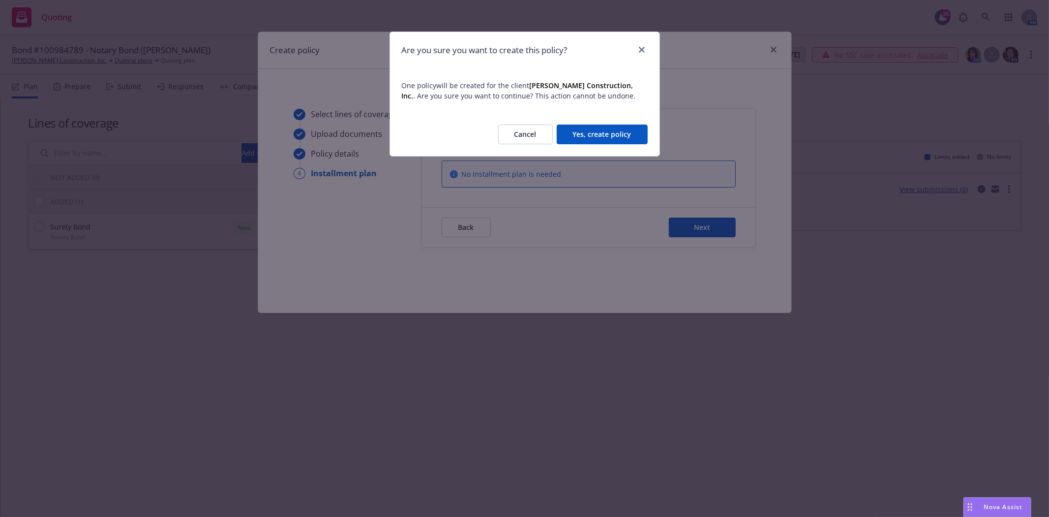
click at [596, 130] on button "Yes, create policy" at bounding box center [602, 134] width 91 height 20
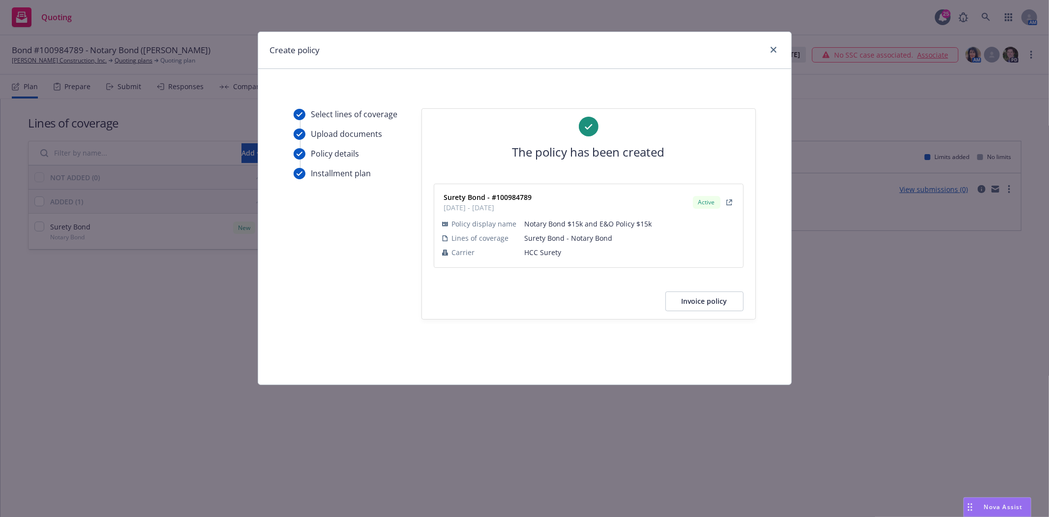
click at [709, 302] on button "Invoice policy" at bounding box center [705, 301] width 78 height 20
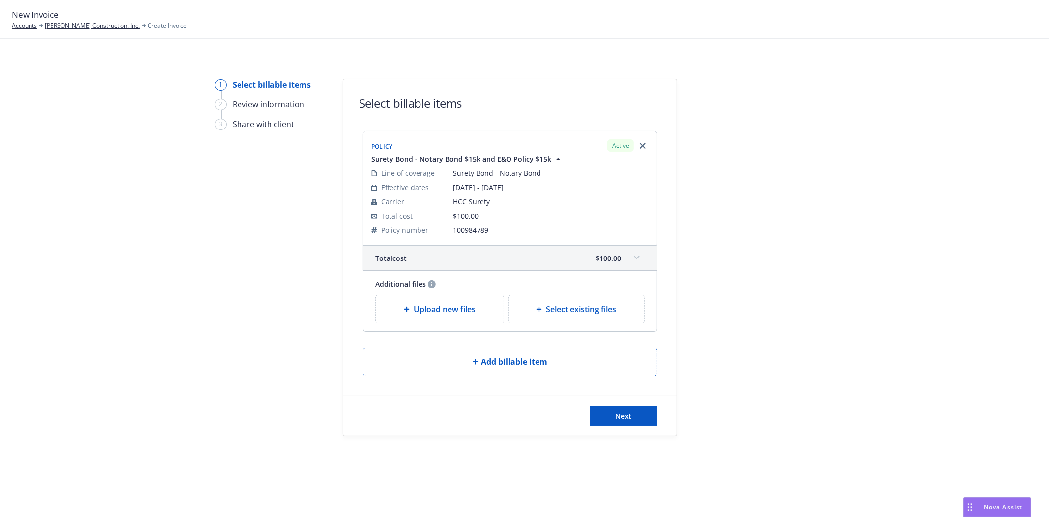
click at [631, 401] on div "Next" at bounding box center [510, 415] width 334 height 39
click at [632, 415] on button "Next" at bounding box center [623, 416] width 67 height 20
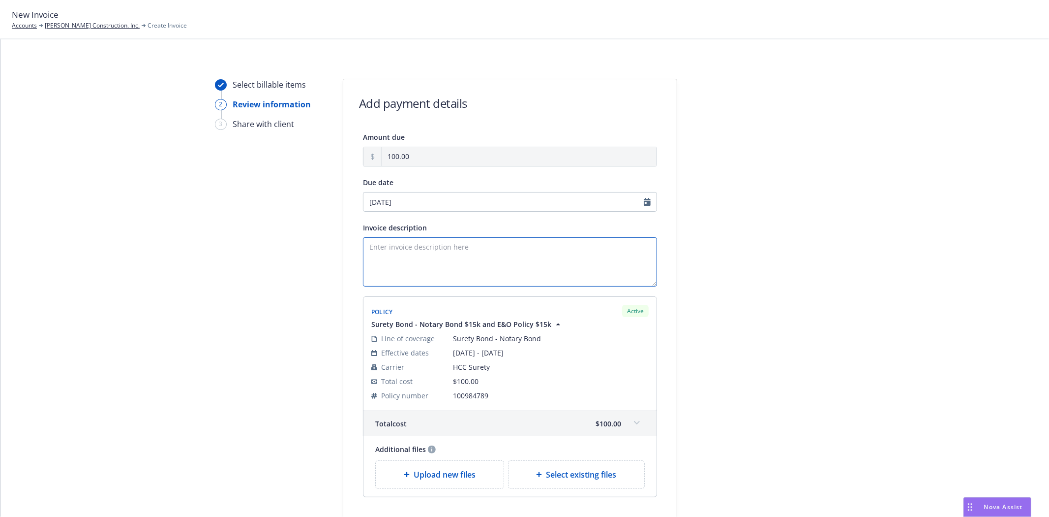
click at [458, 253] on textarea "Invoice description" at bounding box center [510, 261] width 294 height 49
type textarea "P"
drag, startPoint x: 532, startPoint y: 281, endPoint x: 538, endPoint y: 283, distance: 6.2
click at [533, 282] on textarea "[PERSON_NAME] $15k Notary Bond $15k E&O Policy Premium Due for 4-Year Term" at bounding box center [510, 261] width 294 height 49
type textarea "[PERSON_NAME] $15k Notary Bond $15k E&O Policy Premium Due for 4-Year Term"
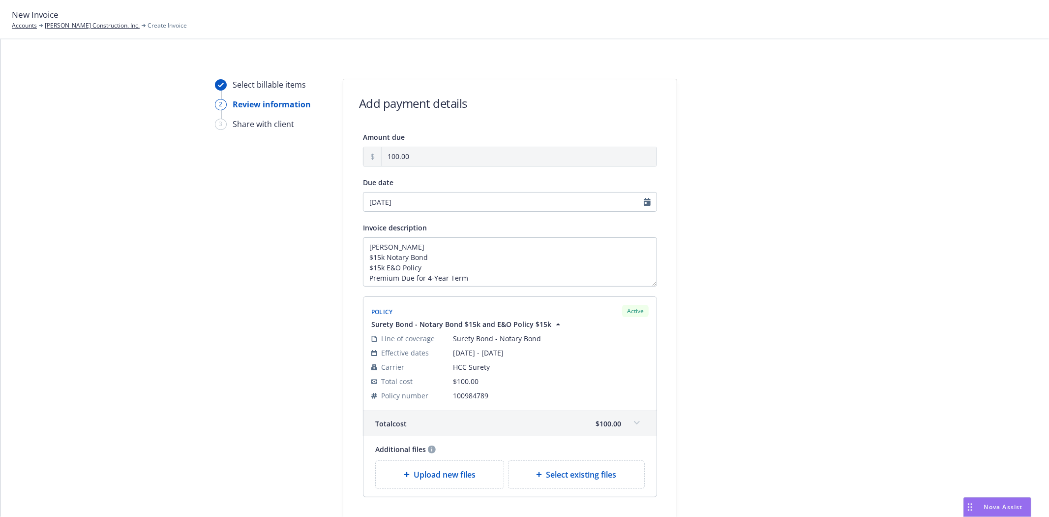
click at [715, 317] on div at bounding box center [766, 318] width 138 height 478
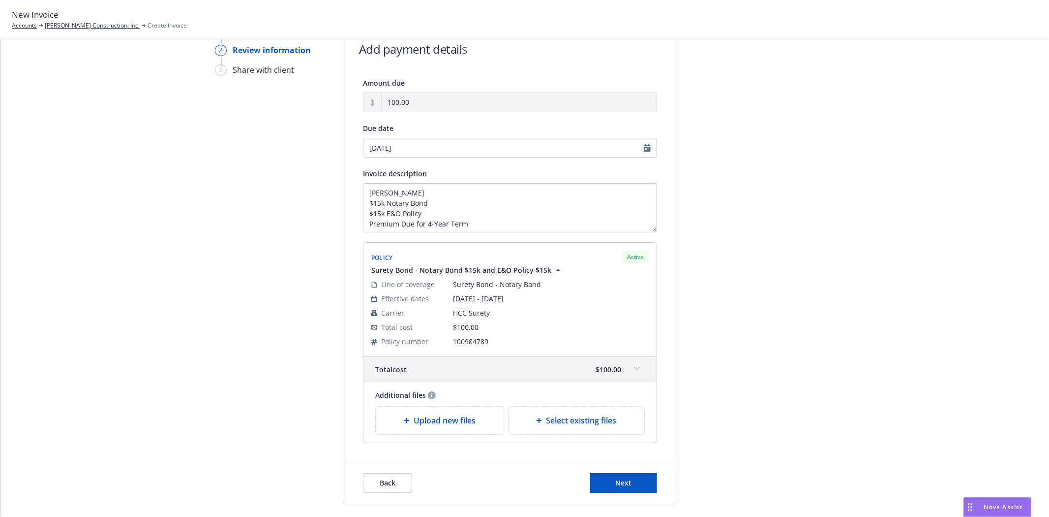
scroll to position [104, 0]
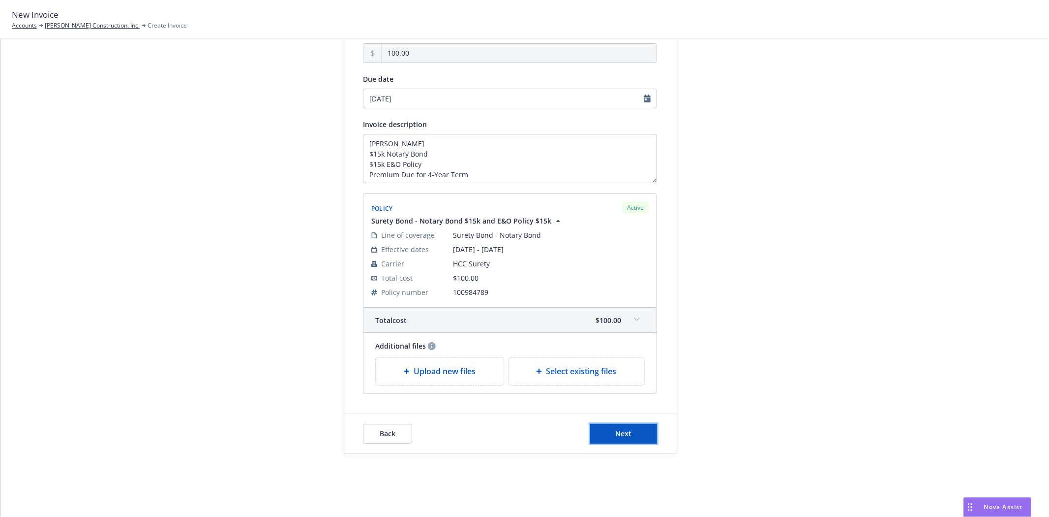
click at [636, 432] on button "Next" at bounding box center [623, 434] width 67 height 20
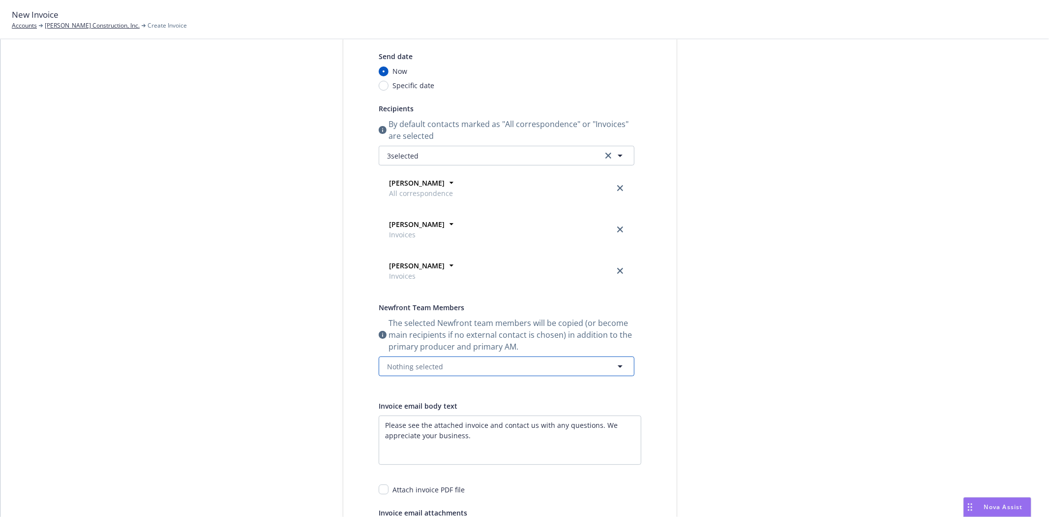
click at [401, 372] on button "Nothing selected" at bounding box center [507, 366] width 256 height 20
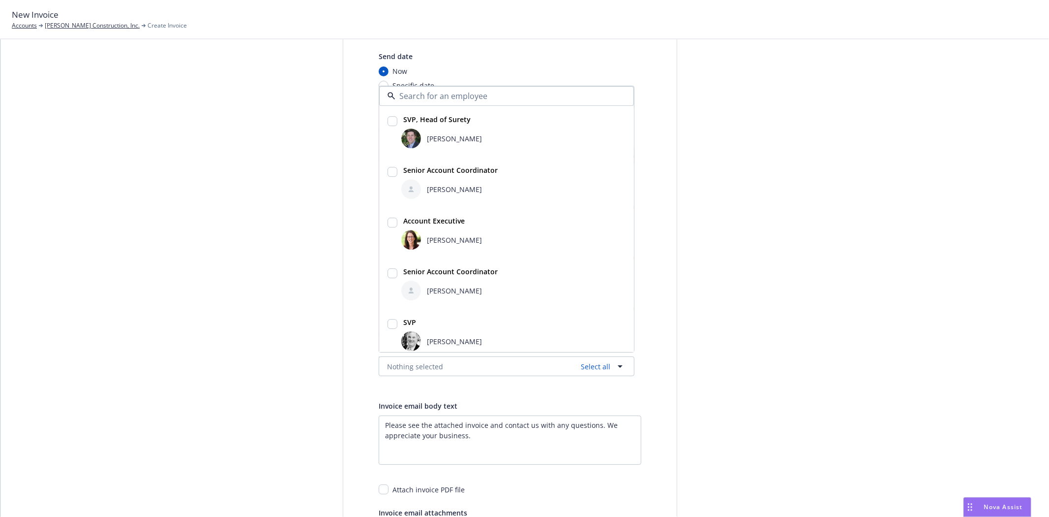
click at [437, 139] on span "[PERSON_NAME]" at bounding box center [454, 138] width 55 height 10
checkbox input "true"
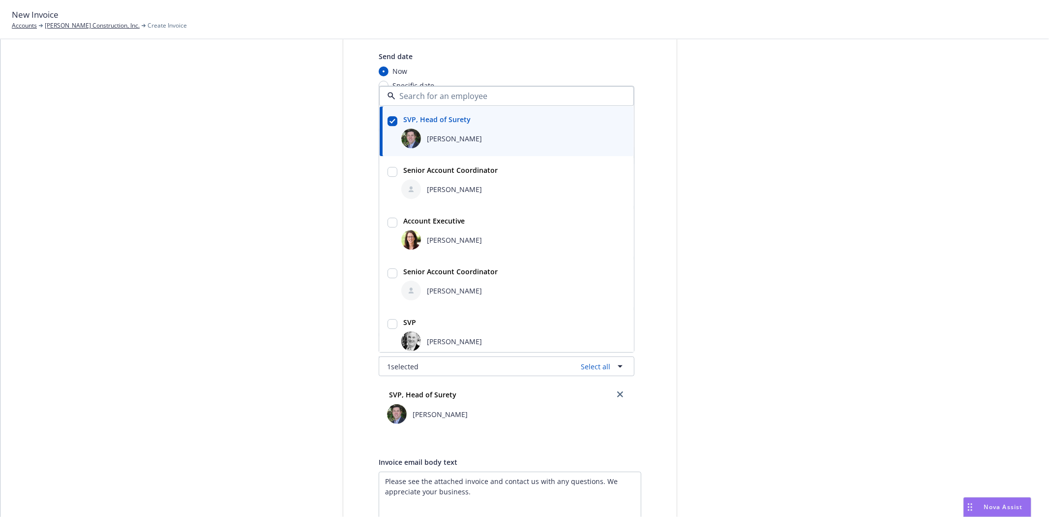
click at [447, 184] on span "[PERSON_NAME]" at bounding box center [454, 189] width 55 height 10
checkbox input "true"
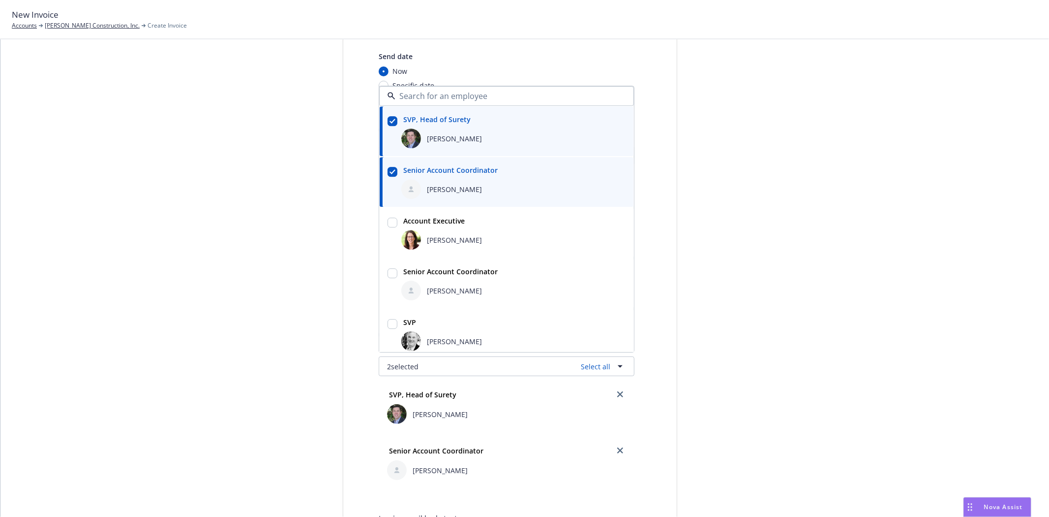
click at [814, 289] on div at bounding box center [766, 348] width 138 height 748
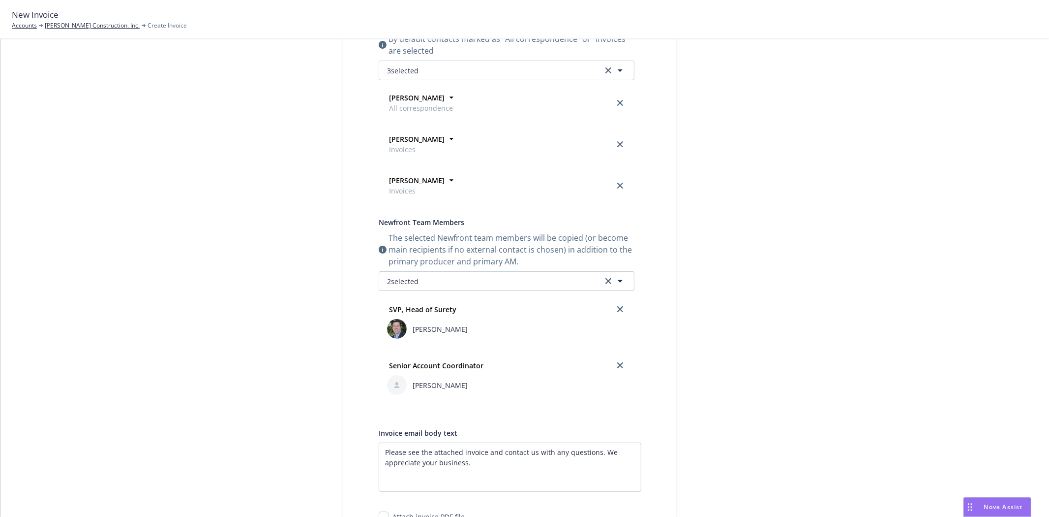
scroll to position [375, 0]
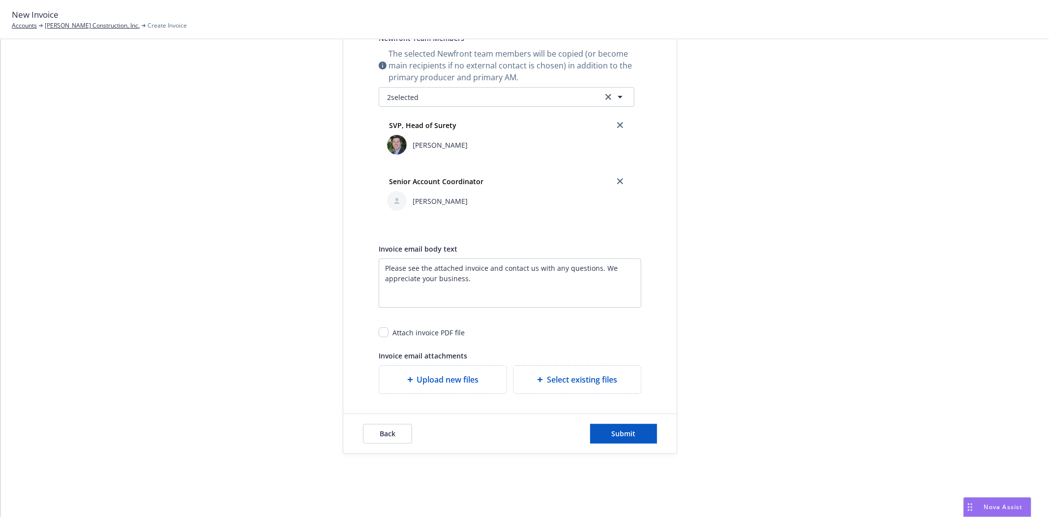
click at [387, 332] on div "Attach invoice PDF file" at bounding box center [510, 328] width 263 height 18
click at [381, 334] on input "checkbox" at bounding box center [384, 332] width 10 height 10
checkbox input "true"
click at [619, 426] on button "Submit" at bounding box center [623, 434] width 67 height 20
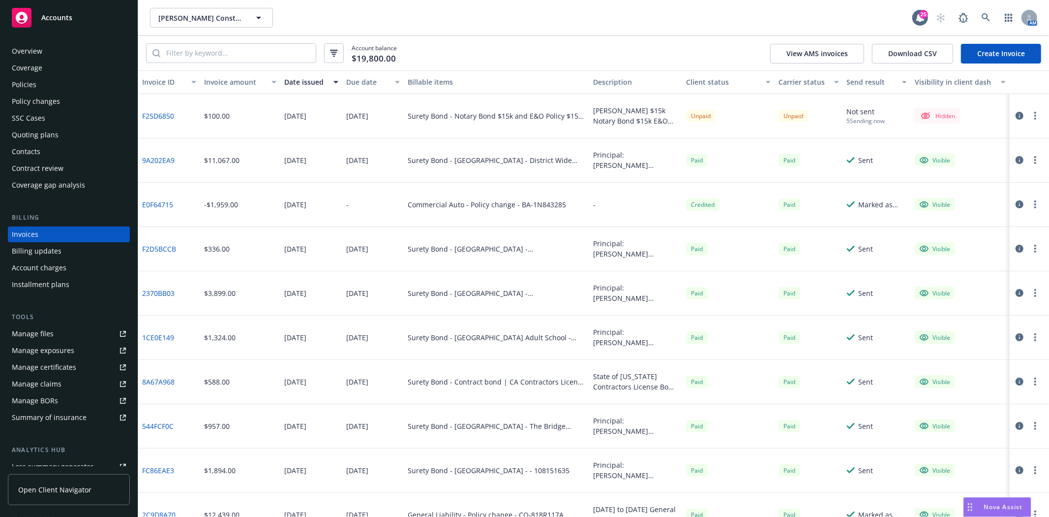
click at [1030, 116] on button "button" at bounding box center [1036, 116] width 12 height 12
click at [988, 200] on link "Make it visible in client dash" at bounding box center [970, 195] width 125 height 20
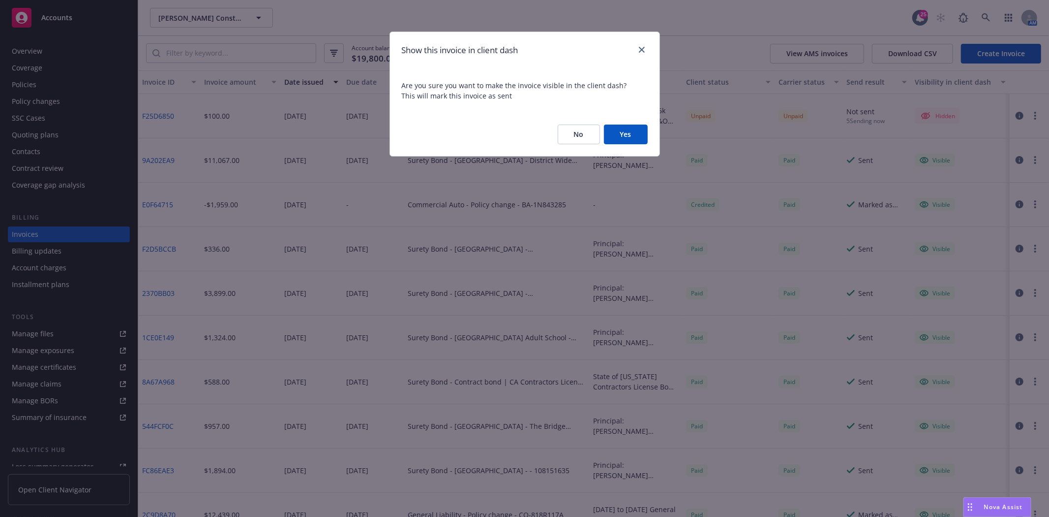
click at [627, 136] on button "Yes" at bounding box center [626, 134] width 44 height 20
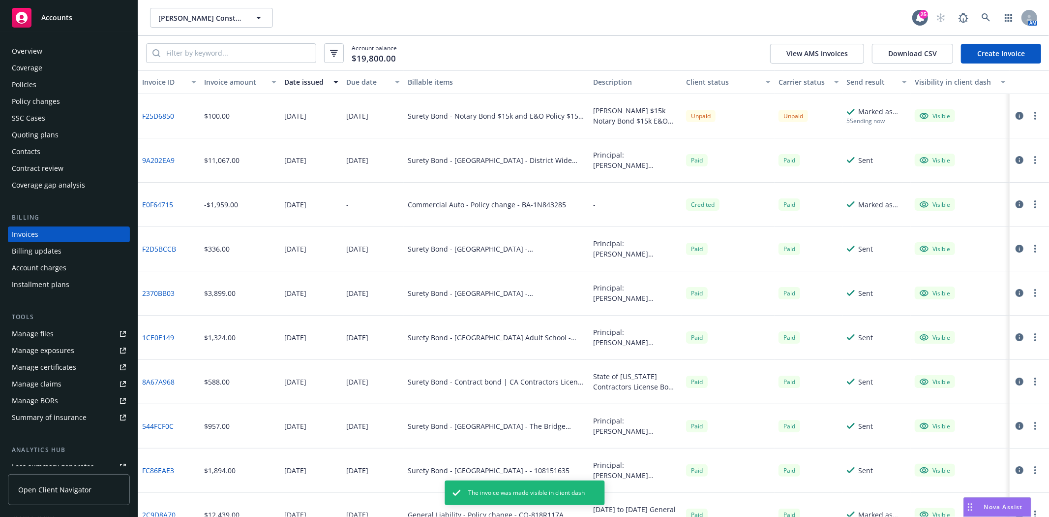
click at [1030, 119] on button "button" at bounding box center [1036, 116] width 12 height 12
click at [976, 242] on link "Generate invoice PDF" at bounding box center [970, 235] width 125 height 20
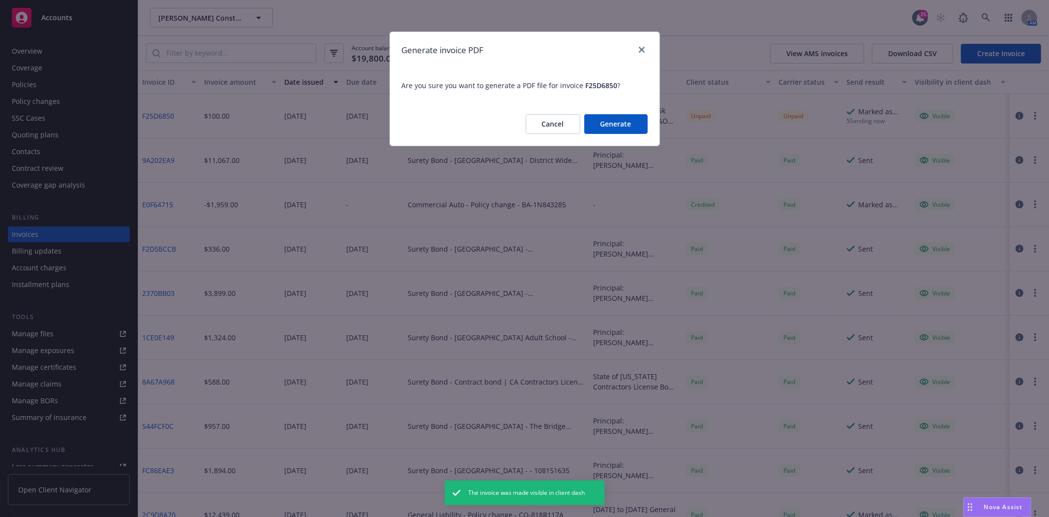
click at [634, 125] on button "Generate" at bounding box center [615, 124] width 63 height 20
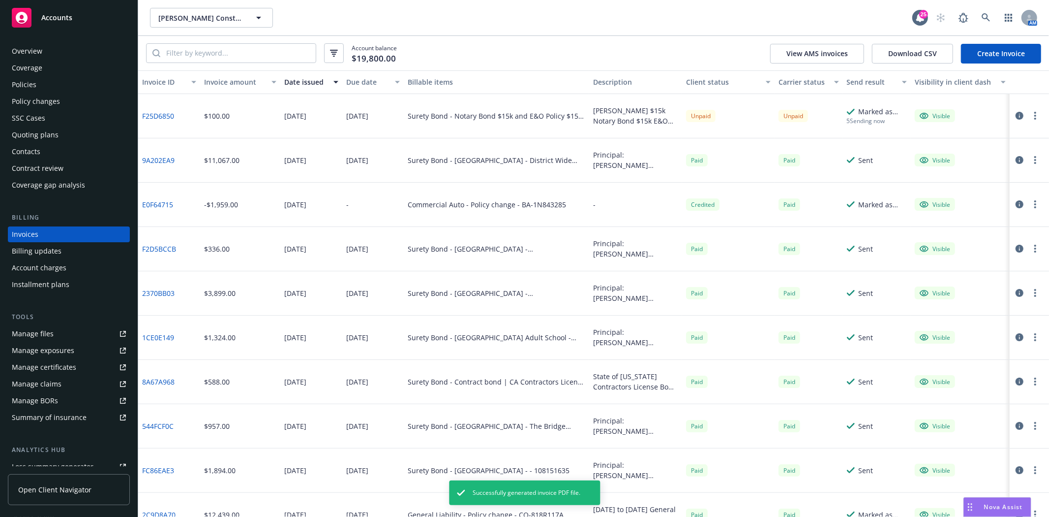
click at [1035, 116] on circle "button" at bounding box center [1036, 116] width 2 height 2
click at [960, 232] on link "Download invoice PDF" at bounding box center [970, 235] width 125 height 20
click at [52, 18] on span "Accounts" at bounding box center [56, 18] width 31 height 8
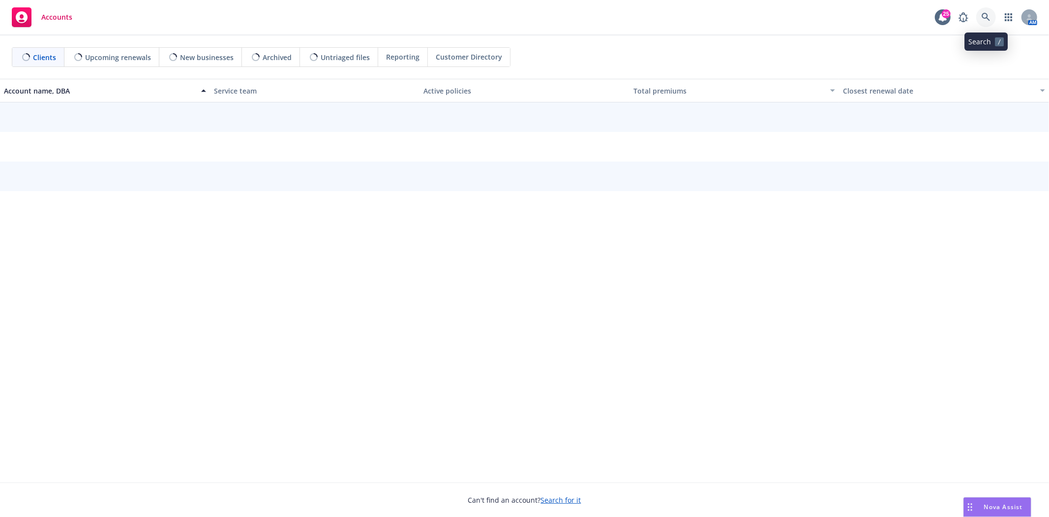
click at [990, 21] on icon at bounding box center [986, 17] width 8 height 8
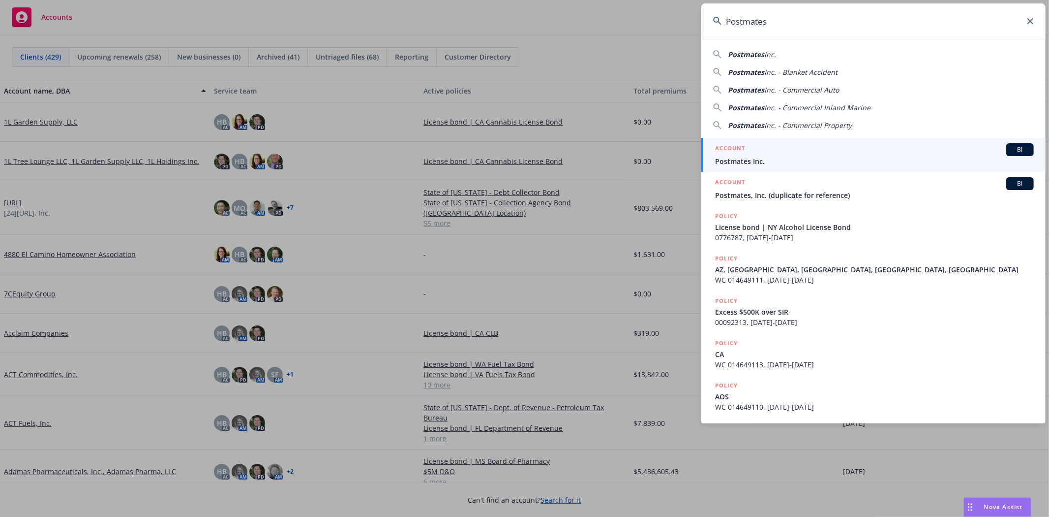
type input "Postmates"
click at [793, 47] on div "Postmates Inc. Postmates Inc. - Blanket Accident Postmates Inc. - Commercial Au…" at bounding box center [874, 87] width 344 height 85
click at [738, 155] on div "ACCOUNT BI" at bounding box center [874, 149] width 319 height 13
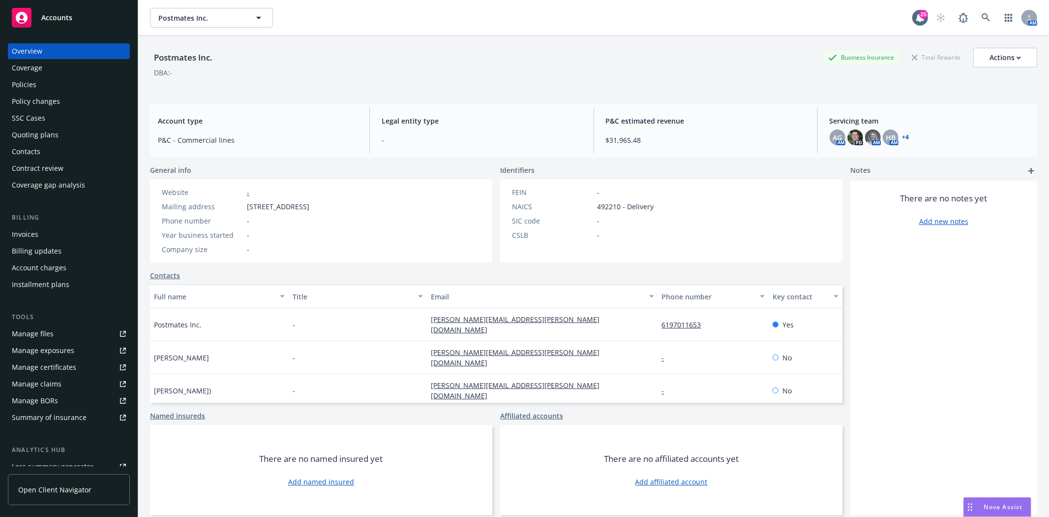
click at [34, 87] on div "Policies" at bounding box center [24, 85] width 25 height 16
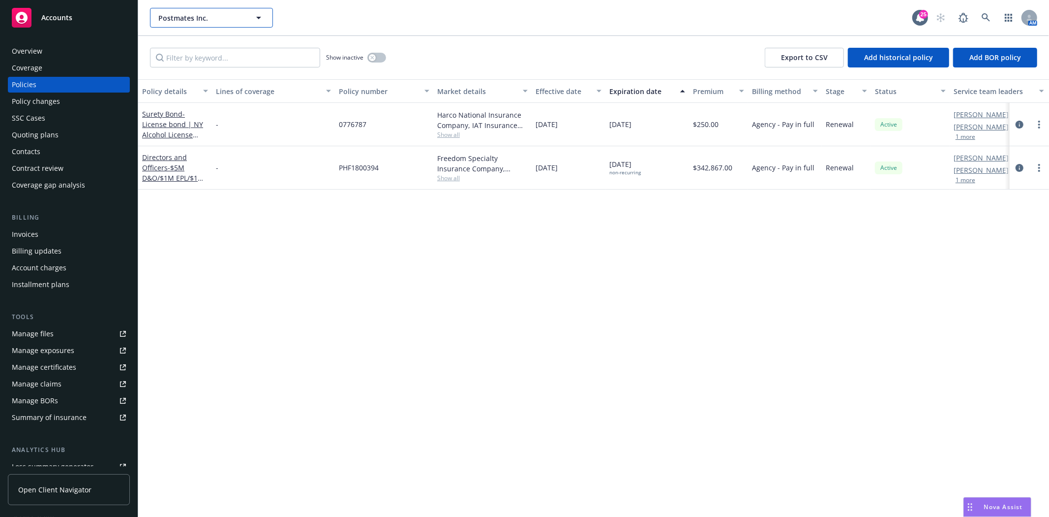
click at [170, 23] on button "Postmates Inc." at bounding box center [211, 18] width 123 height 20
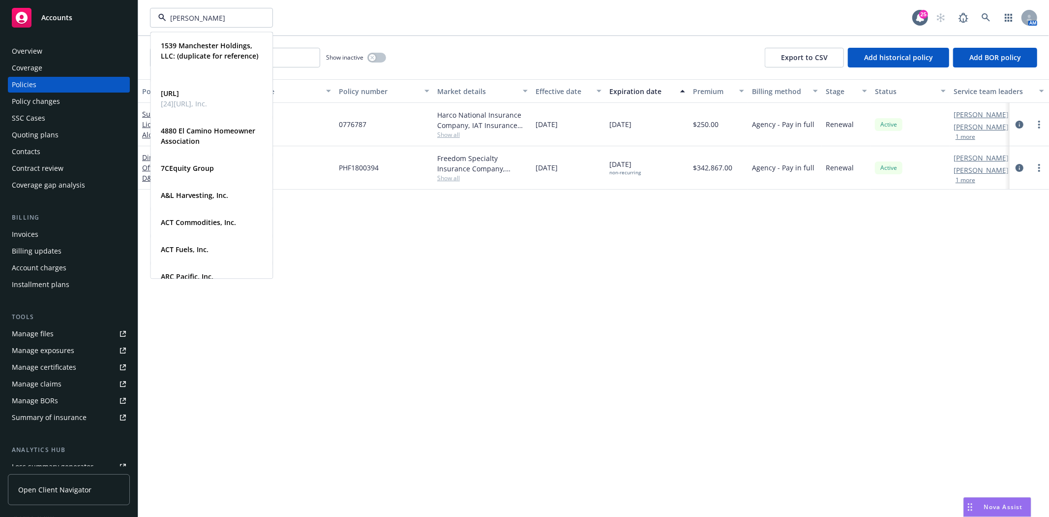
type input "[PERSON_NAME]"
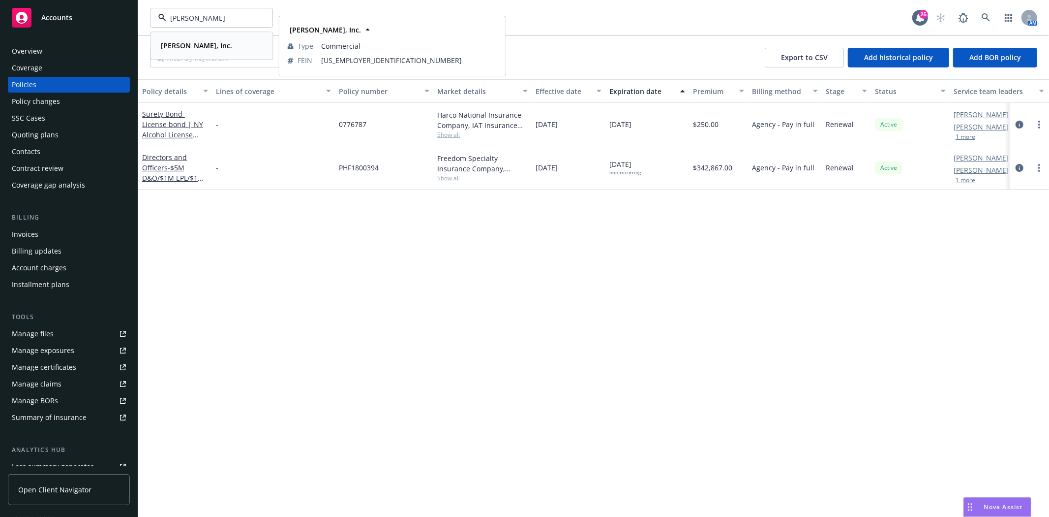
click at [170, 35] on div "[PERSON_NAME], Inc. Type Commercial FEIN [US_EMPLOYER_IDENTIFICATION_NUMBER]" at bounding box center [211, 45] width 121 height 26
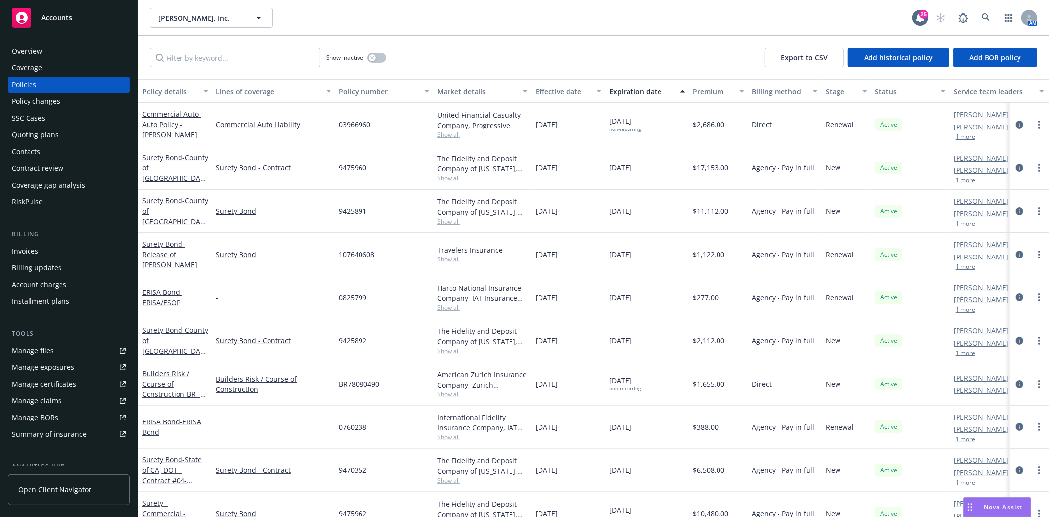
click at [25, 248] on div "Invoices" at bounding box center [25, 251] width 27 height 16
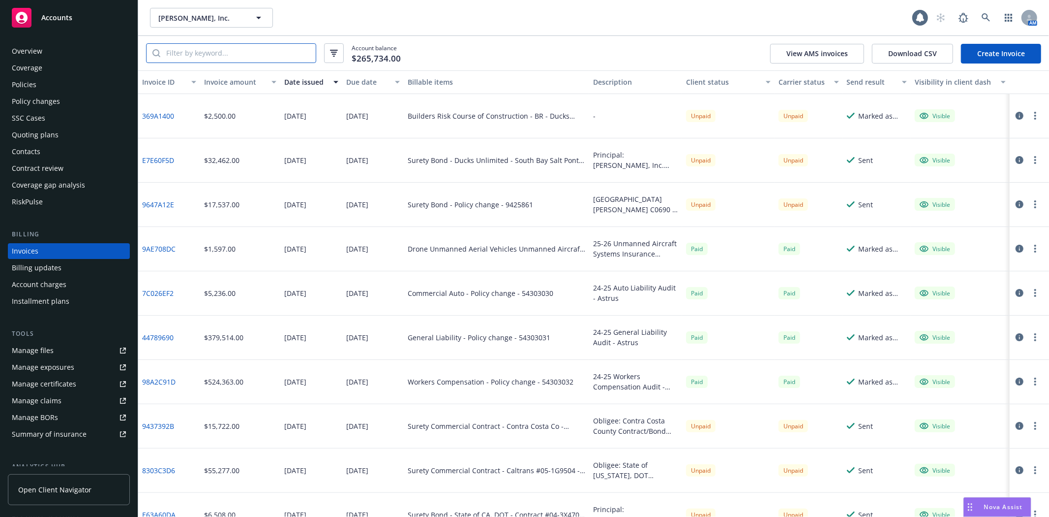
click at [220, 61] on input "search" at bounding box center [237, 53] width 155 height 19
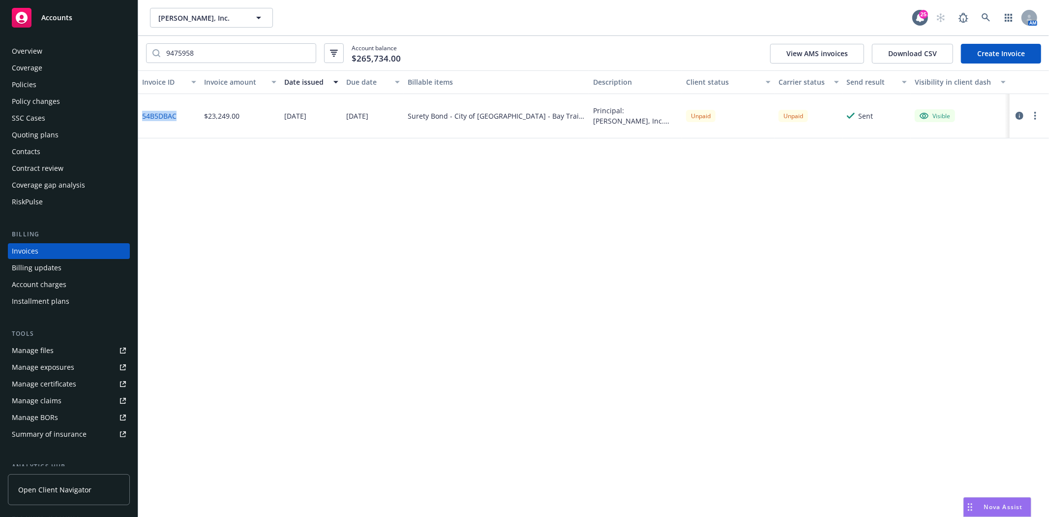
drag, startPoint x: 177, startPoint y: 119, endPoint x: 140, endPoint y: 115, distance: 37.1
click at [140, 115] on div "54B5DBAC" at bounding box center [169, 116] width 62 height 44
copy link "54B5DBAC"
click at [222, 52] on input "9475958" at bounding box center [237, 53] width 155 height 19
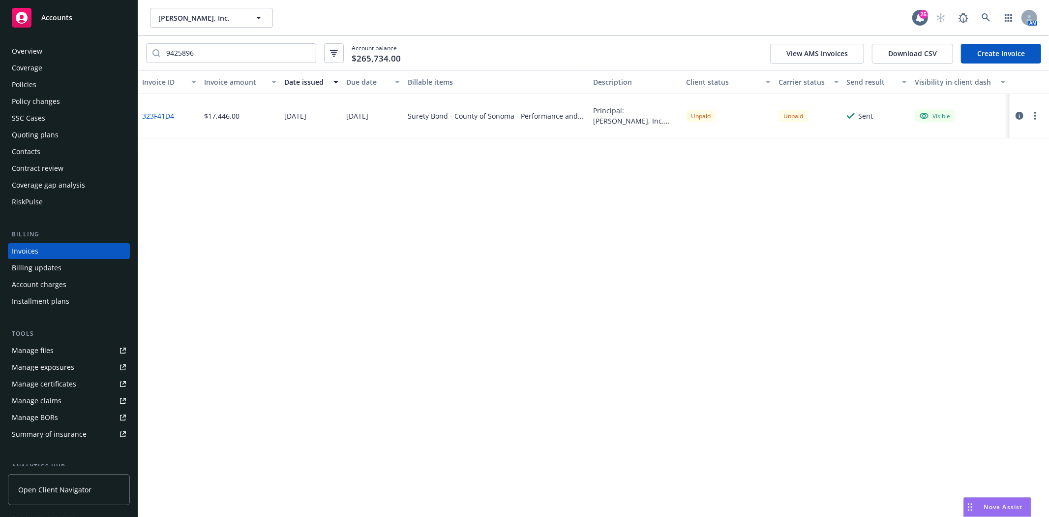
drag, startPoint x: 222, startPoint y: 72, endPoint x: 210, endPoint y: 55, distance: 21.1
click at [222, 72] on button "Invoice amount" at bounding box center [240, 82] width 80 height 24
click at [210, 55] on input "9425896" at bounding box center [237, 53] width 155 height 19
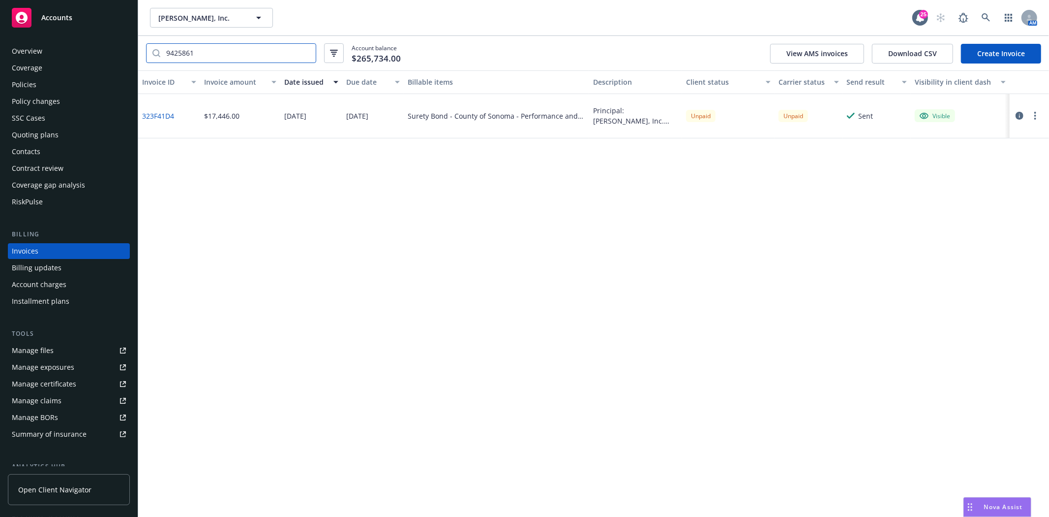
type input "9425861"
